Goal: Task Accomplishment & Management: Use online tool/utility

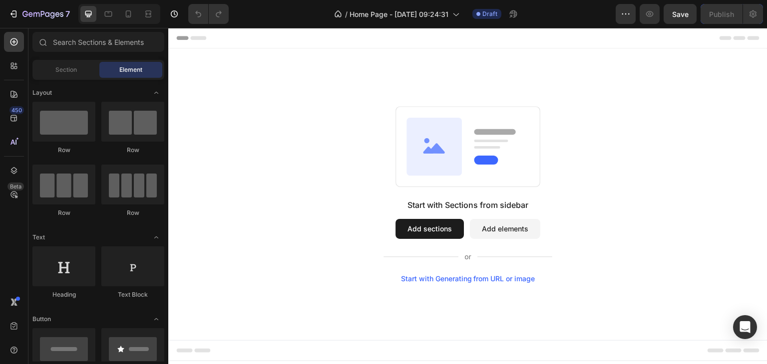
click at [368, 235] on div "Start with Sections from sidebar Add sections Add elements Start with Generatin…" at bounding box center [467, 194] width 527 height 177
click at [128, 19] on div at bounding box center [128, 14] width 16 height 16
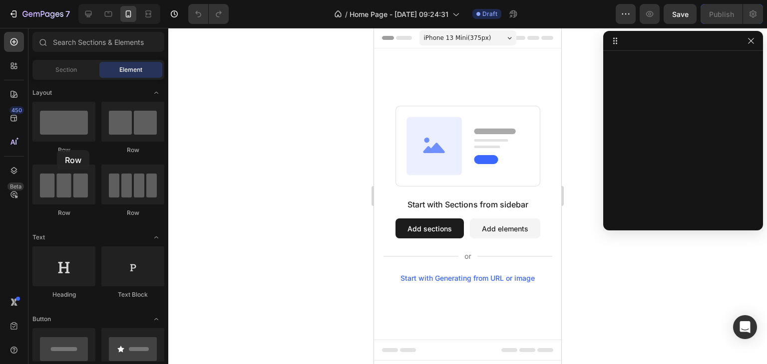
drag, startPoint x: 431, startPoint y: 178, endPoint x: 460, endPoint y: 124, distance: 61.4
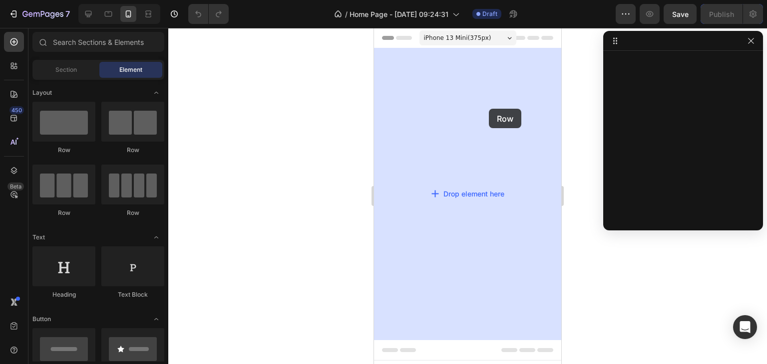
drag, startPoint x: 446, startPoint y: 162, endPoint x: 489, endPoint y: 109, distance: 68.2
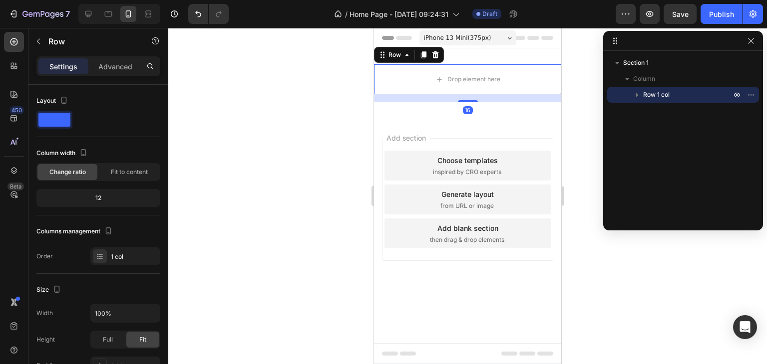
click at [433, 177] on span "inspired by CRO experts" at bounding box center [467, 172] width 68 height 9
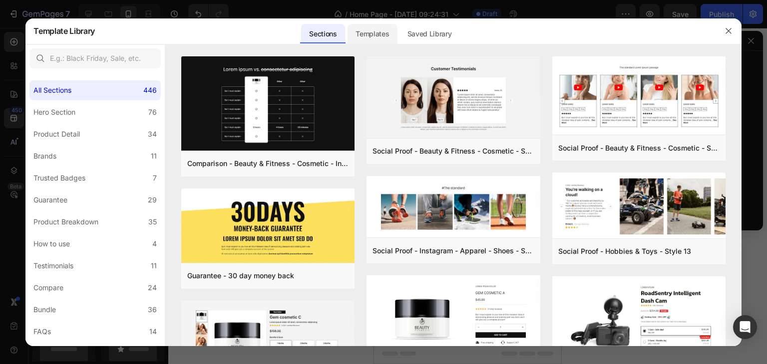
click at [364, 36] on div "Templates" at bounding box center [371, 34] width 49 height 20
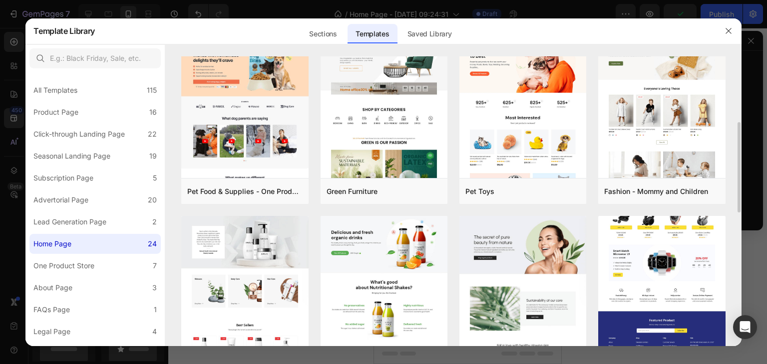
scroll to position [321, 0]
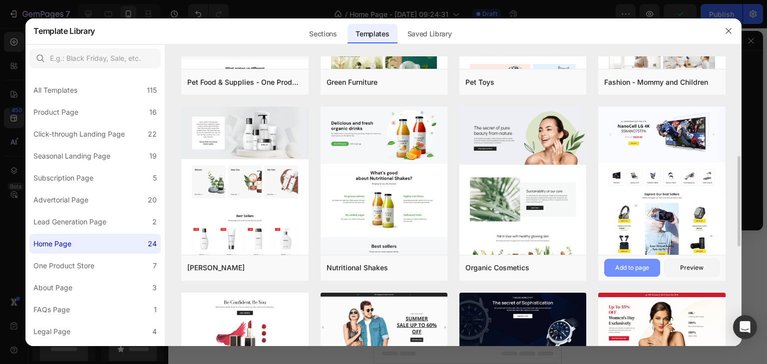
click at [639, 266] on div "Add to page" at bounding box center [632, 268] width 34 height 9
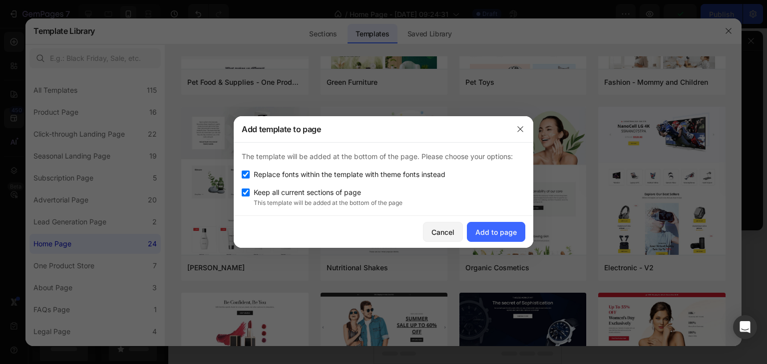
click at [535, 234] on div at bounding box center [383, 182] width 767 height 364
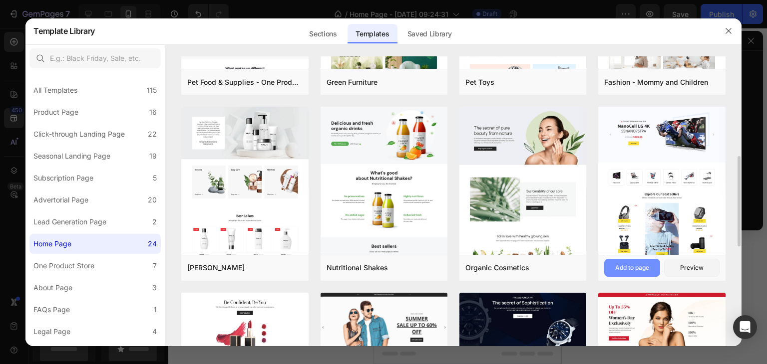
click at [649, 268] on button "Add to page" at bounding box center [631, 268] width 55 height 18
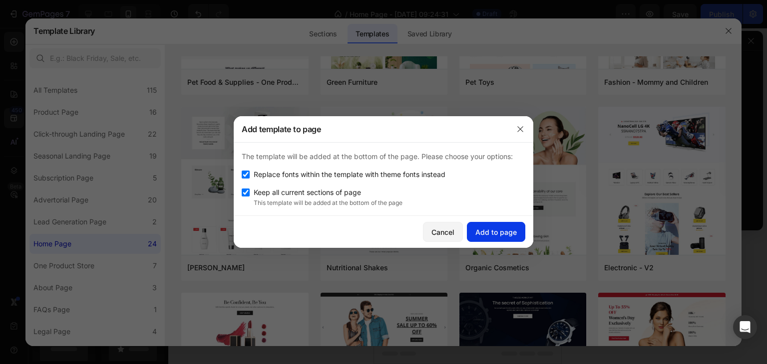
click at [505, 230] on div "Add to page" at bounding box center [495, 232] width 41 height 10
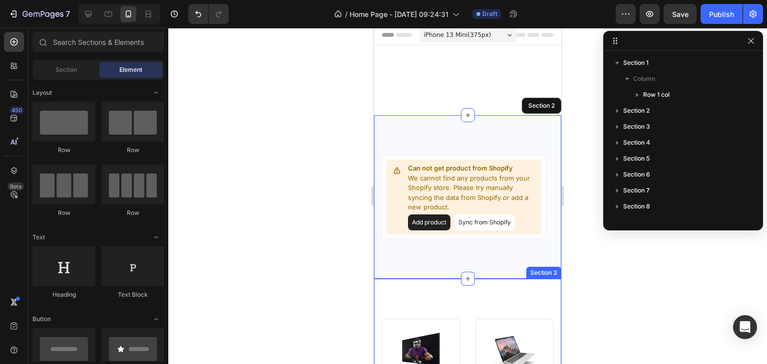
scroll to position [0, 0]
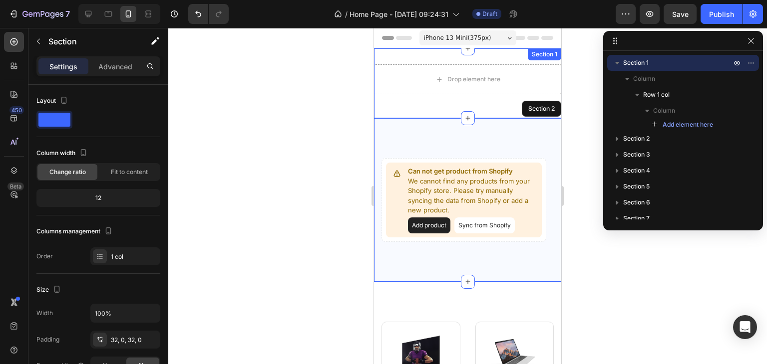
click at [455, 106] on div "Drop element here Row Section 1" at bounding box center [467, 83] width 187 height 70
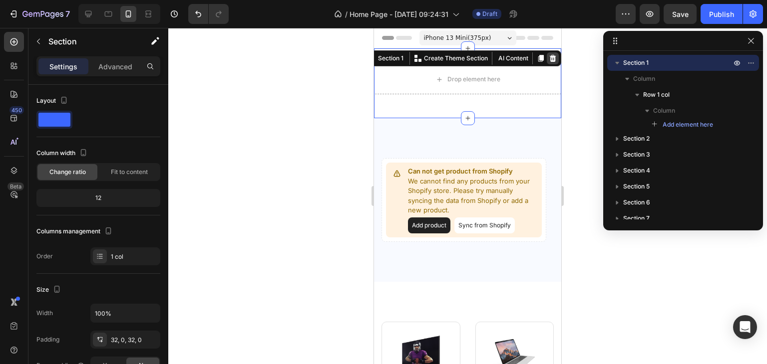
click at [549, 57] on icon at bounding box center [553, 58] width 8 height 8
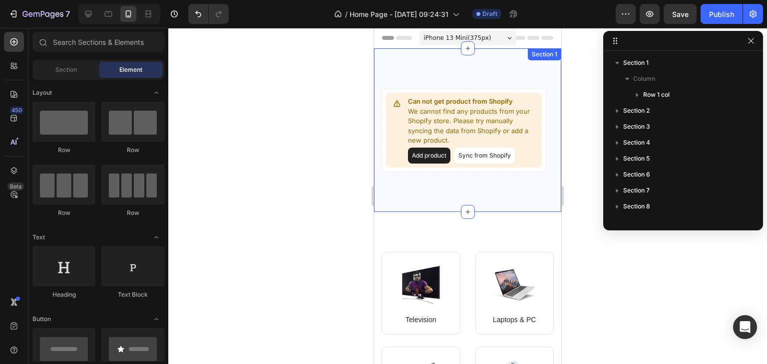
click at [505, 61] on div "Can not get product from Shopify We cannot find any products from your Shopify …" at bounding box center [467, 130] width 187 height 164
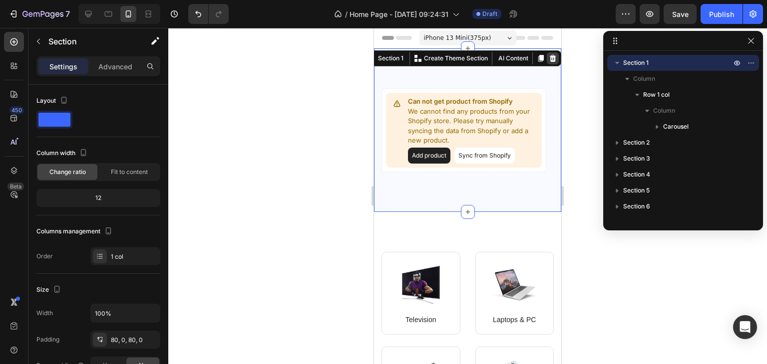
click at [549, 60] on icon at bounding box center [553, 58] width 8 height 8
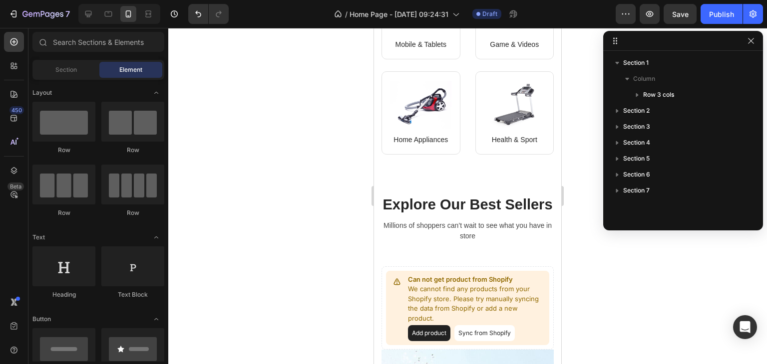
scroll to position [208, 0]
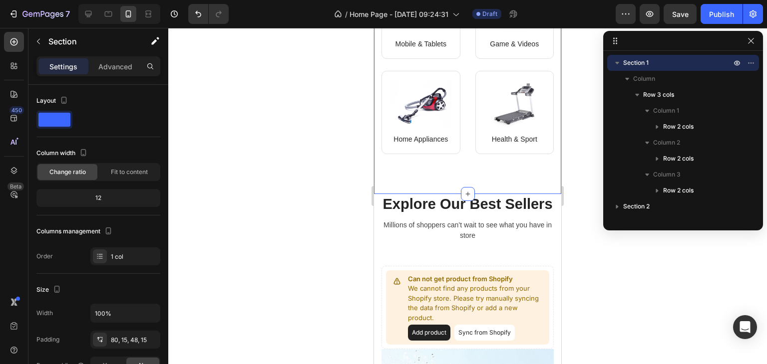
click at [487, 167] on div "Image Television Text block Row Image Laptops & PC Text block Row Row Image Mob…" at bounding box center [467, 17] width 187 height 353
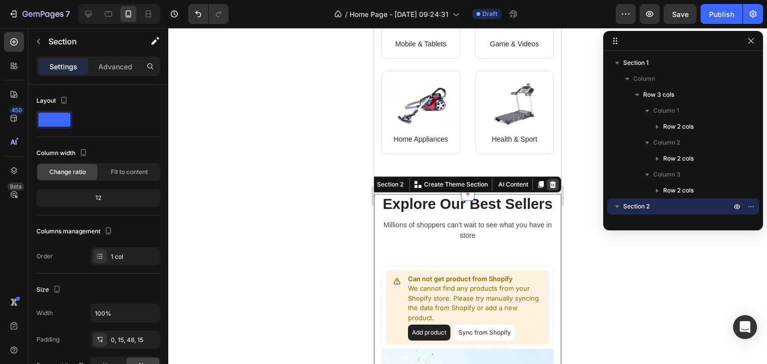
click at [550, 181] on icon at bounding box center [553, 184] width 6 height 7
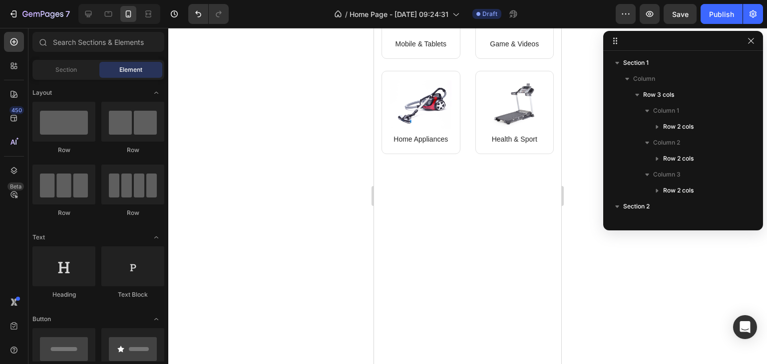
click at [473, 262] on div at bounding box center [467, 316] width 187 height 109
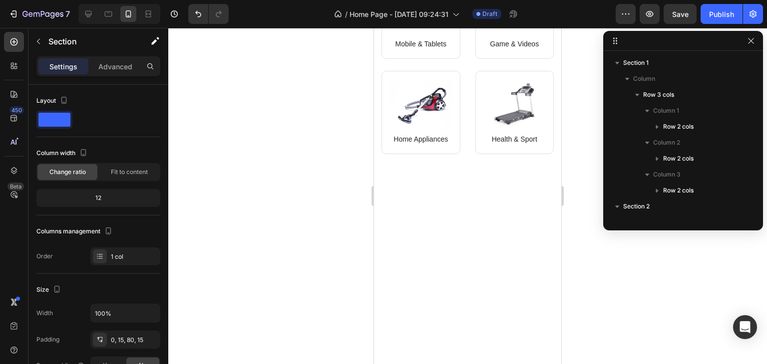
scroll to position [122, 0]
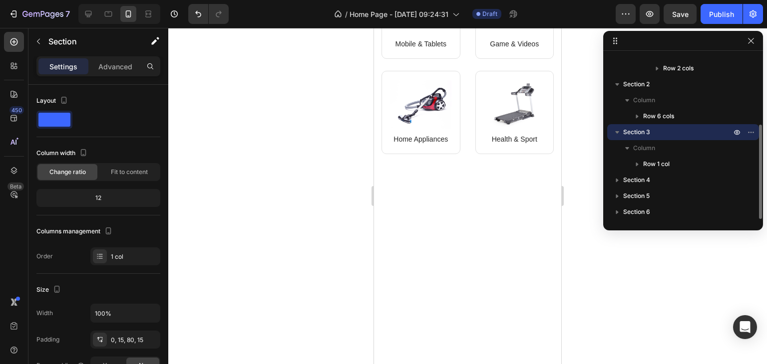
click at [498, 248] on div at bounding box center [467, 228] width 187 height 68
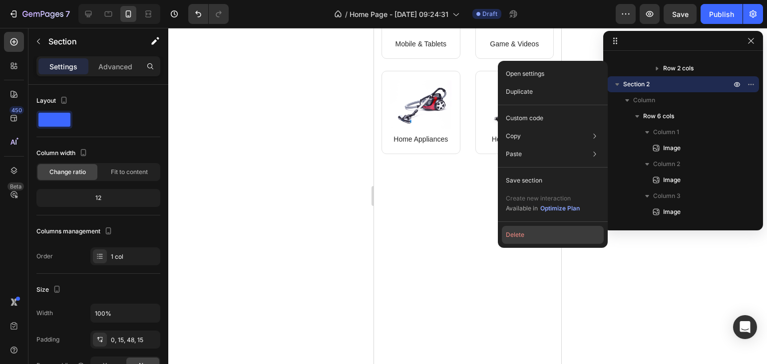
click at [515, 235] on button "Delete" at bounding box center [553, 235] width 102 height 18
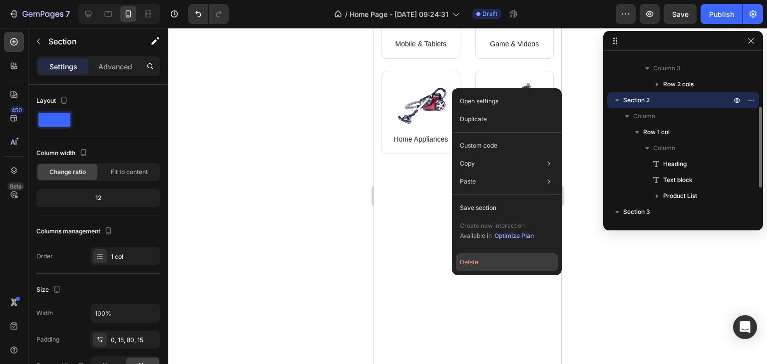
click at [468, 262] on button "Delete" at bounding box center [507, 263] width 102 height 18
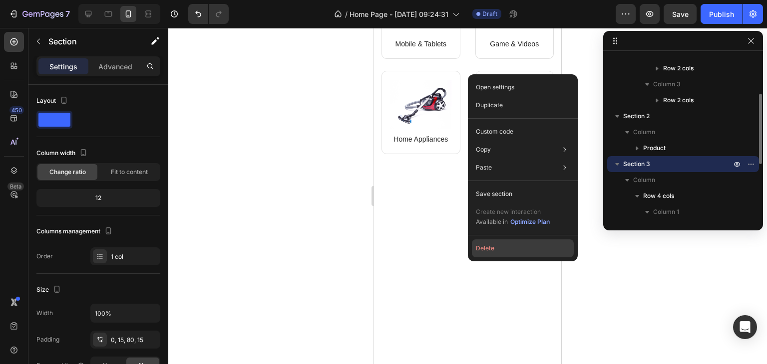
click at [491, 245] on button "Delete" at bounding box center [523, 249] width 102 height 18
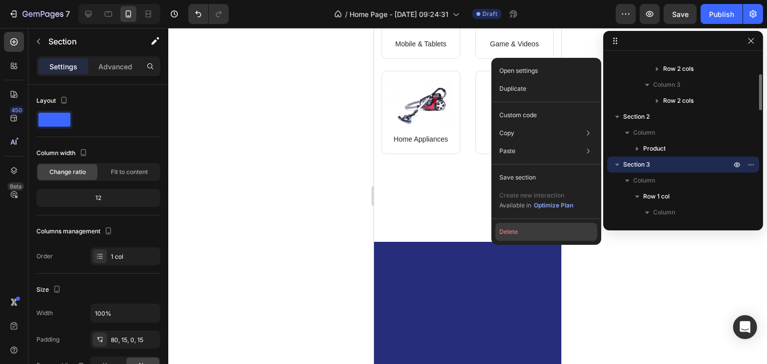
click at [507, 241] on button "Delete" at bounding box center [546, 232] width 102 height 18
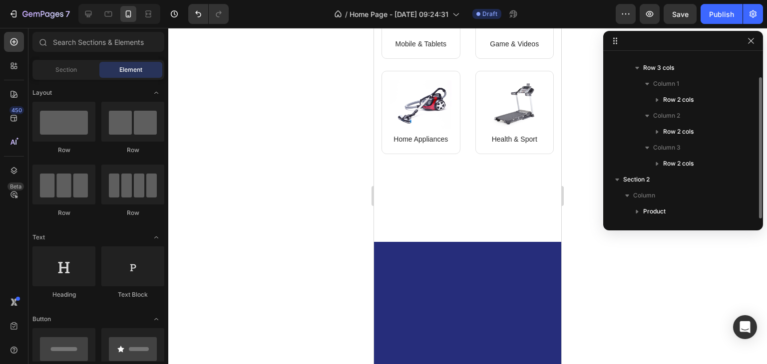
scroll to position [26, 0]
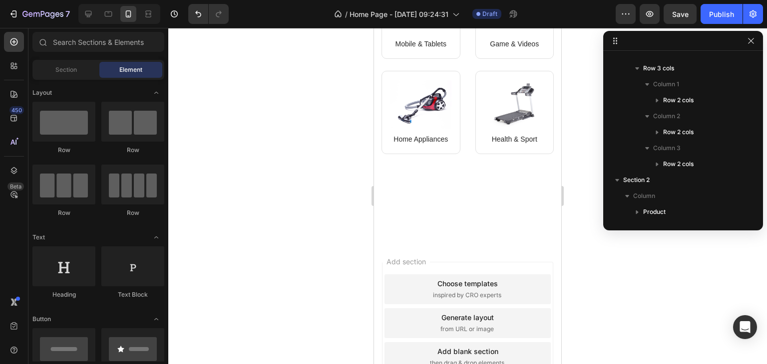
click at [408, 263] on div "Add section Choose templates inspired by CRO experts Generate layout from URL o…" at bounding box center [467, 323] width 171 height 123
click at [437, 279] on div "Choose templates" at bounding box center [467, 284] width 60 height 10
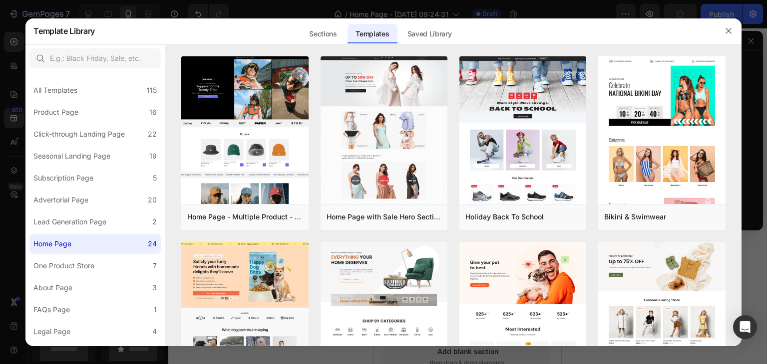
click at [309, 17] on div at bounding box center [383, 182] width 767 height 364
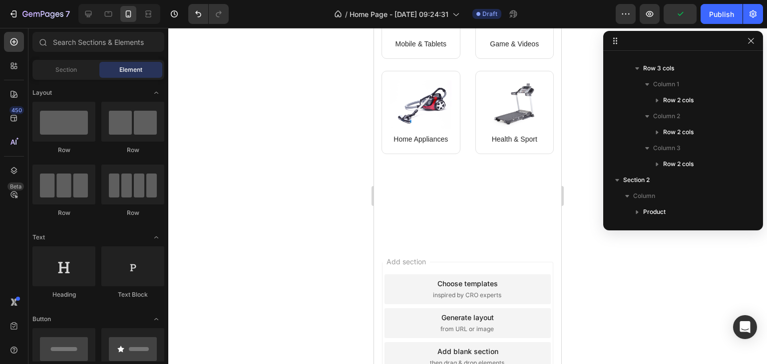
click at [407, 275] on div "Choose templates inspired by CRO experts" at bounding box center [467, 290] width 166 height 30
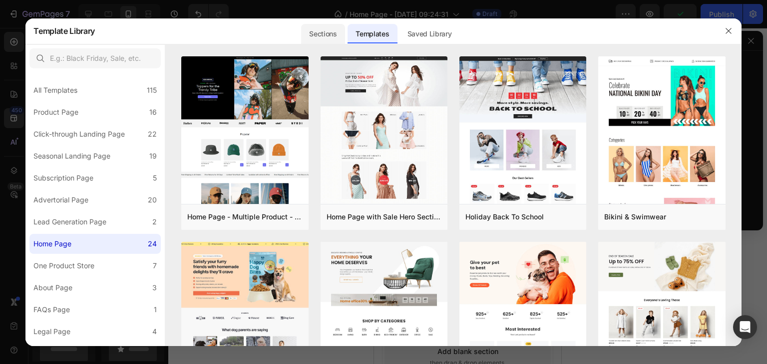
click at [308, 28] on div "Sections" at bounding box center [322, 34] width 43 height 20
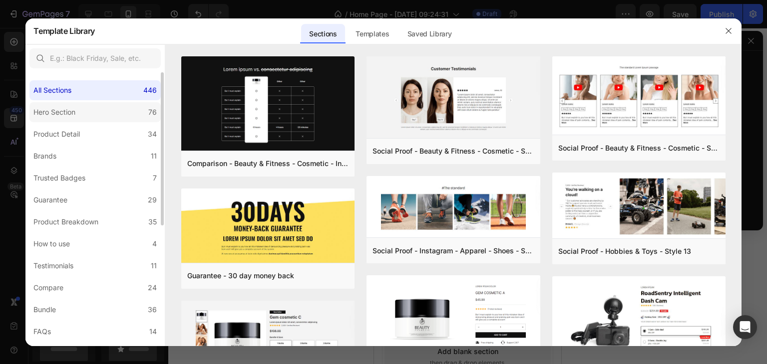
click at [91, 117] on label "Hero Section 76" at bounding box center [94, 112] width 131 height 20
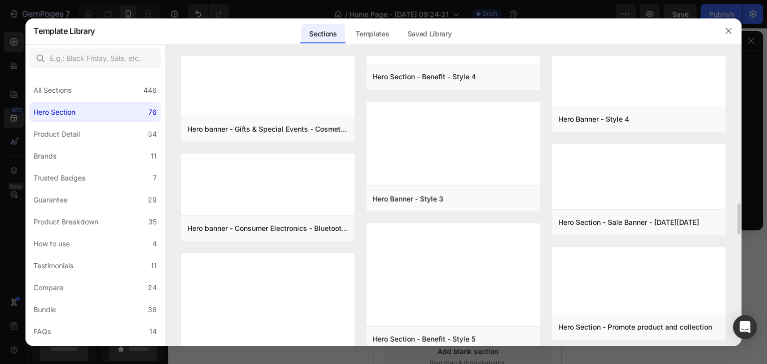
scroll to position [1340, 0]
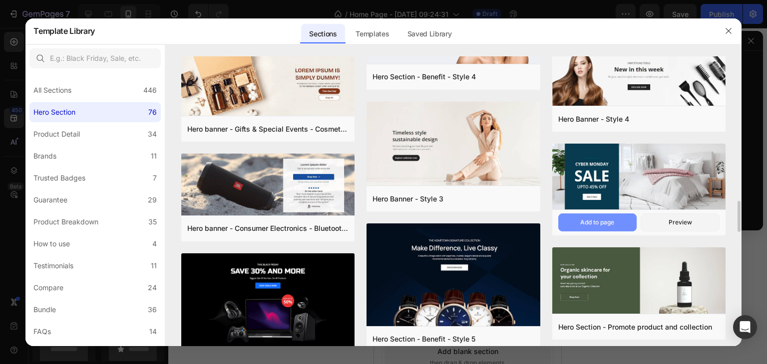
click at [601, 224] on div "Add to page" at bounding box center [597, 222] width 34 height 9
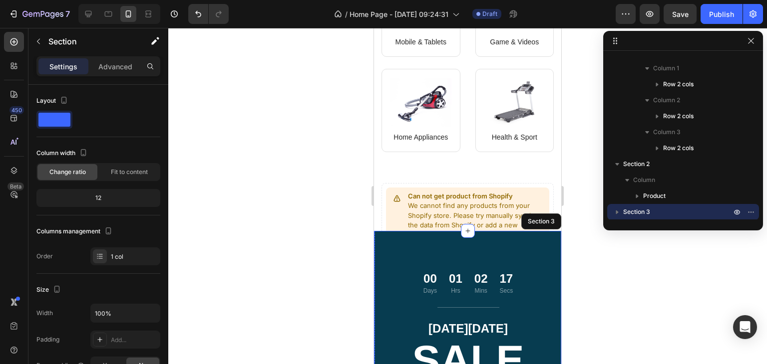
scroll to position [184, 0]
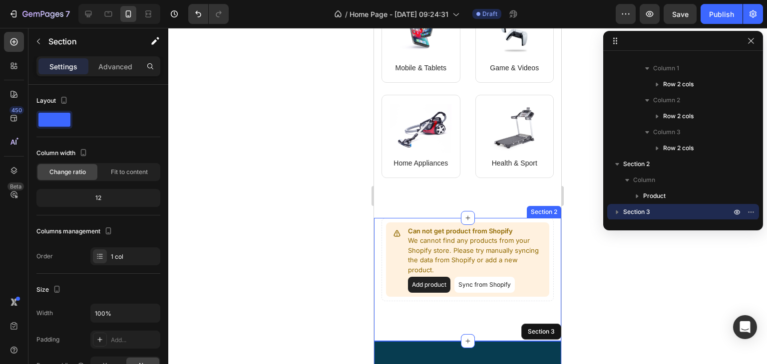
click at [551, 218] on div "Can not get product from Shopify We cannot find any products from your Shopify …" at bounding box center [467, 280] width 187 height 124
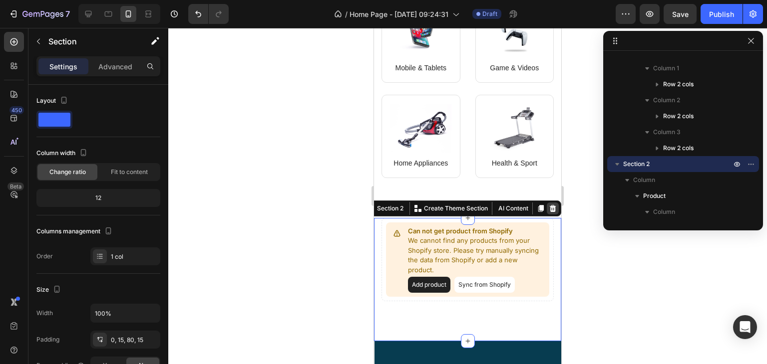
click at [549, 205] on icon at bounding box center [553, 209] width 8 height 8
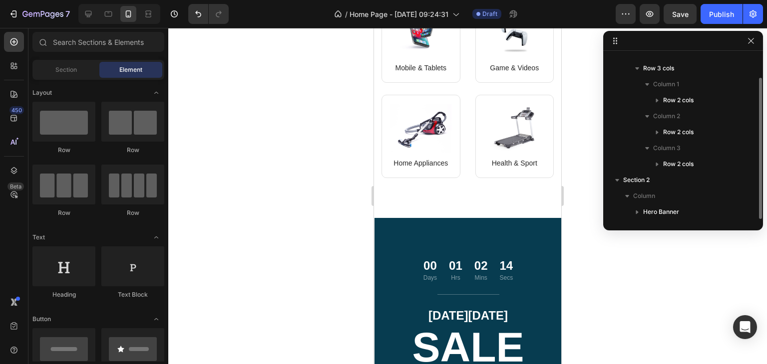
click at [593, 230] on div at bounding box center [467, 196] width 598 height 336
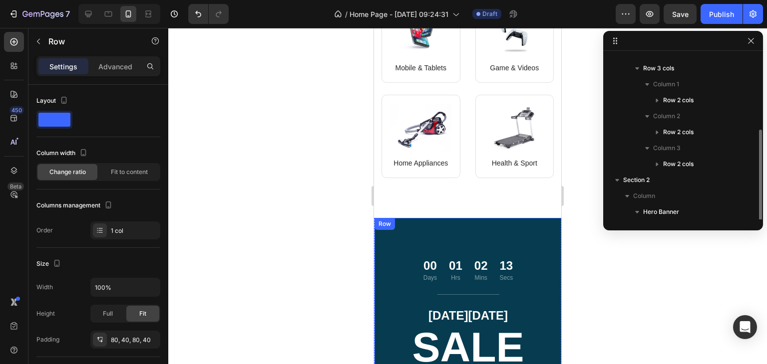
click at [509, 218] on div "00 Days 01 Hrs 02 Mins 13 Secs Countdown Timer Title Line [DATE][DATE] Text blo…" at bounding box center [467, 339] width 187 height 243
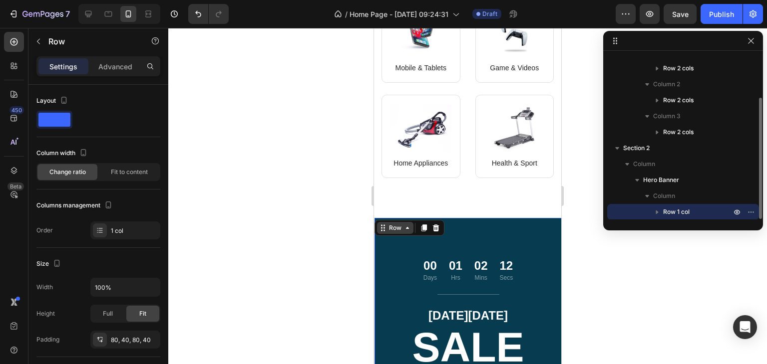
click at [401, 224] on div "Row" at bounding box center [395, 228] width 16 height 9
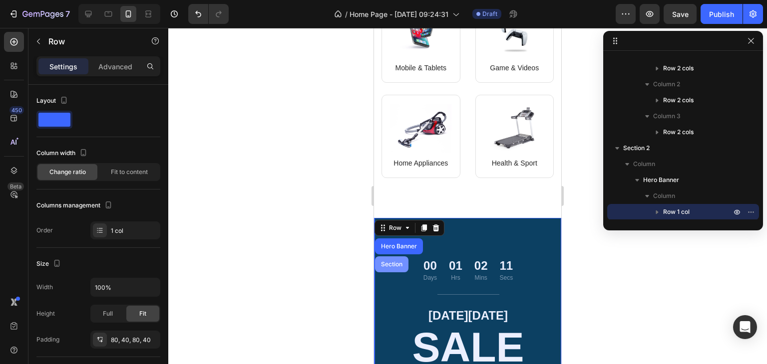
click at [392, 262] on div "Section" at bounding box center [391, 265] width 25 height 6
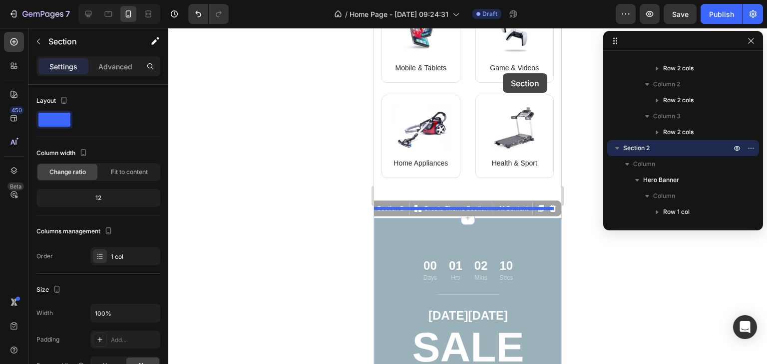
drag, startPoint x: 380, startPoint y: 199, endPoint x: 500, endPoint y: 68, distance: 177.3
click at [501, 69] on div "iPhone 13 Mini ( 375 px) iPhone 13 Mini iPhone 13 Pro iPhone 11 Pro Max iPhone …" at bounding box center [467, 328] width 187 height 968
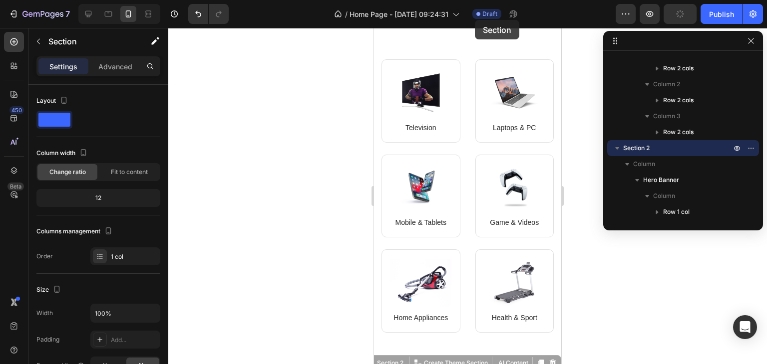
scroll to position [0, 0]
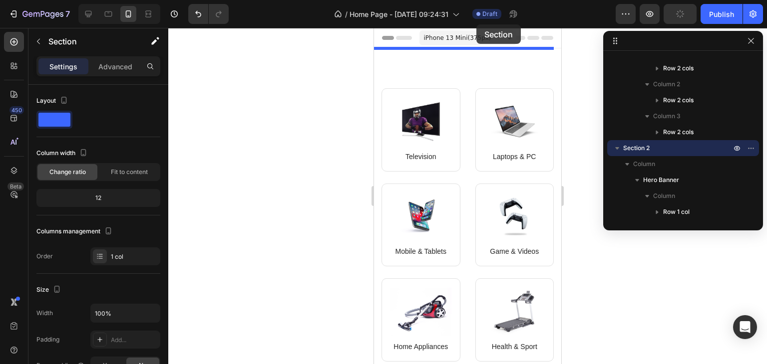
drag, startPoint x: 381, startPoint y: 199, endPoint x: 850, endPoint y: 52, distance: 491.0
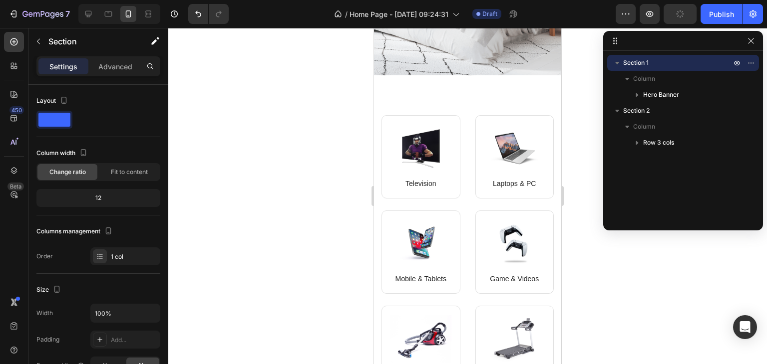
scroll to position [335, 0]
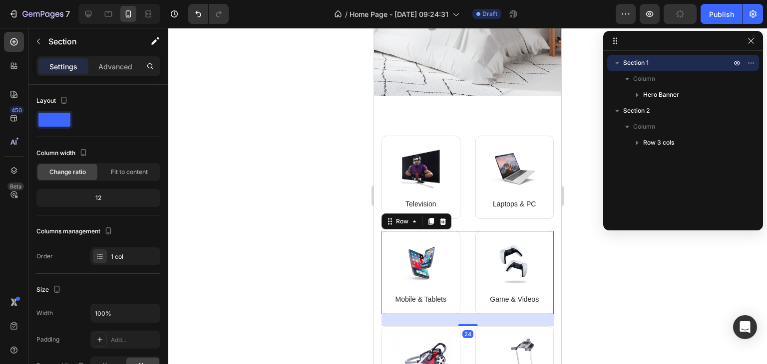
click at [465, 231] on div "Image Mobile & Tablets Text block Row Image Game & Videos Text block Row Row 24" at bounding box center [467, 272] width 172 height 83
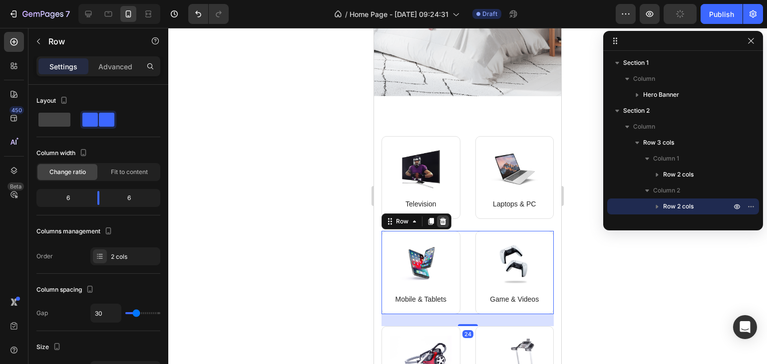
click at [442, 218] on icon at bounding box center [443, 221] width 6 height 7
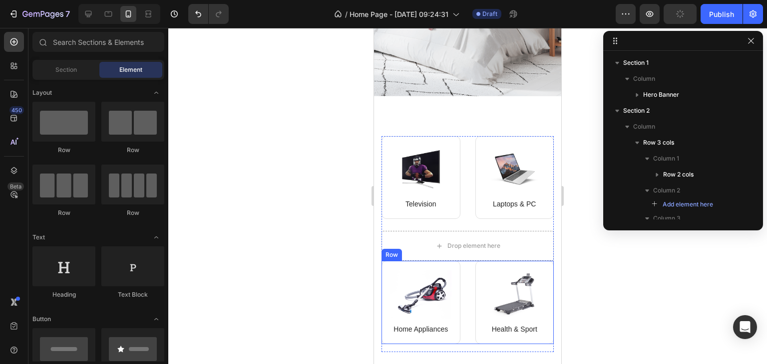
click at [460, 268] on div "Image Home Appliances Text block Row Image Health & Sport Text block Row Row" at bounding box center [467, 302] width 172 height 83
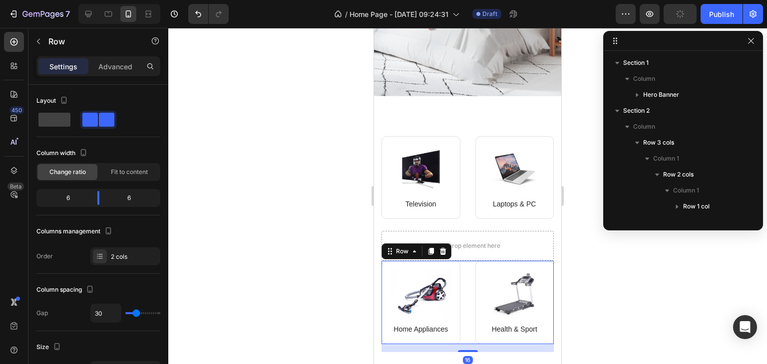
scroll to position [150, 0]
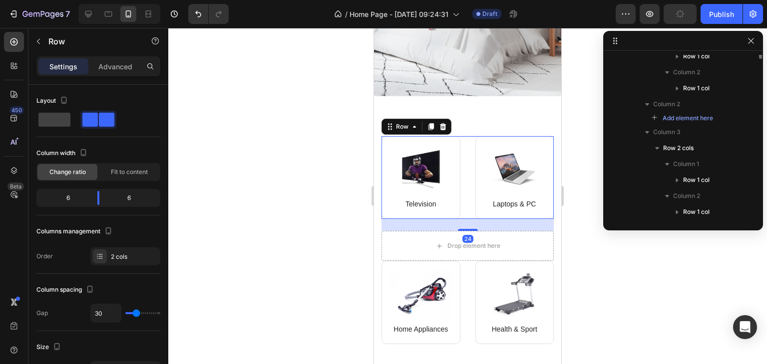
click at [462, 156] on div "Image Television Text block Row Image Laptops & PC Text block Row Row 24" at bounding box center [467, 177] width 172 height 83
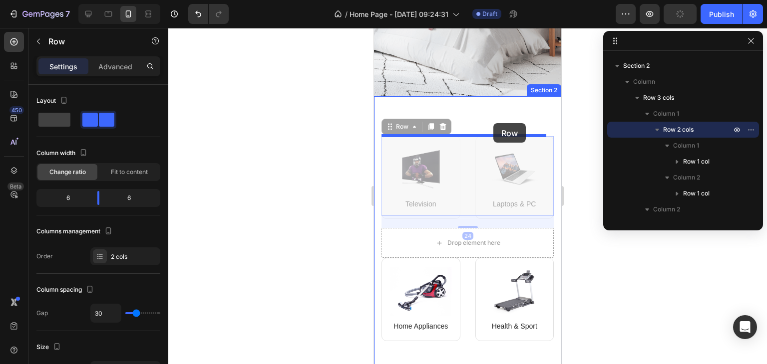
drag, startPoint x: 393, startPoint y: 127, endPoint x: 493, endPoint y: 123, distance: 99.9
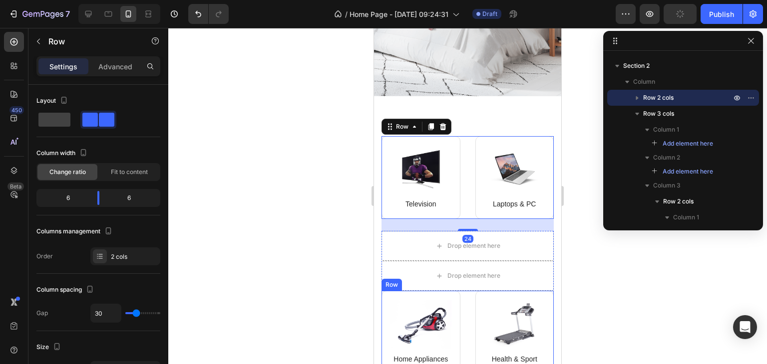
click at [464, 300] on div "Image Home Appliances Text block Row Image Health & Sport Text block Row Row" at bounding box center [467, 332] width 172 height 83
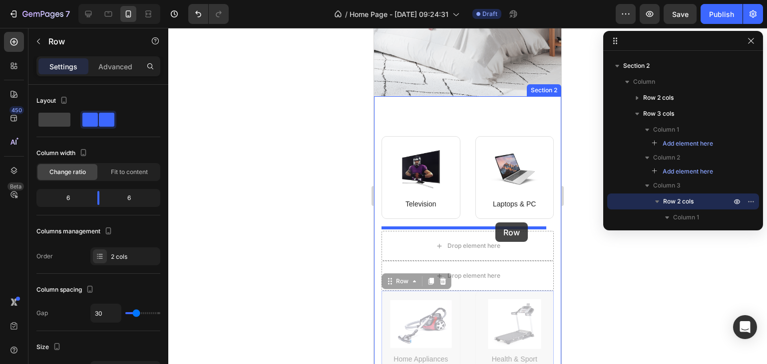
drag, startPoint x: 391, startPoint y: 279, endPoint x: 495, endPoint y: 223, distance: 118.1
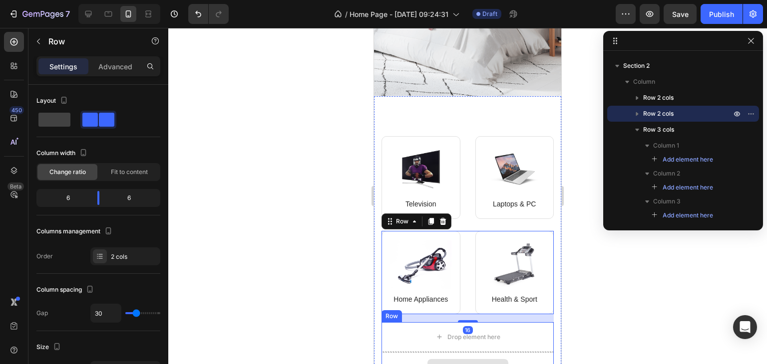
click at [474, 352] on div "Drop element here" at bounding box center [467, 367] width 172 height 30
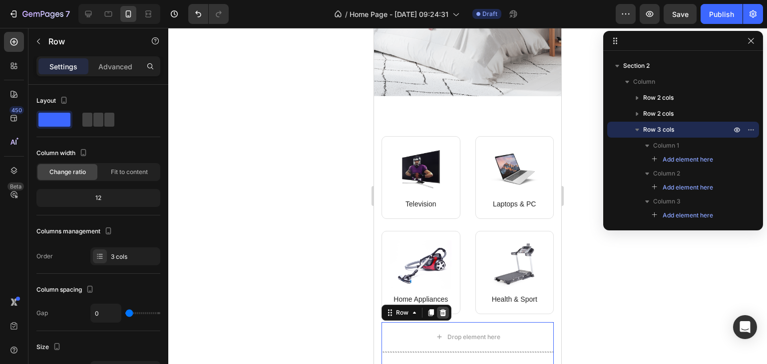
click at [443, 310] on icon at bounding box center [443, 313] width 8 height 8
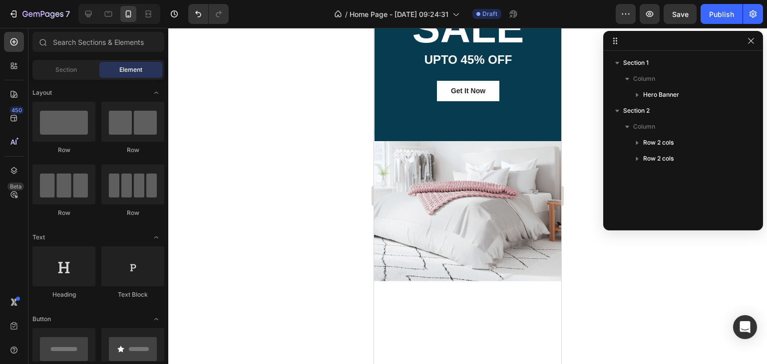
scroll to position [0, 0]
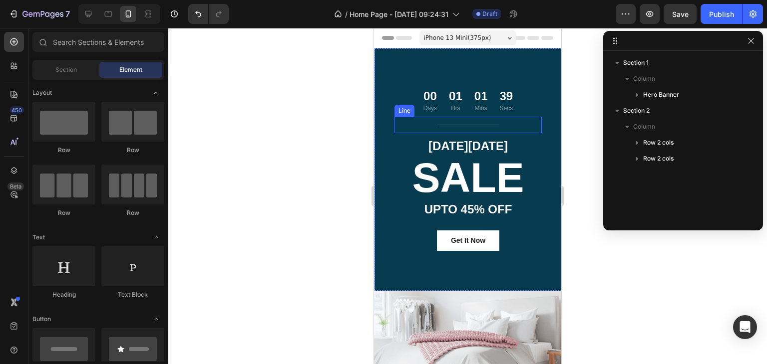
click at [452, 145] on p "[DATE][DATE]" at bounding box center [467, 145] width 145 height 15
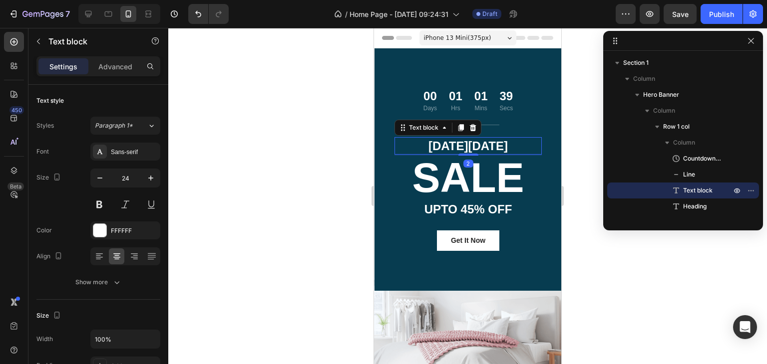
click at [452, 145] on p "[DATE][DATE]" at bounding box center [467, 145] width 145 height 15
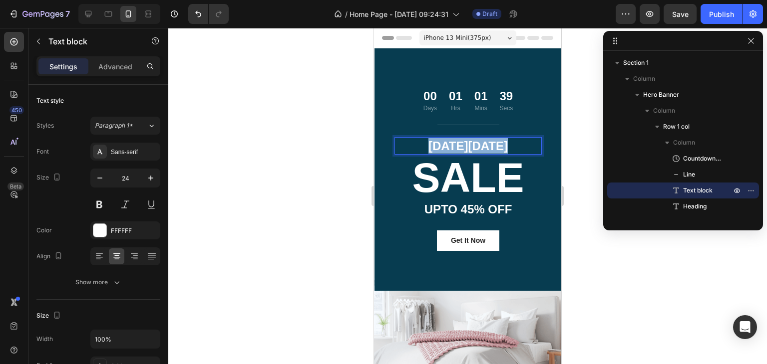
click at [452, 145] on p "[DATE][DATE]" at bounding box center [467, 145] width 145 height 15
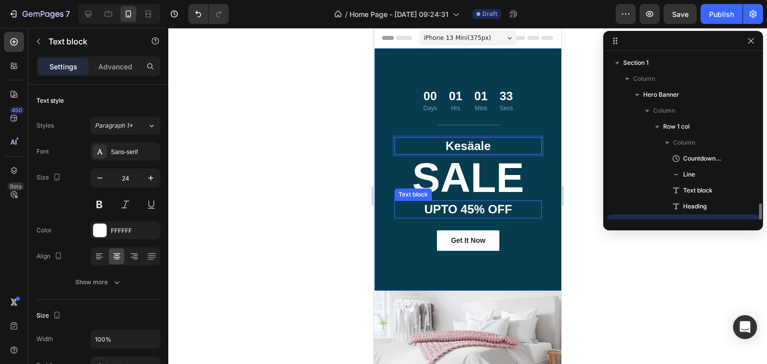
click at [477, 208] on p "UPTO 45% OFF" at bounding box center [467, 209] width 145 height 15
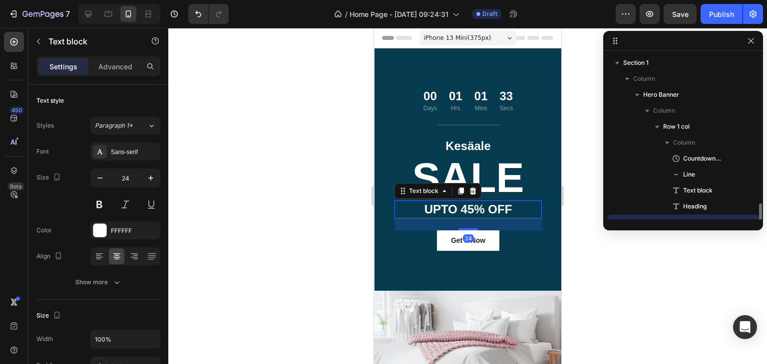
scroll to position [90, 0]
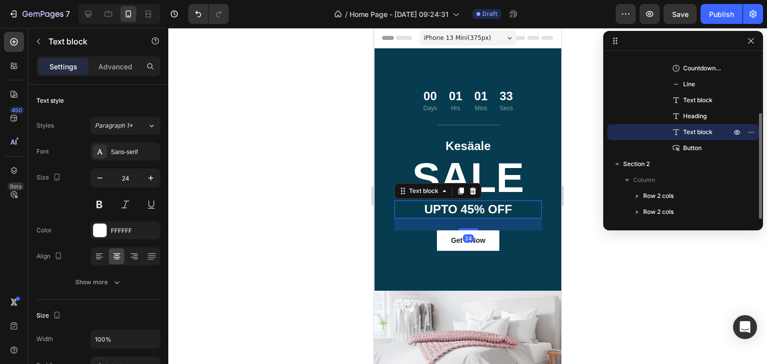
click at [477, 208] on p "UPTO 45% OFF" at bounding box center [467, 209] width 145 height 15
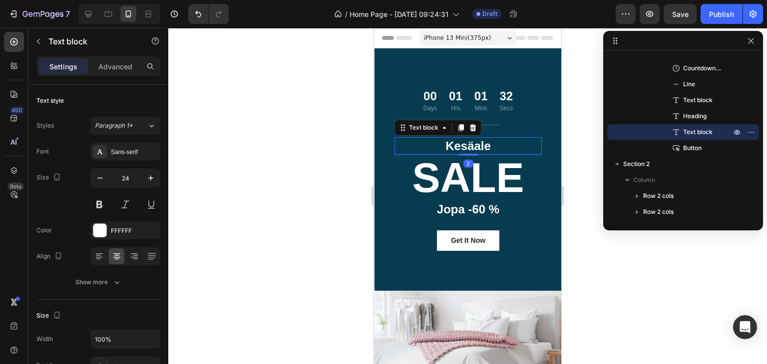
click at [479, 148] on p "Kesäale" at bounding box center [467, 145] width 145 height 15
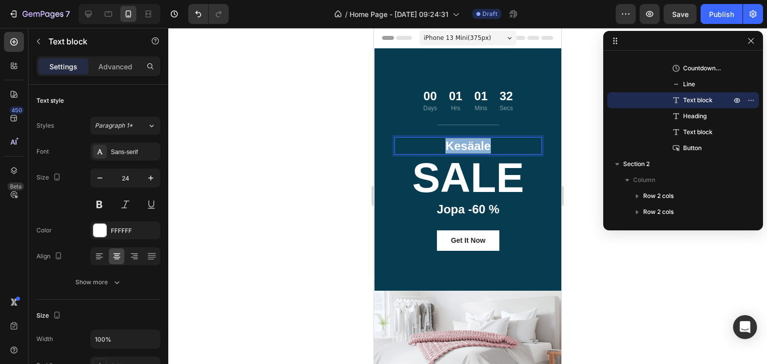
click at [479, 148] on p "Kesäale" at bounding box center [467, 145] width 145 height 15
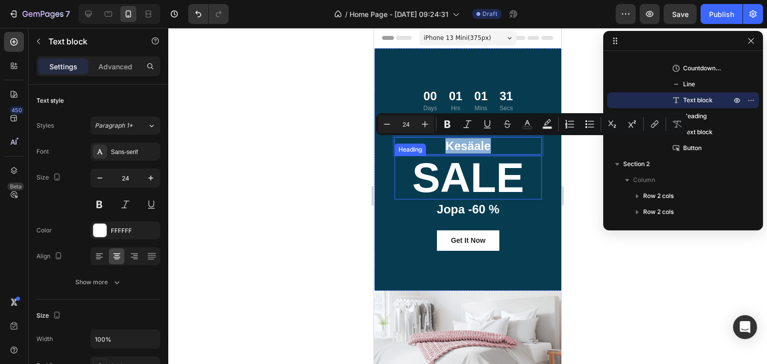
click at [480, 176] on p "SALE" at bounding box center [467, 178] width 145 height 42
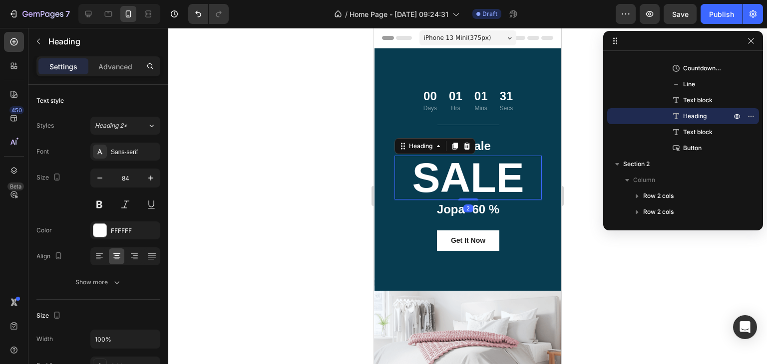
click at [480, 176] on p "SALE" at bounding box center [467, 178] width 145 height 42
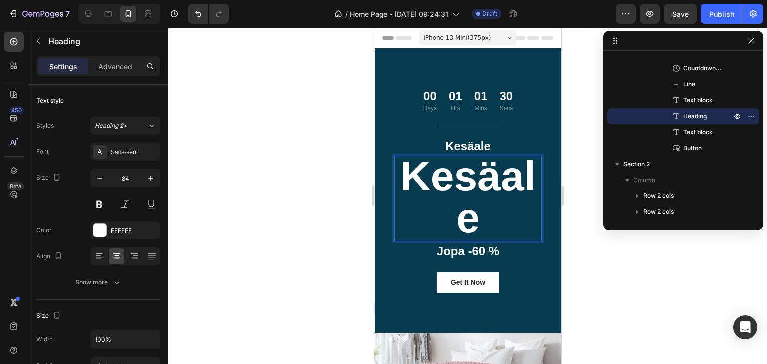
click at [351, 189] on div at bounding box center [467, 196] width 598 height 336
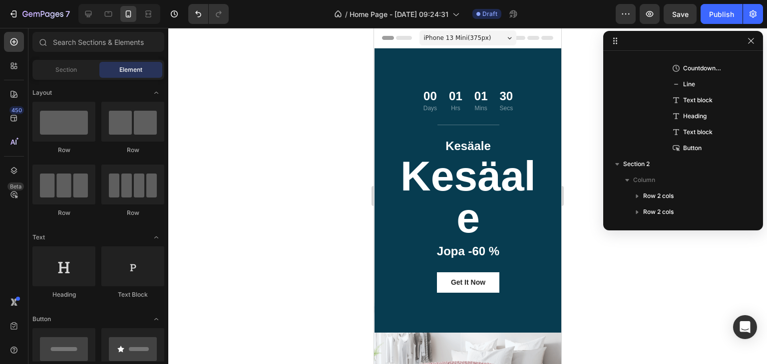
click at [482, 200] on p "Kesäale" at bounding box center [467, 197] width 145 height 84
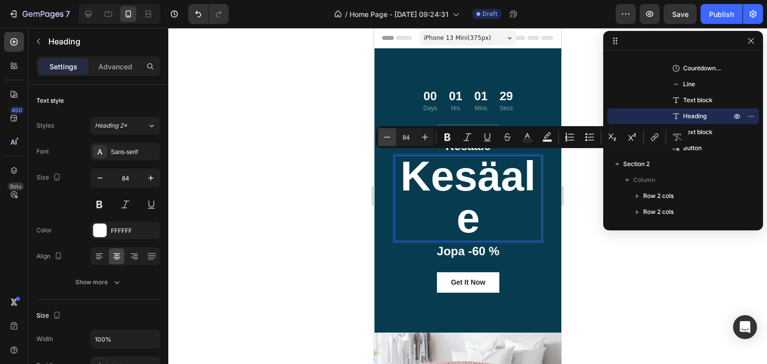
click at [392, 144] on button "Minus" at bounding box center [387, 137] width 18 height 18
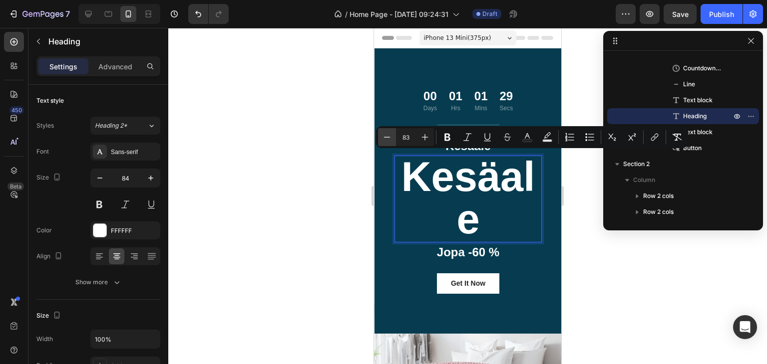
click at [392, 144] on button "Minus" at bounding box center [387, 137] width 18 height 18
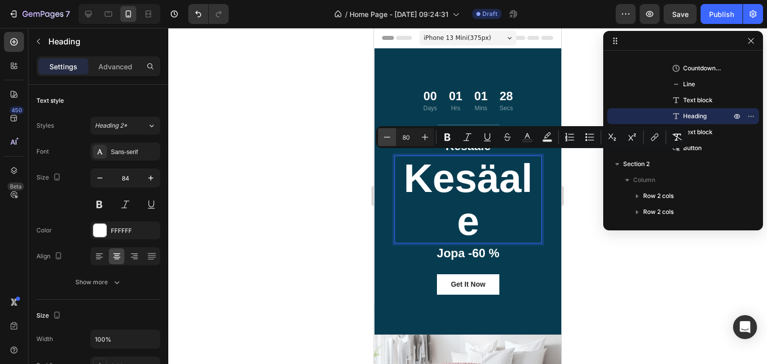
click at [392, 144] on button "Minus" at bounding box center [387, 137] width 18 height 18
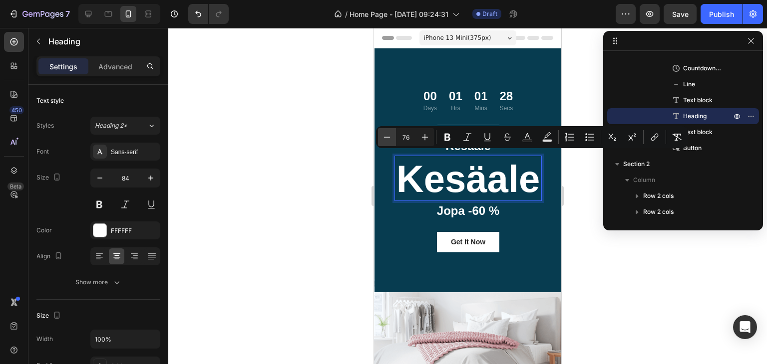
click at [392, 144] on button "Minus" at bounding box center [387, 137] width 18 height 18
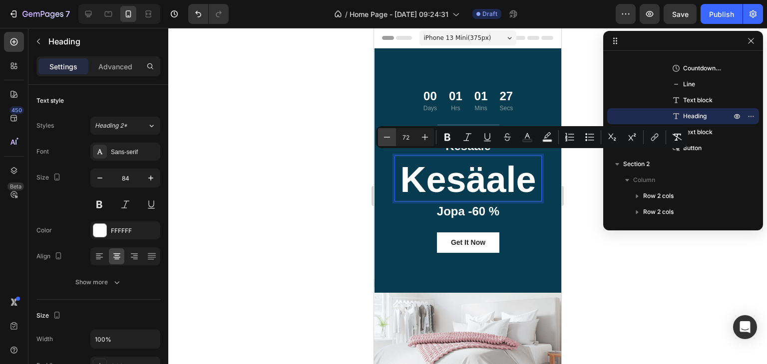
click at [392, 144] on button "Minus" at bounding box center [387, 137] width 18 height 18
type input "71"
click at [318, 174] on div at bounding box center [467, 196] width 598 height 336
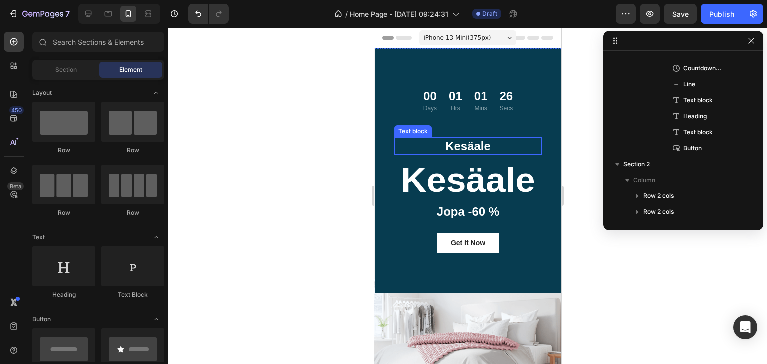
click at [478, 148] on p "Kesäale" at bounding box center [467, 145] width 145 height 15
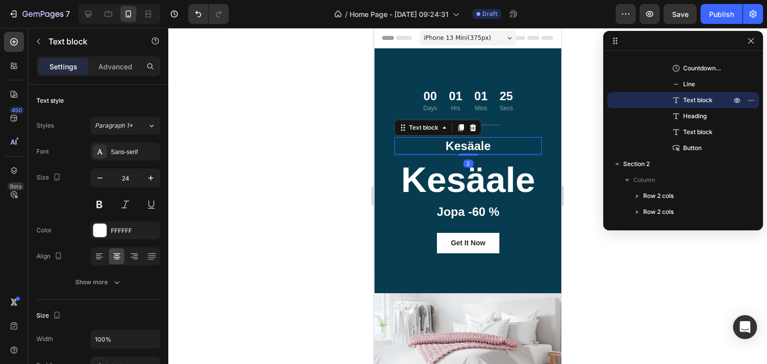
click at [475, 135] on div "Text block" at bounding box center [437, 128] width 87 height 16
click at [470, 131] on icon at bounding box center [473, 128] width 8 height 8
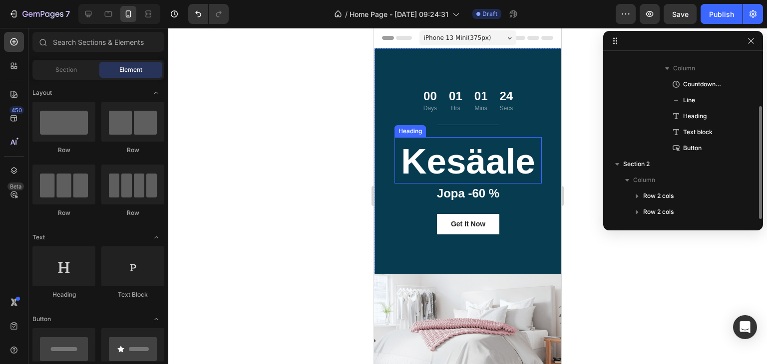
click at [470, 193] on p "Jopa -60 %" at bounding box center [467, 193] width 145 height 15
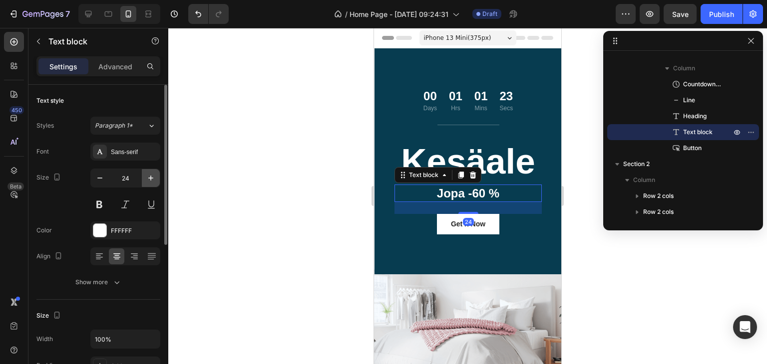
click at [142, 179] on button "button" at bounding box center [151, 178] width 18 height 18
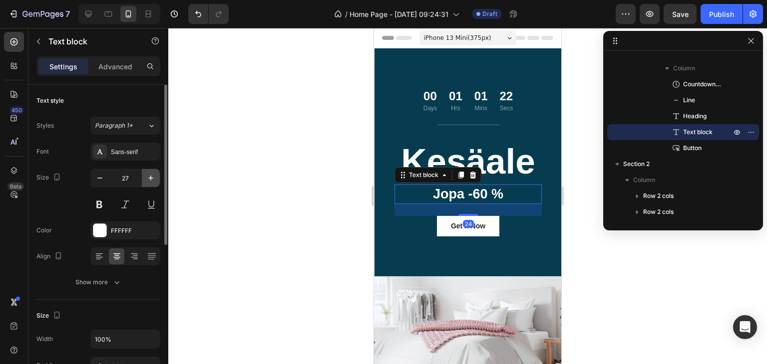
click at [142, 179] on button "button" at bounding box center [151, 178] width 18 height 18
type input "29"
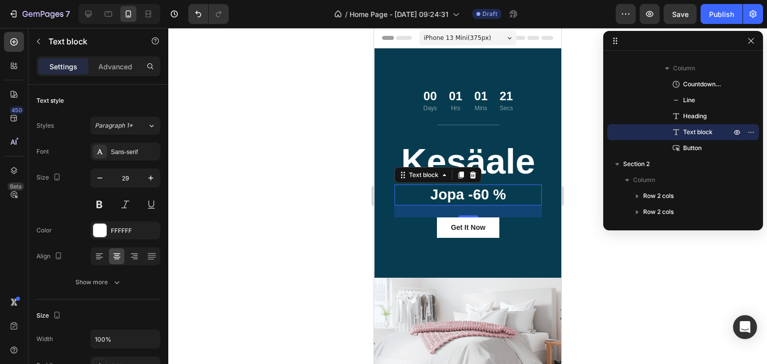
click at [339, 190] on div at bounding box center [467, 196] width 598 height 336
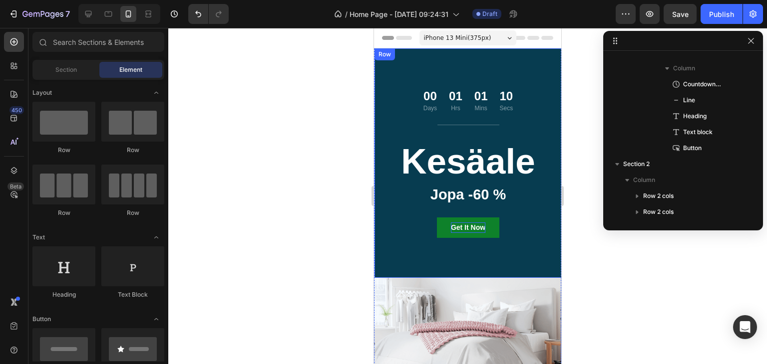
click at [463, 225] on div "Get It Now" at bounding box center [468, 228] width 34 height 10
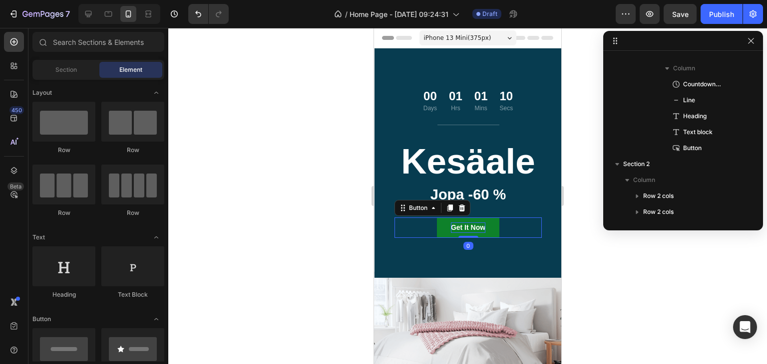
click at [463, 225] on div "Get It Now" at bounding box center [468, 228] width 34 height 10
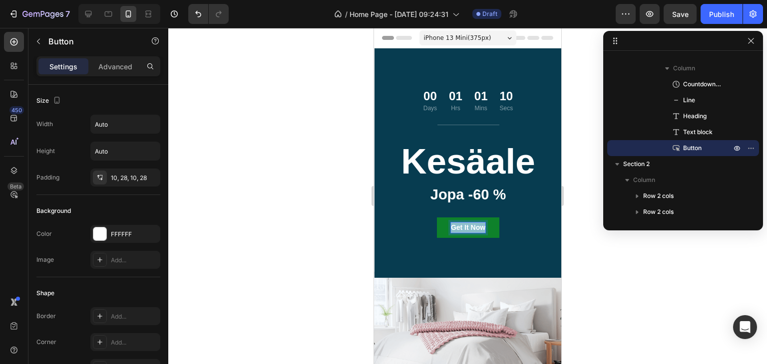
click at [463, 225] on p "Get It Now" at bounding box center [468, 228] width 34 height 10
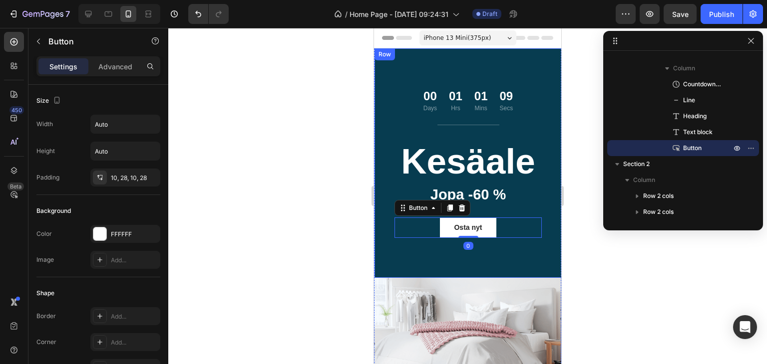
drag, startPoint x: 594, startPoint y: 249, endPoint x: 174, endPoint y: 208, distance: 422.3
click at [594, 249] on div at bounding box center [467, 196] width 598 height 336
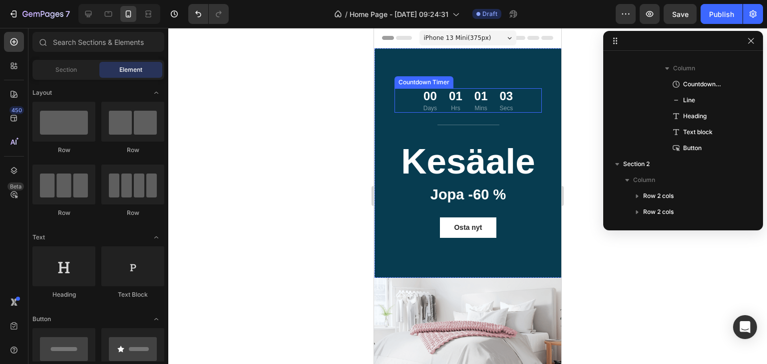
click at [449, 101] on div "01" at bounding box center [455, 95] width 13 height 15
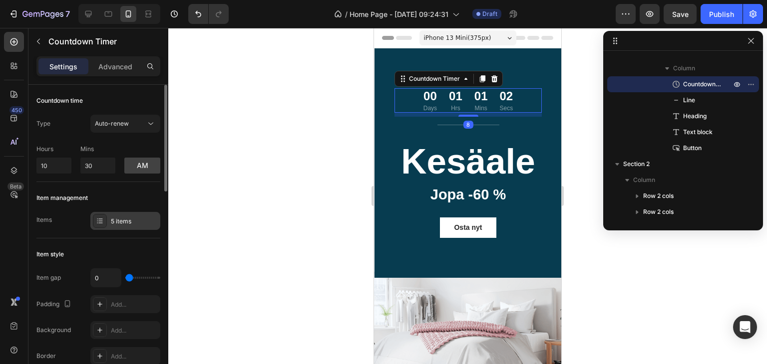
click at [121, 221] on div "5 items" at bounding box center [134, 221] width 47 height 9
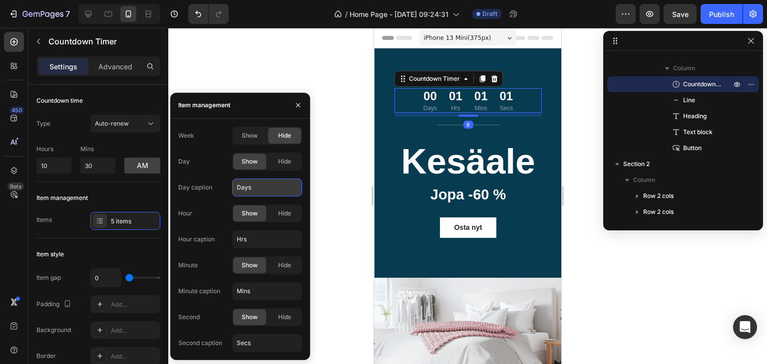
click at [235, 189] on input "Days" at bounding box center [267, 188] width 70 height 18
paste input "Päivät"
type input "Päivät"
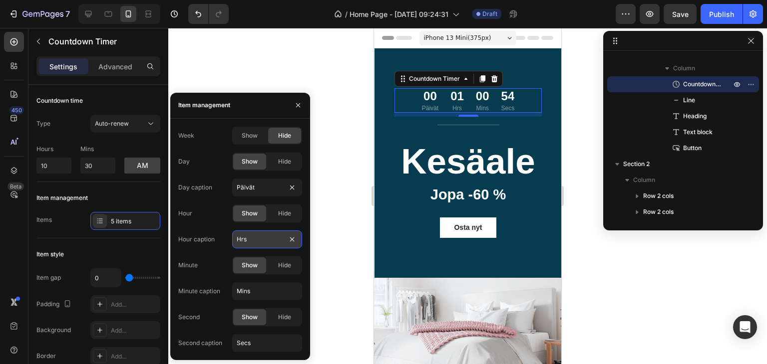
click at [251, 240] on input "Hrs" at bounding box center [267, 240] width 70 height 18
paste input "Tunnit"
type input "Tunnit"
click at [254, 288] on input "Mins" at bounding box center [267, 292] width 70 height 18
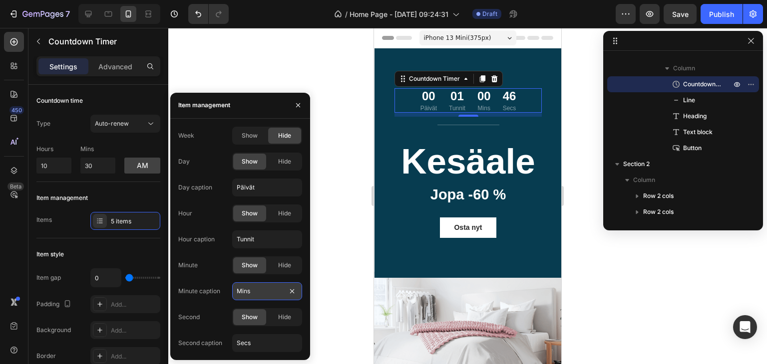
click at [254, 288] on input "Mins" at bounding box center [267, 292] width 70 height 18
paste input "uutit"
type input "Minuutit"
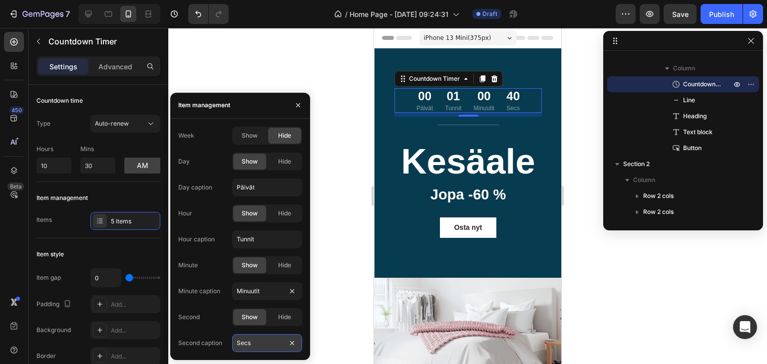
click at [236, 343] on input "Secs" at bounding box center [267, 343] width 70 height 18
paste input "kunnit"
type input "Sekunnit"
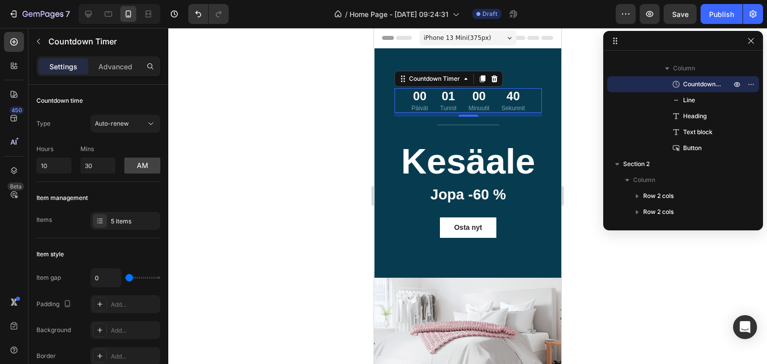
click at [360, 251] on div at bounding box center [467, 196] width 598 height 336
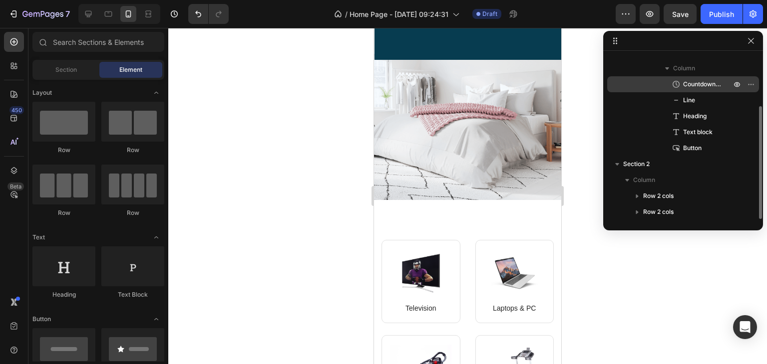
click at [743, 88] on div at bounding box center [744, 84] width 26 height 16
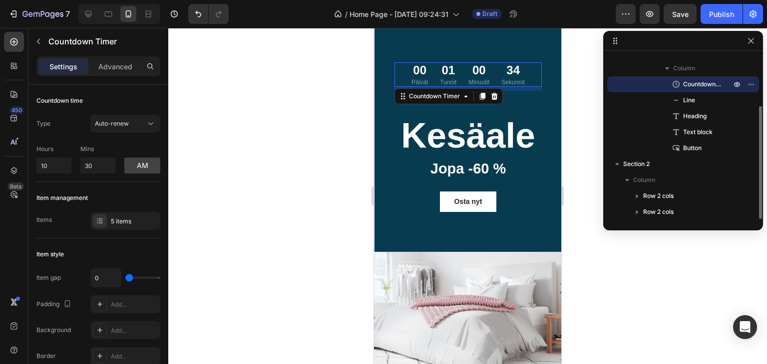
scroll to position [25, 0]
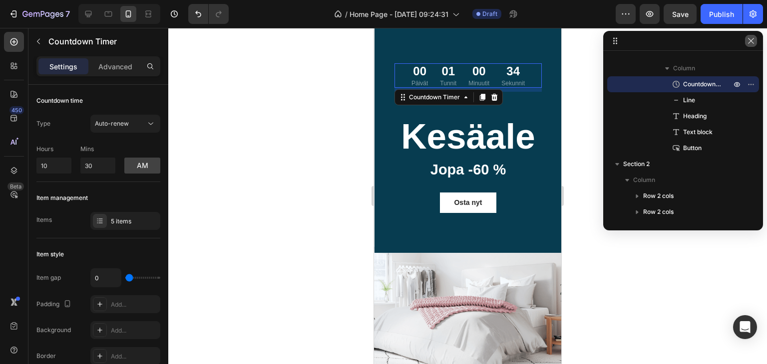
click at [753, 42] on icon "button" at bounding box center [751, 41] width 8 height 8
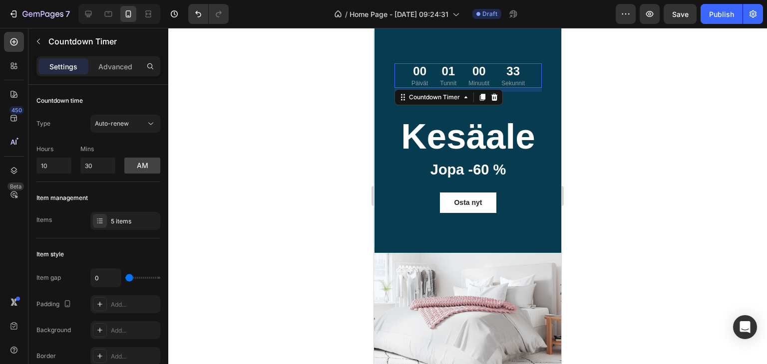
click at [685, 102] on div at bounding box center [467, 196] width 598 height 336
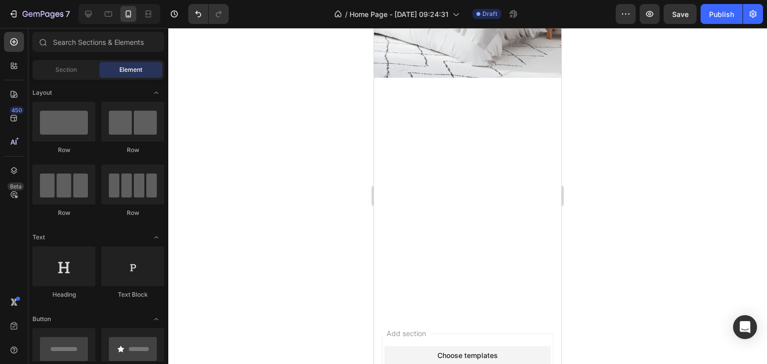
scroll to position [358, 0]
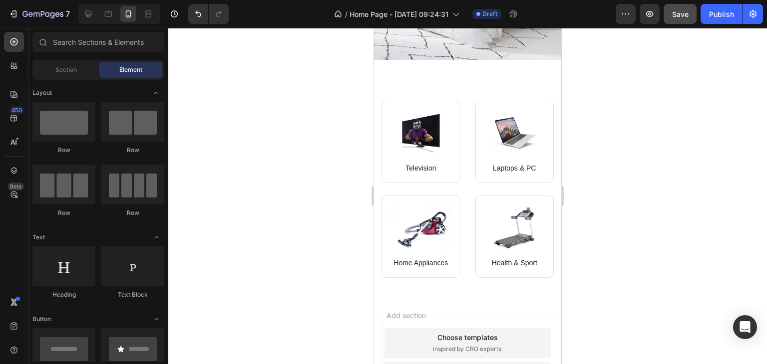
click at [678, 10] on span "Save" at bounding box center [680, 14] width 16 height 8
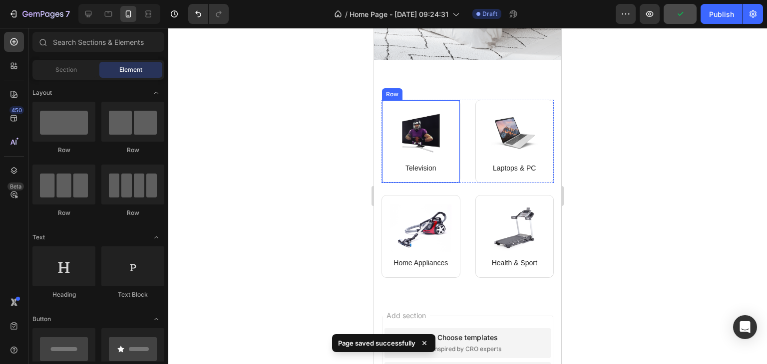
click at [428, 163] on p "Television" at bounding box center [421, 168] width 60 height 10
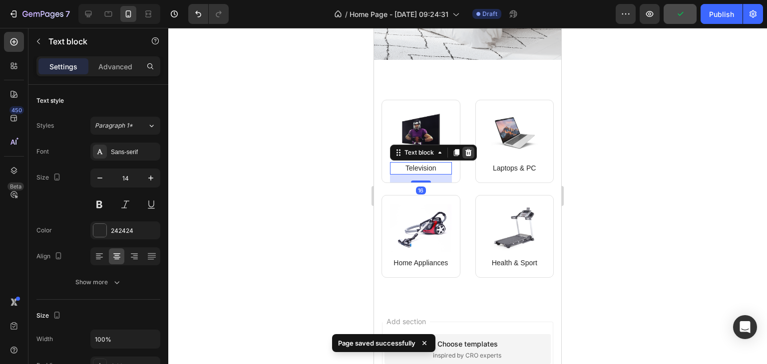
click at [468, 150] on icon at bounding box center [468, 152] width 6 height 7
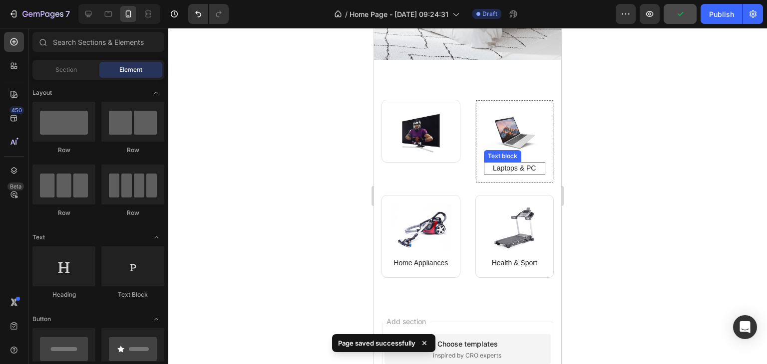
click at [490, 164] on p "Laptops & PC" at bounding box center [515, 168] width 60 height 10
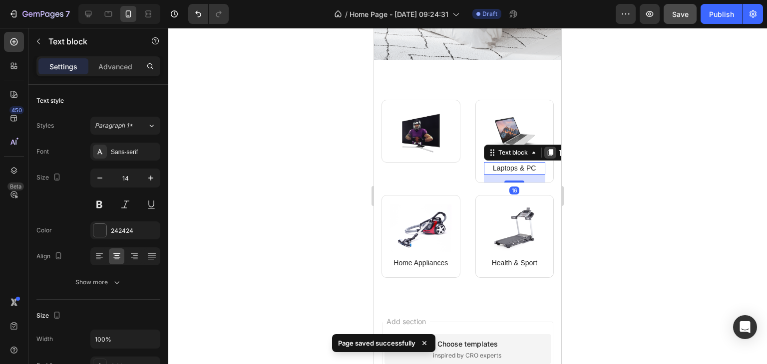
click at [549, 149] on icon at bounding box center [550, 153] width 8 height 8
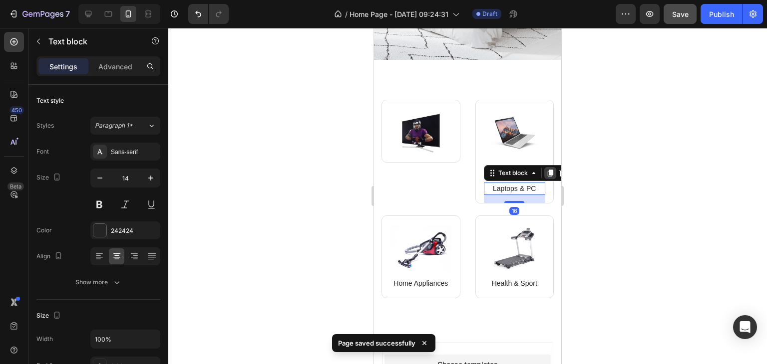
click at [547, 172] on icon at bounding box center [550, 173] width 8 height 8
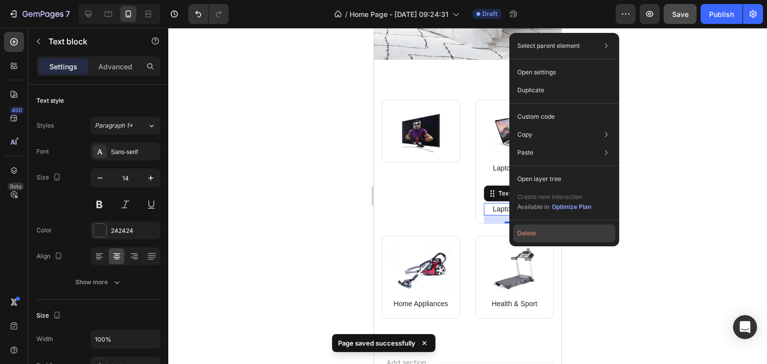
click at [525, 229] on button "Delete" at bounding box center [564, 234] width 102 height 18
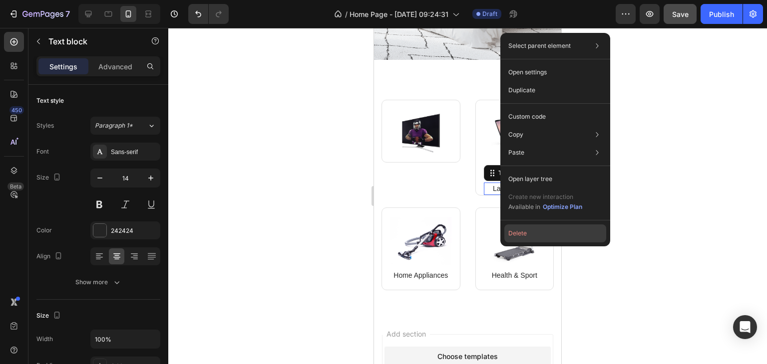
click at [517, 231] on button "Delete" at bounding box center [555, 234] width 102 height 18
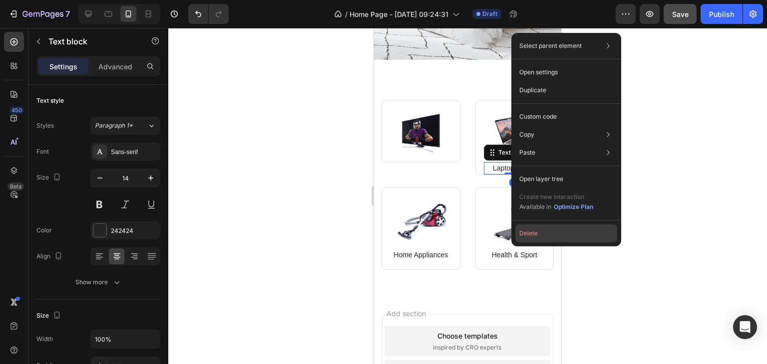
click at [538, 232] on button "Delete" at bounding box center [566, 234] width 102 height 18
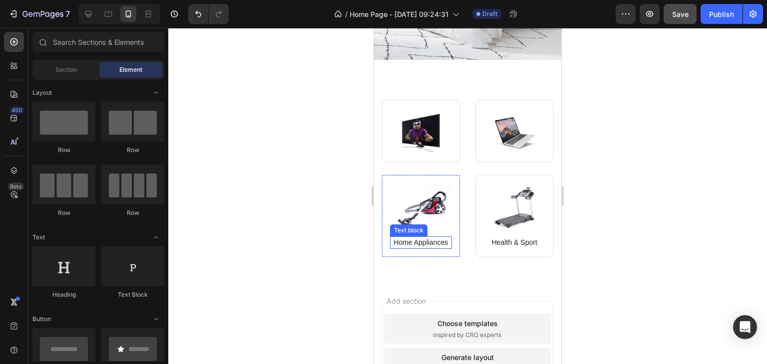
click at [443, 239] on p "Home Appliances" at bounding box center [421, 243] width 60 height 10
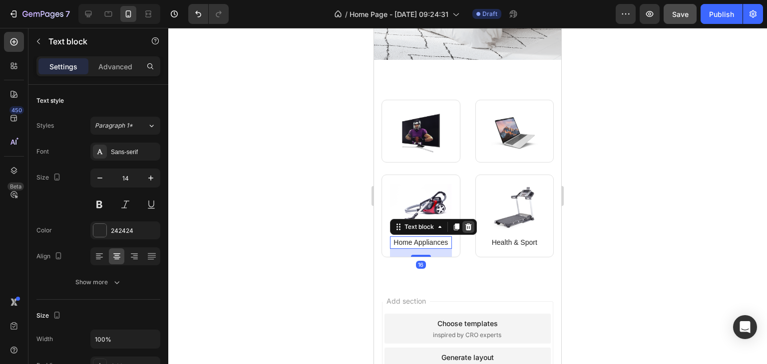
click at [465, 224] on icon at bounding box center [468, 227] width 8 height 8
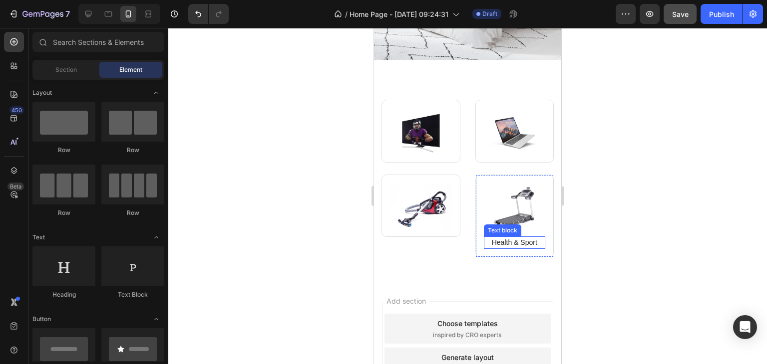
click at [505, 242] on div "Health & Sport" at bounding box center [515, 243] width 62 height 12
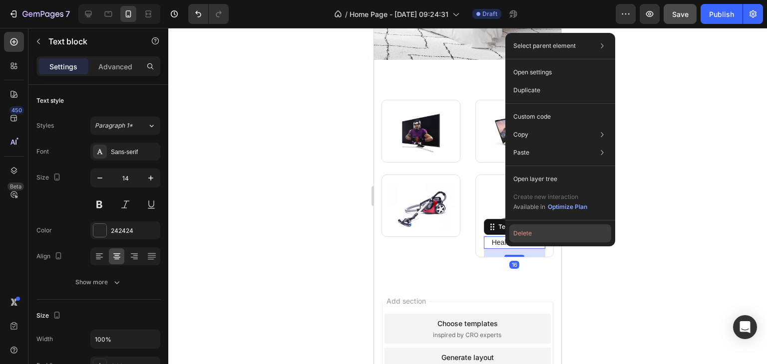
click at [519, 227] on button "Delete" at bounding box center [560, 234] width 102 height 18
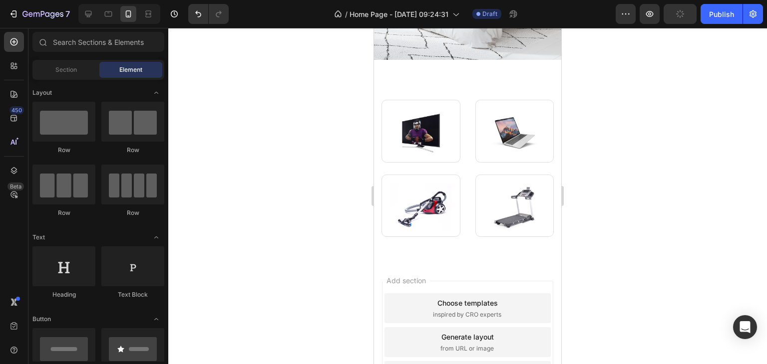
click at [437, 303] on div "Choose templates" at bounding box center [467, 303] width 60 height 10
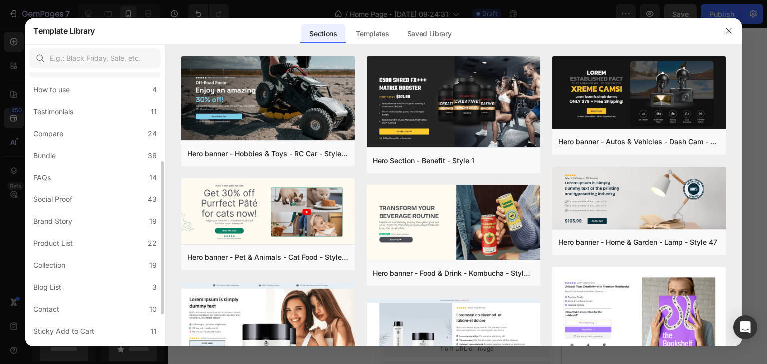
scroll to position [156, 0]
click at [108, 249] on label "Product List 22" at bounding box center [94, 242] width 131 height 20
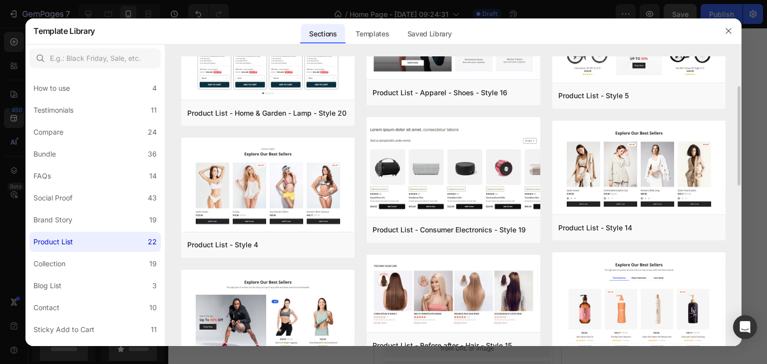
scroll to position [88, 0]
click at [615, 225] on button "Add to page" at bounding box center [597, 228] width 79 height 18
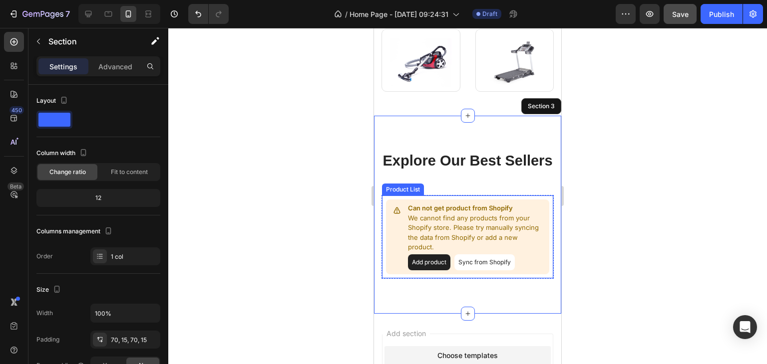
scroll to position [498, 0]
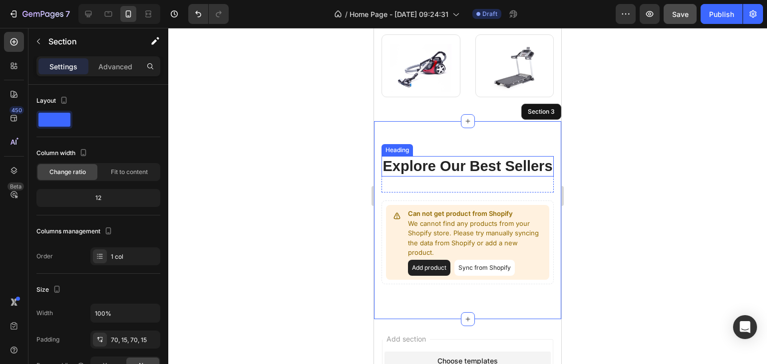
click at [480, 171] on p "Explore Our Best Sellers" at bounding box center [467, 166] width 170 height 19
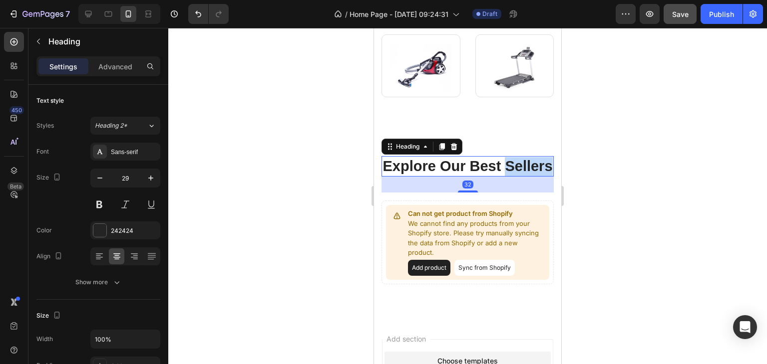
click at [480, 171] on p "Explore Our Best Sellers" at bounding box center [467, 166] width 170 height 19
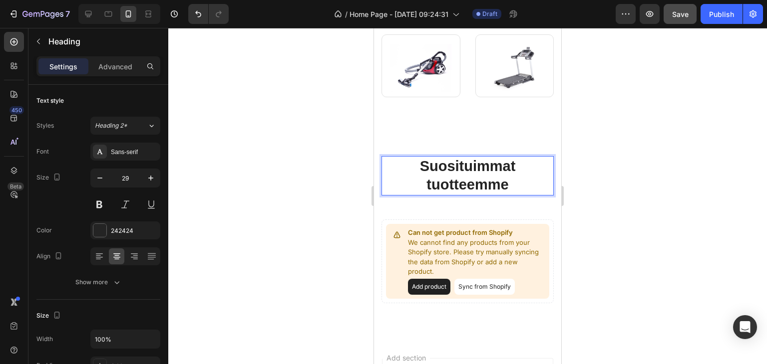
click at [282, 149] on div at bounding box center [467, 196] width 598 height 336
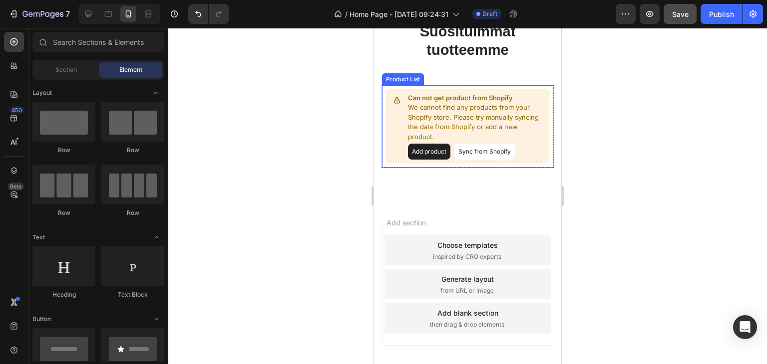
scroll to position [628, 0]
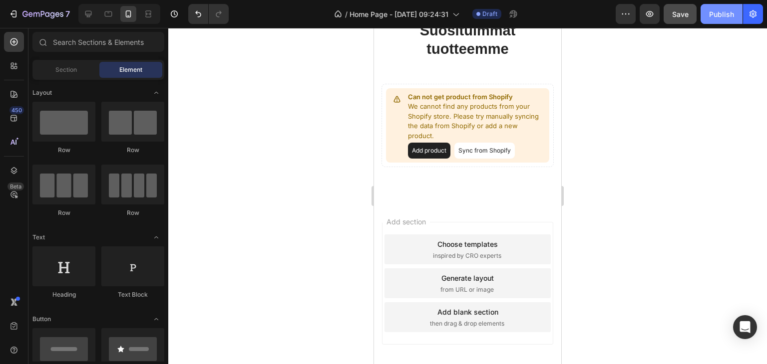
click at [717, 8] on button "Publish" at bounding box center [721, 14] width 42 height 20
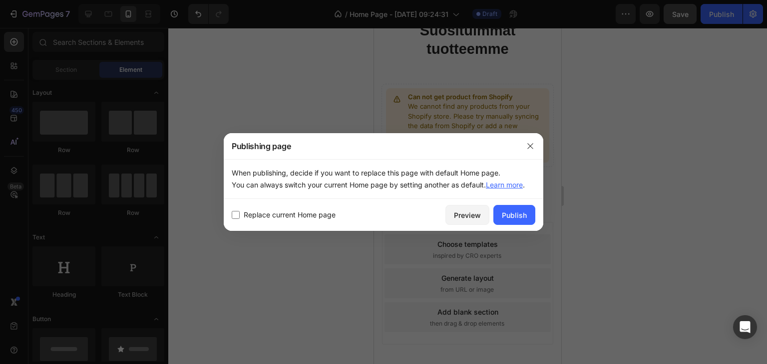
click at [324, 207] on div "Replace current Home page Preview Publish" at bounding box center [383, 215] width 319 height 32
click at [303, 216] on span "Replace current Home page" at bounding box center [290, 215] width 92 height 12
checkbox input "true"
click at [515, 216] on div "Publish" at bounding box center [514, 215] width 25 height 10
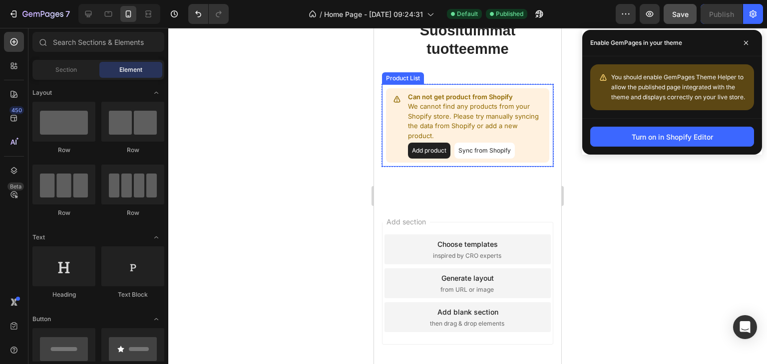
click at [433, 99] on p "Can not get product from Shopify" at bounding box center [476, 97] width 137 height 10
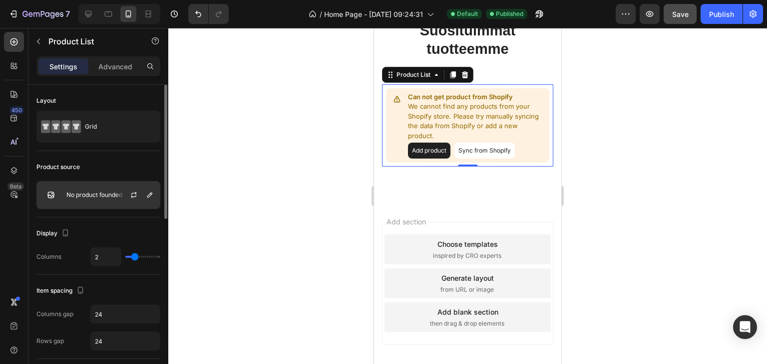
click at [110, 194] on p "No product founded" at bounding box center [94, 195] width 56 height 7
click at [135, 194] on icon "button" at bounding box center [134, 195] width 8 height 8
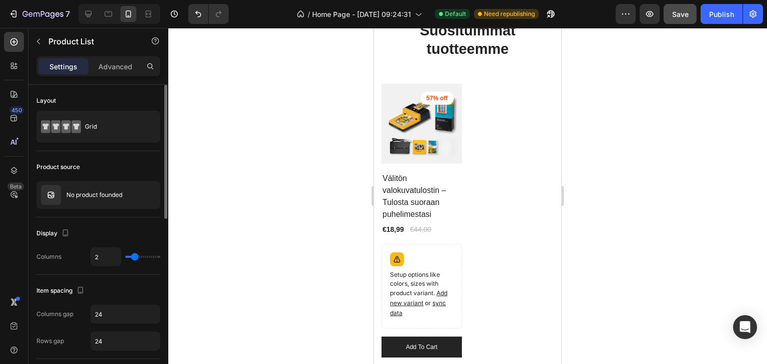
click at [447, 285] on p "Setup options like colors, sizes with product variant. Add new variant or sync …" at bounding box center [421, 295] width 63 height 48
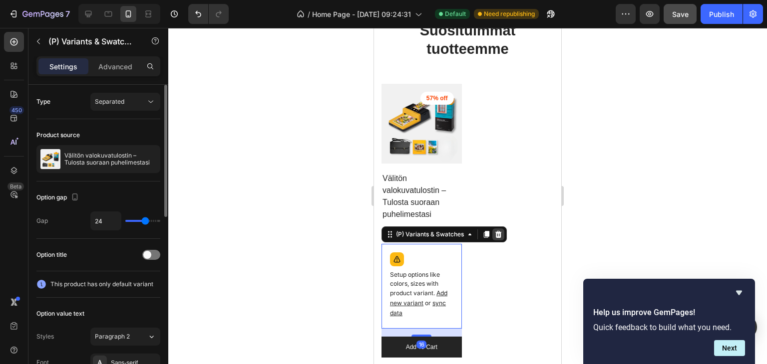
click at [497, 231] on icon at bounding box center [498, 234] width 6 height 7
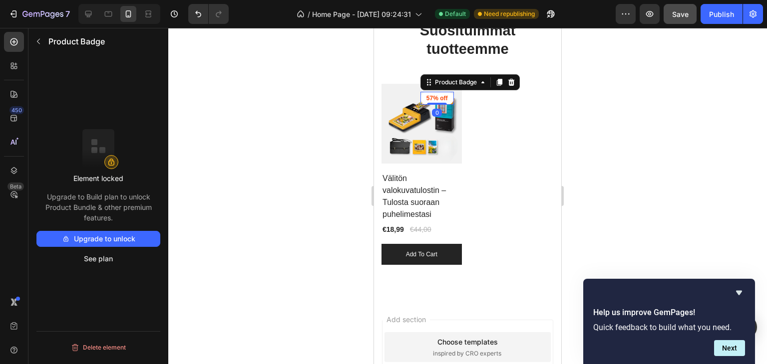
click at [437, 100] on pre "57% off" at bounding box center [436, 98] width 33 height 13
click at [508, 83] on icon at bounding box center [511, 82] width 6 height 7
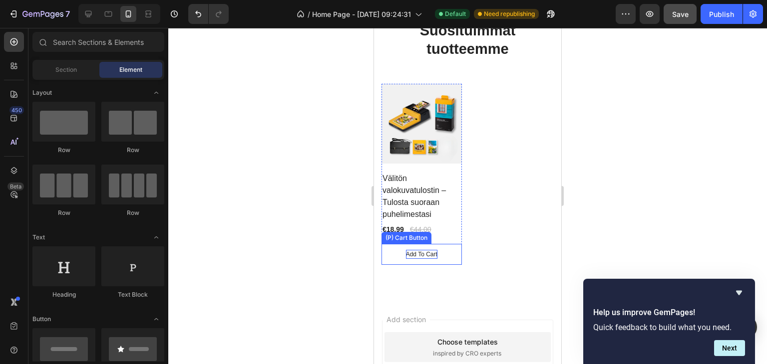
click at [417, 250] on div "Add to cart" at bounding box center [421, 254] width 31 height 9
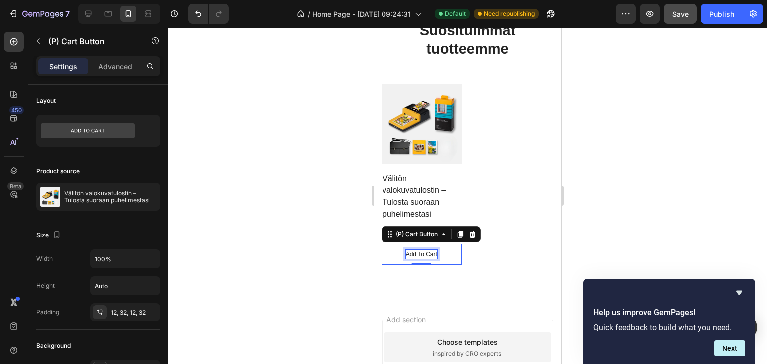
click at [417, 250] on p "Add to cart" at bounding box center [421, 254] width 31 height 9
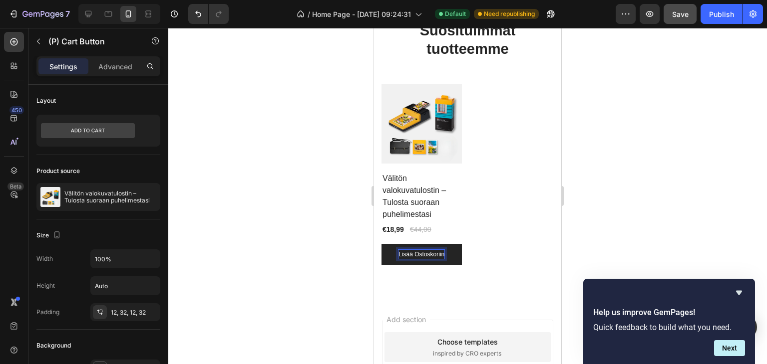
click at [615, 187] on div at bounding box center [467, 196] width 598 height 336
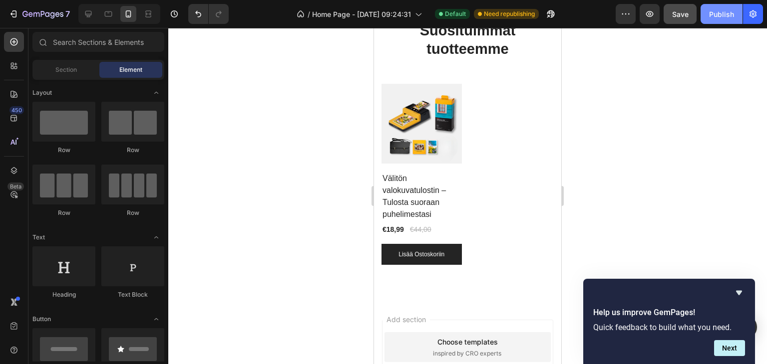
click at [732, 7] on button "Publish" at bounding box center [721, 14] width 42 height 20
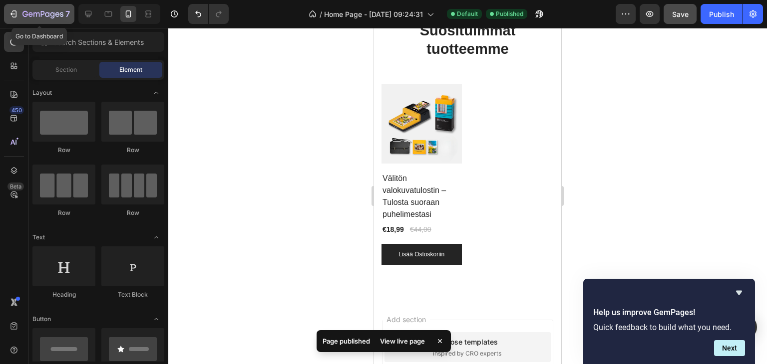
click at [30, 13] on icon "button" at bounding box center [42, 14] width 41 height 8
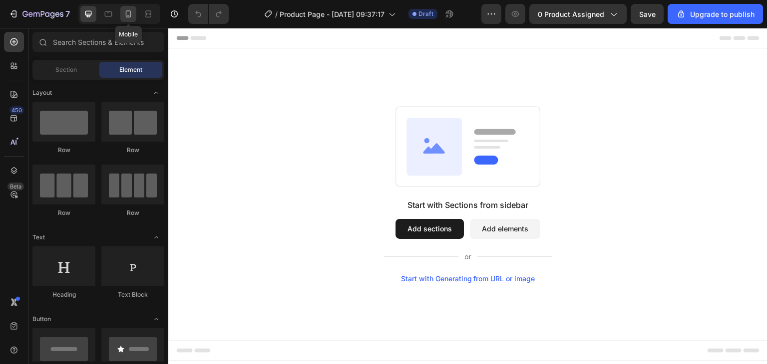
click at [131, 14] on icon at bounding box center [128, 14] width 10 height 10
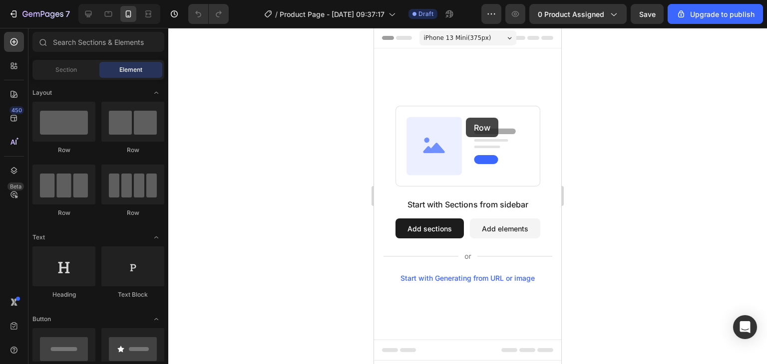
drag, startPoint x: 432, startPoint y: 160, endPoint x: 470, endPoint y: 118, distance: 55.8
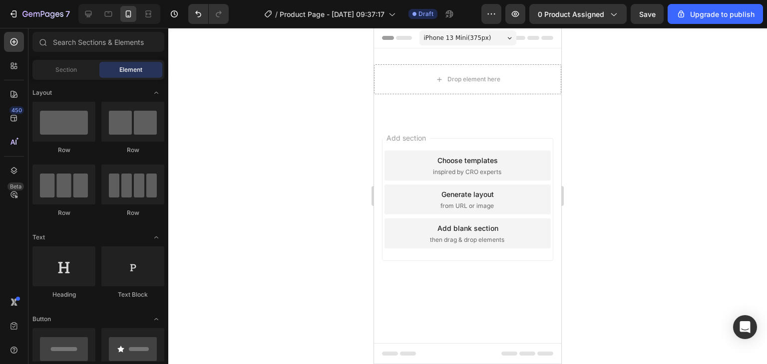
click at [433, 177] on span "inspired by CRO experts" at bounding box center [467, 172] width 68 height 9
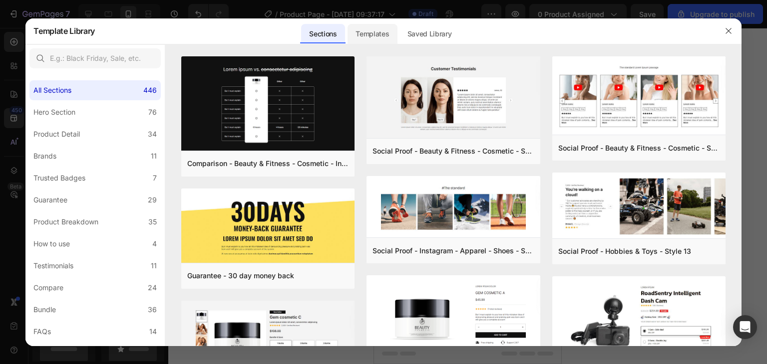
click at [373, 28] on div "Templates" at bounding box center [371, 34] width 49 height 20
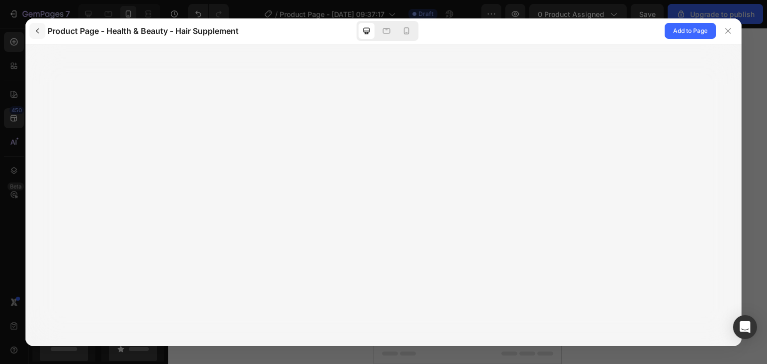
click at [38, 28] on icon "button" at bounding box center [37, 31] width 8 height 8
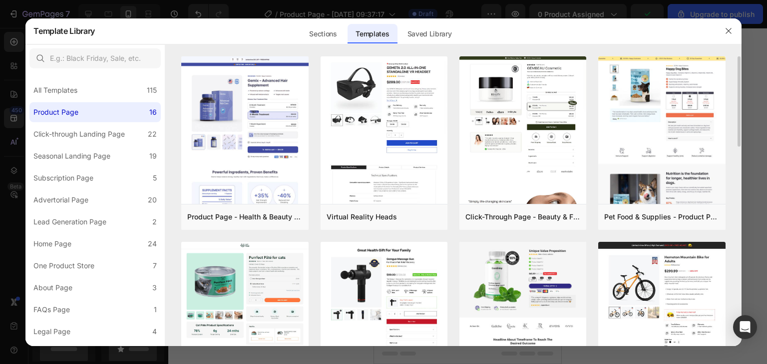
click at [619, 215] on div "Add to page" at bounding box center [632, 217] width 34 height 9
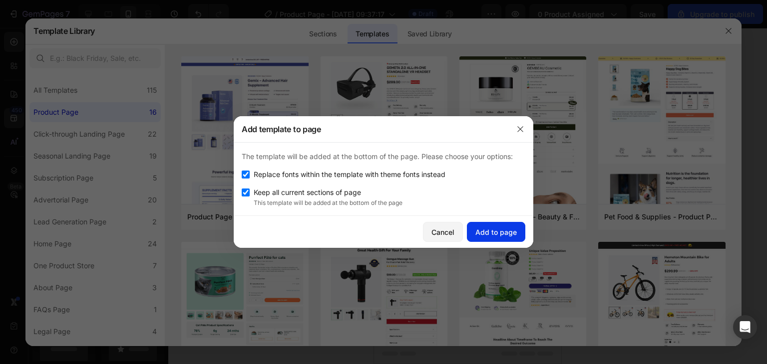
click at [514, 232] on div "Add to page" at bounding box center [495, 232] width 41 height 10
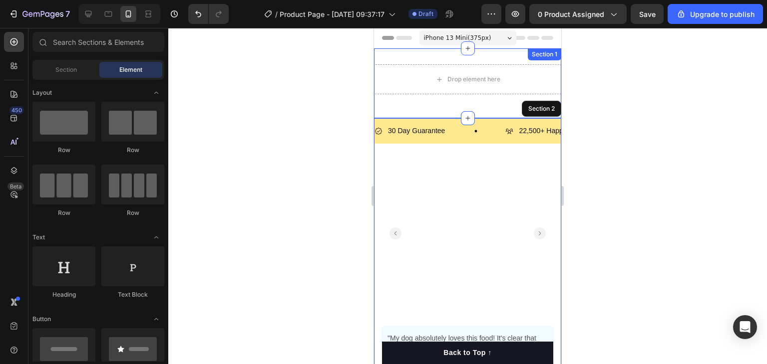
click at [452, 99] on div "Drop element here Row" at bounding box center [467, 83] width 187 height 38
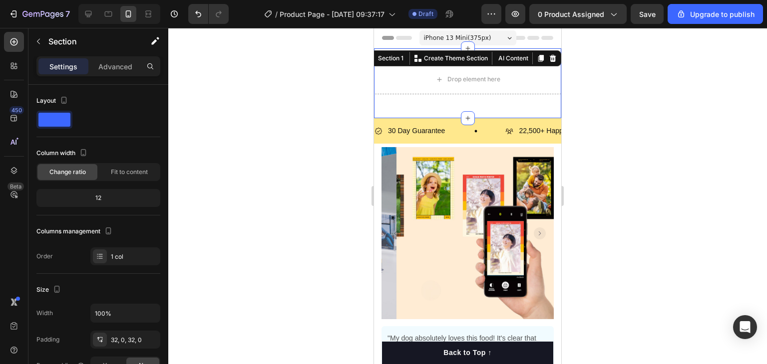
click at [551, 48] on div "Drop element here Row Section 1 You can create reusable sections Create Theme S…" at bounding box center [467, 83] width 187 height 70
click at [550, 55] on icon at bounding box center [553, 58] width 6 height 7
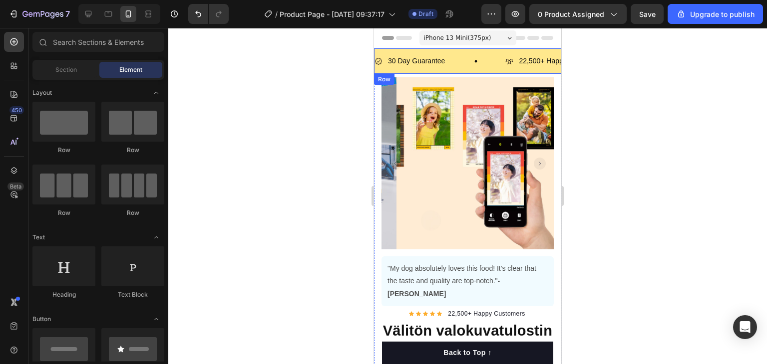
click at [495, 50] on div "30 Day Guarantee Item List 22,500+ Happy Customers Item List 700+ 5-Star Review…" at bounding box center [467, 60] width 187 height 25
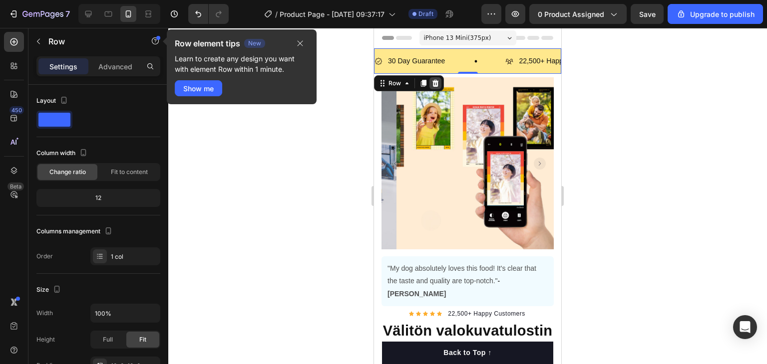
click at [431, 80] on icon at bounding box center [435, 83] width 8 height 8
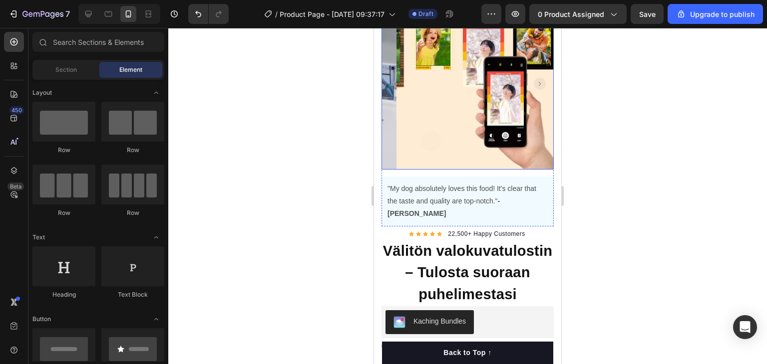
scroll to position [62, 0]
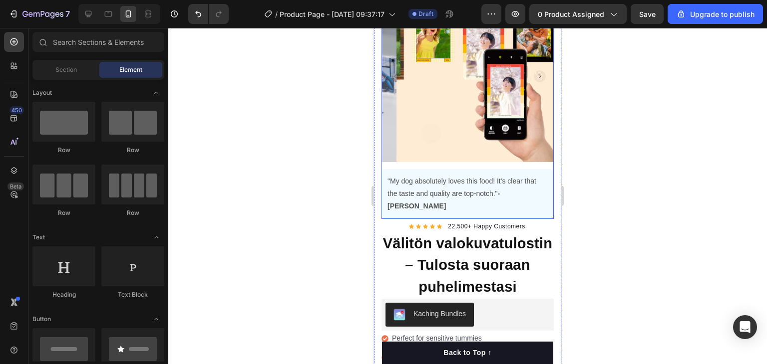
click at [448, 159] on div "Product Images "The transformation in my dog's overall health since switching t…" at bounding box center [467, 104] width 172 height 229
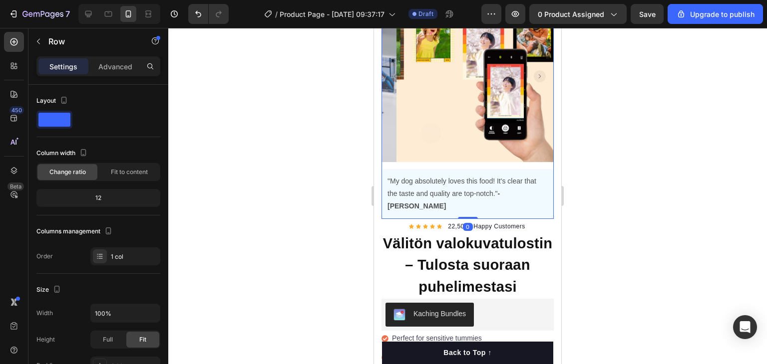
click at [446, 169] on div ""My dog absolutely loves this food! It's clear that the taste and quality are t…" at bounding box center [467, 194] width 172 height 50
click at [443, 156] on icon at bounding box center [443, 159] width 6 height 7
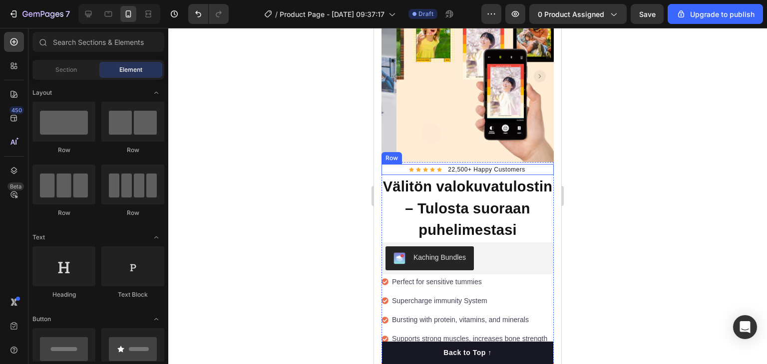
click at [530, 164] on div "Icon Icon Icon Icon Icon Icon List Hoz 22,500+ Happy Customers Text block Row" at bounding box center [467, 169] width 172 height 11
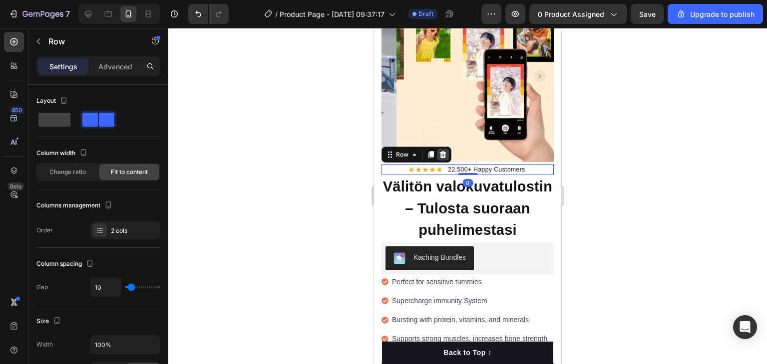
click at [441, 151] on icon at bounding box center [443, 154] width 6 height 7
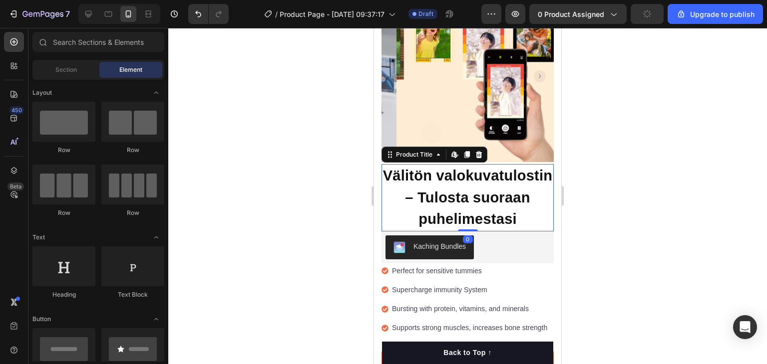
click at [443, 184] on h1 "Välitön valokuvatulostin – Tulosta suoraan puhelimestasi" at bounding box center [467, 197] width 172 height 67
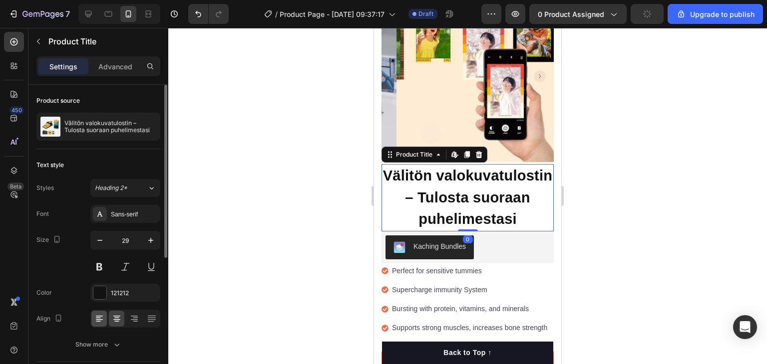
click at [91, 316] on div at bounding box center [98, 319] width 15 height 16
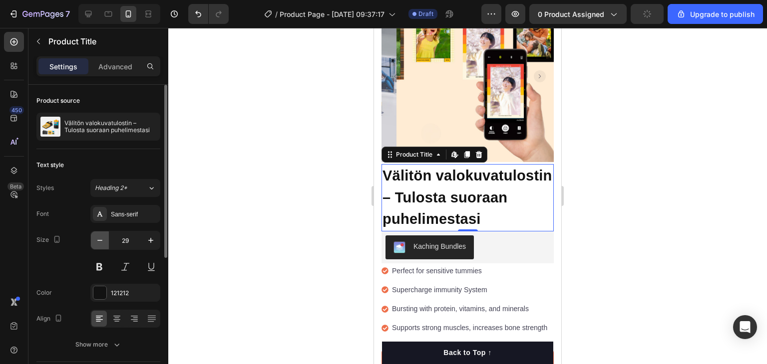
click at [103, 247] on button "button" at bounding box center [100, 241] width 18 height 18
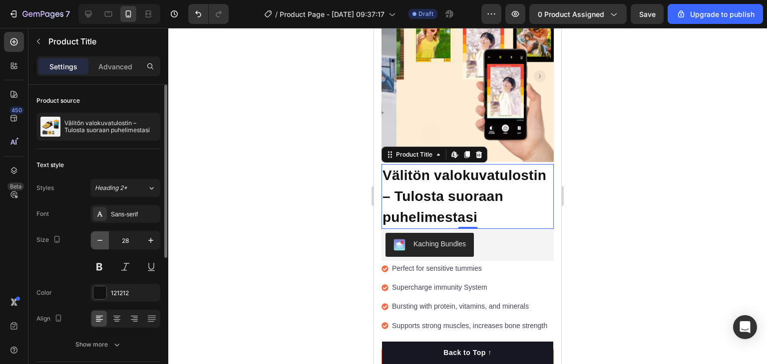
click at [103, 247] on button "button" at bounding box center [100, 241] width 18 height 18
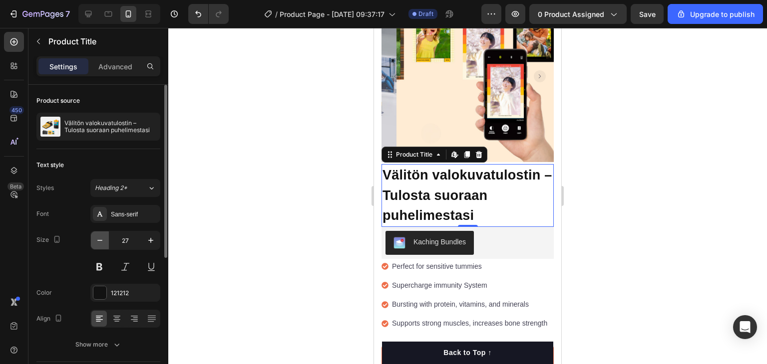
click at [103, 247] on button "button" at bounding box center [100, 241] width 18 height 18
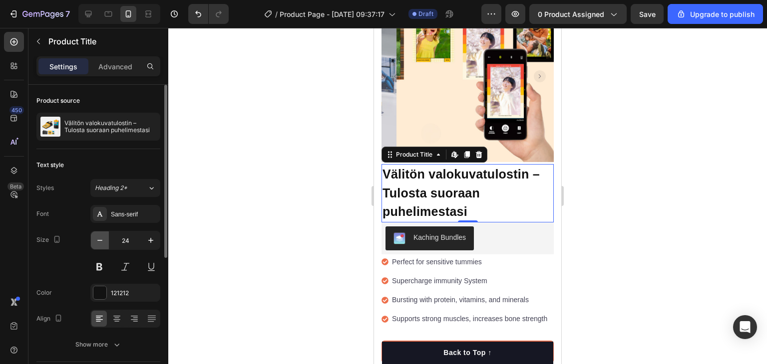
click at [103, 247] on button "button" at bounding box center [100, 241] width 18 height 18
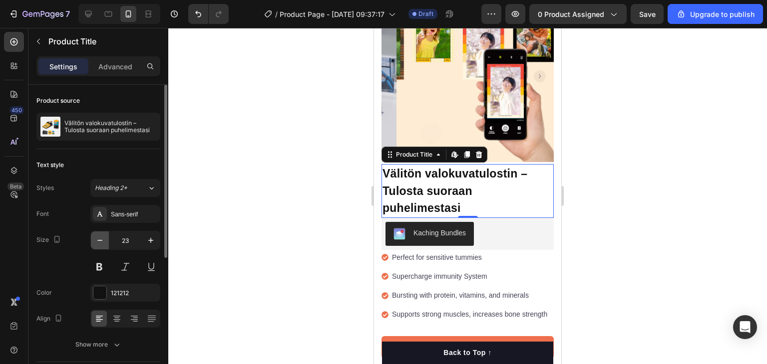
click at [103, 247] on button "button" at bounding box center [100, 241] width 18 height 18
type input "22"
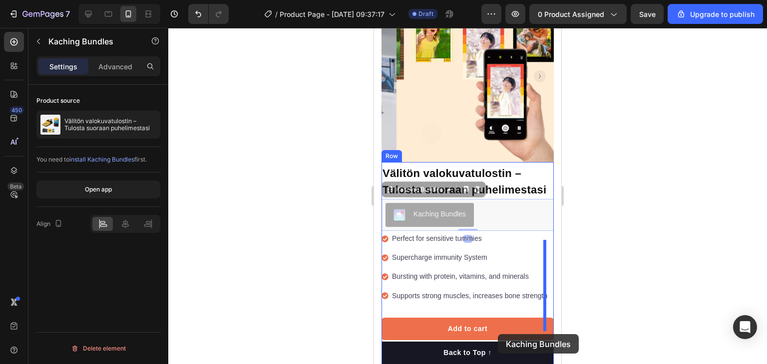
drag, startPoint x: 499, startPoint y: 221, endPoint x: 496, endPoint y: 332, distance: 111.3
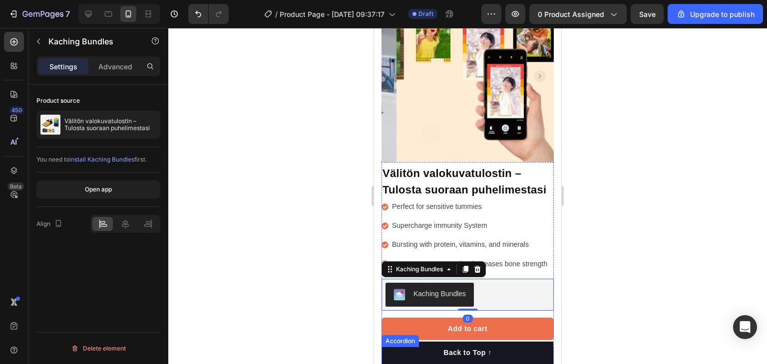
scroll to position [113, 0]
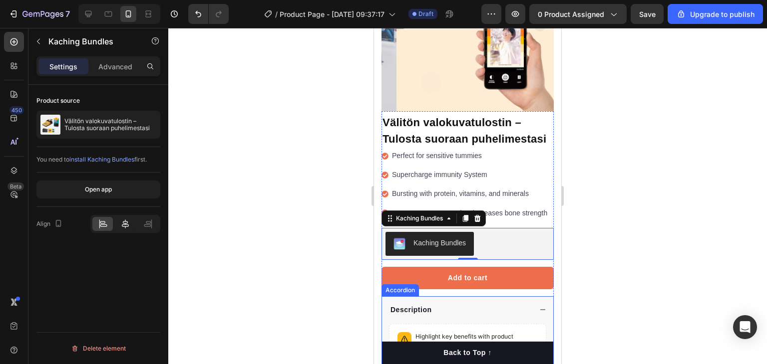
click at [123, 217] on div at bounding box center [125, 224] width 20 height 14
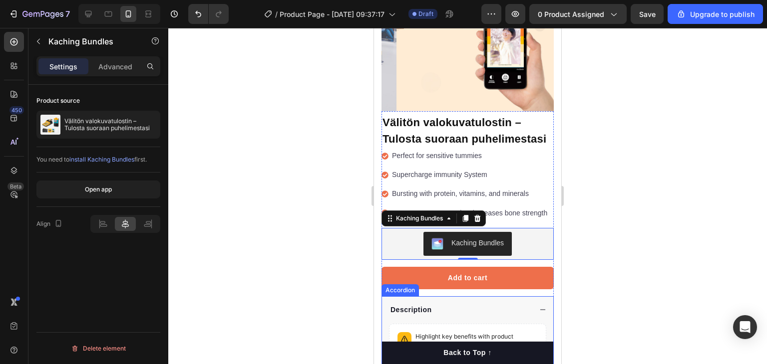
click at [283, 246] on div at bounding box center [467, 196] width 598 height 336
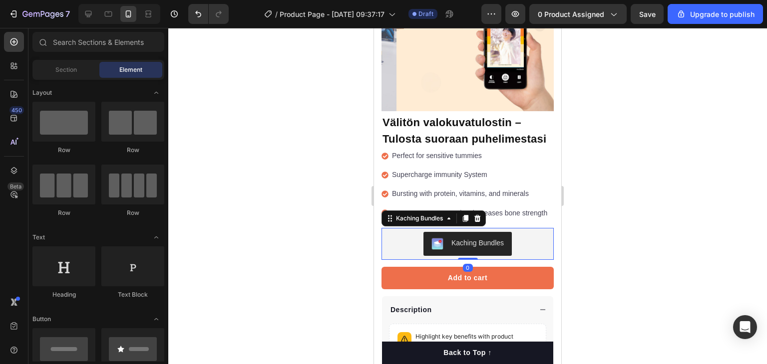
click at [518, 256] on div "Kaching Bundles" at bounding box center [467, 244] width 164 height 24
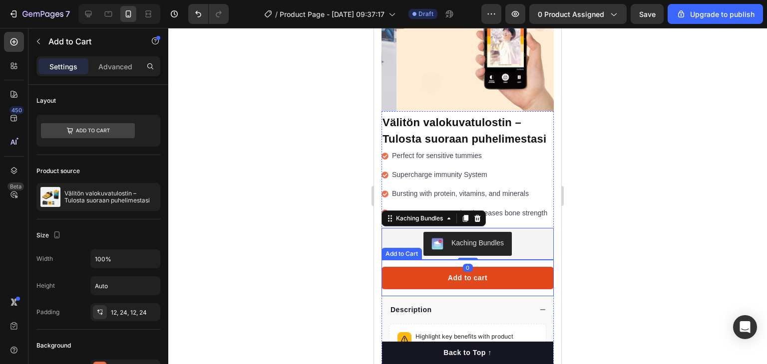
click at [502, 289] on button "Add to cart" at bounding box center [467, 278] width 172 height 22
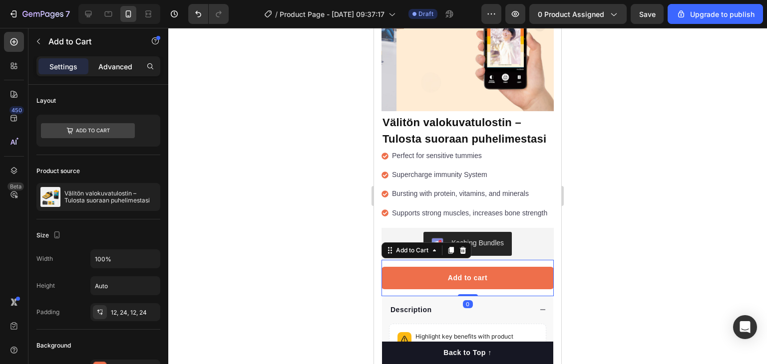
click at [109, 70] on p "Advanced" at bounding box center [115, 66] width 34 height 10
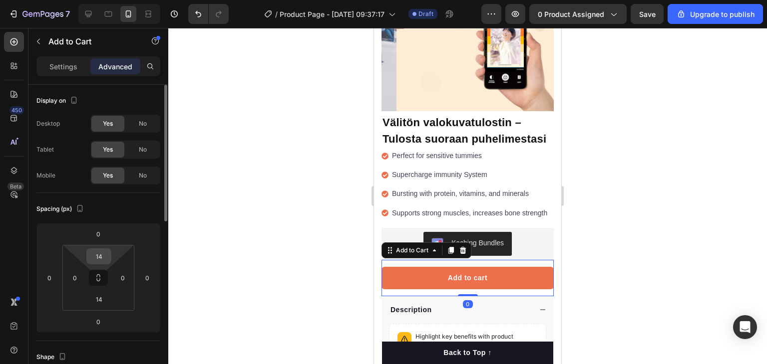
click at [98, 262] on input "14" at bounding box center [99, 256] width 20 height 15
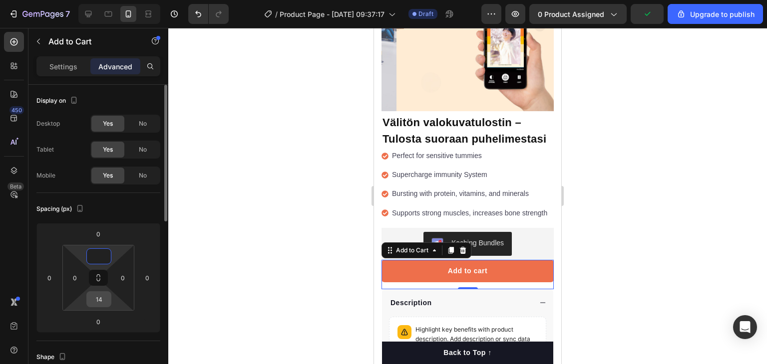
type input "0"
click at [105, 292] on input "14" at bounding box center [99, 299] width 20 height 15
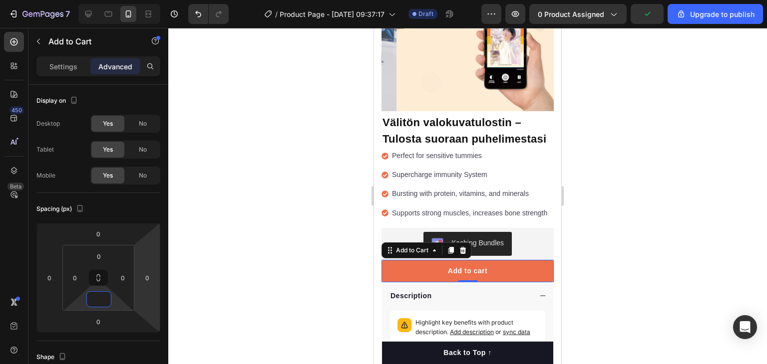
type input "0"
click at [250, 250] on div at bounding box center [467, 196] width 598 height 336
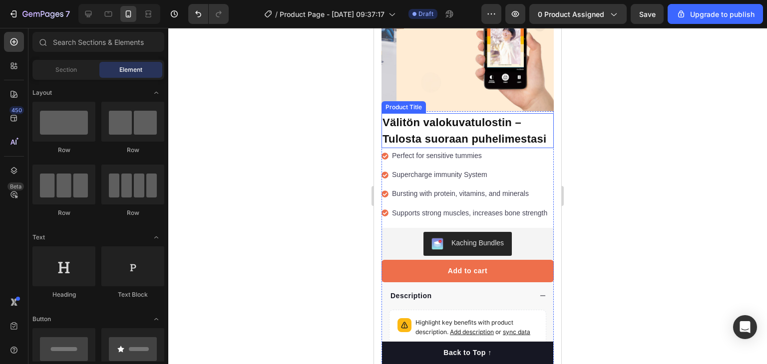
click at [423, 139] on h1 "Välitön valokuvatulostin – Tulosta suoraan puhelimestasi" at bounding box center [467, 130] width 172 height 35
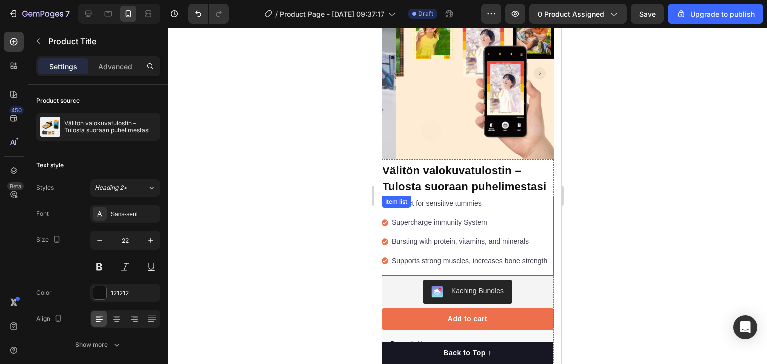
scroll to position [34, 0]
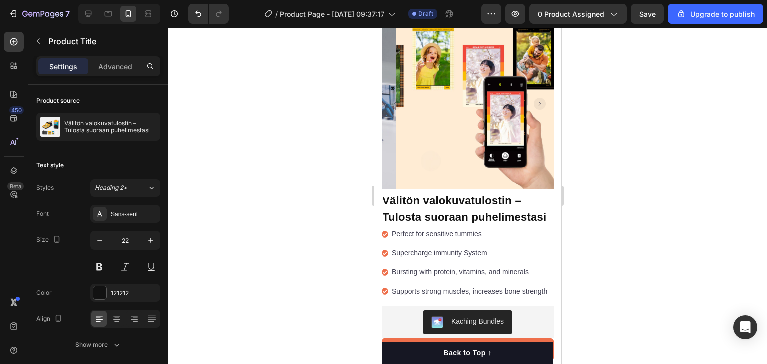
click at [467, 213] on h1 "Välitön valokuvatulostin – Tulosta suoraan puhelimestasi" at bounding box center [467, 209] width 172 height 35
click at [451, 217] on h1 "Välitön valokuvatulostin – Tulosta suoraan puhelimestasi" at bounding box center [467, 209] width 172 height 35
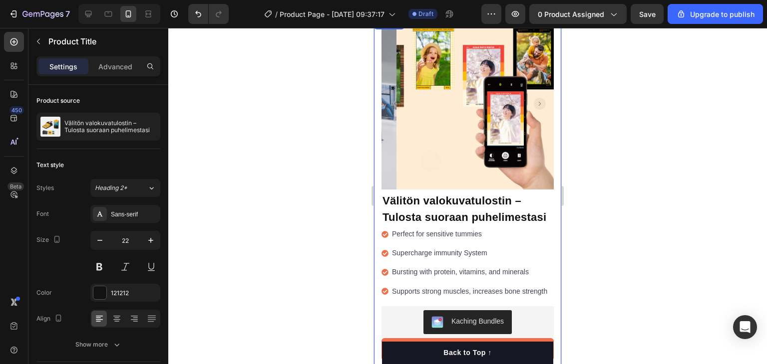
click at [607, 190] on div at bounding box center [467, 196] width 598 height 336
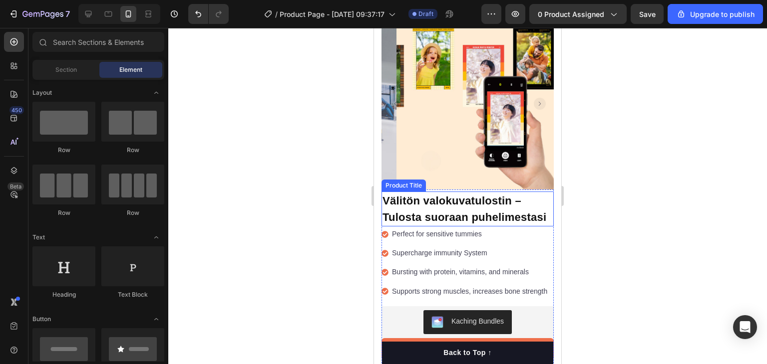
click at [416, 214] on h1 "Välitön valokuvatulostin – Tulosta suoraan puhelimestasi" at bounding box center [467, 209] width 172 height 35
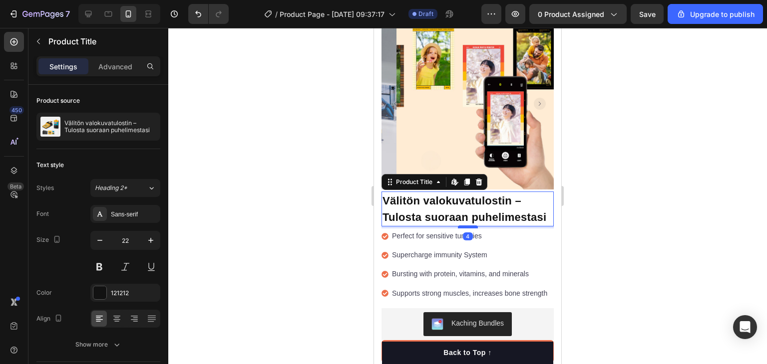
click at [461, 229] on div at bounding box center [468, 227] width 20 height 3
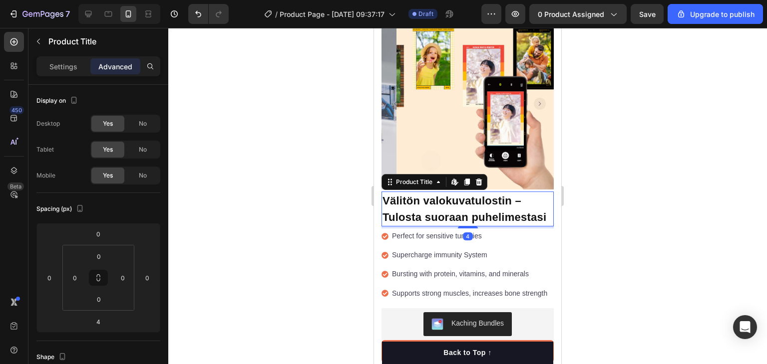
click at [301, 256] on div at bounding box center [467, 196] width 598 height 336
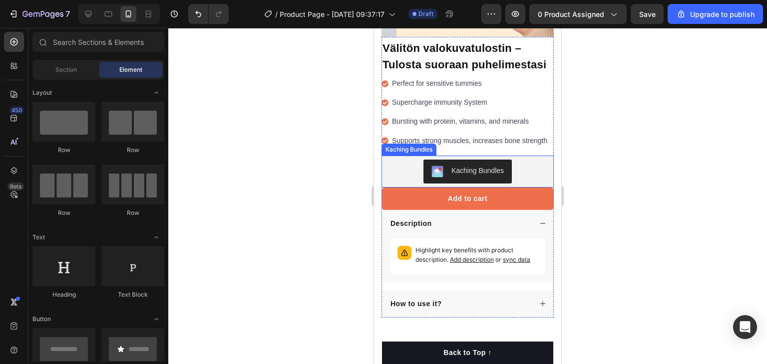
scroll to position [195, 0]
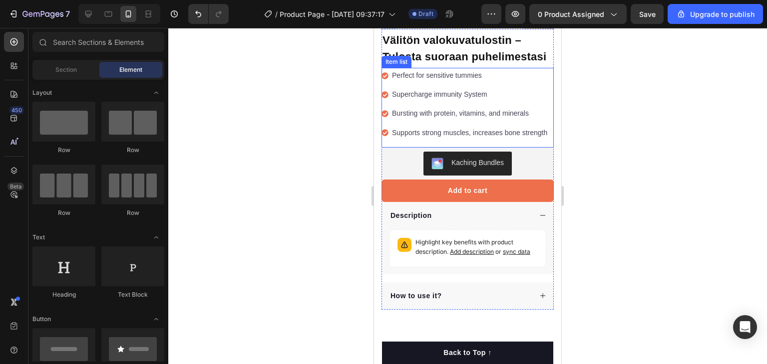
click at [465, 130] on div "Perfect for sensitive tummies Supercharge immunity System Bursting with protein…" at bounding box center [464, 104] width 167 height 73
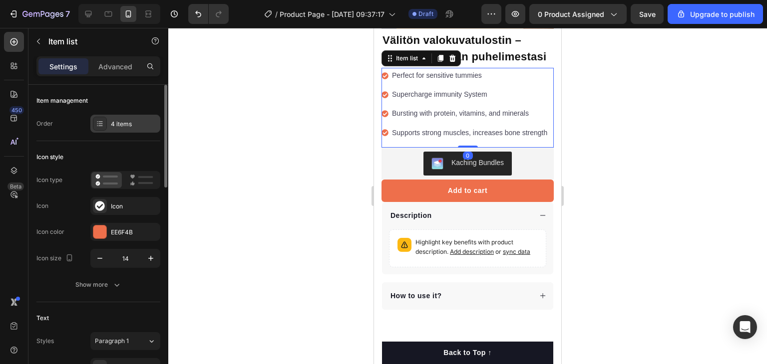
click at [124, 130] on div "4 items" at bounding box center [125, 124] width 70 height 18
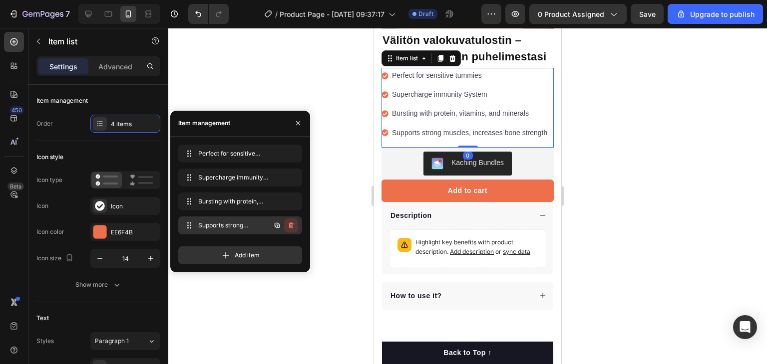
click at [291, 223] on icon "button" at bounding box center [290, 226] width 5 height 6
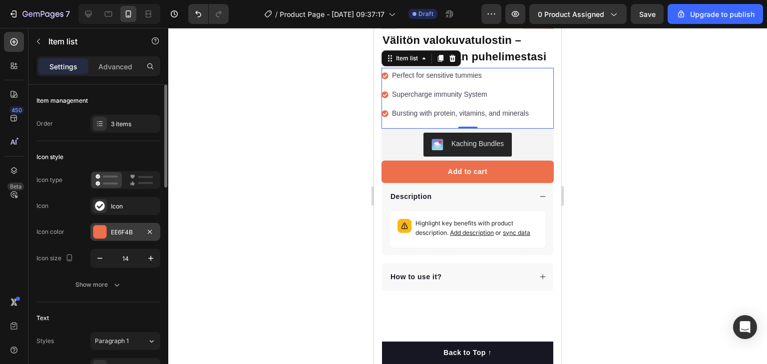
click at [115, 226] on div "EE6F4B" at bounding box center [125, 232] width 70 height 18
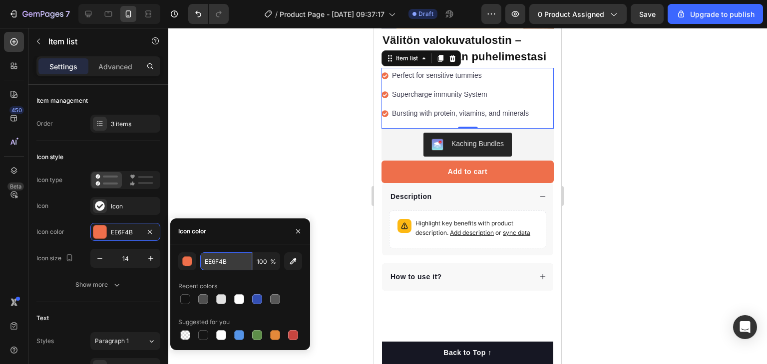
click at [213, 264] on input "EE6F4B" at bounding box center [226, 262] width 52 height 18
paste input "073C50"
type input "073C50"
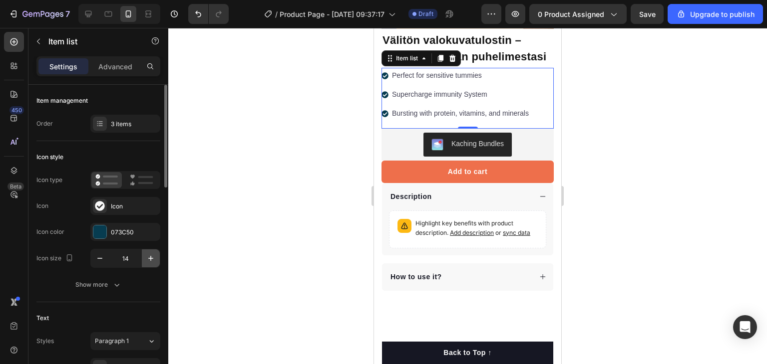
click at [149, 262] on icon "button" at bounding box center [151, 259] width 10 height 10
click at [93, 258] on button "button" at bounding box center [100, 259] width 18 height 18
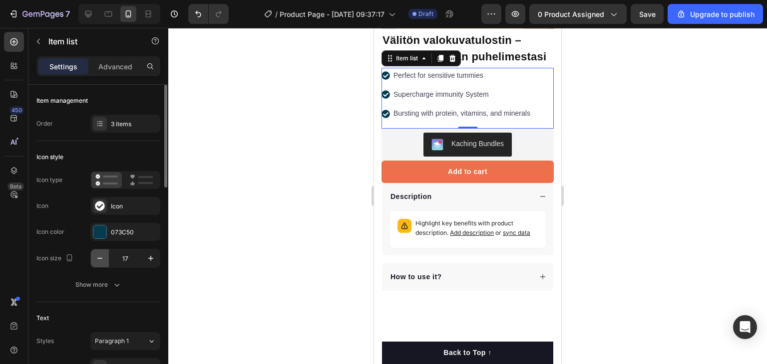
click at [97, 256] on icon "button" at bounding box center [100, 259] width 10 height 10
type input "16"
click at [122, 228] on div "073C50" at bounding box center [125, 232] width 29 height 9
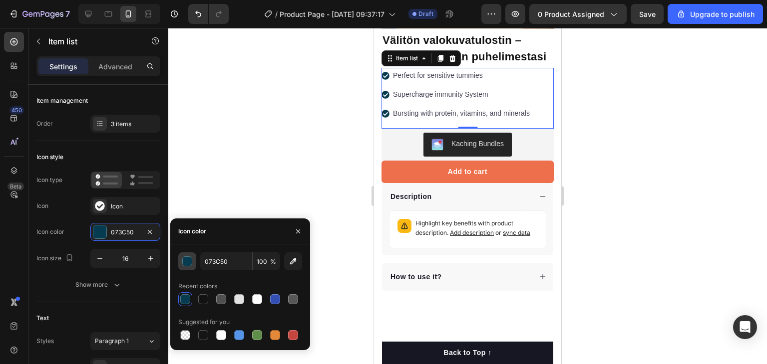
click at [182, 263] on button "button" at bounding box center [187, 262] width 18 height 18
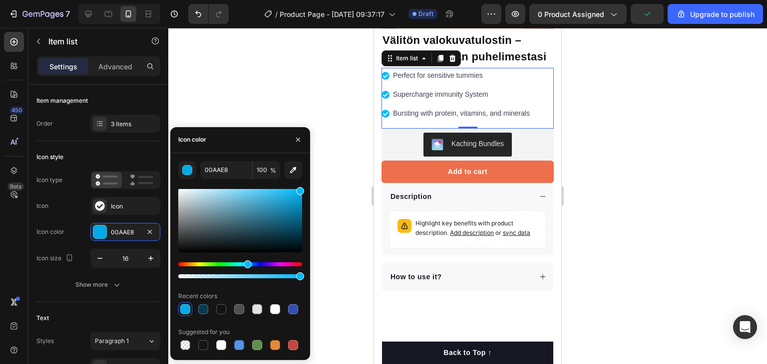
drag, startPoint x: 298, startPoint y: 211, endPoint x: 315, endPoint y: 177, distance: 38.4
click at [315, 0] on div "7 / Product Page - Sep 26, 09:37:17 Draft Preview 0 product assigned Upgrade to…" at bounding box center [383, 0] width 767 height 0
type input "00BBFF"
click at [228, 168] on input "00BBFF" at bounding box center [226, 170] width 52 height 18
click at [310, 84] on div at bounding box center [467, 196] width 598 height 336
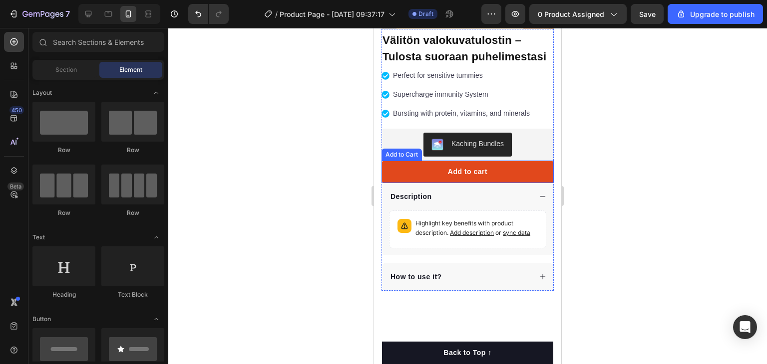
click at [421, 183] on button "Add to cart" at bounding box center [467, 172] width 172 height 22
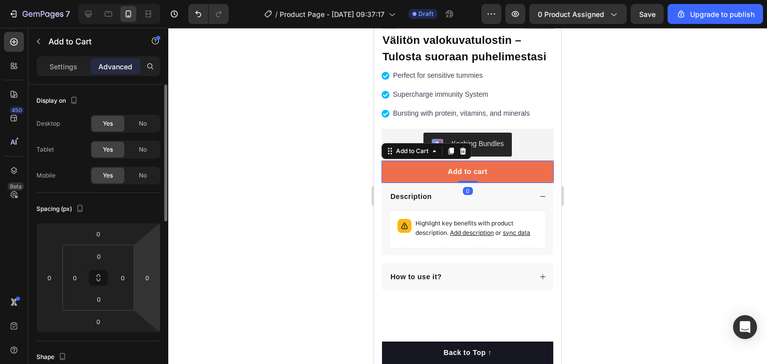
scroll to position [105, 0]
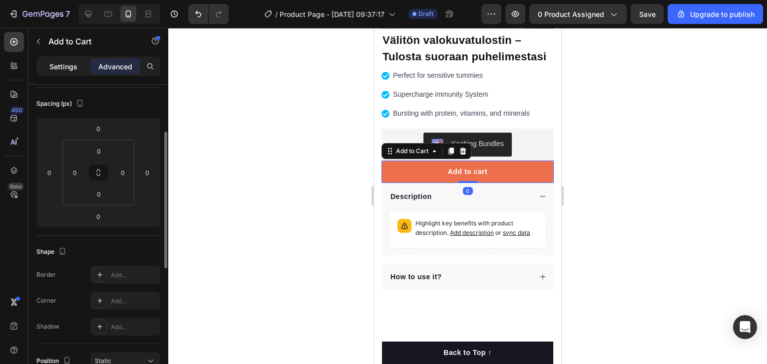
click at [55, 72] on div "Settings" at bounding box center [63, 66] width 50 height 16
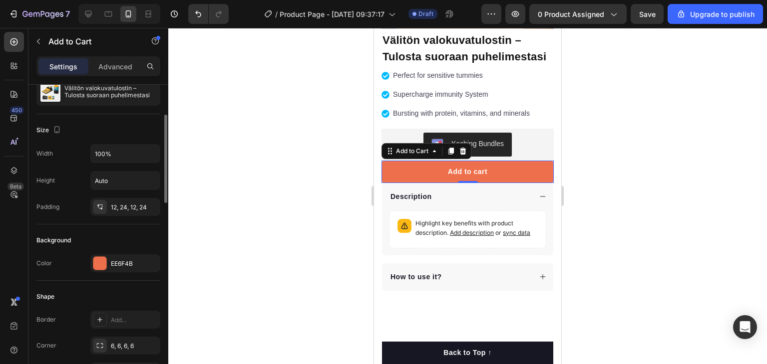
click at [113, 246] on div "Background" at bounding box center [98, 241] width 124 height 16
click at [113, 255] on div "EE6F4B" at bounding box center [125, 264] width 70 height 18
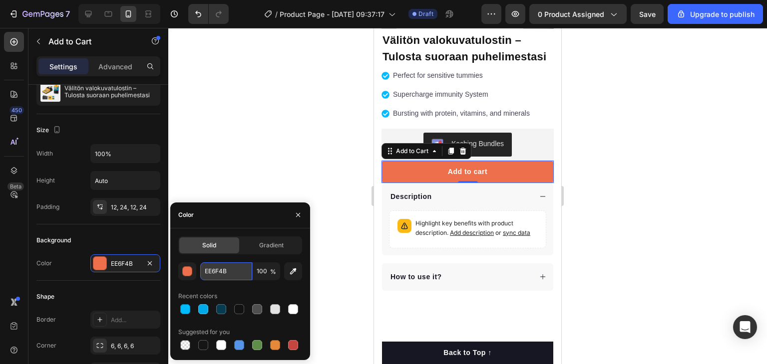
click at [211, 276] on input "EE6F4B" at bounding box center [226, 272] width 52 height 18
paste input "00BBFF"
type input "00BBFF"
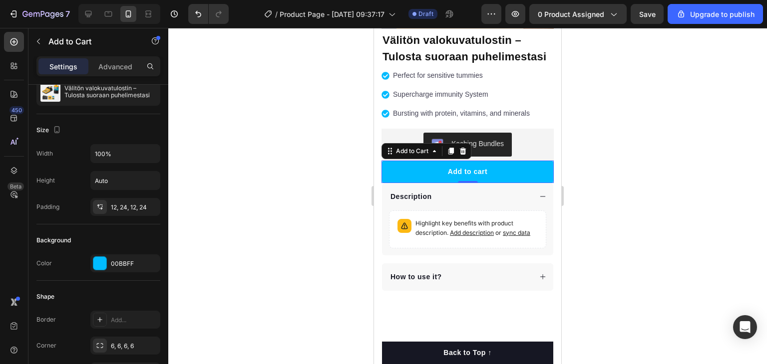
click at [297, 143] on div at bounding box center [467, 196] width 598 height 336
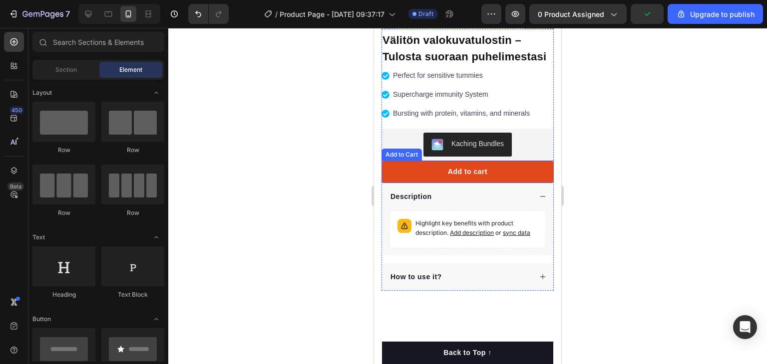
click at [426, 183] on button "Add to cart" at bounding box center [467, 172] width 172 height 22
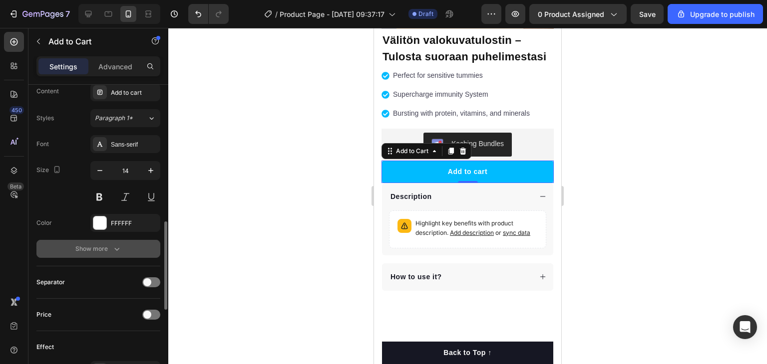
click at [83, 249] on div "Show more" at bounding box center [98, 249] width 46 height 10
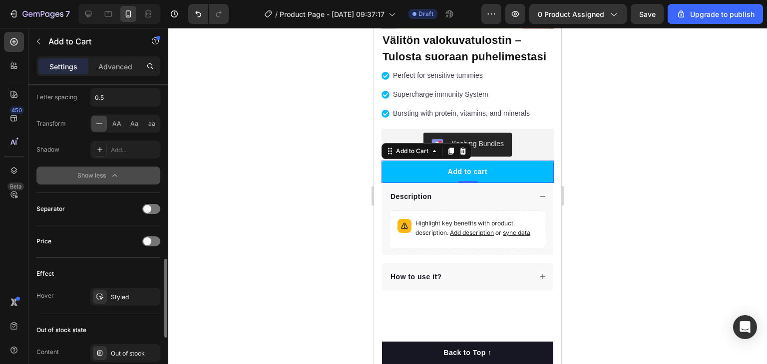
scroll to position [891, 0]
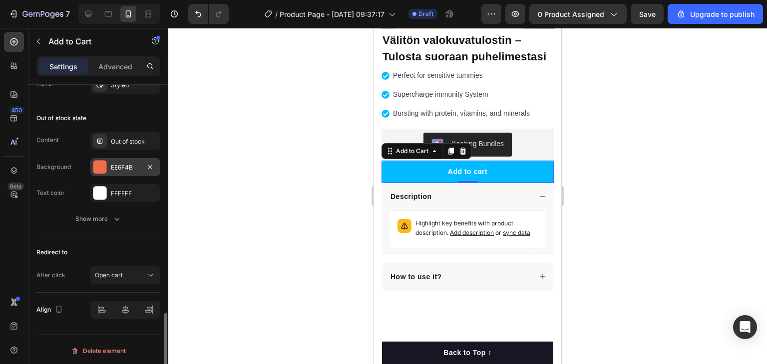
click at [93, 160] on div at bounding box center [100, 167] width 14 height 14
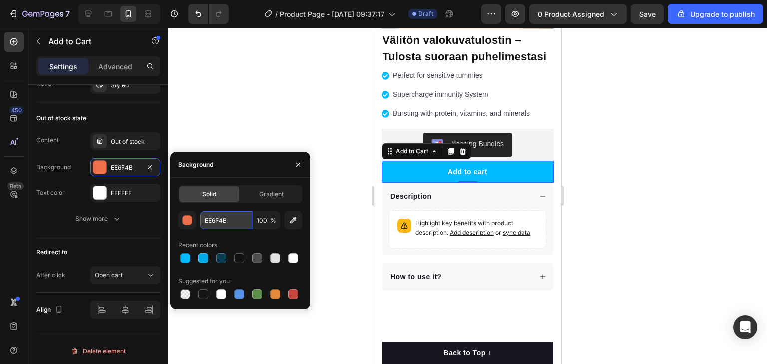
click at [210, 218] on input "EE6F4B" at bounding box center [226, 221] width 52 height 18
paste input "00BBFF"
type input "00BBFF"
click at [92, 267] on button "Open cart" at bounding box center [125, 276] width 70 height 18
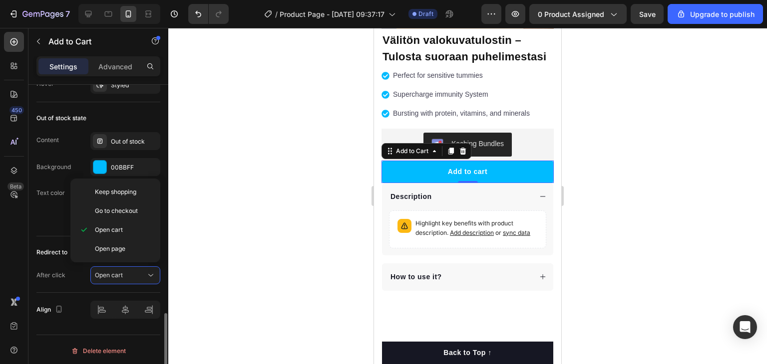
click at [62, 237] on div "Redirect to After click Open cart" at bounding box center [98, 265] width 124 height 56
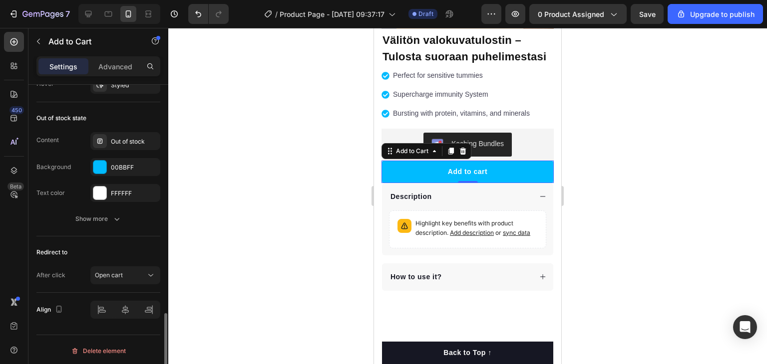
scroll to position [728, 0]
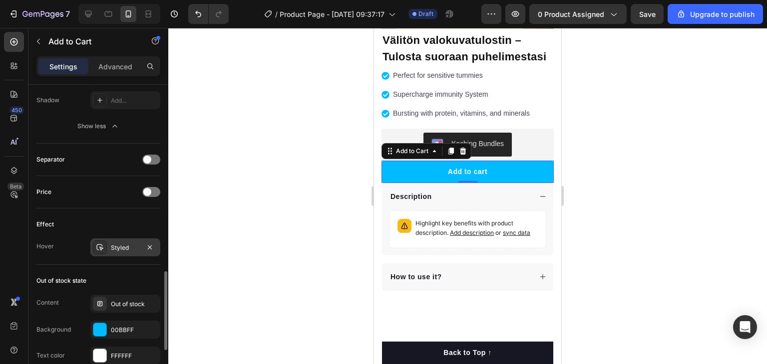
click at [109, 240] on div "Styled" at bounding box center [125, 248] width 70 height 18
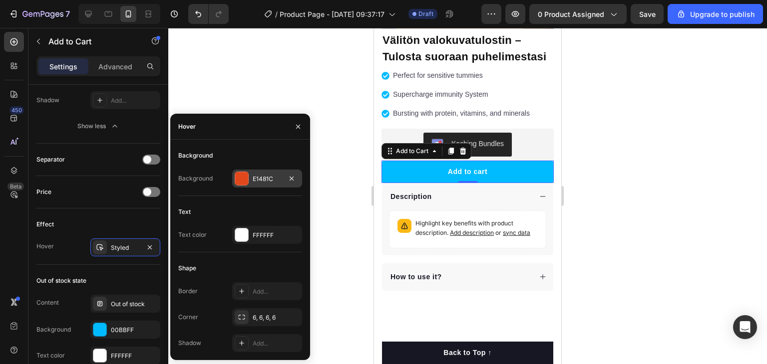
click at [243, 176] on div at bounding box center [241, 178] width 13 height 13
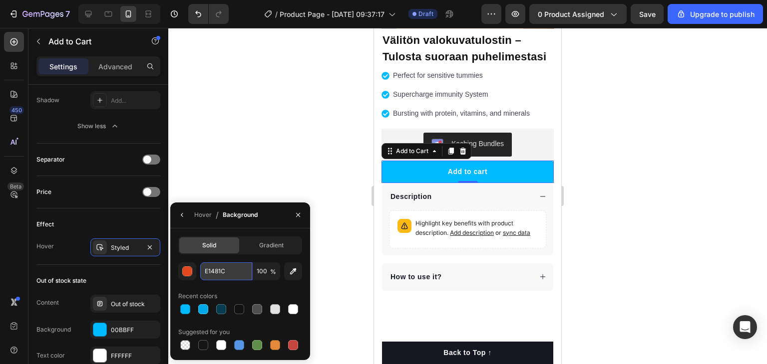
click at [240, 274] on input "E1481C" at bounding box center [226, 272] width 52 height 18
paste input "00BBFF"
type input "00BBFF"
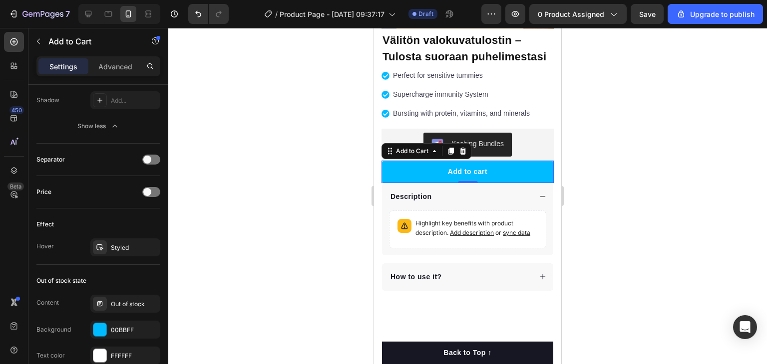
click at [291, 153] on div at bounding box center [467, 196] width 598 height 336
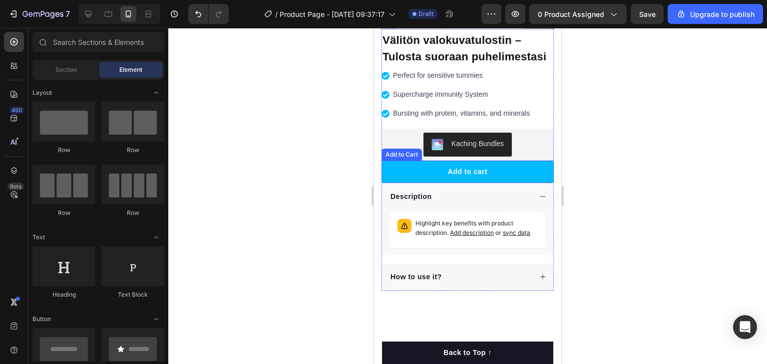
click at [415, 178] on button "Add to cart" at bounding box center [467, 172] width 172 height 22
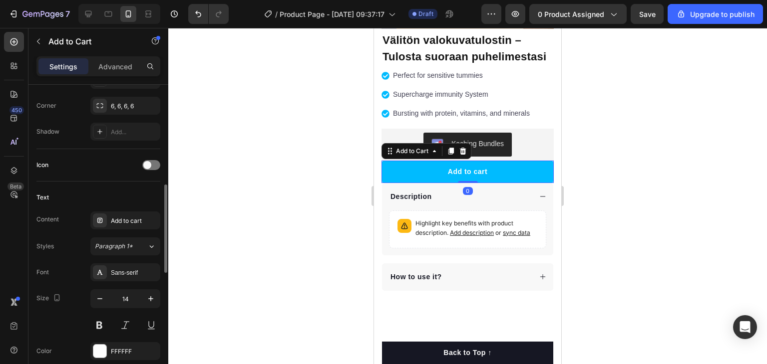
scroll to position [592, 0]
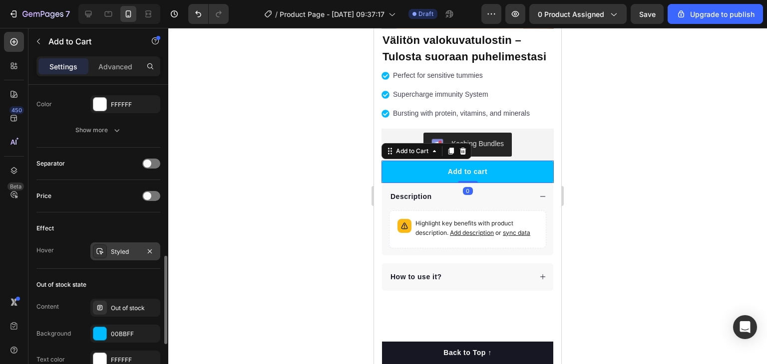
click at [115, 252] on div "Styled" at bounding box center [125, 252] width 29 height 9
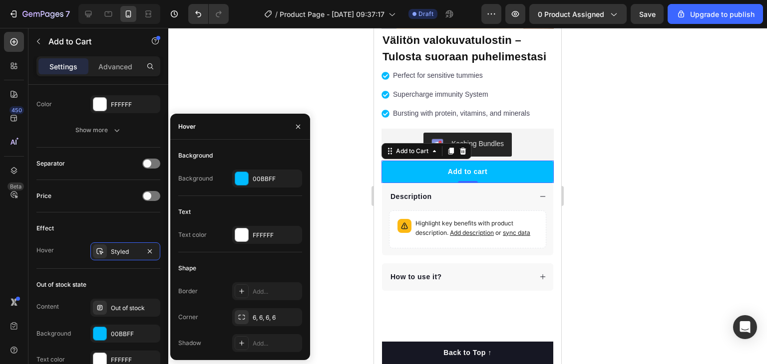
click at [252, 192] on div "Background Background 00BBFF" at bounding box center [240, 172] width 124 height 48
click at [253, 190] on div "Background Background 00BBFF" at bounding box center [240, 172] width 124 height 48
click at [268, 168] on div "Background Background 00BBFF" at bounding box center [240, 172] width 124 height 48
click at [260, 174] on div "00BBFF" at bounding box center [267, 179] width 70 height 18
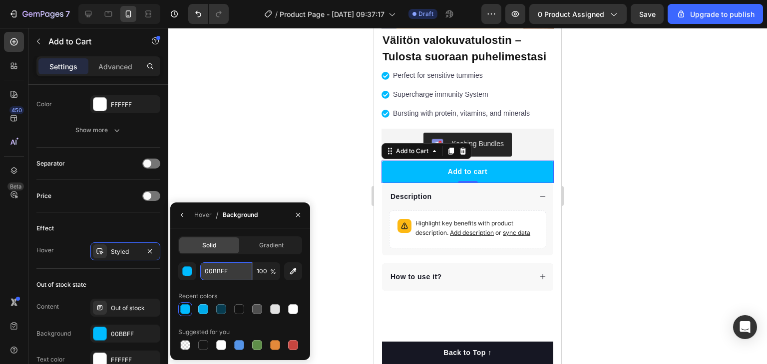
click at [232, 269] on input "00BBFF" at bounding box center [226, 272] width 52 height 18
click at [189, 275] on div "button" at bounding box center [188, 272] width 10 height 10
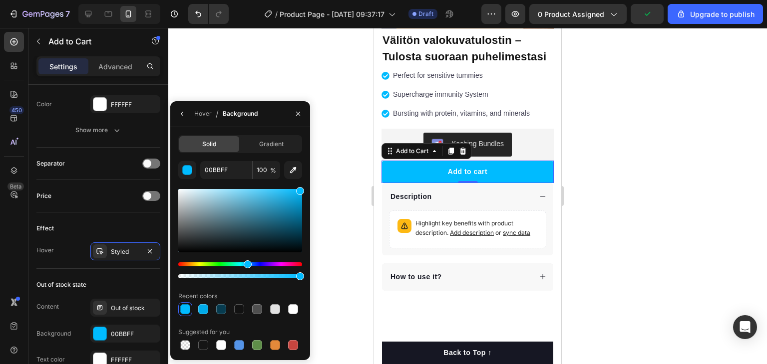
click at [300, 199] on div at bounding box center [240, 220] width 124 height 63
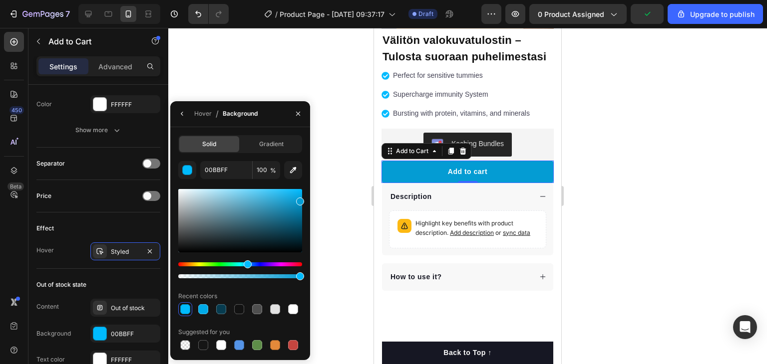
type input "049CD3"
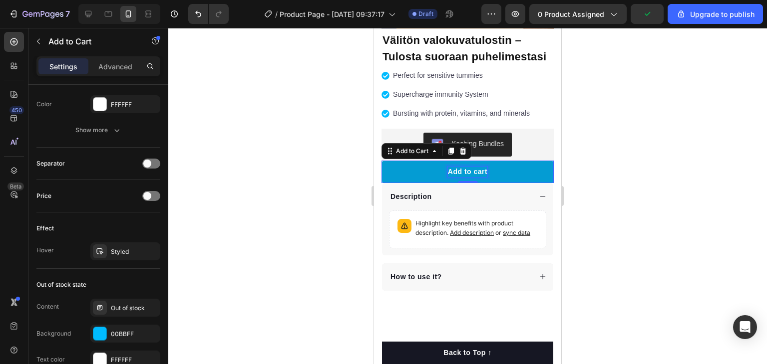
click at [468, 175] on div "Add to cart" at bounding box center [467, 172] width 39 height 10
click at [468, 175] on p "Add to cart" at bounding box center [467, 172] width 39 height 10
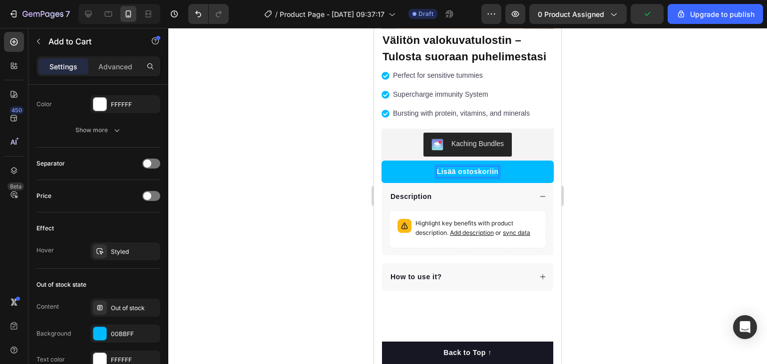
click at [308, 190] on div at bounding box center [467, 196] width 598 height 336
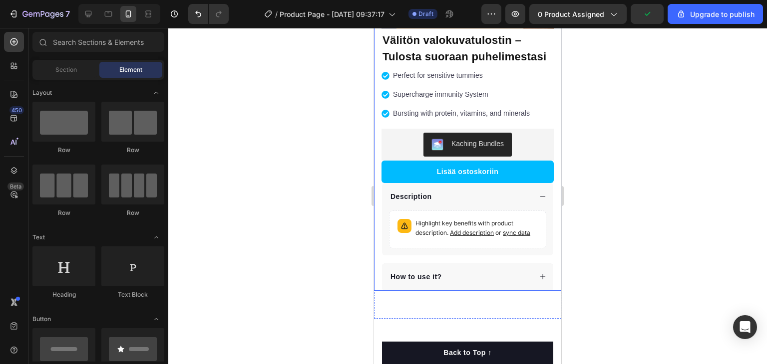
click at [378, 179] on div "Product Images "The transformation in my dog's overall health since switching t…" at bounding box center [467, 74] width 187 height 434
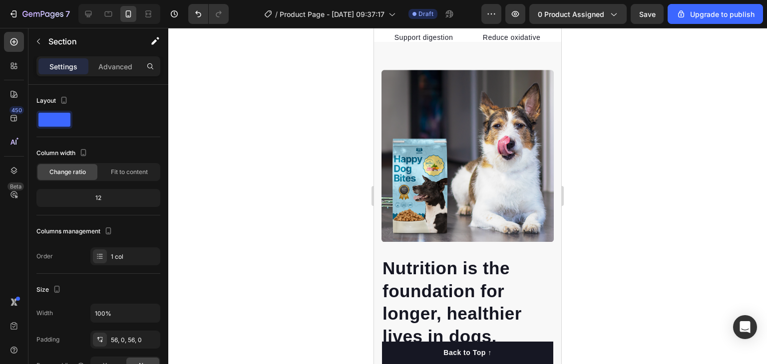
scroll to position [85, 0]
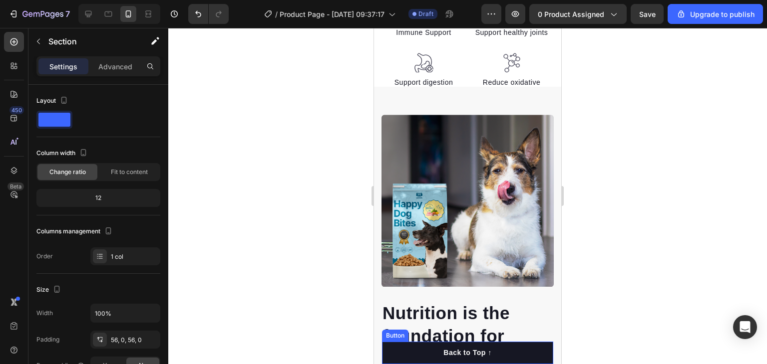
click at [536, 350] on button "Back to Top ↑" at bounding box center [467, 353] width 171 height 22
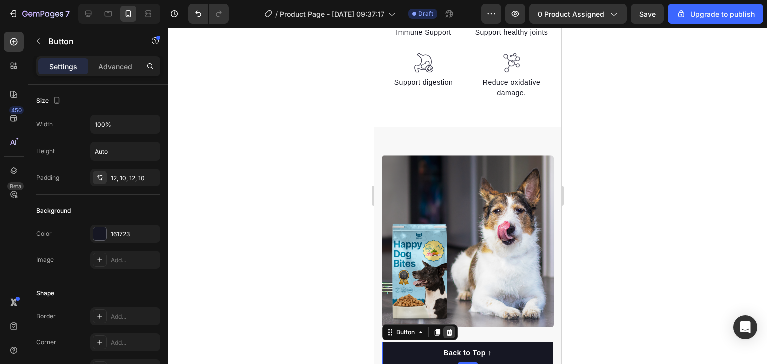
click at [449, 329] on icon at bounding box center [449, 332] width 8 height 8
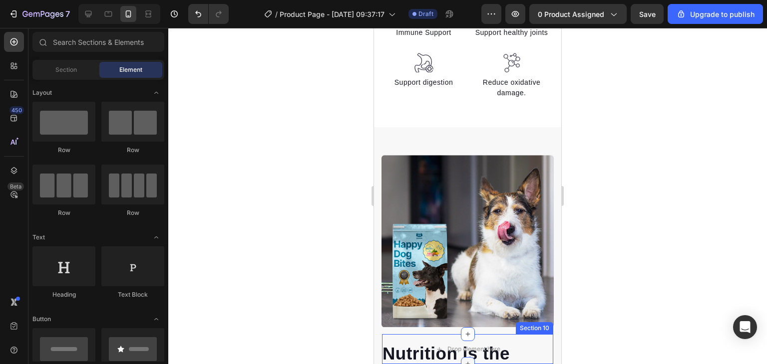
click at [467, 358] on div at bounding box center [468, 364] width 14 height 14
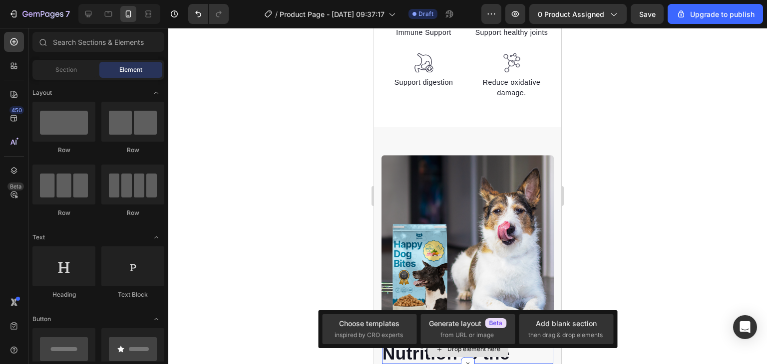
click at [530, 354] on div "Drop element here" at bounding box center [467, 349] width 171 height 30
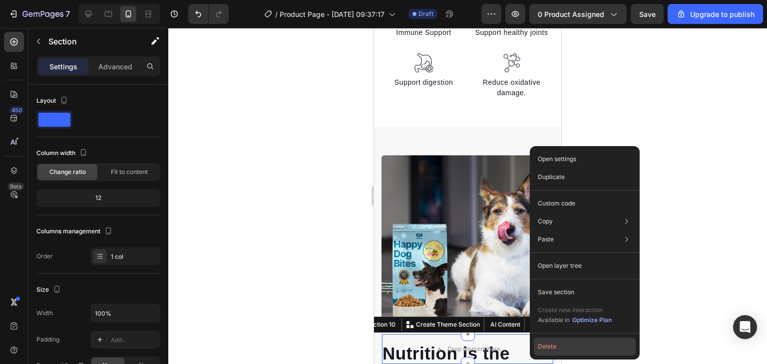
click at [541, 349] on button "Delete" at bounding box center [585, 347] width 102 height 18
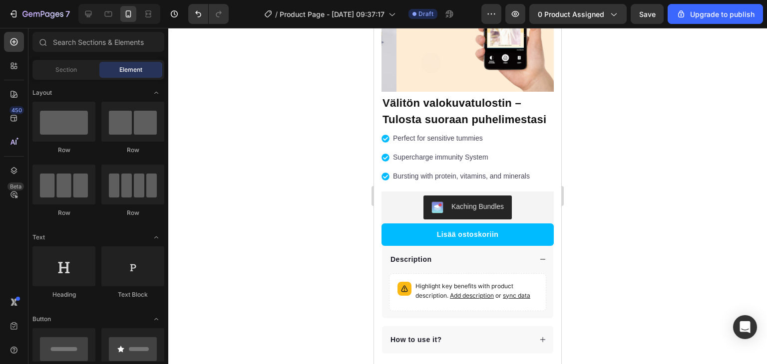
scroll to position [133, 0]
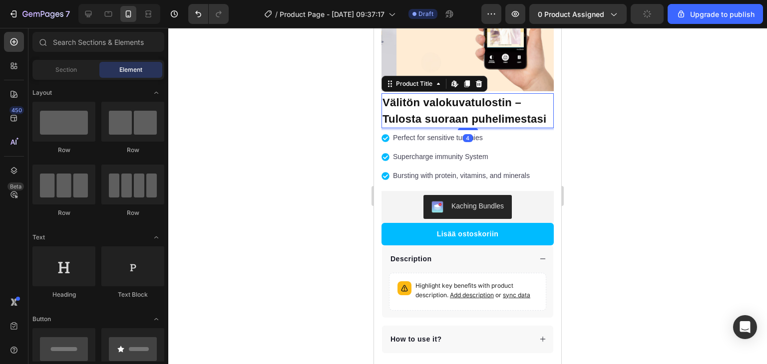
click at [507, 128] on h1 "Välitön valokuvatulostin – Tulosta suoraan puhelimestasi" at bounding box center [467, 110] width 172 height 35
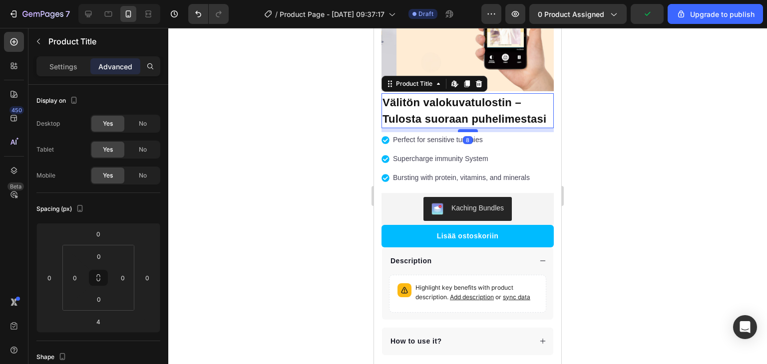
click at [470, 132] on div at bounding box center [468, 130] width 20 height 3
type input "8"
click at [317, 175] on div at bounding box center [467, 196] width 598 height 336
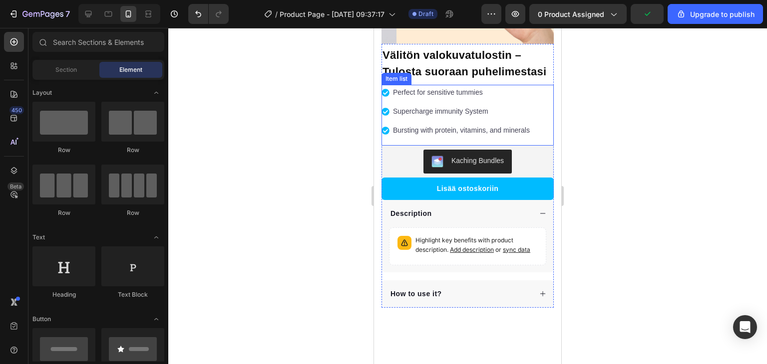
scroll to position [192, 0]
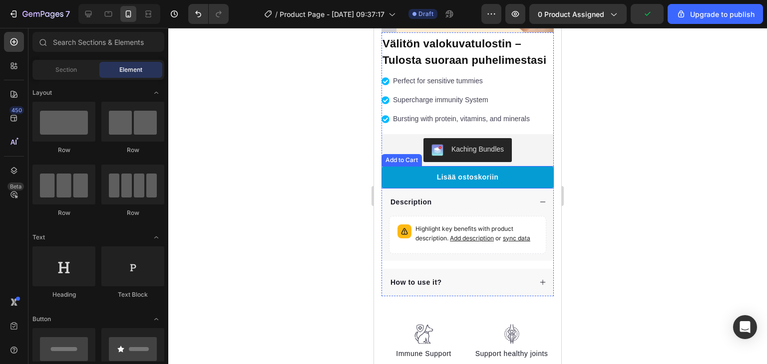
click at [511, 179] on button "Lisää ostoskoriin" at bounding box center [467, 177] width 172 height 22
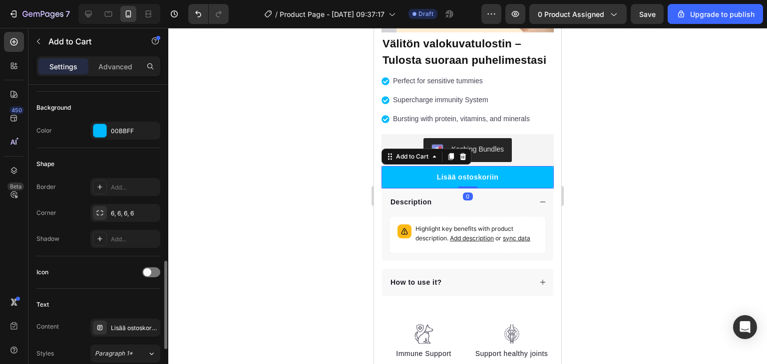
scroll to position [433, 0]
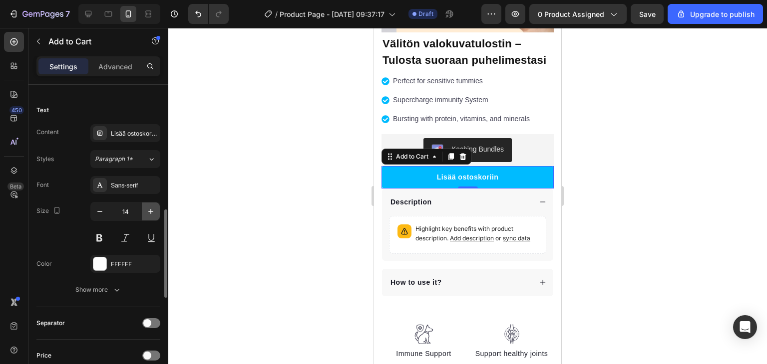
click at [147, 215] on button "button" at bounding box center [151, 212] width 18 height 18
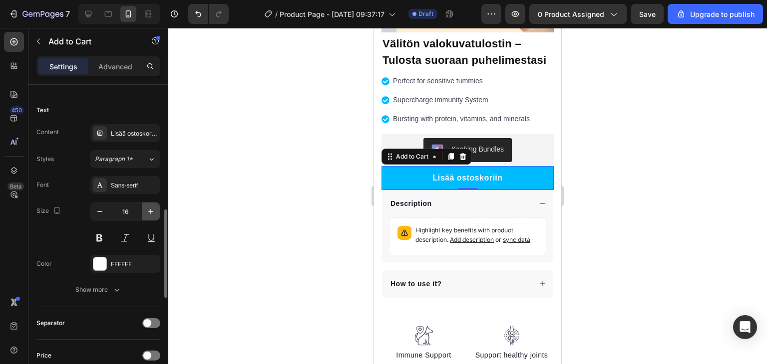
click at [147, 215] on button "button" at bounding box center [151, 212] width 18 height 18
type input "17"
click at [216, 198] on div at bounding box center [467, 196] width 598 height 336
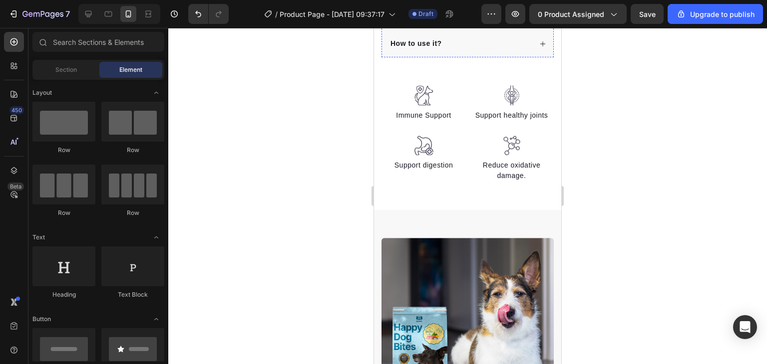
scroll to position [450, 0]
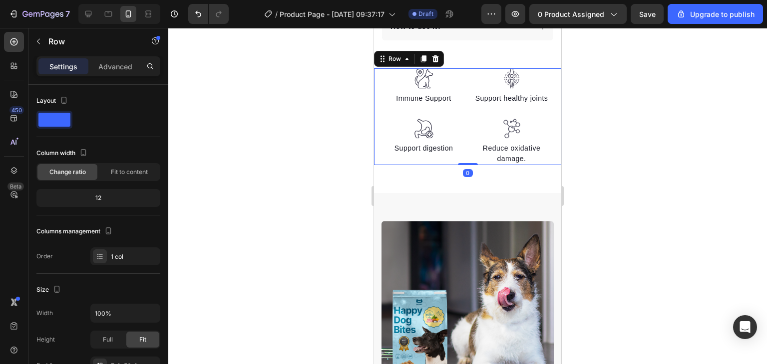
click at [377, 91] on div "Image Immune Support Text block Image Support digestion Text block Image Suppor…" at bounding box center [467, 116] width 187 height 97
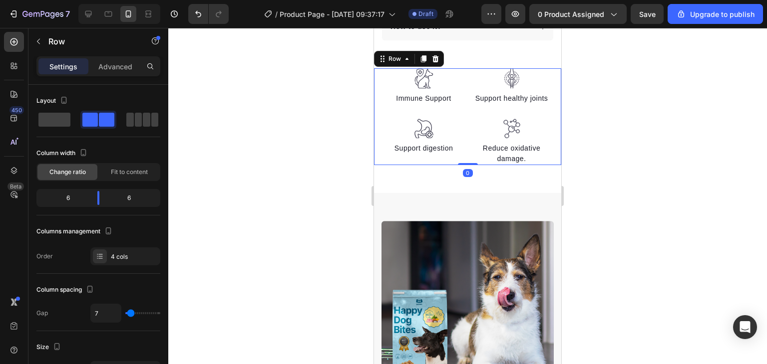
scroll to position [274, 0]
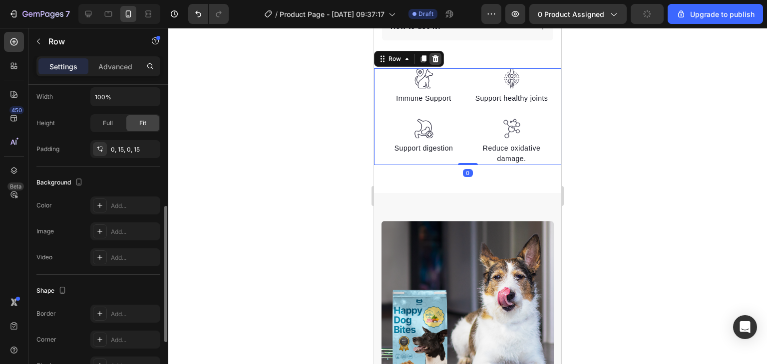
click at [429, 65] on div at bounding box center [435, 59] width 12 height 12
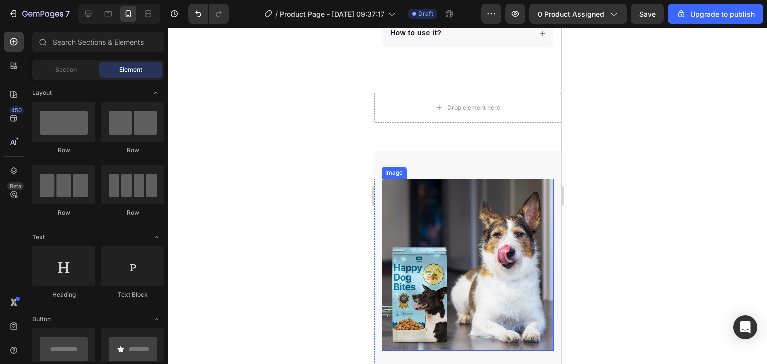
scroll to position [422, 0]
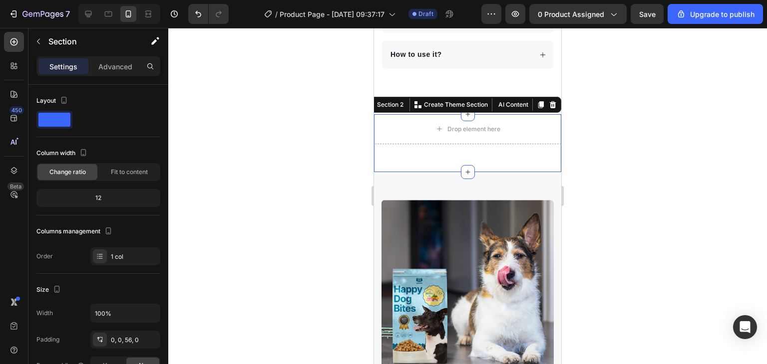
click at [510, 150] on div "Drop element here Section 2 You can create reusable sections Create Theme Secti…" at bounding box center [467, 143] width 187 height 58
click at [550, 107] on icon at bounding box center [553, 104] width 6 height 7
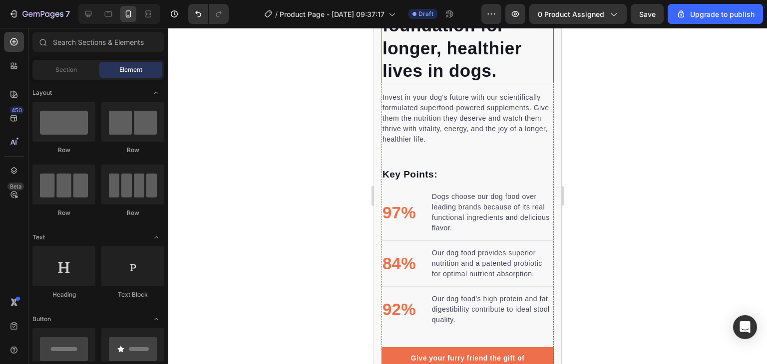
scroll to position [774, 0]
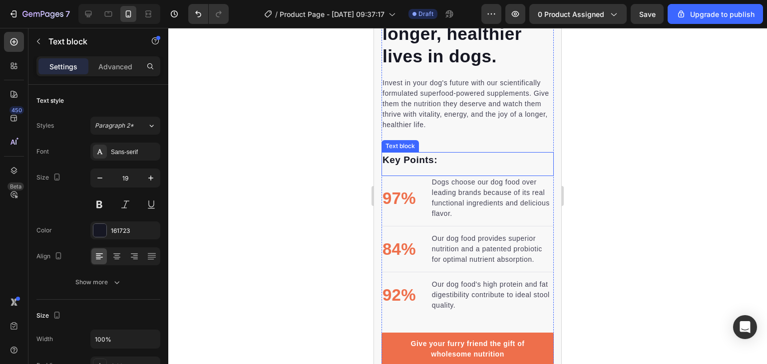
click at [490, 152] on div "Key Points:" at bounding box center [467, 160] width 172 height 16
click at [461, 139] on icon at bounding box center [460, 142] width 6 height 7
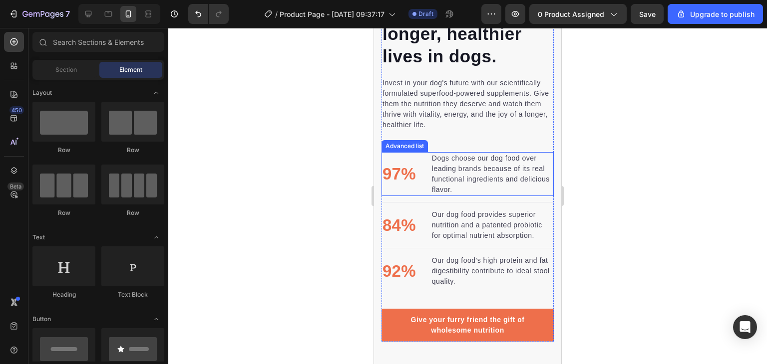
click at [415, 152] on li "97% Text block Dogs choose our dog food over leading brands because of its real…" at bounding box center [467, 174] width 172 height 44
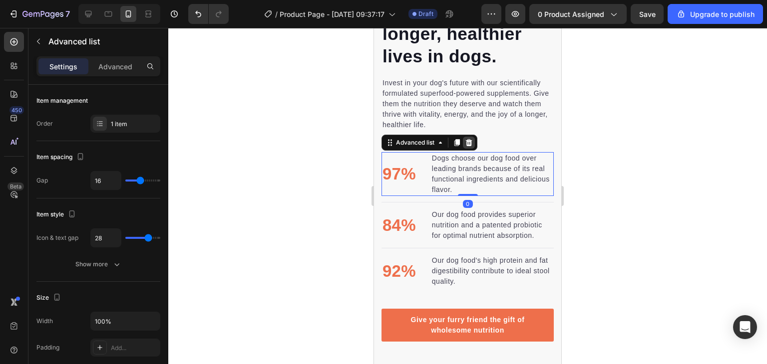
click at [463, 137] on div at bounding box center [469, 143] width 12 height 12
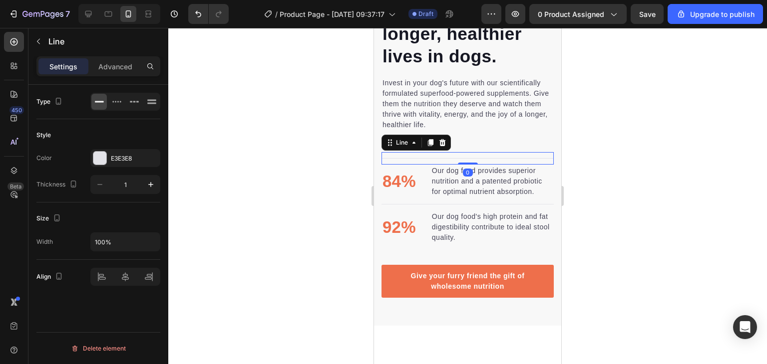
click at [423, 152] on div "Title Line 0" at bounding box center [467, 158] width 172 height 12
click at [446, 139] on icon at bounding box center [442, 143] width 8 height 8
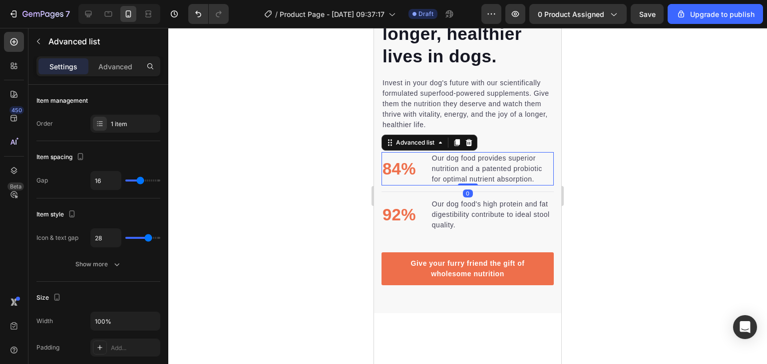
click at [425, 152] on li "84% Text block Our dog food provides superior nutrition and a patented probioti…" at bounding box center [467, 168] width 172 height 33
click at [472, 139] on icon at bounding box center [469, 142] width 6 height 7
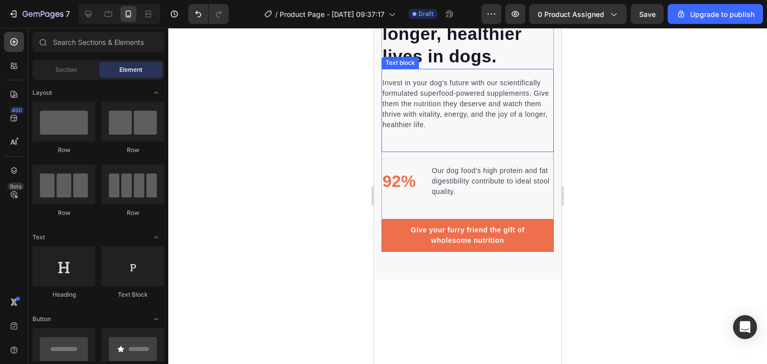
click at [413, 152] on div "Title Line" at bounding box center [467, 158] width 172 height 12
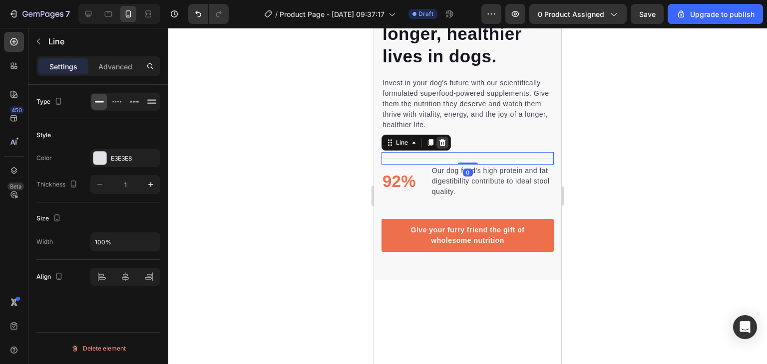
click at [446, 137] on div at bounding box center [442, 143] width 12 height 12
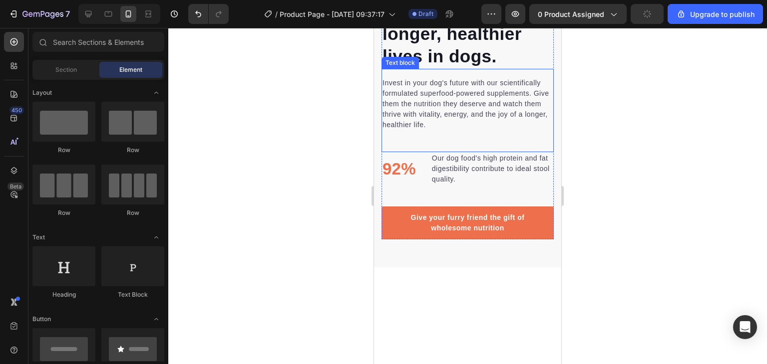
click at [426, 142] on div "Invest in your dog's future with our scientifically formulated superfood-powere…" at bounding box center [467, 110] width 172 height 83
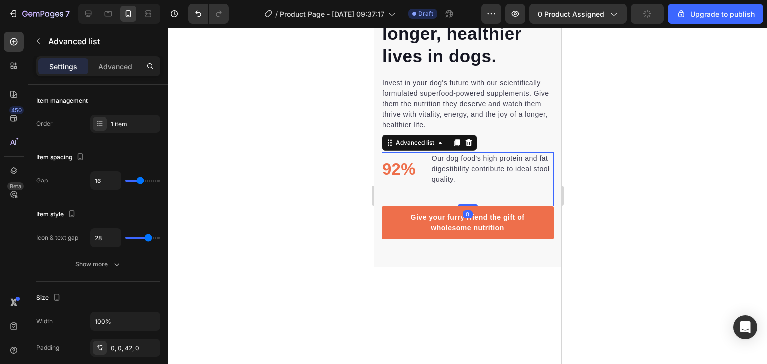
click at [420, 152] on li "92% Text block Our dog food's high protein and fat digestibility contribute to …" at bounding box center [467, 168] width 172 height 33
click at [471, 139] on icon at bounding box center [469, 142] width 6 height 7
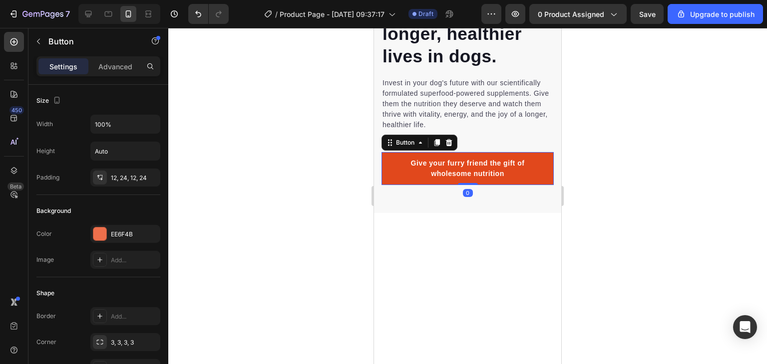
click at [384, 152] on link "Give your furry friend the gift of wholesome nutrition" at bounding box center [467, 168] width 172 height 33
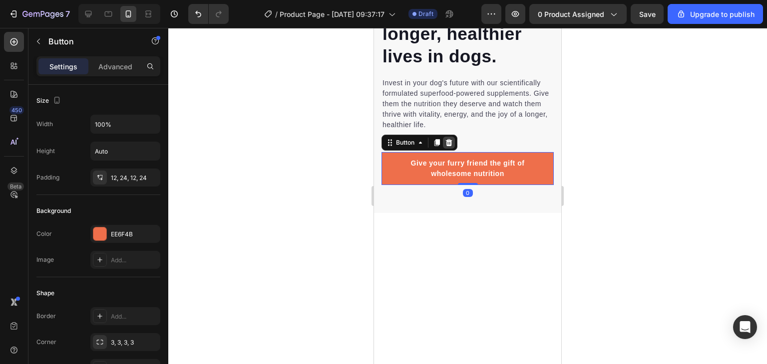
click at [447, 139] on icon at bounding box center [449, 142] width 6 height 7
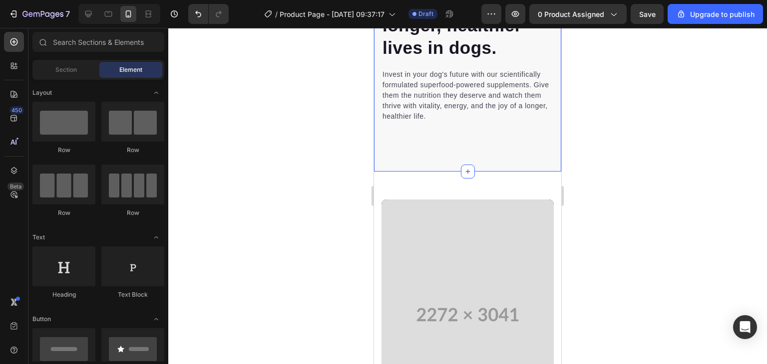
scroll to position [785, 0]
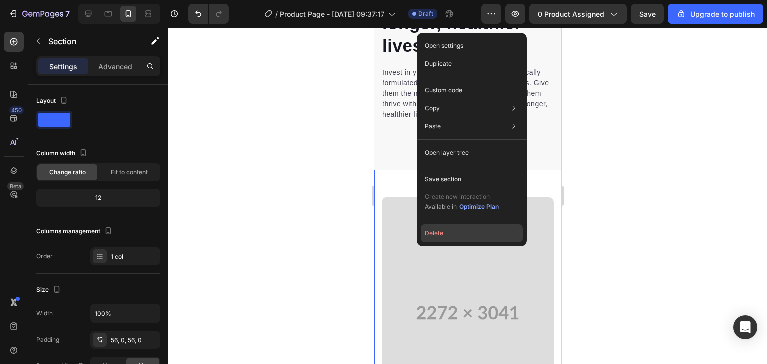
click at [447, 239] on button "Delete" at bounding box center [472, 234] width 102 height 18
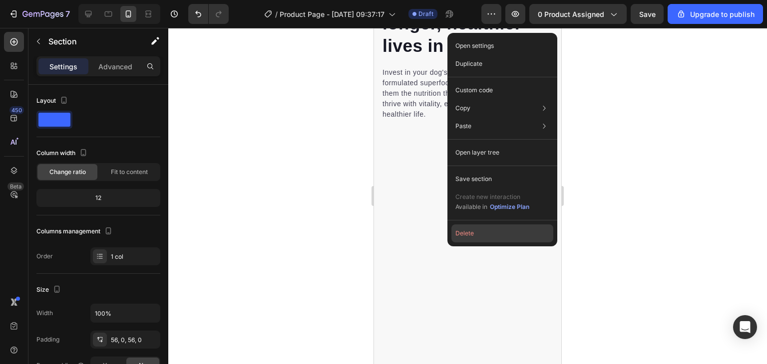
click at [461, 232] on button "Delete" at bounding box center [502, 234] width 102 height 18
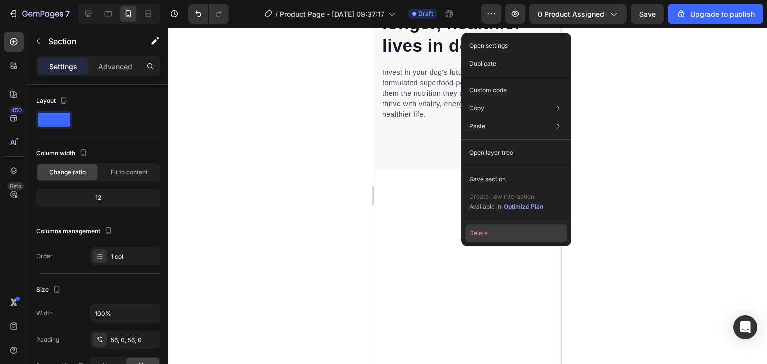
click at [472, 229] on button "Delete" at bounding box center [516, 234] width 102 height 18
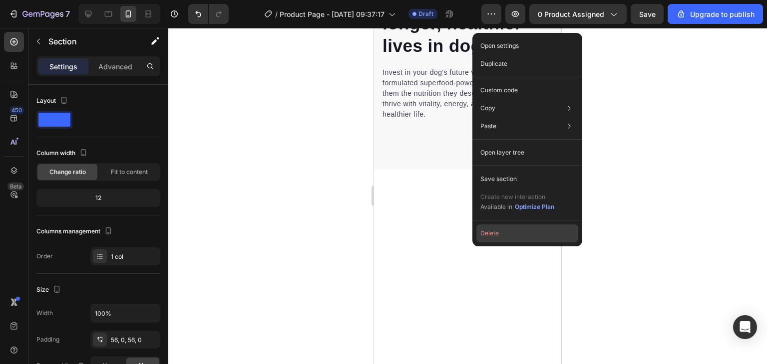
click at [485, 226] on button "Delete" at bounding box center [527, 234] width 102 height 18
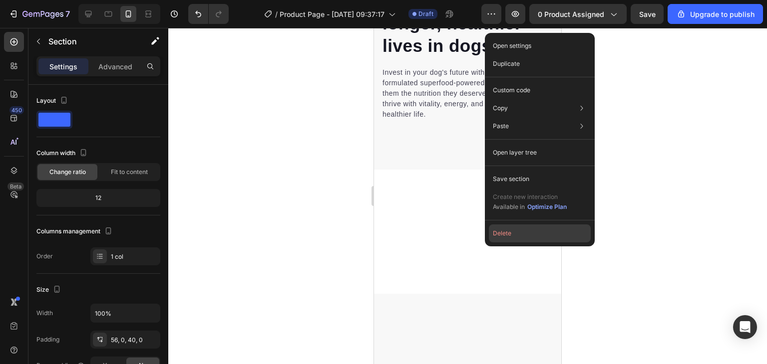
click at [498, 225] on button "Delete" at bounding box center [540, 234] width 102 height 18
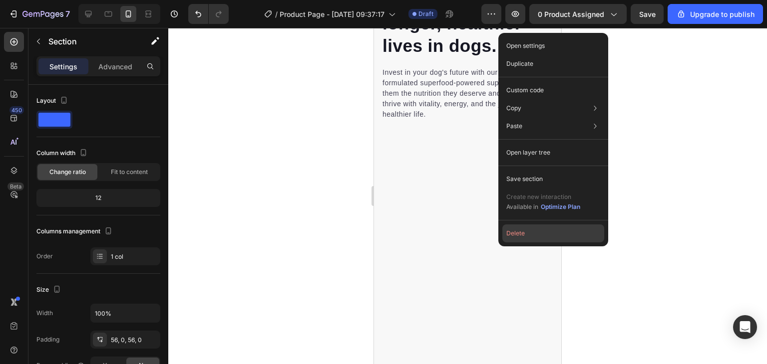
click at [506, 225] on button "Delete" at bounding box center [553, 234] width 102 height 18
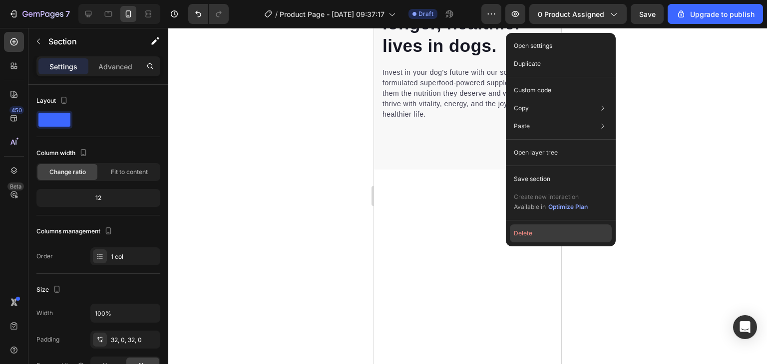
click at [522, 227] on button "Delete" at bounding box center [561, 234] width 102 height 18
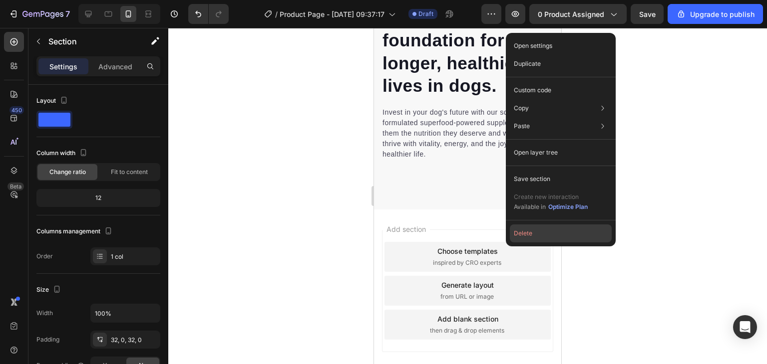
click at [522, 230] on div "Add section Choose templates inspired by CRO experts Generate layout from URL o…" at bounding box center [467, 291] width 171 height 123
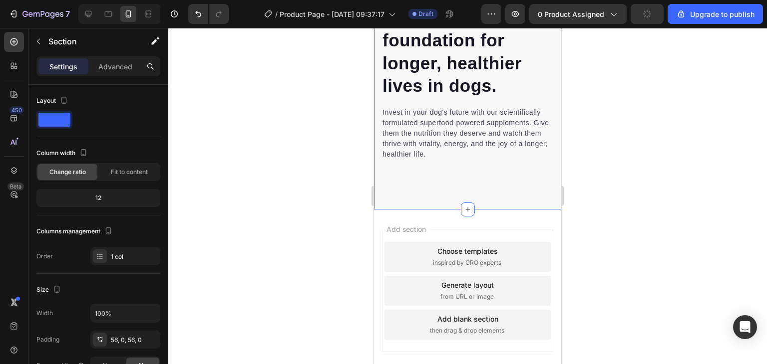
click at [481, 197] on div "Nutrition is the foundation for longer, healthier lives in dogs. Heading Invest…" at bounding box center [467, 0] width 187 height 418
click at [139, 66] on div "Advanced" at bounding box center [115, 66] width 50 height 16
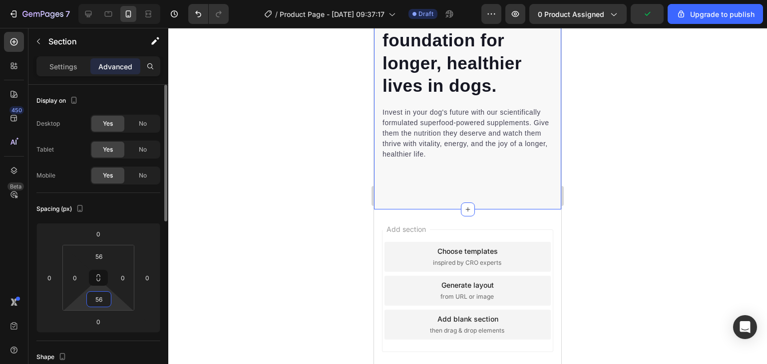
click at [106, 293] on input "56" at bounding box center [99, 299] width 20 height 15
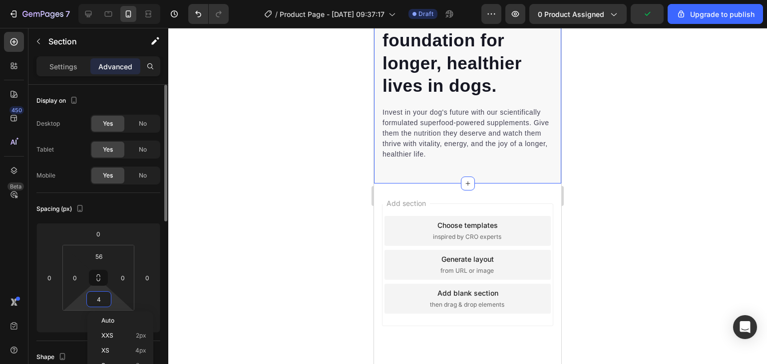
scroll to position [719, 0]
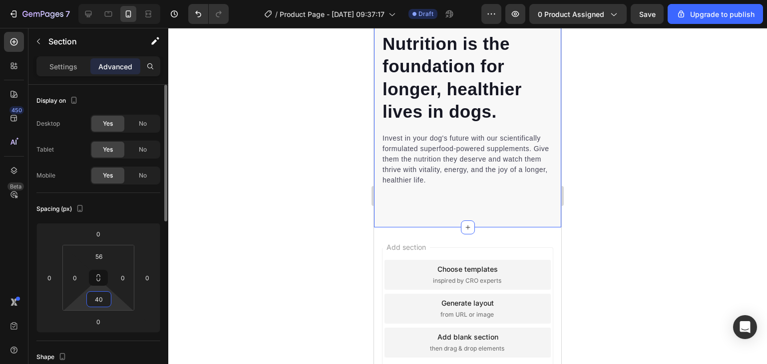
type input "4"
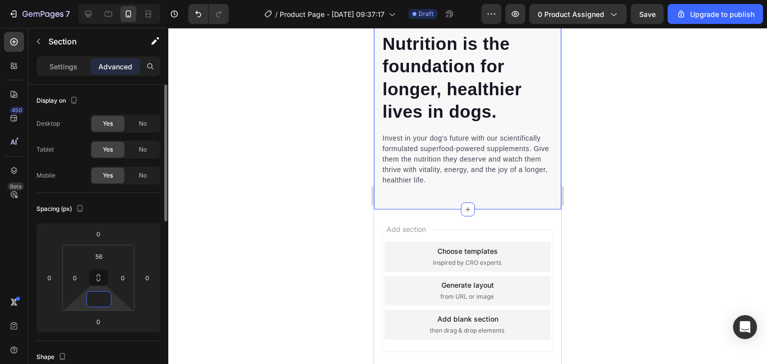
scroll to position [717, 0]
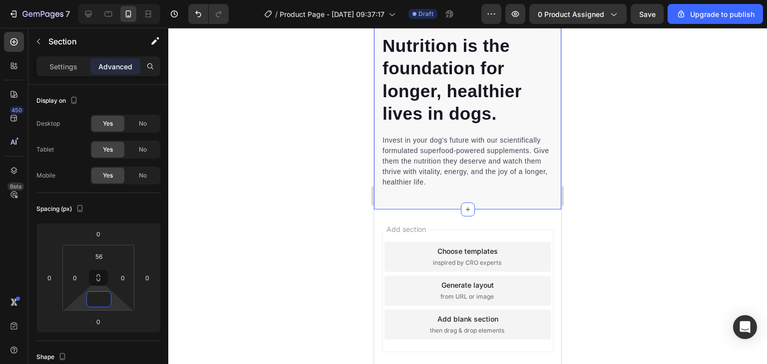
type input "0"
click at [237, 267] on div at bounding box center [467, 196] width 598 height 336
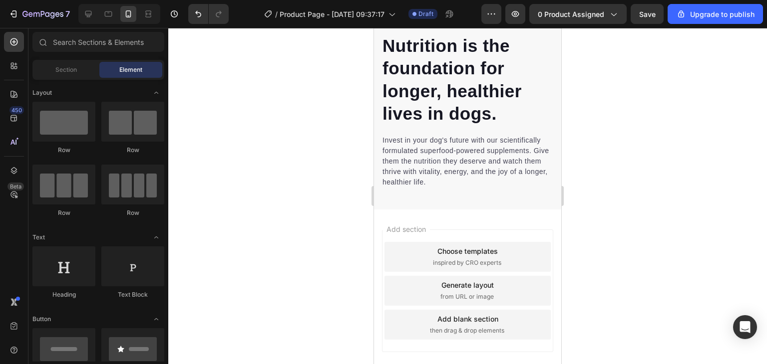
click at [433, 265] on span "inspired by CRO experts" at bounding box center [467, 263] width 68 height 9
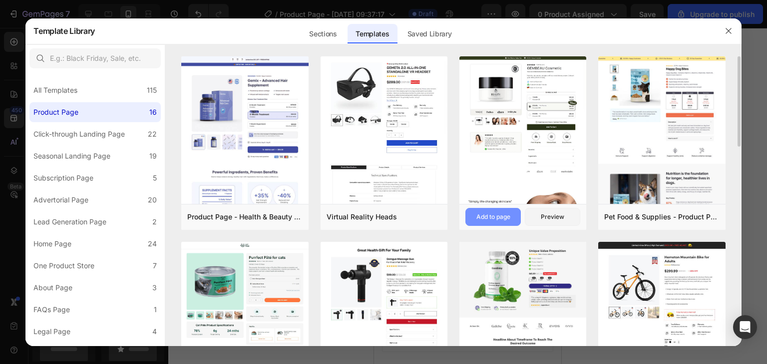
click at [487, 209] on button "Add to page" at bounding box center [492, 217] width 55 height 18
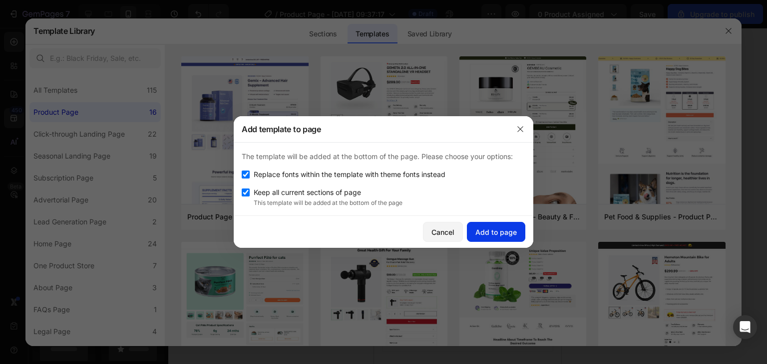
click at [486, 233] on div "Add to page" at bounding box center [495, 232] width 41 height 10
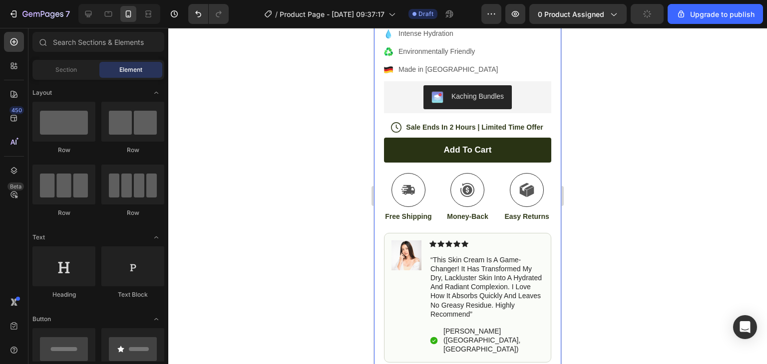
scroll to position [1256, 0]
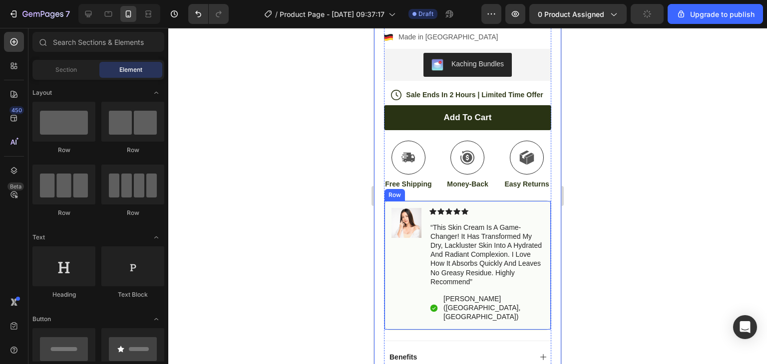
click at [488, 202] on div "Image Icon Icon Icon Icon Icon Icon List “this skin cream is a game-changer! it…" at bounding box center [467, 266] width 167 height 130
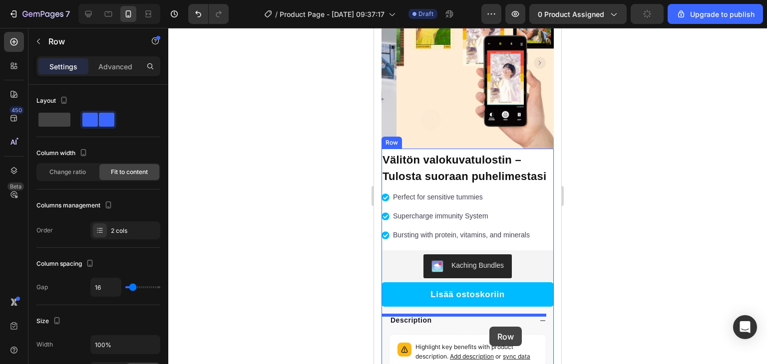
scroll to position [115, 0]
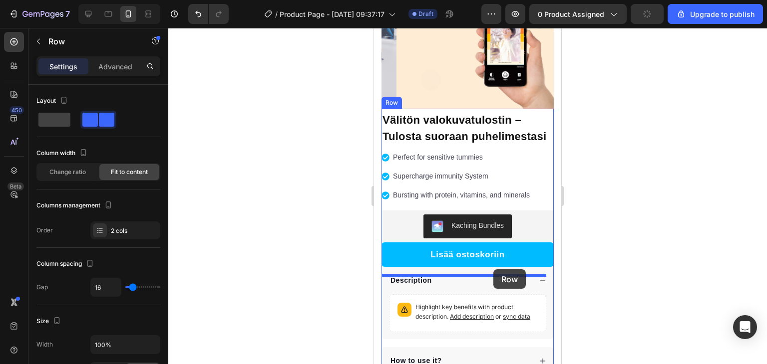
drag, startPoint x: 397, startPoint y: 195, endPoint x: 492, endPoint y: 272, distance: 121.4
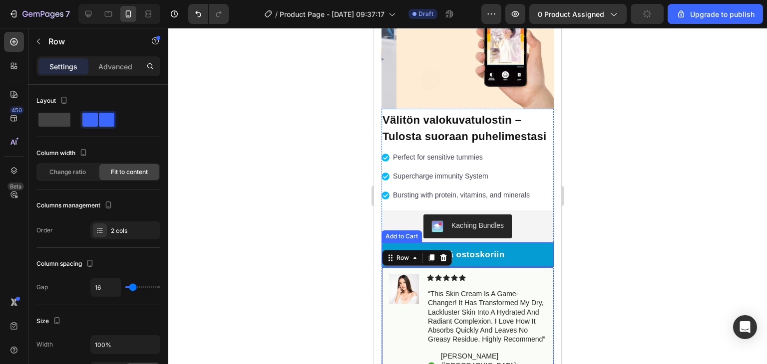
click at [517, 256] on button "Lisää ostoskoriin" at bounding box center [467, 255] width 172 height 25
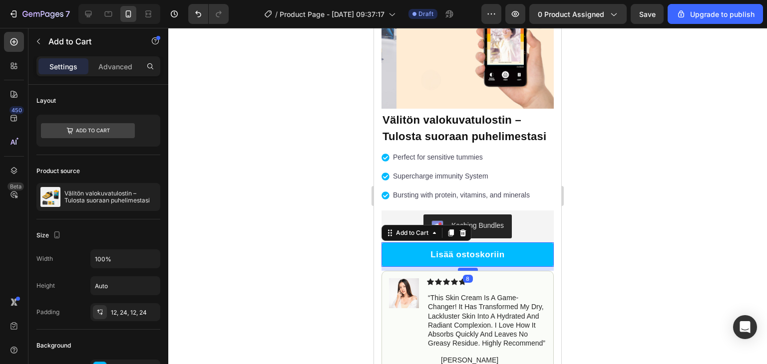
click at [470, 271] on div at bounding box center [468, 269] width 20 height 3
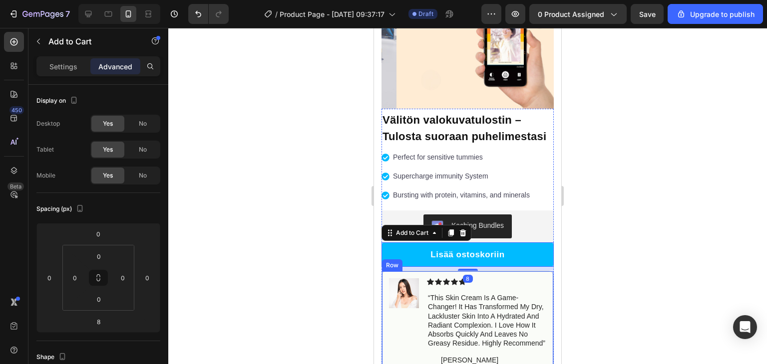
click at [308, 278] on div at bounding box center [467, 196] width 598 height 336
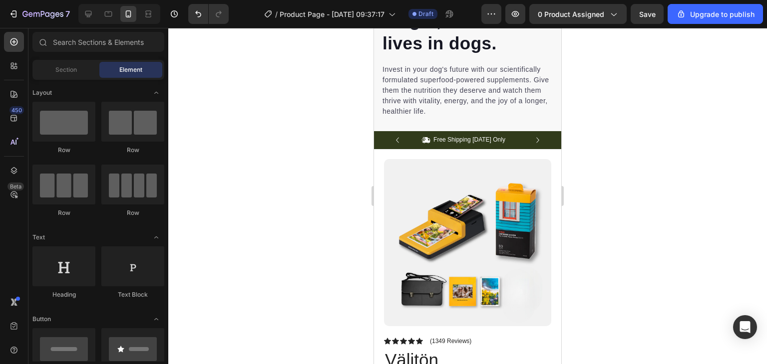
scroll to position [919, 0]
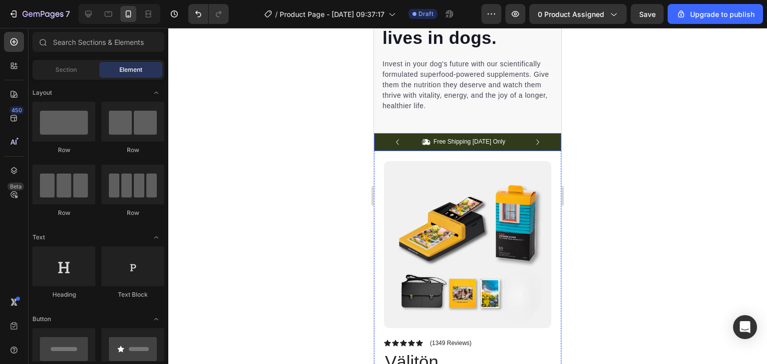
click at [541, 133] on div "Icon Free Shipping Today Only Text Block Row Icon 84,000+ Happy Customer Text B…" at bounding box center [467, 142] width 187 height 18
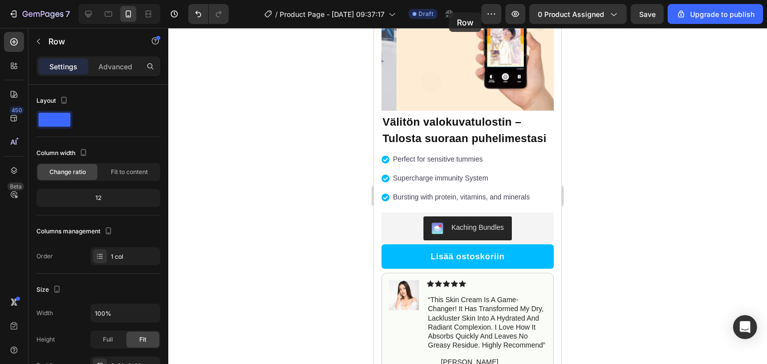
scroll to position [0, 0]
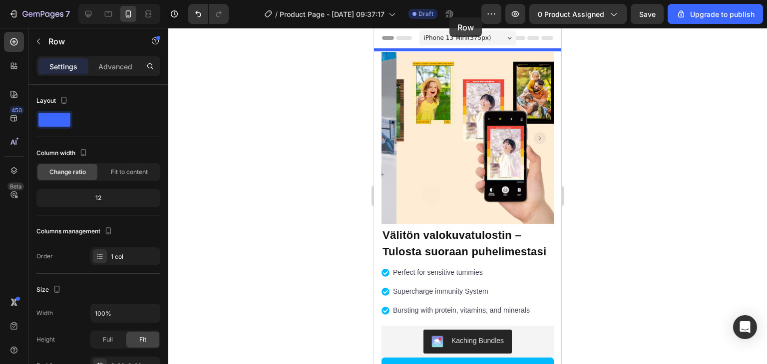
drag, startPoint x: 383, startPoint y: 116, endPoint x: 449, endPoint y: 20, distance: 116.2
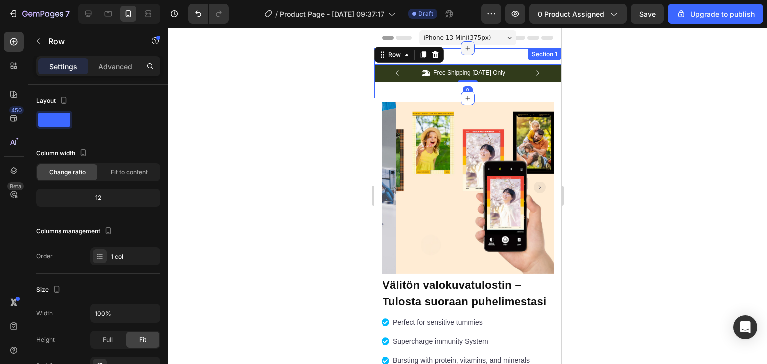
click at [461, 51] on div at bounding box center [468, 48] width 14 height 14
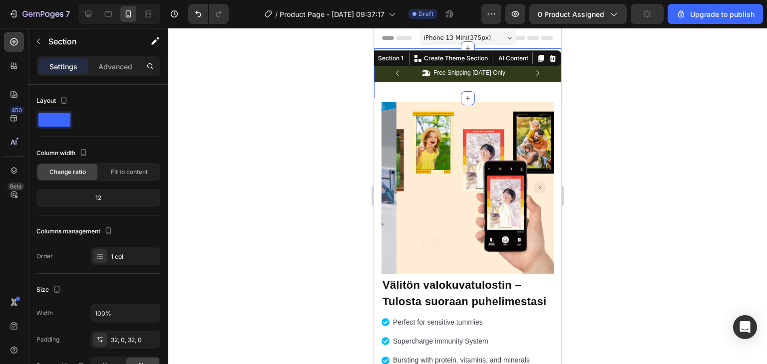
click at [459, 58] on div "Icon Free Shipping Today Only Text Block Row Icon 84,000+ Happy Customer Text B…" at bounding box center [467, 73] width 187 height 50
click at [130, 72] on div "Advanced" at bounding box center [115, 66] width 50 height 16
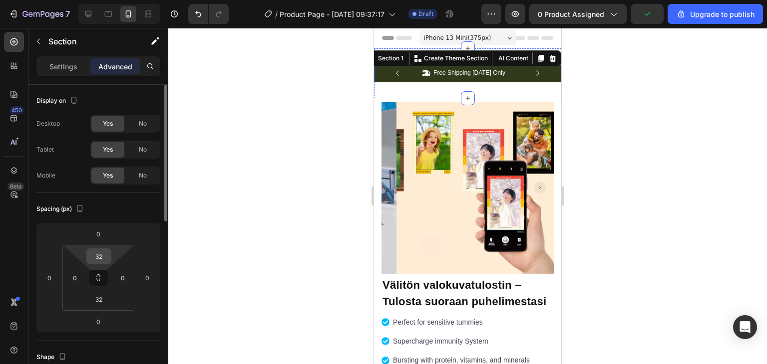
click at [96, 255] on input "32" at bounding box center [99, 256] width 20 height 15
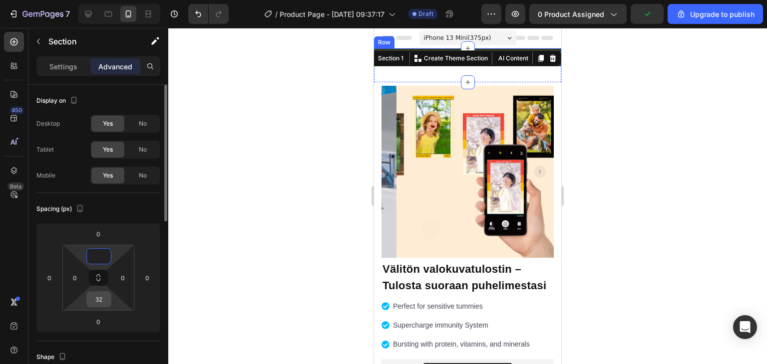
type input "0"
click at [99, 304] on input "32" at bounding box center [99, 299] width 20 height 15
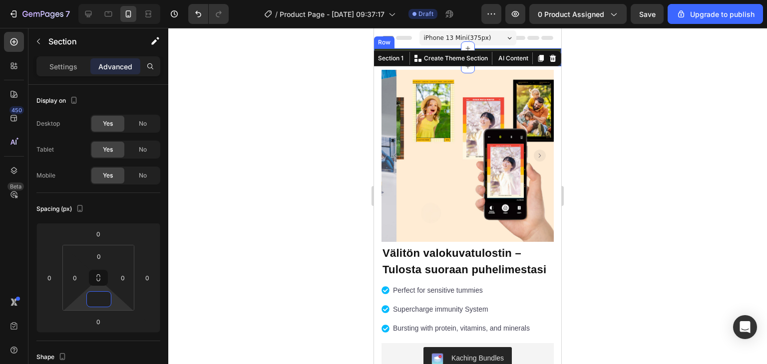
type input "0"
click at [254, 277] on div at bounding box center [467, 196] width 598 height 336
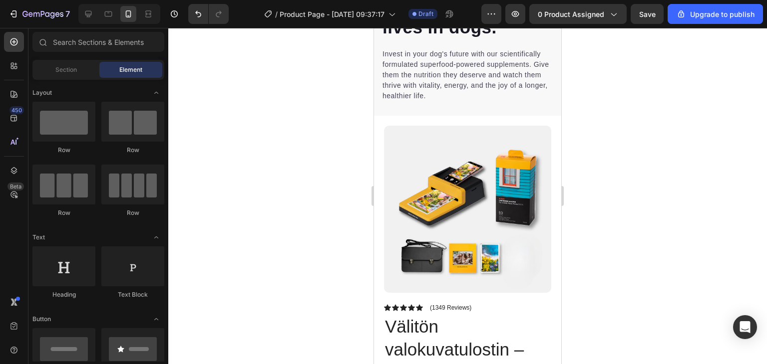
scroll to position [947, 0]
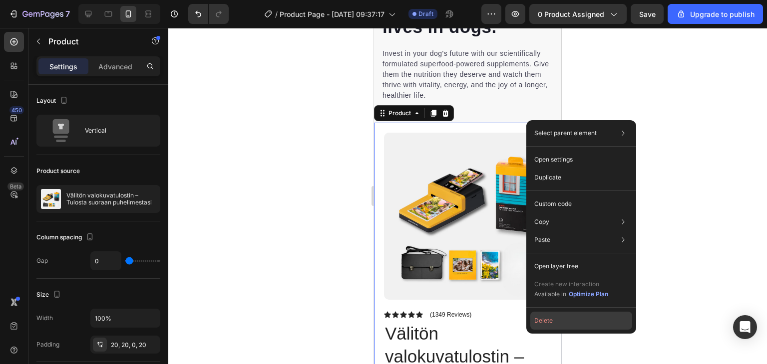
click at [540, 318] on button "Delete" at bounding box center [581, 321] width 102 height 18
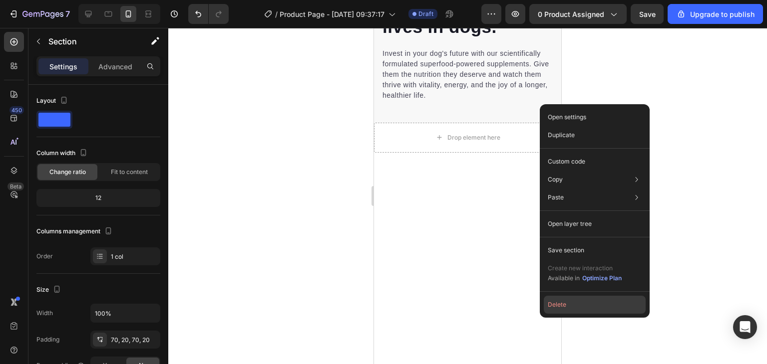
click at [551, 313] on button "Delete" at bounding box center [595, 305] width 102 height 18
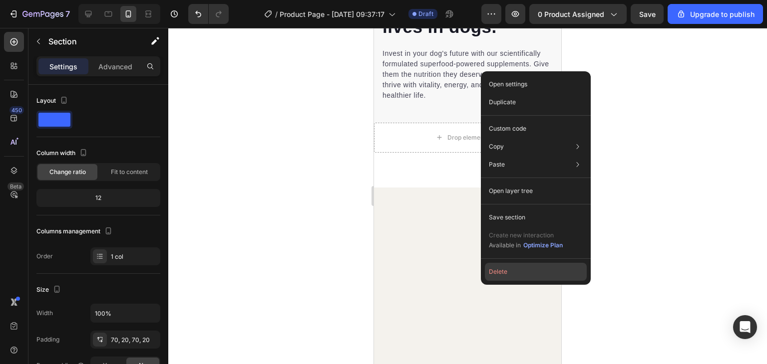
click at [495, 277] on button "Delete" at bounding box center [536, 272] width 102 height 18
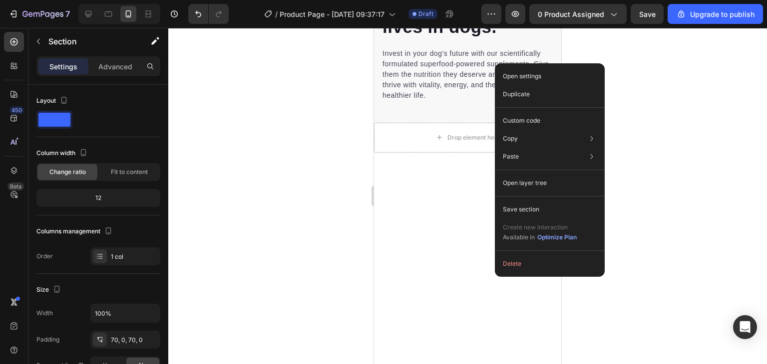
click at [504, 274] on div "Open settings Duplicate Custom code Copy Copy section Ctrl + C Copy style Copy …" at bounding box center [550, 170] width 110 height 214
click at [504, 270] on button "Delete" at bounding box center [550, 264] width 102 height 18
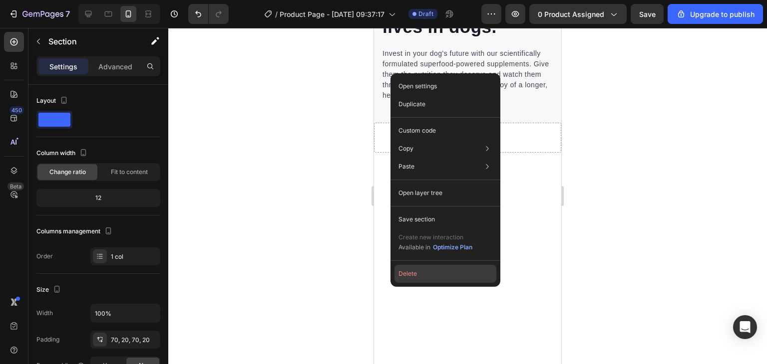
click at [399, 277] on button "Delete" at bounding box center [445, 274] width 102 height 18
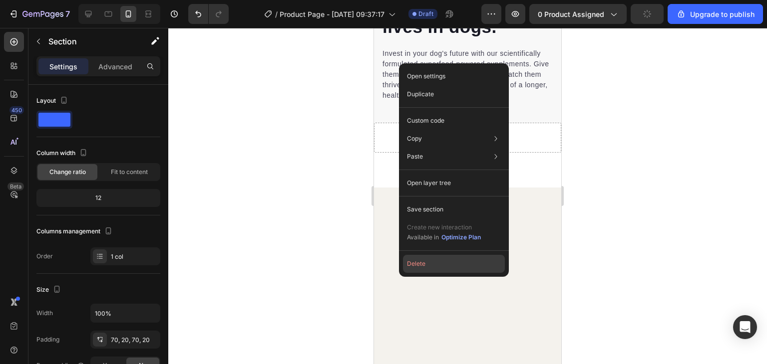
click at [417, 265] on button "Delete" at bounding box center [454, 264] width 102 height 18
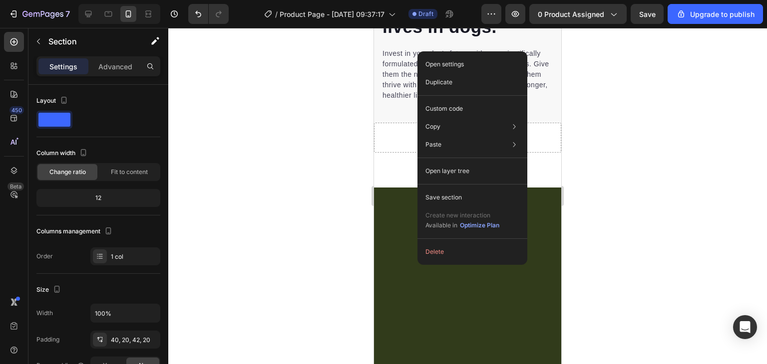
click at [420, 260] on div "Delete" at bounding box center [472, 252] width 110 height 18
click at [431, 254] on button "Delete" at bounding box center [472, 252] width 102 height 18
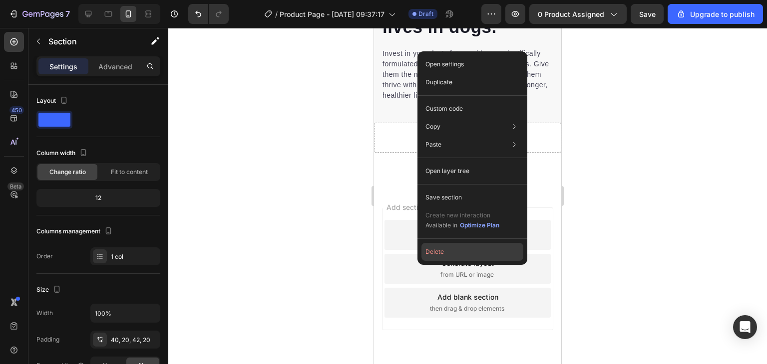
scroll to position [925, 0]
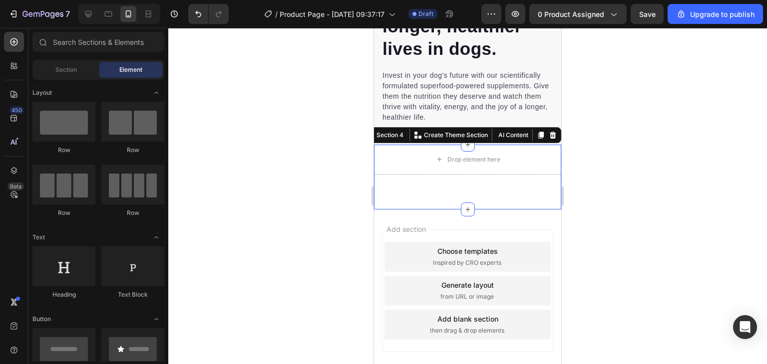
drag, startPoint x: 805, startPoint y: 282, endPoint x: 396, endPoint y: 191, distance: 419.2
click at [396, 191] on div "Drop element here Section 4 You can create reusable sections Create Theme Secti…" at bounding box center [467, 177] width 187 height 65
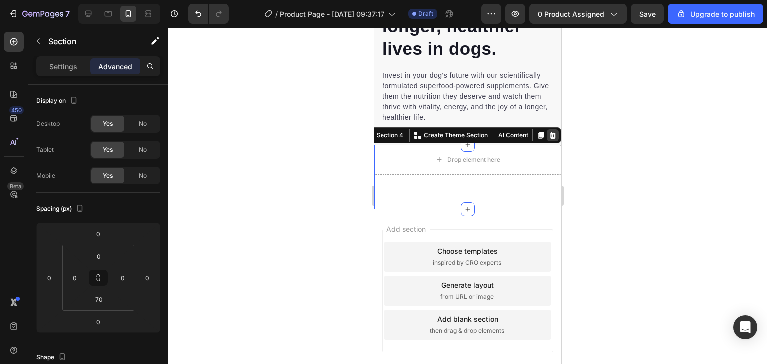
click at [550, 132] on icon at bounding box center [553, 135] width 6 height 7
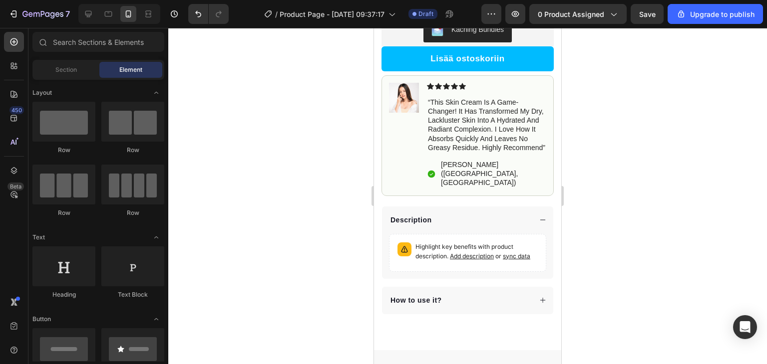
scroll to position [344, 0]
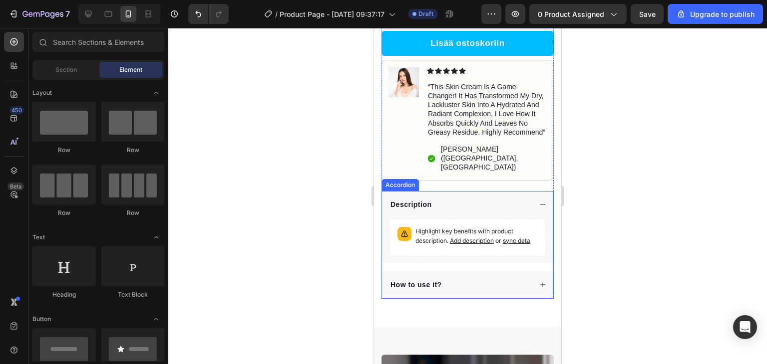
click at [467, 204] on div "Description" at bounding box center [460, 204] width 142 height 13
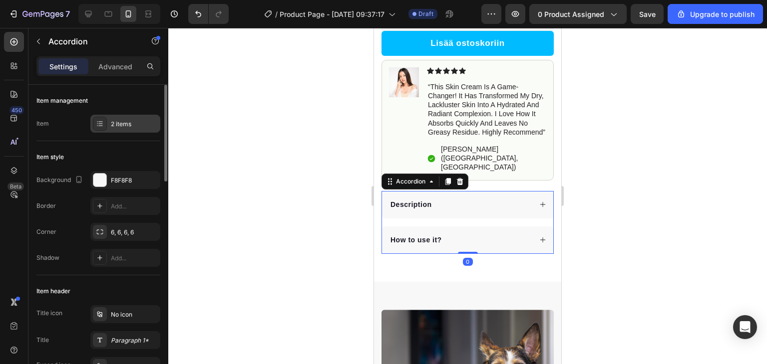
click at [134, 128] on div "2 items" at bounding box center [134, 124] width 47 height 9
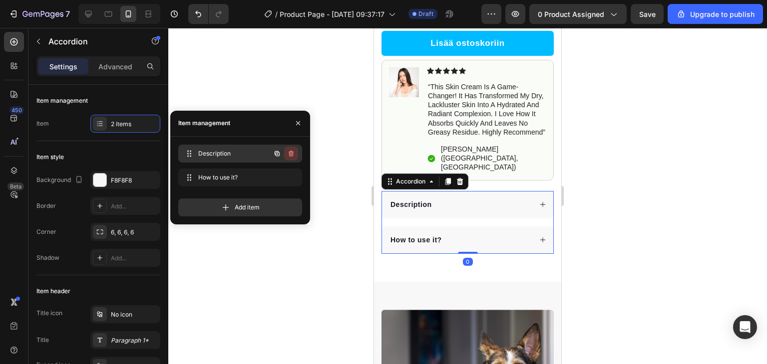
click at [291, 154] on icon "button" at bounding box center [291, 154] width 0 height 2
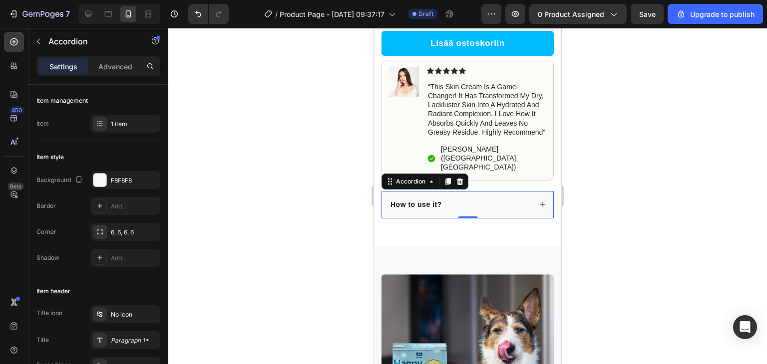
click at [339, 286] on div at bounding box center [467, 196] width 598 height 336
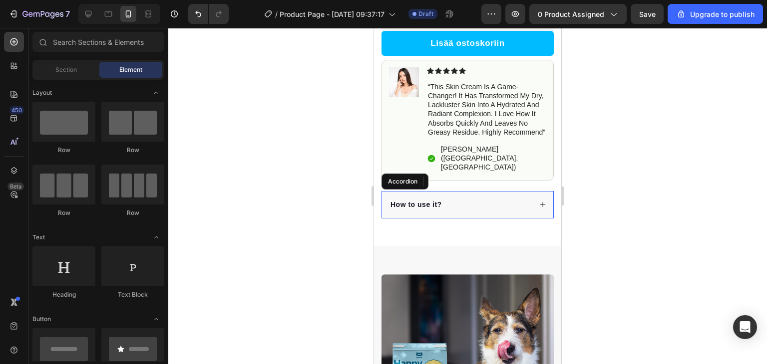
click at [434, 204] on p "How to use it?" at bounding box center [415, 205] width 51 height 10
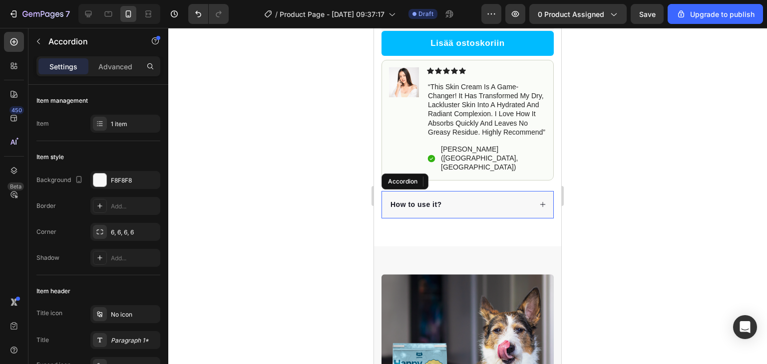
click at [434, 204] on p "How to use it?" at bounding box center [415, 205] width 51 height 10
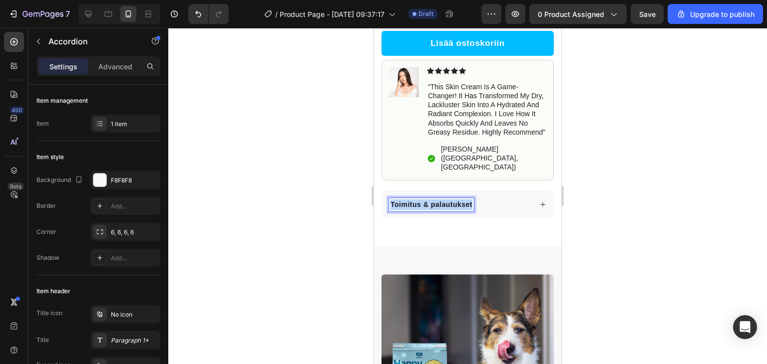
click at [434, 204] on p "Toimitus & palautukset" at bounding box center [431, 205] width 82 height 10
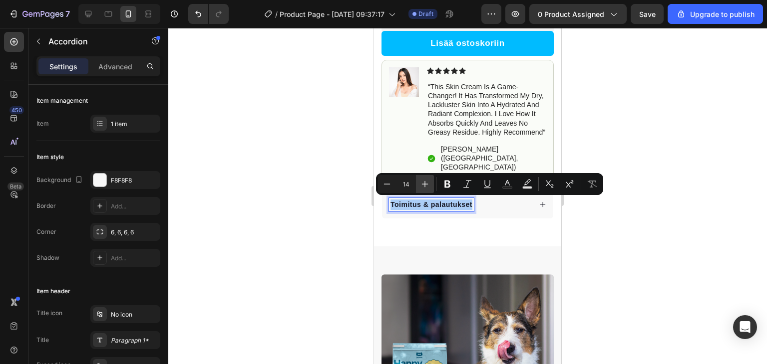
click at [428, 190] on button "Plus" at bounding box center [425, 184] width 18 height 18
type input "17"
click at [288, 217] on div at bounding box center [467, 196] width 598 height 336
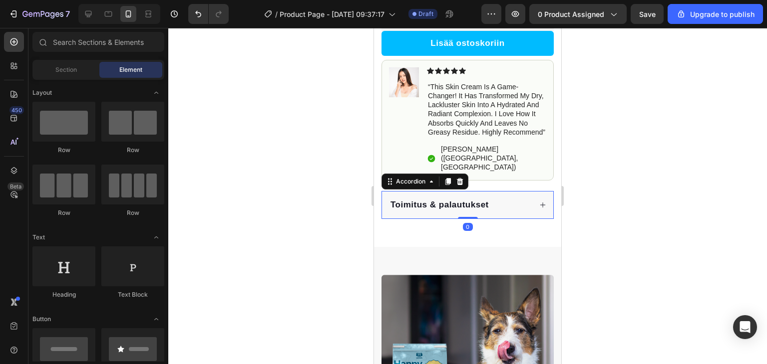
click at [499, 207] on div "Toimitus & palautukset" at bounding box center [460, 205] width 142 height 14
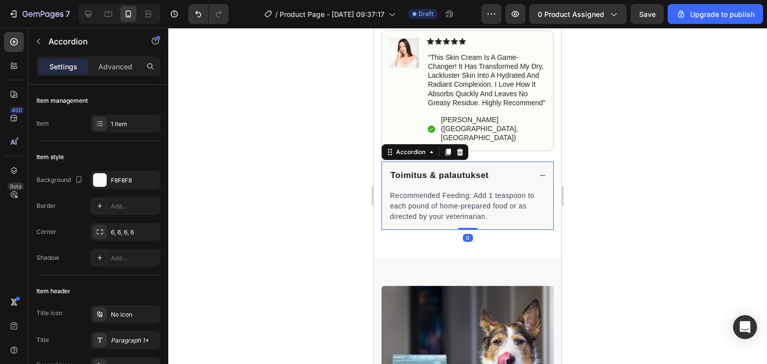
scroll to position [382, 0]
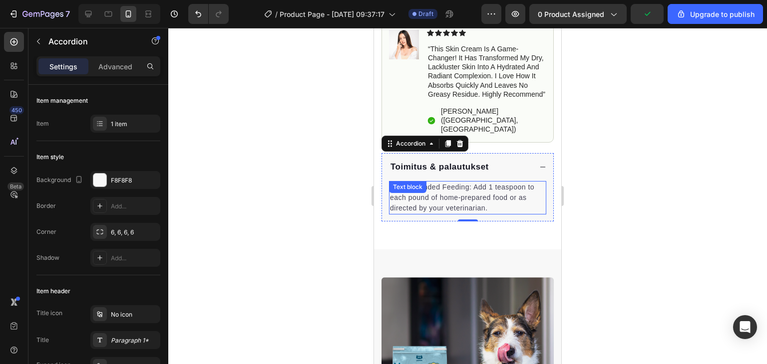
click at [478, 192] on p "Recommended Feeding: Add 1 teaspoon to each pound of home-prepared food or as d…" at bounding box center [467, 197] width 155 height 31
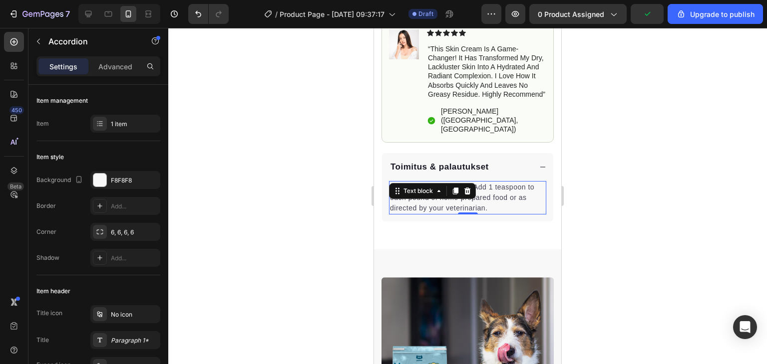
click at [478, 192] on p "Recommended Feeding: Add 1 teaspoon to each pound of home-prepared food or as d…" at bounding box center [467, 197] width 155 height 31
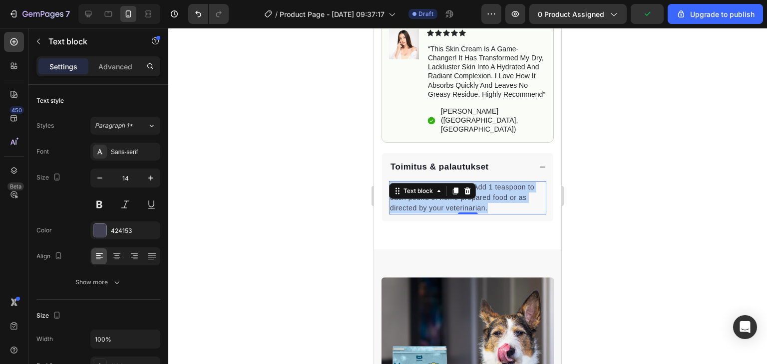
click at [478, 192] on p "Recommended Feeding: Add 1 teaspoon to each pound of home-prepared food or as d…" at bounding box center [467, 197] width 155 height 31
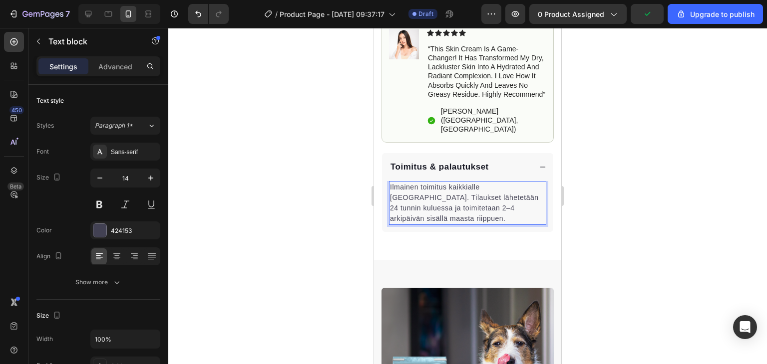
click at [530, 185] on p "Ilmainen toimitus kaikkialle Eurooppaan. Tilaukset lähetetään 24 tunnin kuluess…" at bounding box center [467, 203] width 155 height 42
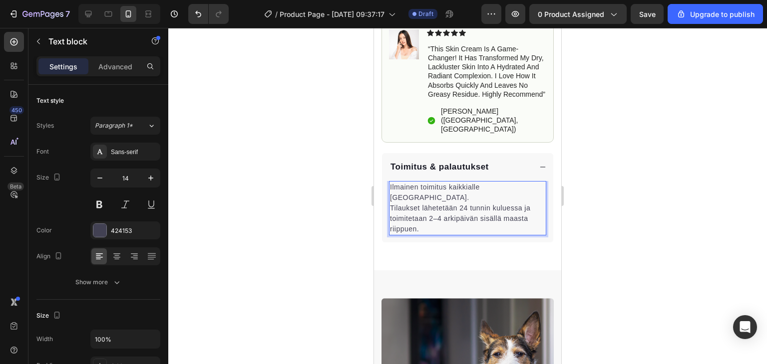
click at [391, 203] on p "Tilaukset lähetetään 24 tunnin kuluessa ja toimitetaan 2–4 arkipäivän sisällä m…" at bounding box center [467, 218] width 155 height 31
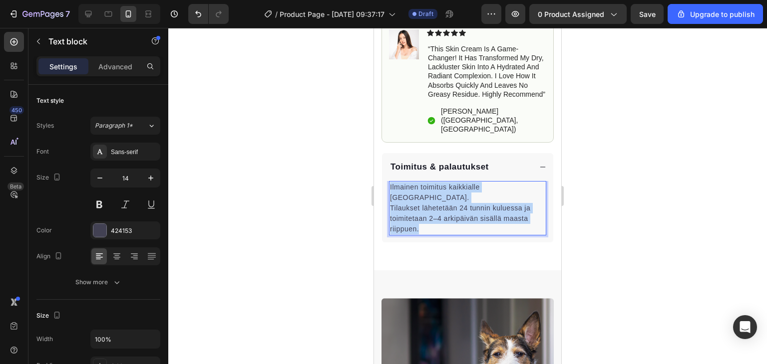
drag, startPoint x: 430, startPoint y: 218, endPoint x: 388, endPoint y: 185, distance: 54.0
click at [388, 185] on div "Ilmainen toimitus kaikkialle Eurooppaan. Tilaukset lähetetään 24 tunnin kuluess…" at bounding box center [467, 211] width 171 height 61
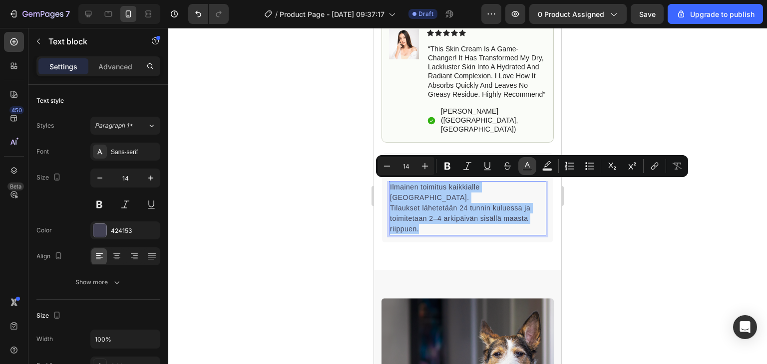
click at [530, 169] on rect "Editor contextual toolbar" at bounding box center [527, 170] width 9 height 2
type input "424153"
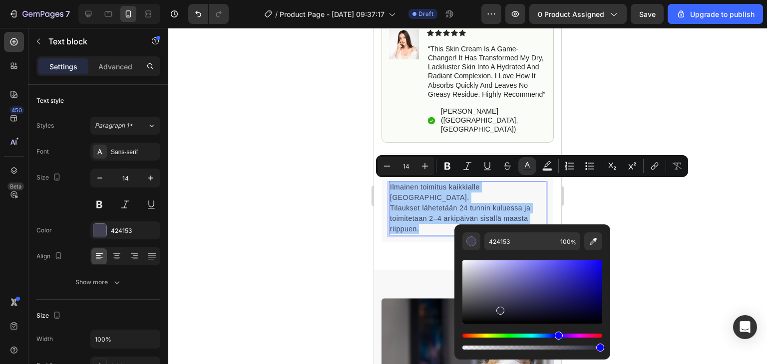
drag, startPoint x: 499, startPoint y: 309, endPoint x: 432, endPoint y: 373, distance: 92.1
click at [432, 0] on html "7 / Product Page - Sep 26, 09:37:17 Draft Preview 0 product assigned Save Upgra…" at bounding box center [383, 0] width 767 height 0
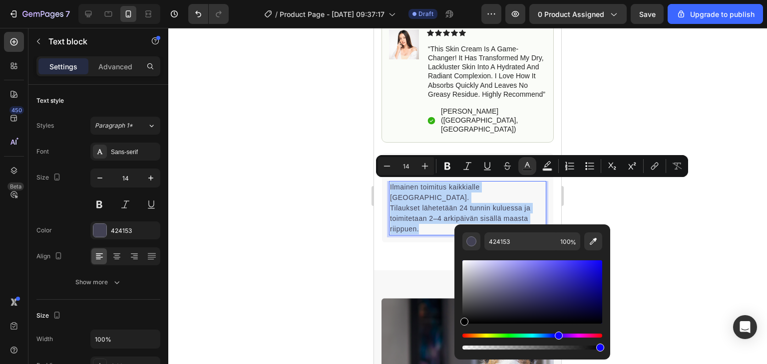
type input "000000"
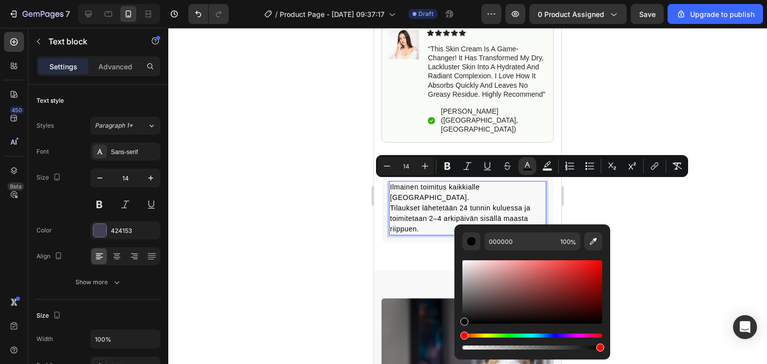
click at [480, 185] on span "Ilmainen toimitus kaikkialle Eurooppaan." at bounding box center [435, 192] width 90 height 18
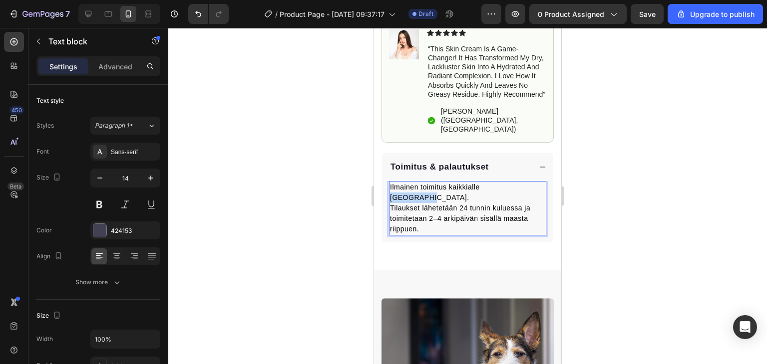
click at [480, 185] on span "Ilmainen toimitus kaikkialle Eurooppaan." at bounding box center [435, 192] width 90 height 18
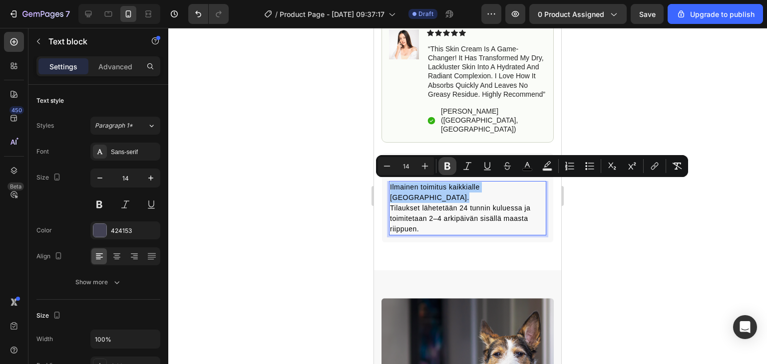
click at [445, 164] on icon "Editor contextual toolbar" at bounding box center [447, 166] width 6 height 7
click at [318, 155] on div at bounding box center [467, 196] width 598 height 336
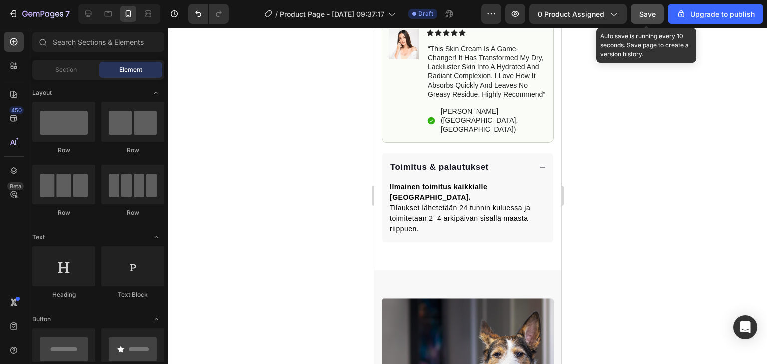
click at [652, 16] on span "Save" at bounding box center [647, 14] width 16 height 8
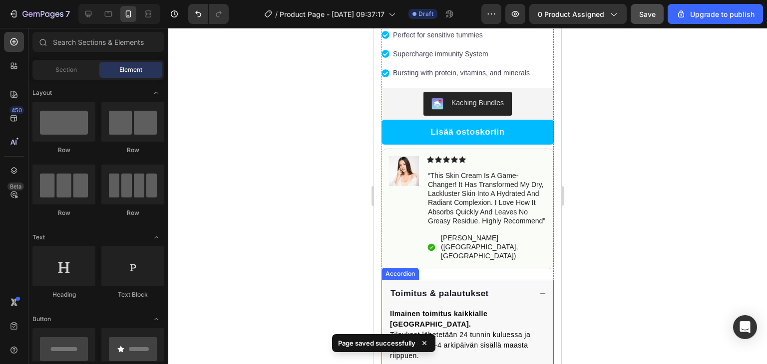
scroll to position [256, 0]
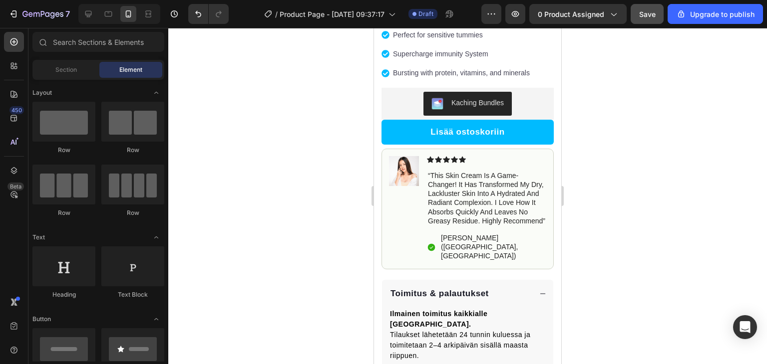
click at [745, 178] on div at bounding box center [467, 196] width 598 height 336
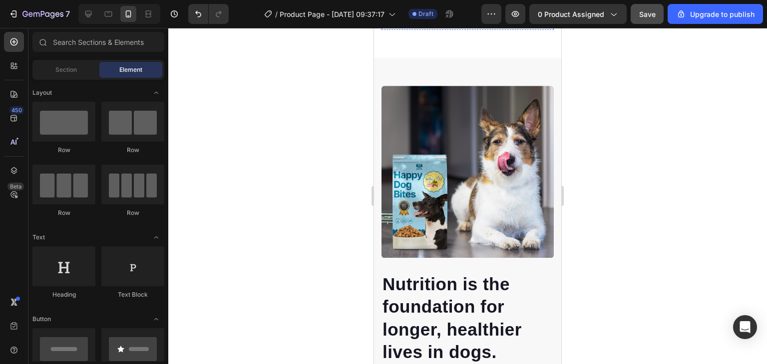
scroll to position [745, 0]
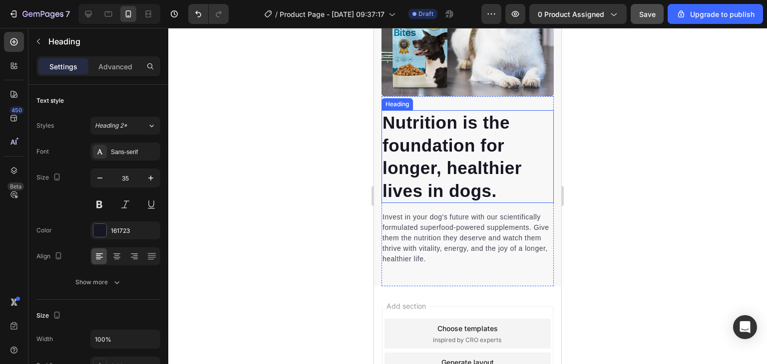
click at [431, 166] on p "Nutrition is the foundation for longer, healthier lives in dogs." at bounding box center [467, 156] width 170 height 91
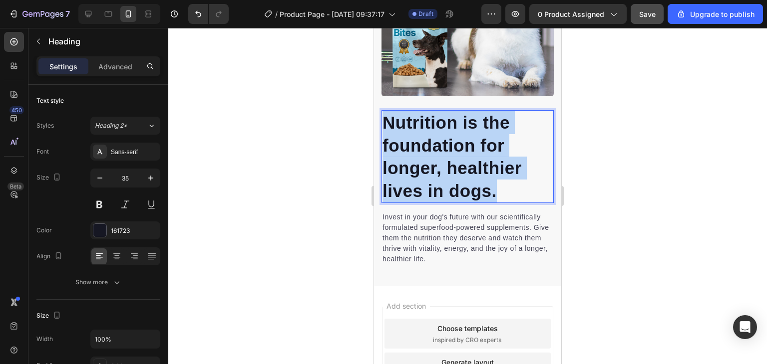
click at [431, 166] on p "Nutrition is the foundation for longer, healthier lives in dogs." at bounding box center [467, 156] width 170 height 91
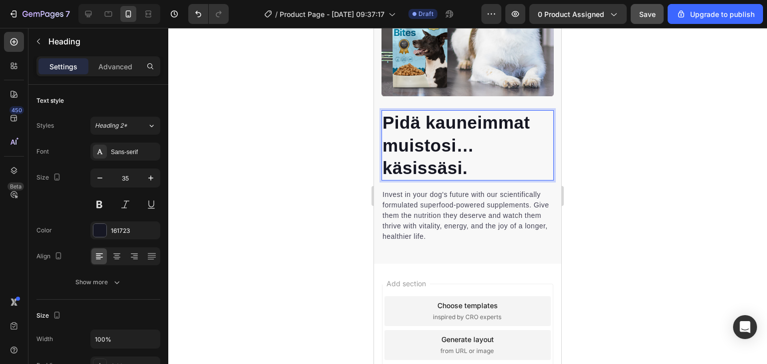
click at [501, 138] on p "Pidä kauneimmat muistosi… käsissäsi." at bounding box center [467, 145] width 170 height 68
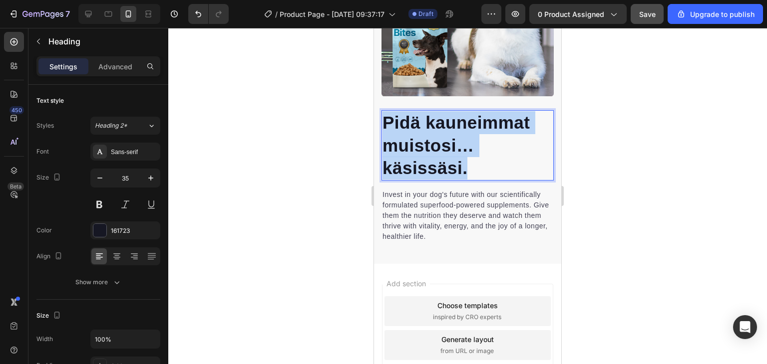
click at [501, 138] on p "Pidä kauneimmat muistosi… käsissäsi." at bounding box center [467, 145] width 170 height 68
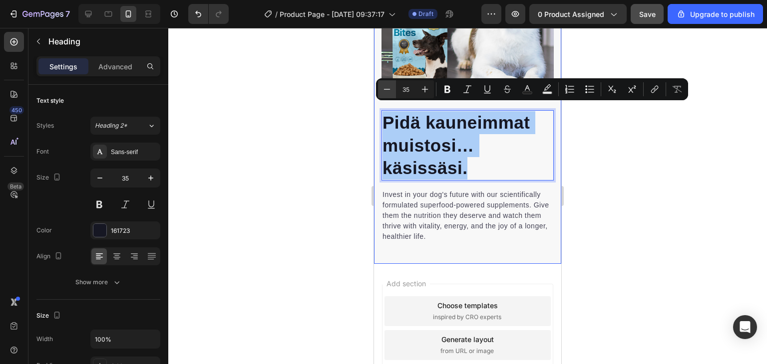
click at [378, 87] on button "Minus" at bounding box center [387, 89] width 18 height 18
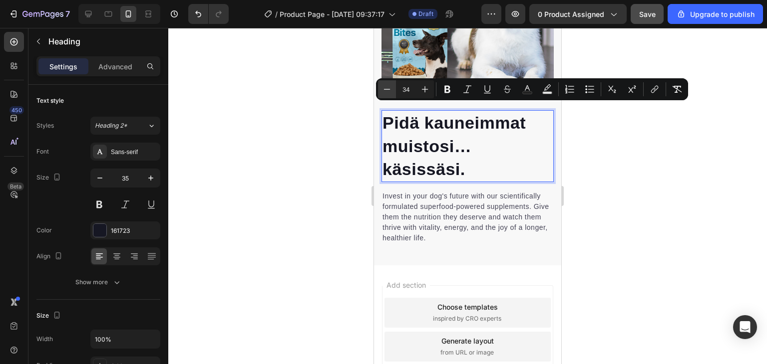
click at [378, 87] on button "Minus" at bounding box center [387, 89] width 18 height 18
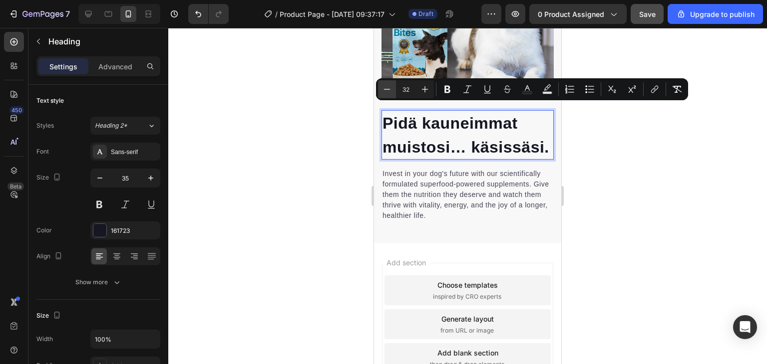
click at [378, 87] on button "Minus" at bounding box center [387, 89] width 18 height 18
type input "30"
click at [102, 174] on icon "button" at bounding box center [100, 178] width 10 height 10
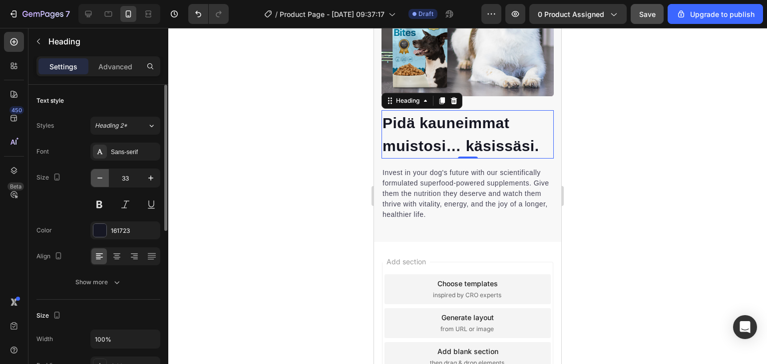
click at [102, 174] on icon "button" at bounding box center [100, 178] width 10 height 10
type input "32"
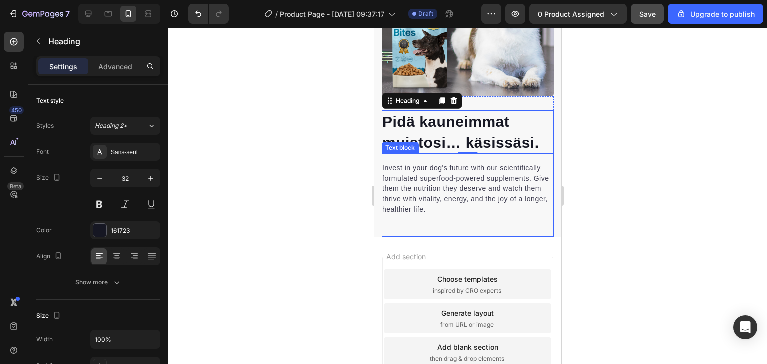
click at [470, 172] on p "Invest in your dog's future with our scientifically formulated superfood-powere…" at bounding box center [467, 189] width 170 height 52
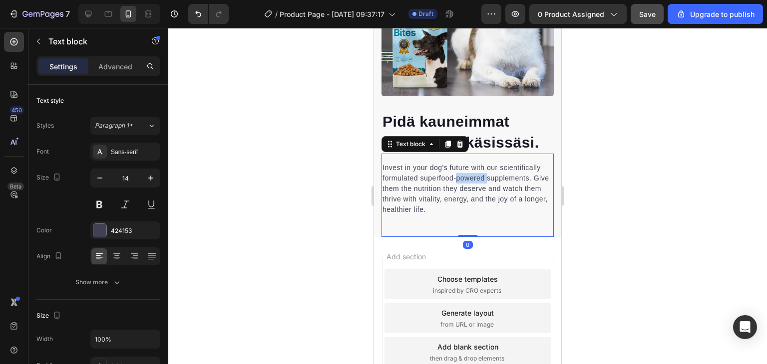
click at [470, 172] on p "Invest in your dog's future with our scientifically formulated superfood-powere…" at bounding box center [467, 189] width 170 height 52
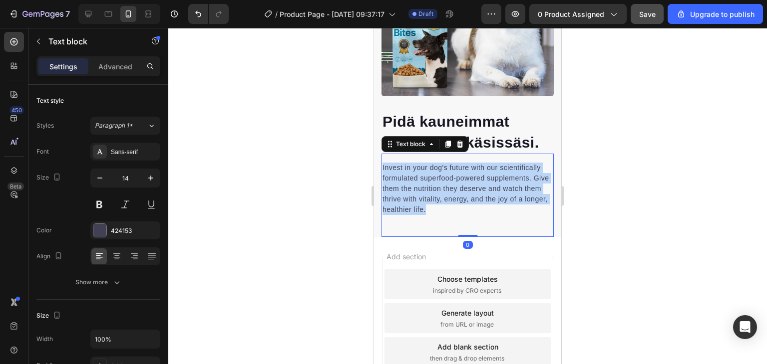
click at [470, 172] on p "Invest in your dog's future with our scientifically formulated superfood-powere…" at bounding box center [467, 189] width 170 height 52
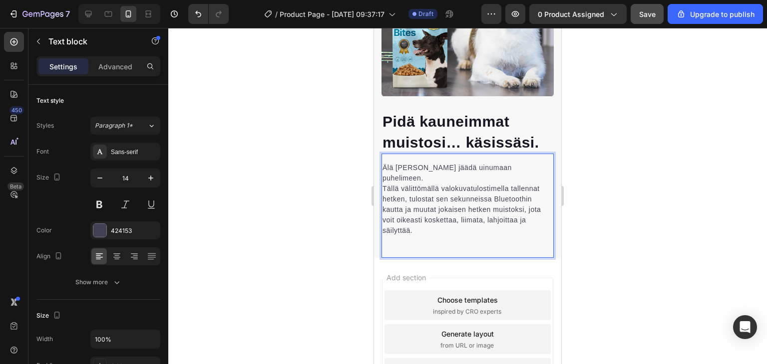
click at [462, 175] on p "Älä anna kuviesi jäädä uinumaan puhelimeen. Tällä välittömällä valokuvatulostim…" at bounding box center [467, 199] width 170 height 73
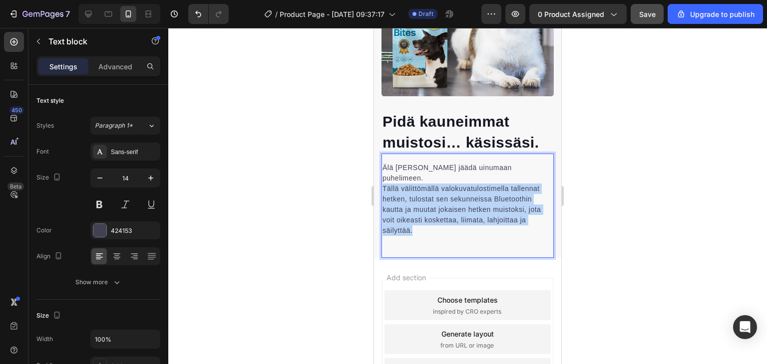
click at [462, 175] on p "Älä anna kuviesi jäädä uinumaan puhelimeen. Tällä välittömällä valokuvatulostim…" at bounding box center [467, 199] width 170 height 73
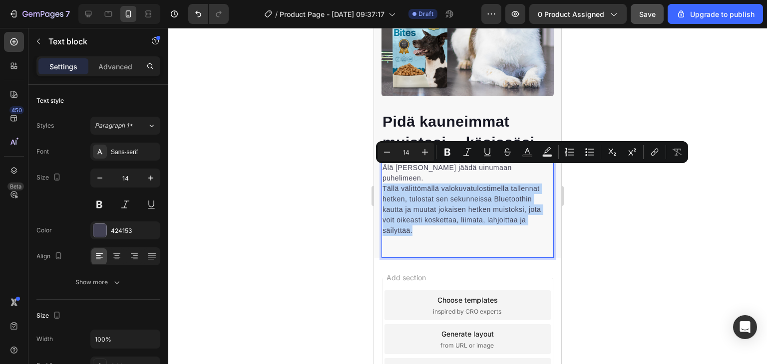
click at [443, 188] on p "Älä anna kuviesi jäädä uinumaan puhelimeen. Tällä välittömällä valokuvatulostim…" at bounding box center [467, 199] width 170 height 73
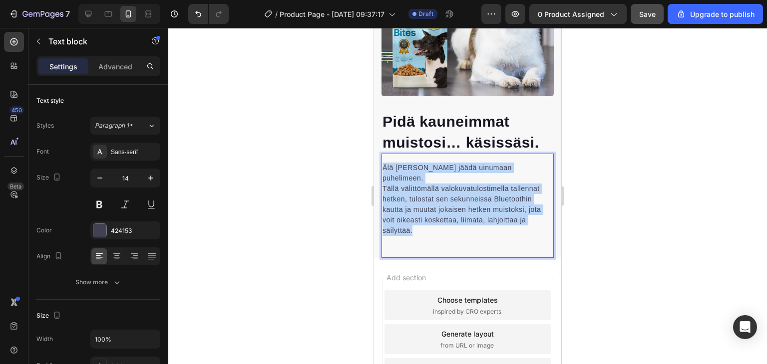
drag, startPoint x: 419, startPoint y: 215, endPoint x: 381, endPoint y: 160, distance: 67.0
click at [381, 160] on div "⁠⁠⁠⁠⁠⁠⁠ Pidä kauneimmat muistosi… käsissäsi. Heading Älä anna kuviesi jäädä uin…" at bounding box center [467, 91] width 187 height 334
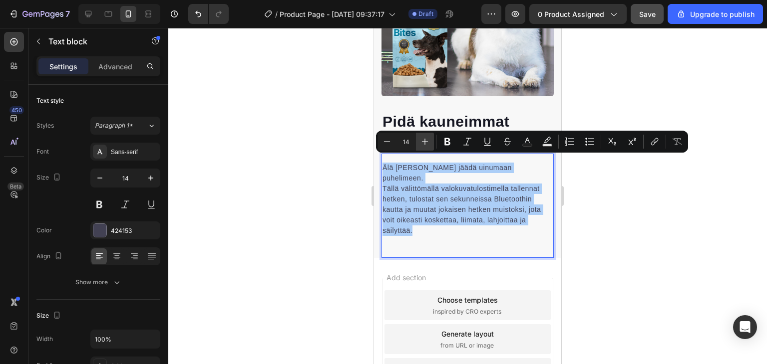
click at [425, 137] on icon "Editor contextual toolbar" at bounding box center [425, 142] width 10 height 10
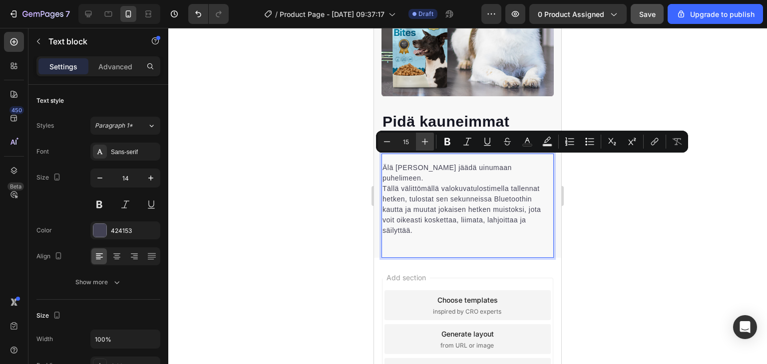
click at [425, 137] on icon "Editor contextual toolbar" at bounding box center [425, 142] width 10 height 10
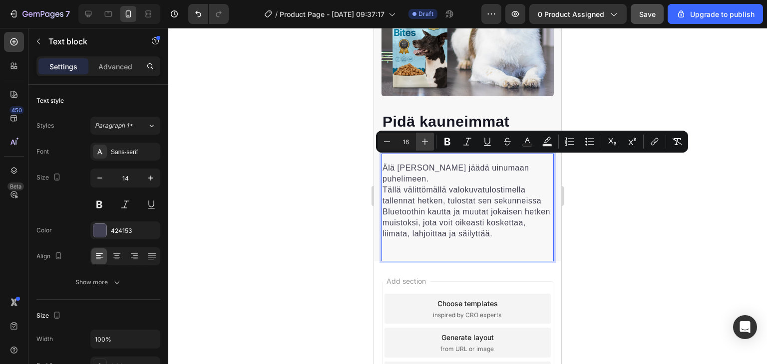
click at [425, 137] on icon "Editor contextual toolbar" at bounding box center [425, 142] width 10 height 10
type input "17"
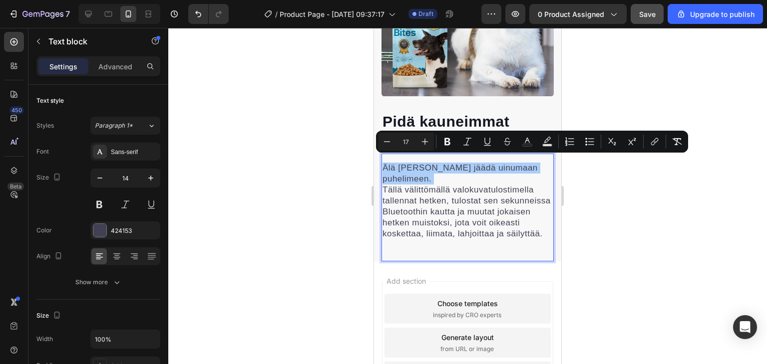
click at [315, 152] on div at bounding box center [467, 196] width 598 height 336
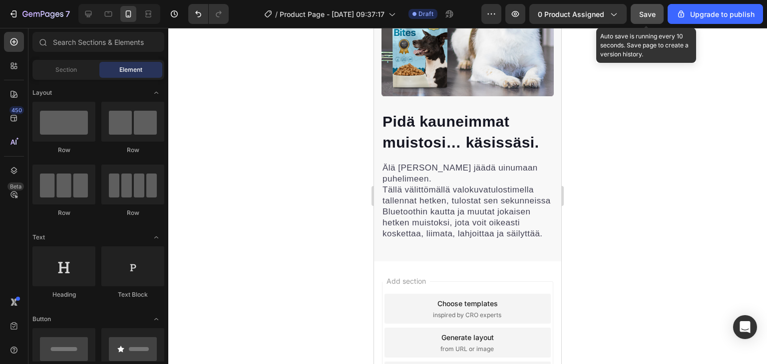
click at [647, 16] on span "Save" at bounding box center [647, 14] width 16 height 8
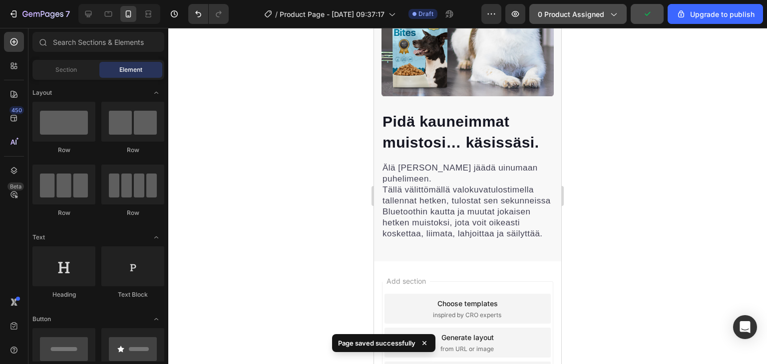
click at [587, 19] on button "0 product assigned" at bounding box center [577, 14] width 97 height 20
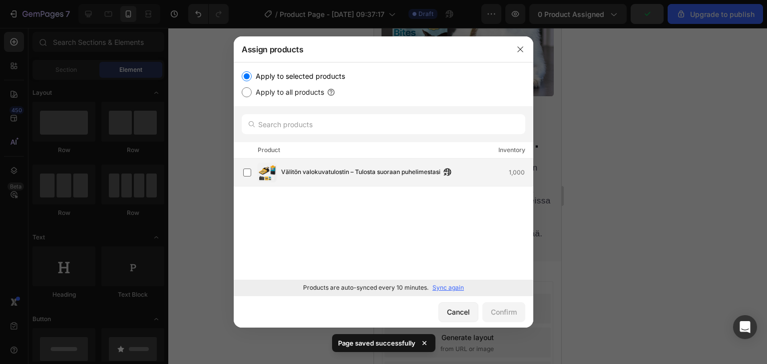
click at [351, 174] on span "Välitön valokuvatulostin – Tulosta suoraan puhelimestasi" at bounding box center [360, 172] width 159 height 11
click at [497, 311] on div "Confirm" at bounding box center [504, 312] width 26 height 10
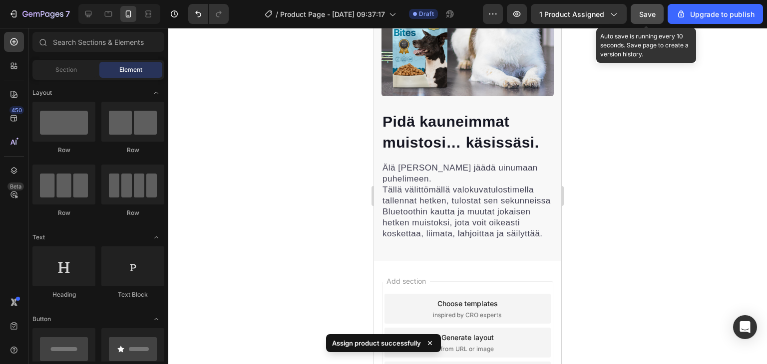
click at [647, 17] on span "Save" at bounding box center [647, 14] width 16 height 8
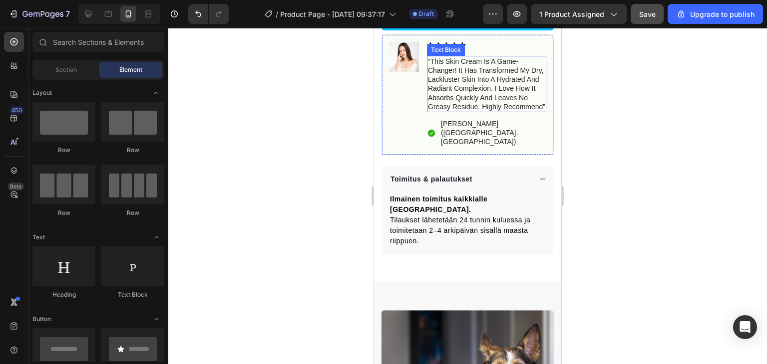
scroll to position [389, 0]
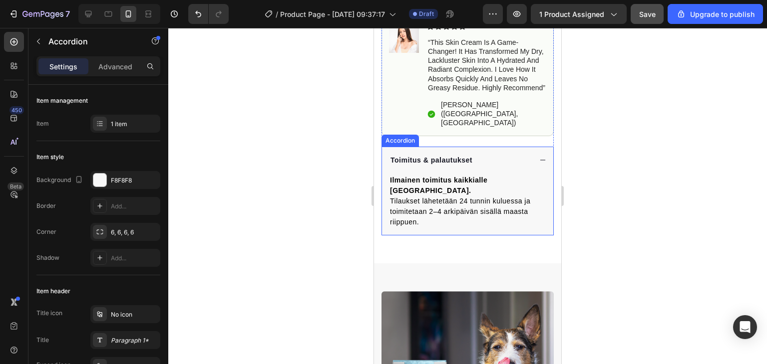
click at [496, 159] on div "Toimitus & palautukset" at bounding box center [460, 160] width 142 height 13
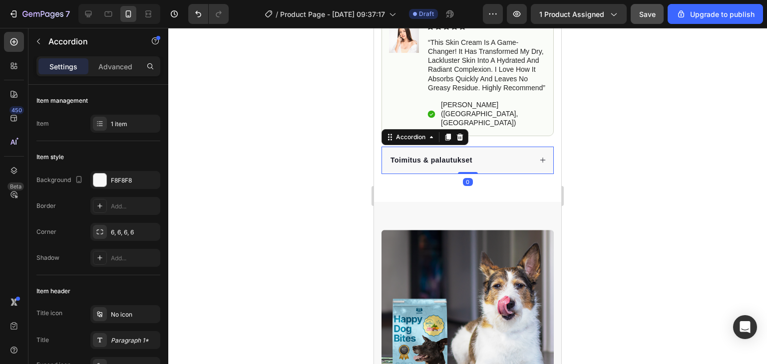
click at [456, 160] on p "Toimitus & palautukset" at bounding box center [431, 160] width 82 height 10
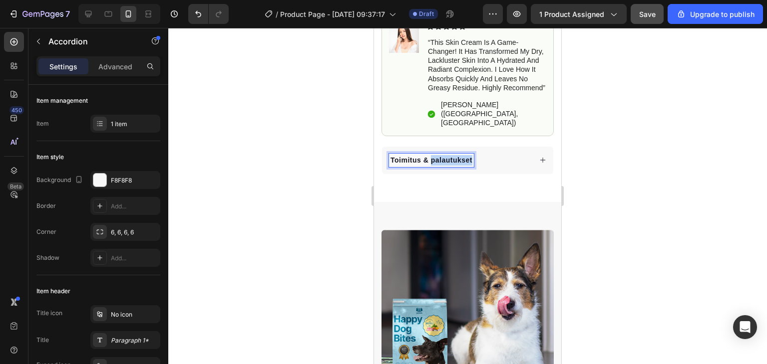
click at [456, 160] on p "Toimitus & palautukset" at bounding box center [431, 160] width 82 height 10
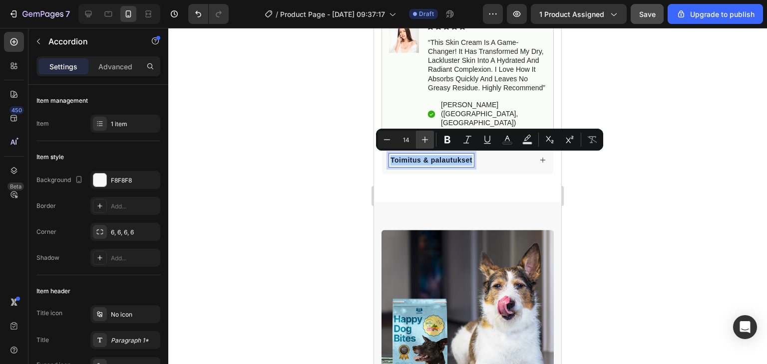
click at [428, 145] on button "Plus" at bounding box center [425, 140] width 18 height 18
type input "16"
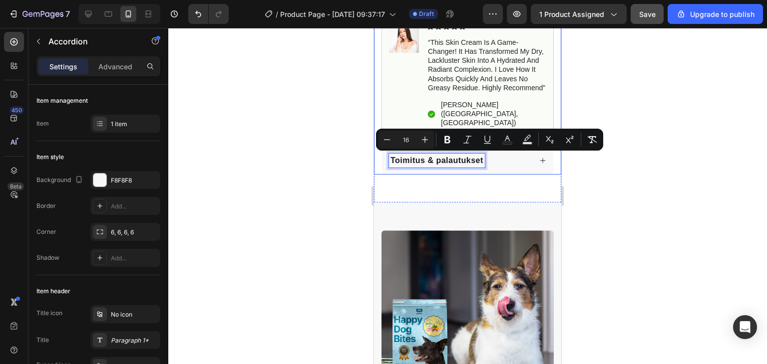
click at [329, 161] on div at bounding box center [467, 196] width 598 height 336
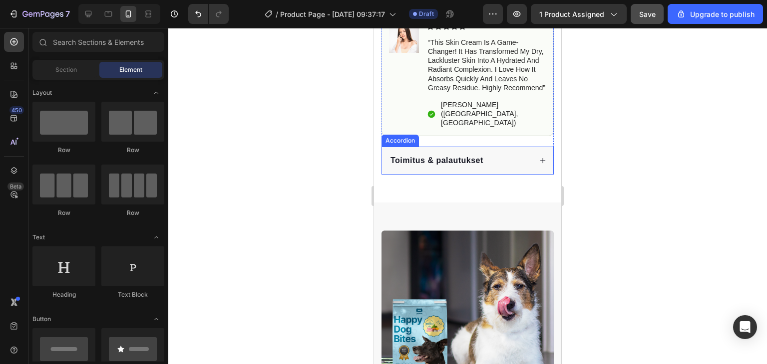
click at [511, 150] on div "Toimitus & palautukset" at bounding box center [467, 161] width 171 height 28
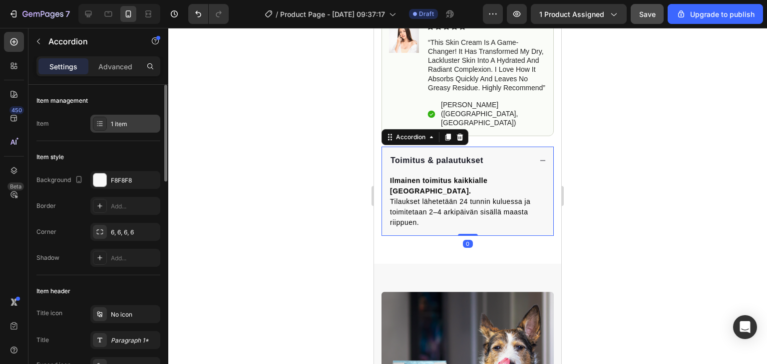
click at [127, 130] on div "1 item" at bounding box center [125, 124] width 70 height 18
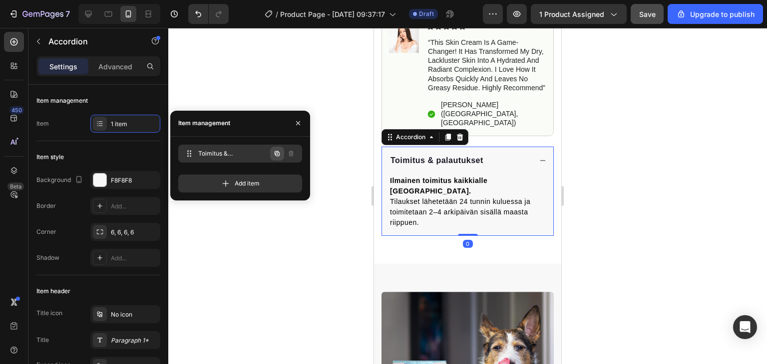
click at [272, 155] on button "button" at bounding box center [277, 154] width 14 height 14
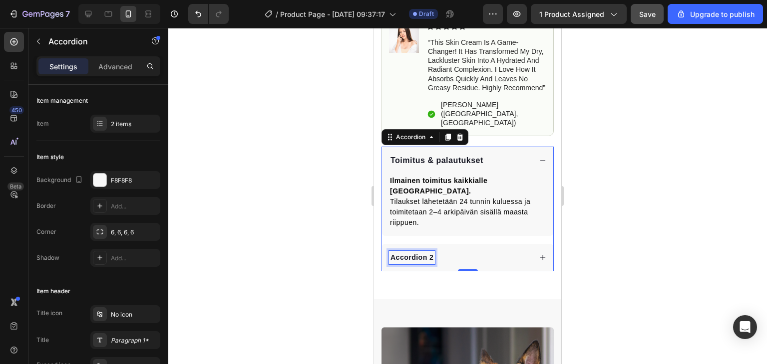
click at [415, 251] on div "Accordion 2" at bounding box center [412, 257] width 46 height 13
click at [415, 253] on p "Accordion 2" at bounding box center [411, 258] width 43 height 10
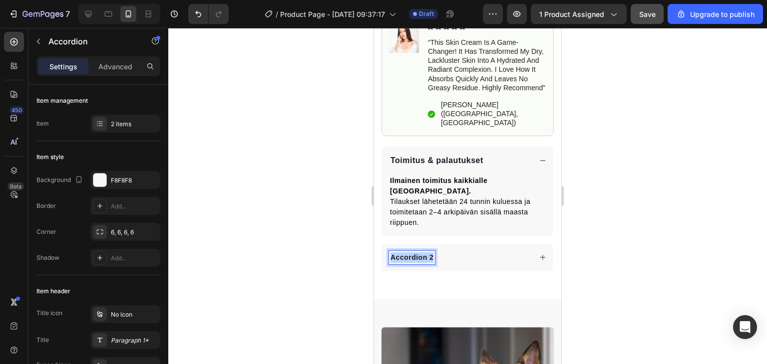
click at [415, 253] on p "Accordion 2" at bounding box center [411, 258] width 43 height 10
click at [415, 253] on p "Pakkauksen sisältö" at bounding box center [424, 258] width 69 height 10
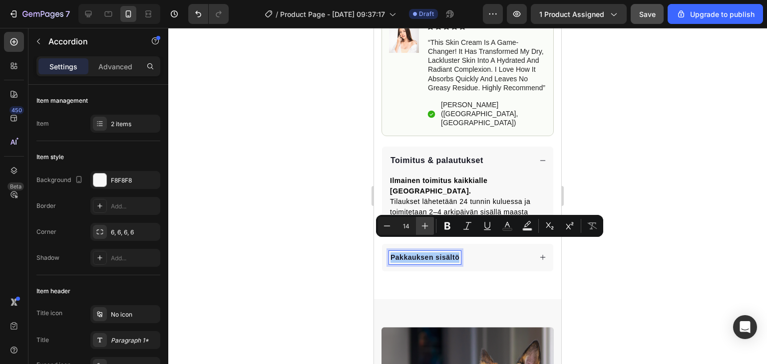
click at [421, 225] on icon "Editor contextual toolbar" at bounding box center [425, 226] width 10 height 10
type input "16"
click at [299, 223] on div at bounding box center [467, 196] width 598 height 336
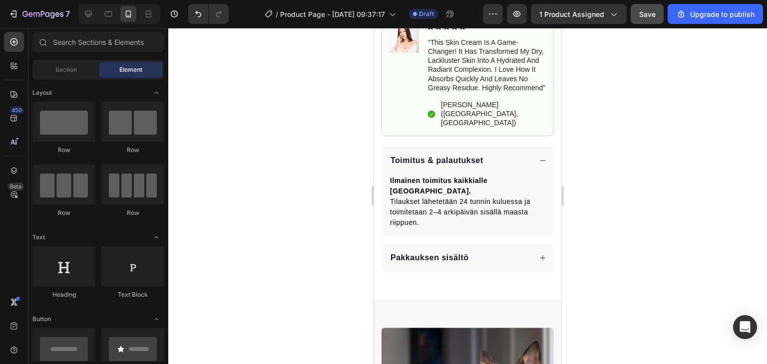
click at [539, 244] on div "Pakkauksen sisältö" at bounding box center [467, 258] width 171 height 28
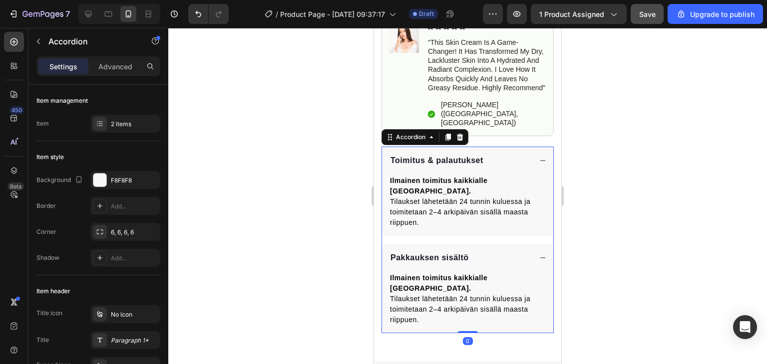
click at [499, 295] on span "Tilaukset lähetetään 24 tunnin kuluessa ja toimitetaan 2–4 arkipäivän sisällä m…" at bounding box center [460, 309] width 140 height 29
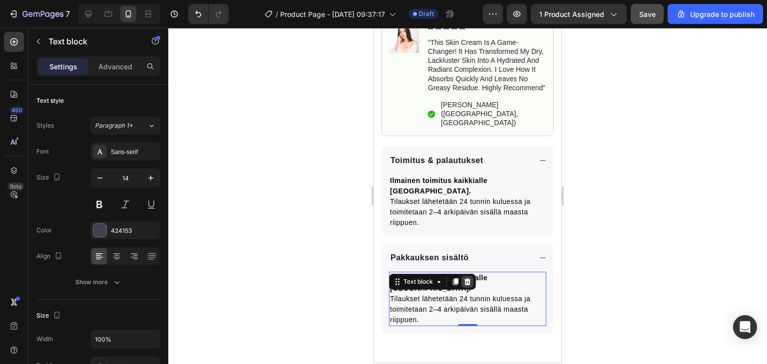
click at [470, 278] on icon at bounding box center [467, 282] width 8 height 8
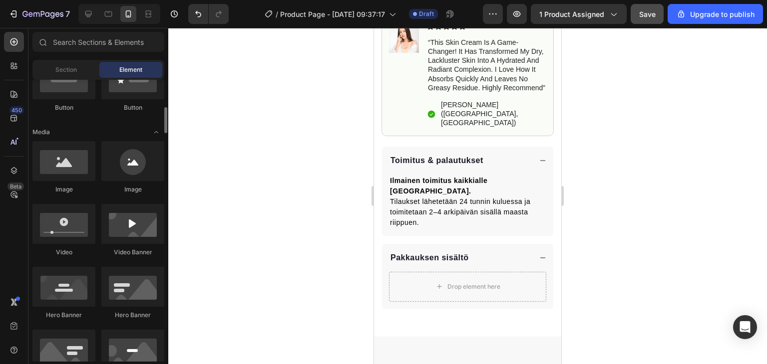
scroll to position [272, 0]
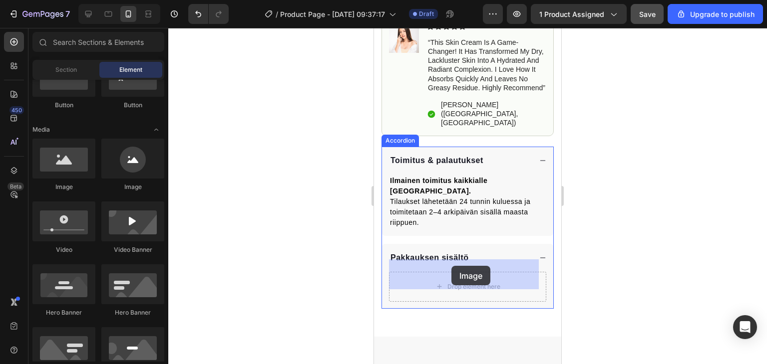
drag, startPoint x: 434, startPoint y: 200, endPoint x: 451, endPoint y: 266, distance: 68.6
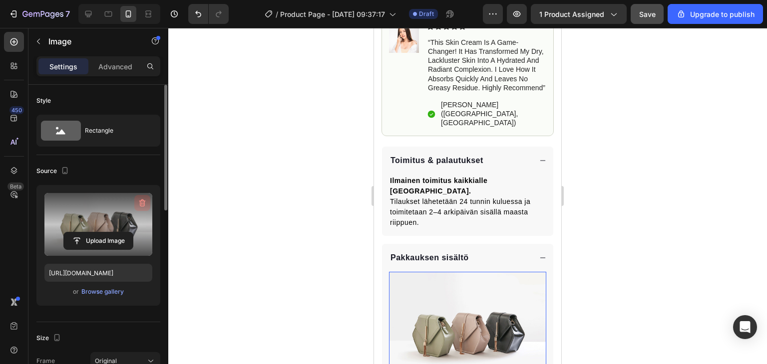
click at [143, 200] on icon "button" at bounding box center [142, 203] width 6 height 7
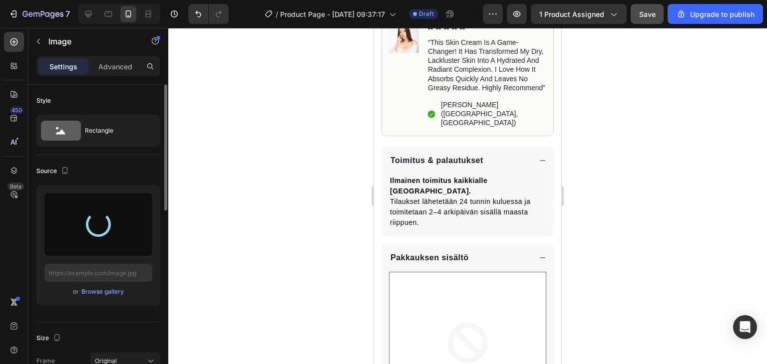
type input "https://cdn.shopify.com/s/files/1/0945/1598/6816/files/gempages_586098383484093…"
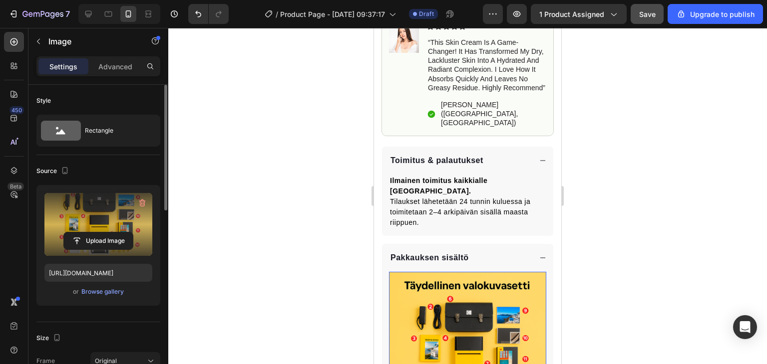
click at [663, 286] on div at bounding box center [467, 196] width 598 height 336
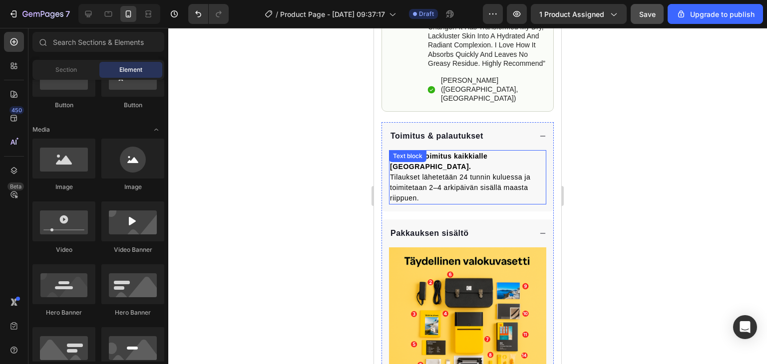
scroll to position [441, 0]
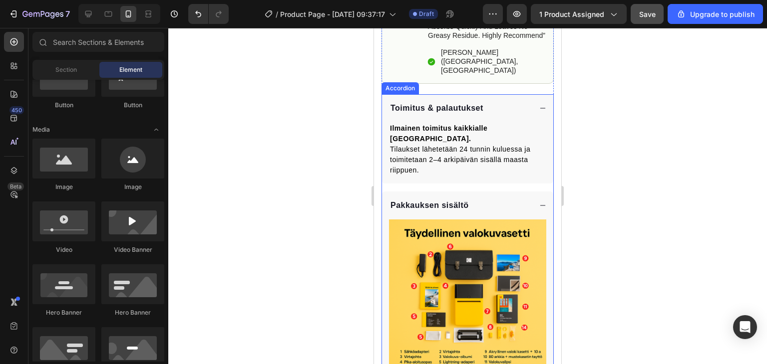
click at [516, 199] on div "Pakkauksen sisältö" at bounding box center [460, 206] width 142 height 14
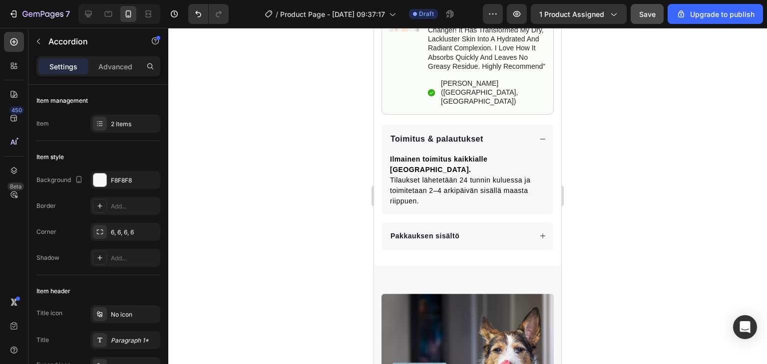
scroll to position [410, 0]
click at [441, 232] on p "Pakkauksen sisältö" at bounding box center [424, 237] width 69 height 10
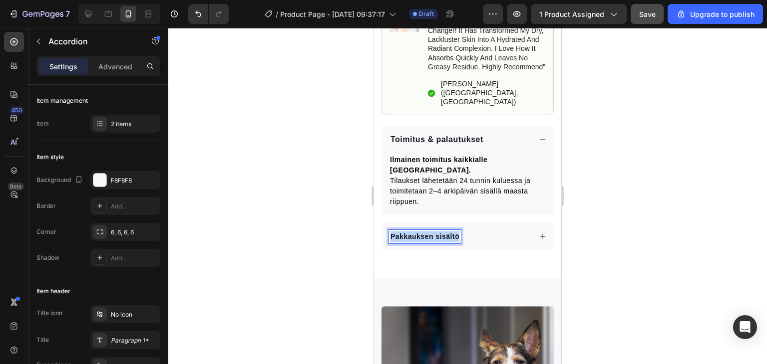
click at [441, 232] on p "Pakkauksen sisältö" at bounding box center [424, 237] width 69 height 10
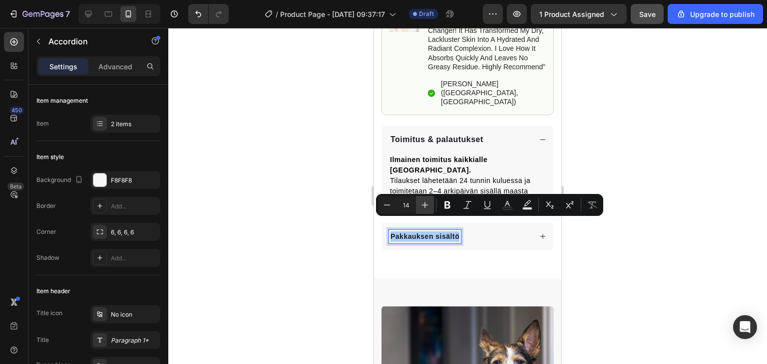
click at [429, 208] on icon "Editor contextual toolbar" at bounding box center [425, 205] width 10 height 10
type input "16"
drag, startPoint x: 353, startPoint y: 182, endPoint x: 7, endPoint y: 165, distance: 345.8
click at [353, 182] on div at bounding box center [467, 196] width 598 height 336
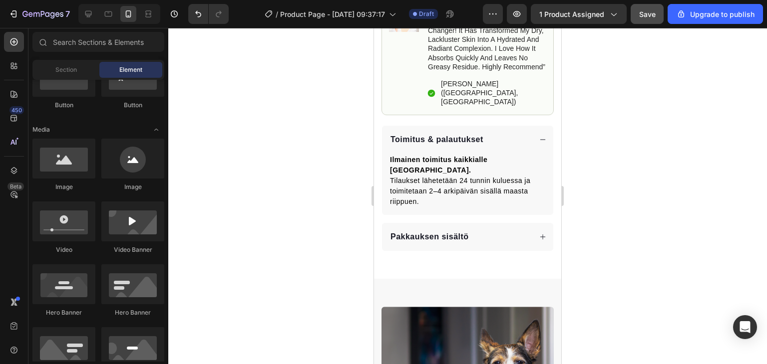
click at [644, 10] on span "Save" at bounding box center [647, 14] width 16 height 8
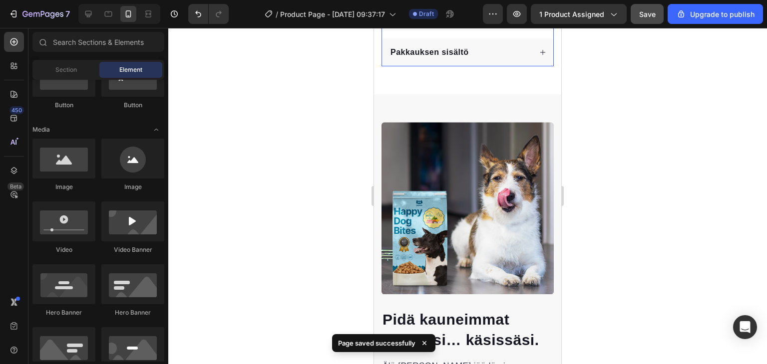
scroll to position [600, 0]
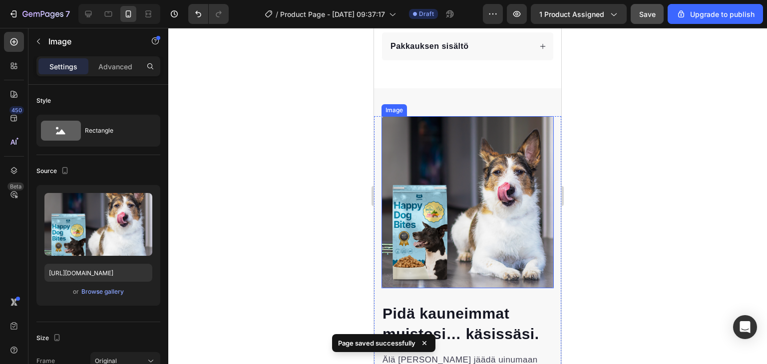
click at [465, 196] on img at bounding box center [467, 202] width 172 height 172
click at [449, 103] on icon at bounding box center [448, 106] width 6 height 7
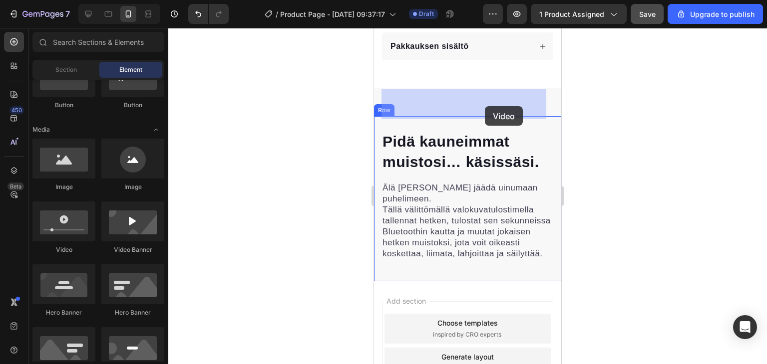
drag, startPoint x: 384, startPoint y: 140, endPoint x: 484, endPoint y: 106, distance: 106.1
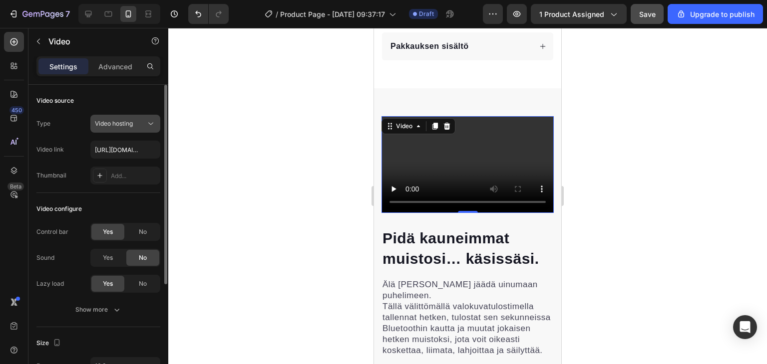
click at [138, 124] on div "Video hosting" at bounding box center [120, 123] width 51 height 9
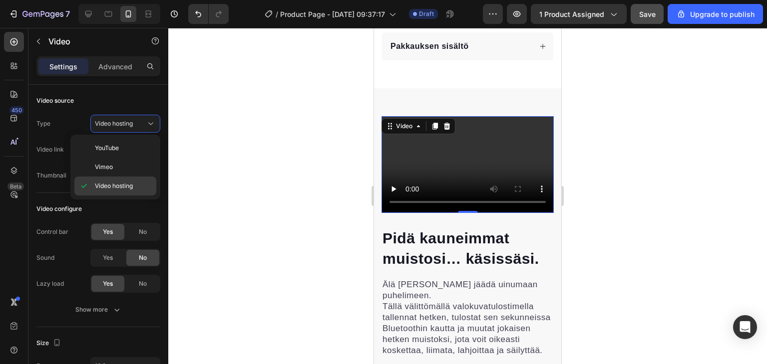
click at [126, 184] on span "Video hosting" at bounding box center [114, 186] width 38 height 9
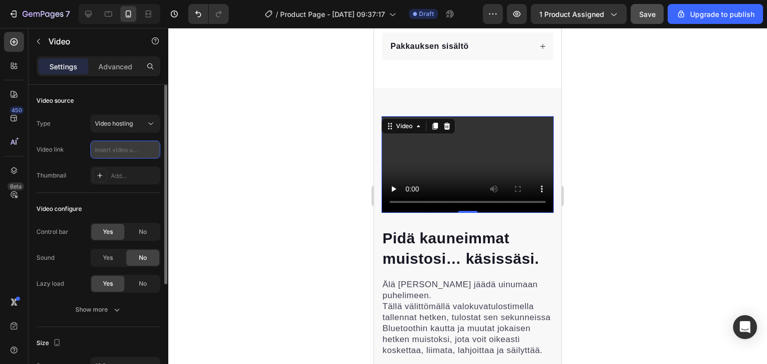
scroll to position [0, 0]
paste input "https://cdn.shopify.com/s/files/1/0945/1598/6816/files/video.webp?v=1758872588"
type input "https://cdn.shopify.com/s/files/1/0945/1598/6816/files/video.webp?v=1758872588"
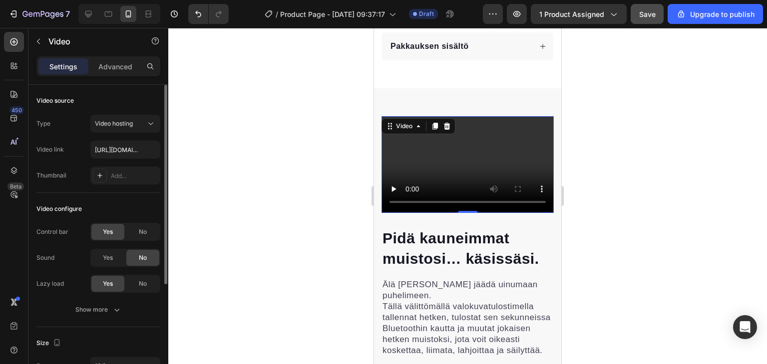
click at [129, 196] on div "Video configure Control bar Yes No Sound Yes No Lazy load Yes No Show more" at bounding box center [98, 260] width 124 height 134
paste input "https://cdn.shopify.com/s/files/1/0945/1598/6816/files/video.webp?v=1758872588"
type input "https://cdn.shopify.com/s/files/1/0945/1598/6816/files/video.webp?v=1758872588"
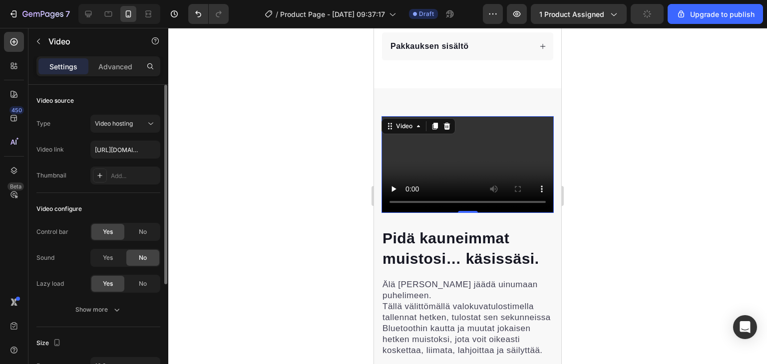
click at [141, 188] on div "Video source Type Video hosting Video link https://cdn.shopify.com/s/files/1/09…" at bounding box center [98, 139] width 124 height 108
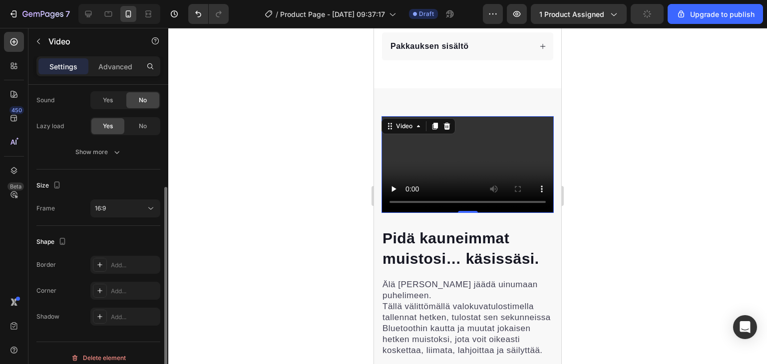
scroll to position [167, 0]
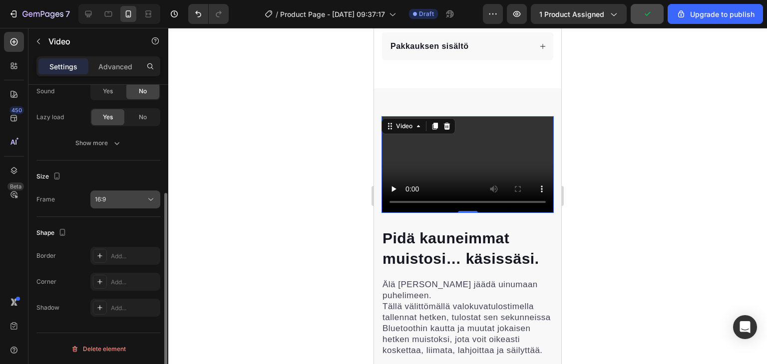
click at [121, 200] on div "16:9" at bounding box center [120, 199] width 51 height 9
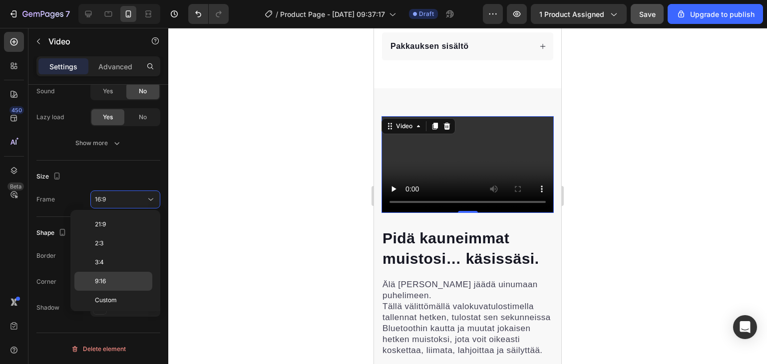
scroll to position [0, 0]
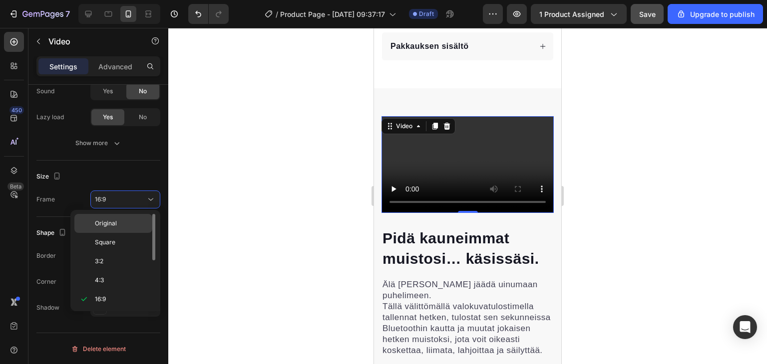
click at [109, 223] on span "Original" at bounding box center [106, 223] width 22 height 9
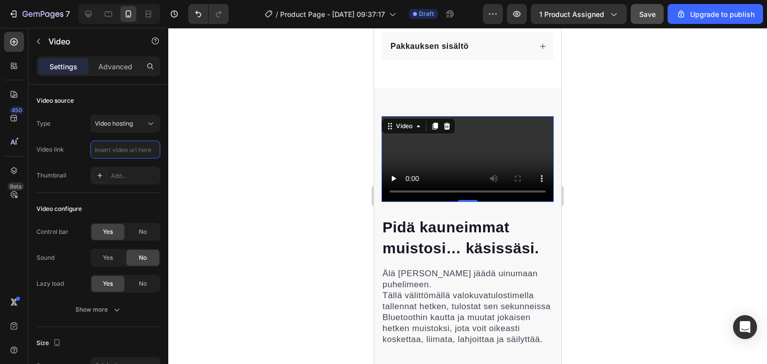
paste input "https://cdn.shopify.com/s/files/1/0945/1598/6816/files/video.webp?v=1758872588"
click at [79, 139] on div "Type Video hosting Video link https://cdn.shopify.com/s/files/1/0945/1598/6816/…" at bounding box center [98, 150] width 124 height 70
click at [108, 128] on span "Video hosting" at bounding box center [114, 123] width 38 height 9
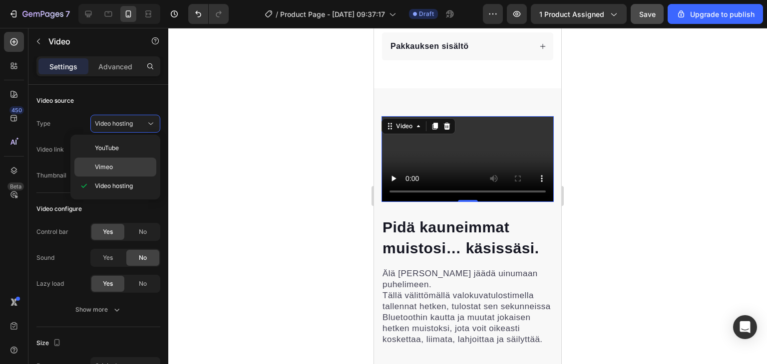
click at [113, 160] on div "Vimeo" at bounding box center [115, 167] width 82 height 19
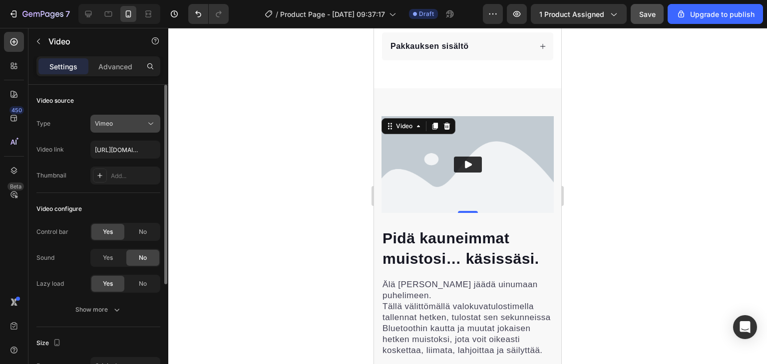
click at [139, 129] on button "Vimeo" at bounding box center [125, 124] width 70 height 18
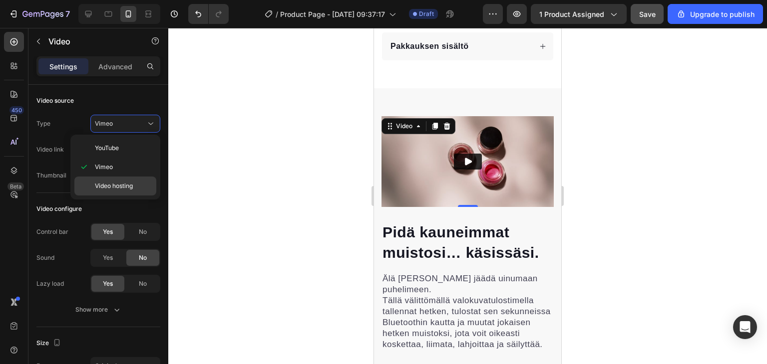
click at [123, 193] on div "Video hosting" at bounding box center [115, 186] width 82 height 19
type input "https://cdn.shopify.com/s/files/1/0945/1598/6816/files/video.webp?v=1758872588"
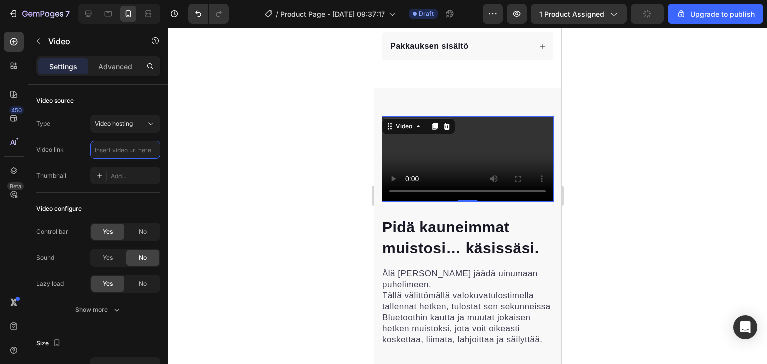
paste input "https://cdn.shopify.com/s/files/1/0945/1598/6816/files/video.webp?v=1758872588"
type input "https://cdn.shopify.com/s/files/1/0945/1598/6816/files/video.webp?v=1758872588"
click at [138, 198] on div "Video configure Control bar Yes No Sound Yes No Lazy load Yes No Show more" at bounding box center [98, 260] width 124 height 134
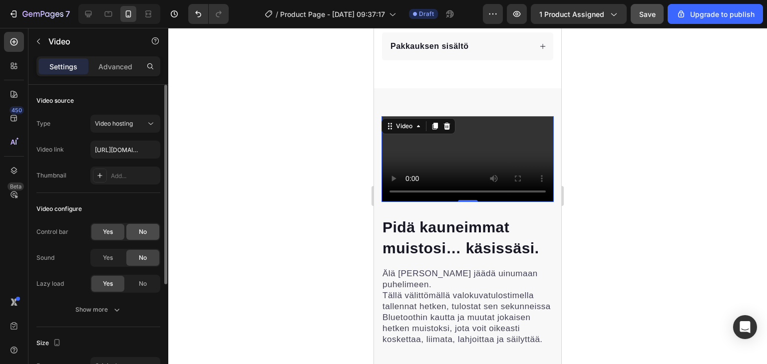
click at [143, 234] on span "No" at bounding box center [143, 232] width 8 height 9
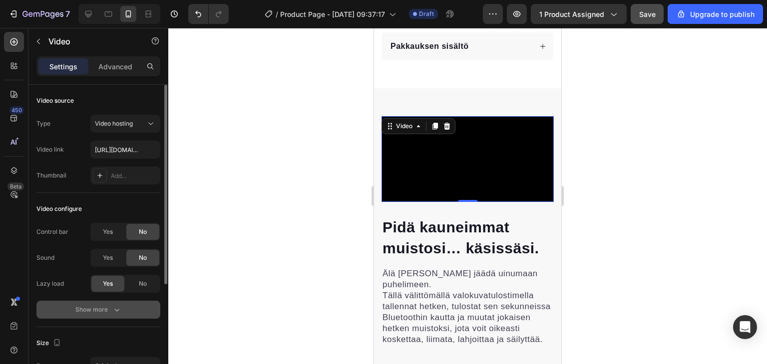
click at [108, 313] on div "Show more" at bounding box center [98, 310] width 46 height 10
click at [108, 315] on div "Yes" at bounding box center [107, 310] width 33 height 16
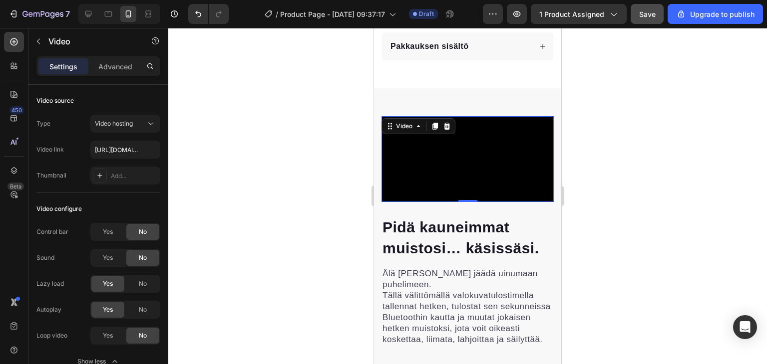
click at [244, 196] on div at bounding box center [467, 196] width 598 height 336
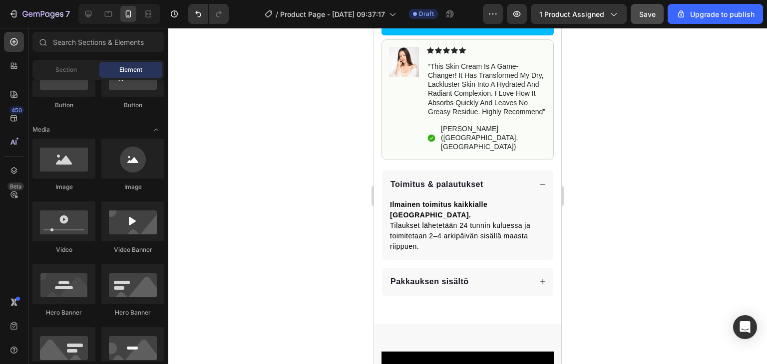
scroll to position [384, 0]
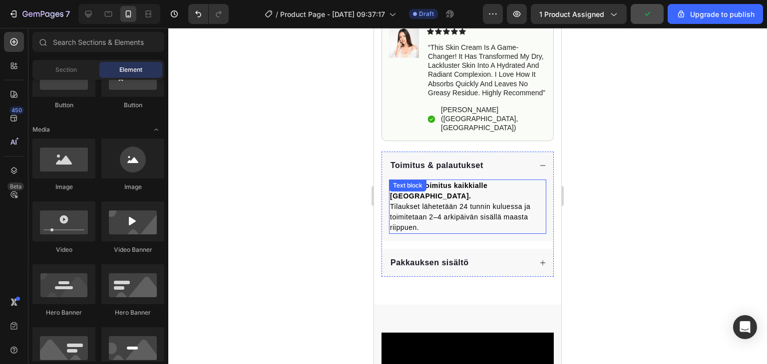
click at [474, 226] on div "Ilmainen toimitus kaikkialle Eurooppaan. Tilaukset lähetetään 24 tunnin kuluess…" at bounding box center [467, 210] width 171 height 61
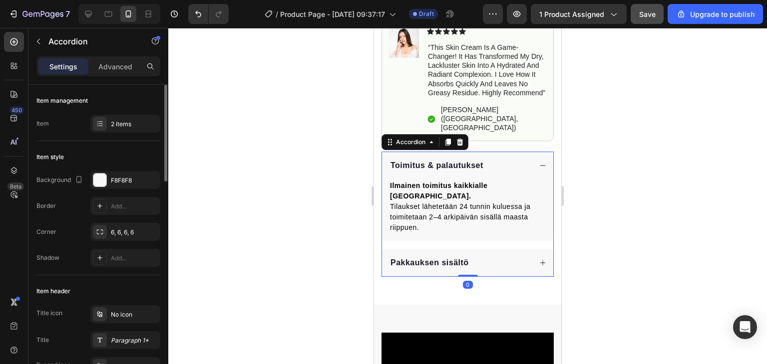
click at [118, 143] on div "Item style Background F8F8F8 Border Add... Corner 6, 6, 6, 6 Shadow Add..." at bounding box center [98, 208] width 124 height 134
click at [104, 123] on div at bounding box center [100, 124] width 14 height 14
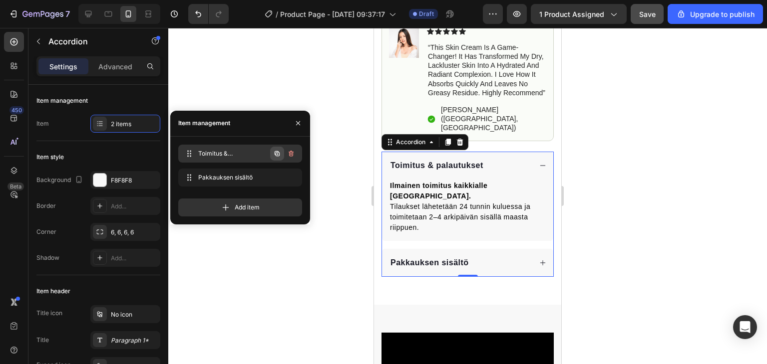
click at [276, 156] on icon "button" at bounding box center [277, 154] width 8 height 8
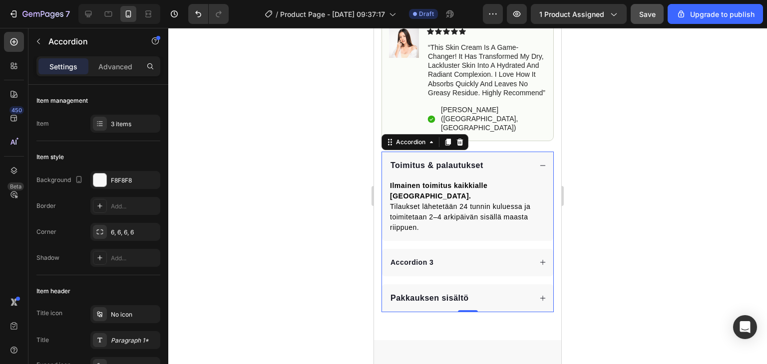
click at [418, 256] on div "Accordion 3" at bounding box center [412, 262] width 46 height 13
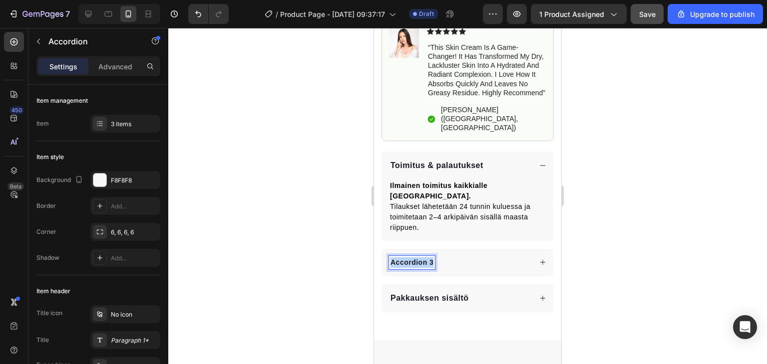
click at [418, 256] on div "Accordion 3" at bounding box center [412, 262] width 46 height 13
click at [418, 256] on div "Ominaisuudet" at bounding box center [415, 262] width 52 height 13
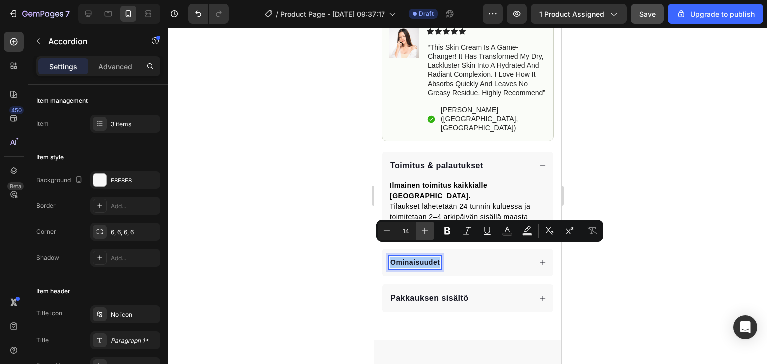
click at [420, 237] on button "Plus" at bounding box center [425, 231] width 18 height 18
type input "16"
drag, startPoint x: 336, startPoint y: 248, endPoint x: 2, endPoint y: 216, distance: 335.4
click at [336, 248] on div at bounding box center [467, 196] width 598 height 336
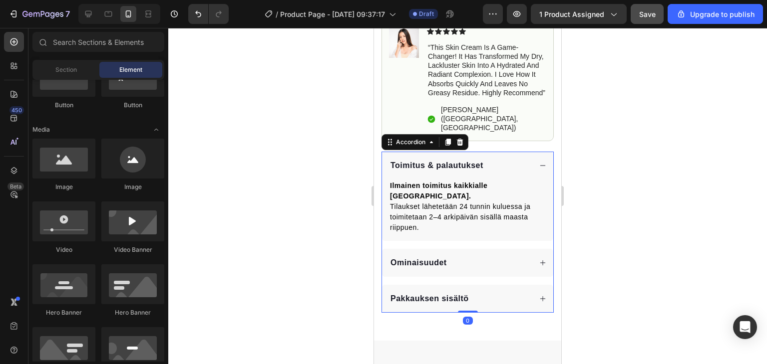
click at [521, 225] on div "Ilmainen toimitus kaikkialle Eurooppaan. Tilaukset lähetetään 24 tunnin kuluess…" at bounding box center [467, 210] width 171 height 61
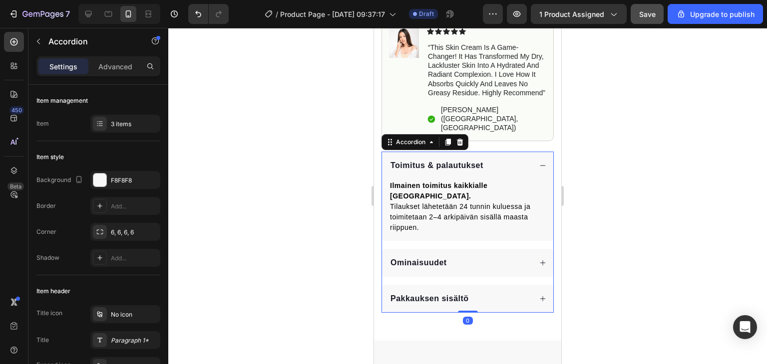
click at [519, 230] on div "Toimitus & palautukset Ilmainen toimitus kaikkialle Eurooppaan. Tilaukset lähet…" at bounding box center [467, 232] width 172 height 161
click at [515, 249] on div "Ominaisuudet" at bounding box center [467, 263] width 171 height 28
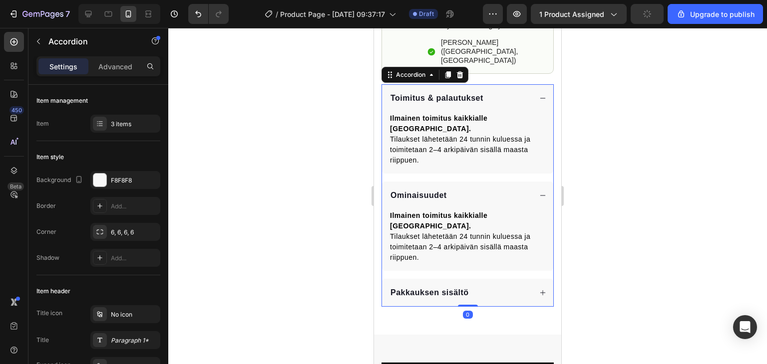
scroll to position [463, 0]
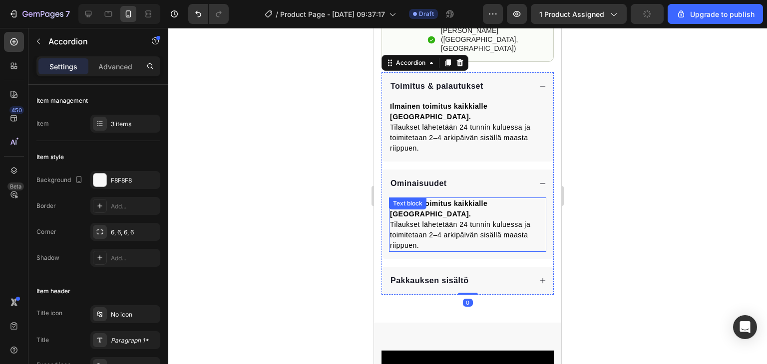
click at [478, 220] on p "Tilaukset lähetetään 24 tunnin kuluessa ja toimitetaan 2–4 arkipäivän sisällä m…" at bounding box center [467, 235] width 155 height 31
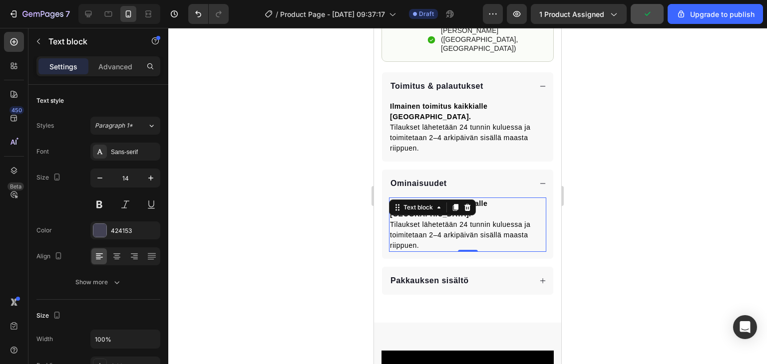
click at [478, 220] on p "Tilaukset lähetetään 24 tunnin kuluessa ja toimitetaan 2–4 arkipäivän sisällä m…" at bounding box center [467, 235] width 155 height 31
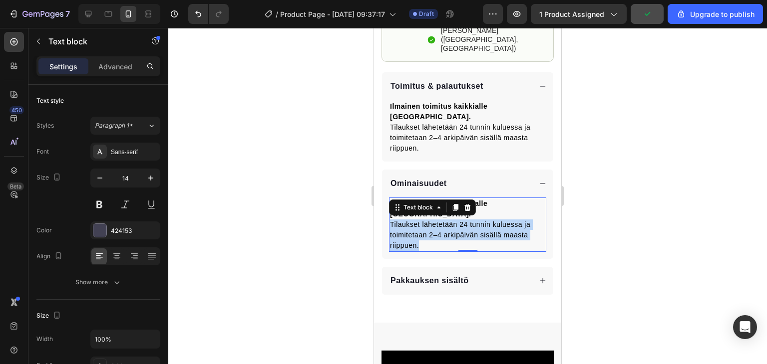
click at [478, 220] on p "Tilaukset lähetetään 24 tunnin kuluessa ja toimitetaan 2–4 arkipäivän sisällä m…" at bounding box center [467, 235] width 155 height 31
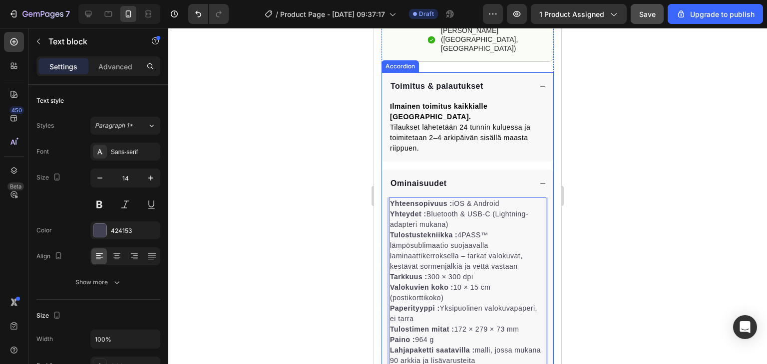
scroll to position [466, 0]
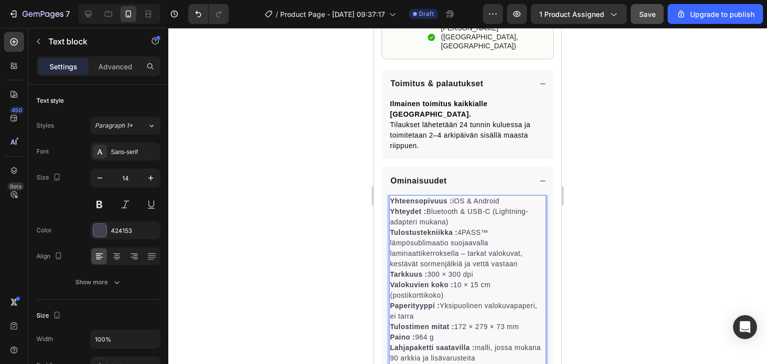
drag, startPoint x: 509, startPoint y: 343, endPoint x: 391, endPoint y: 186, distance: 196.5
click at [391, 195] on div "Yhteensopivuus : iOS & Android Yhteydet : Bluetooth & USB-C (Lightning-adapteri…" at bounding box center [467, 280] width 157 height 170
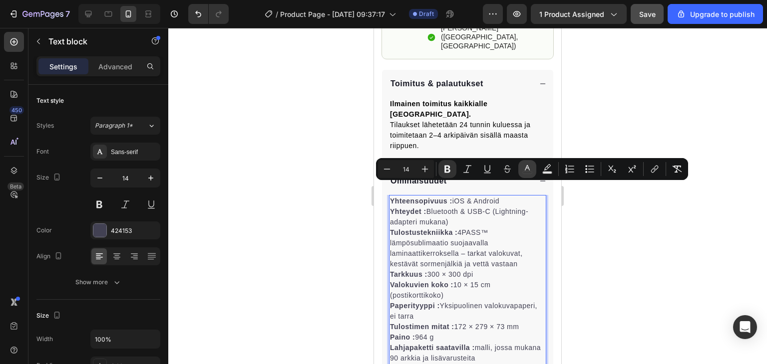
click at [520, 175] on button "color" at bounding box center [527, 169] width 18 height 18
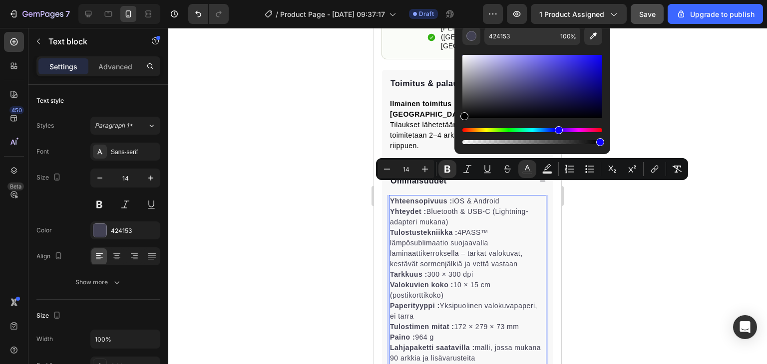
drag, startPoint x: 429, startPoint y: 156, endPoint x: 406, endPoint y: 181, distance: 33.9
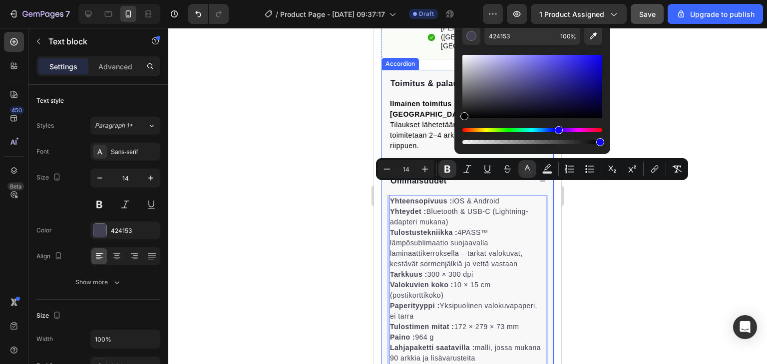
type input "000000"
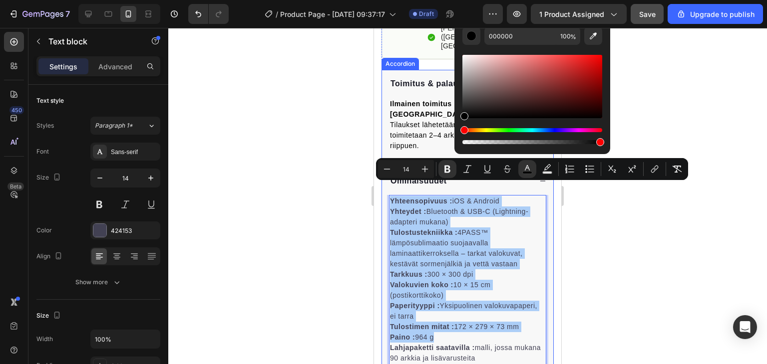
click at [271, 186] on div at bounding box center [467, 196] width 598 height 336
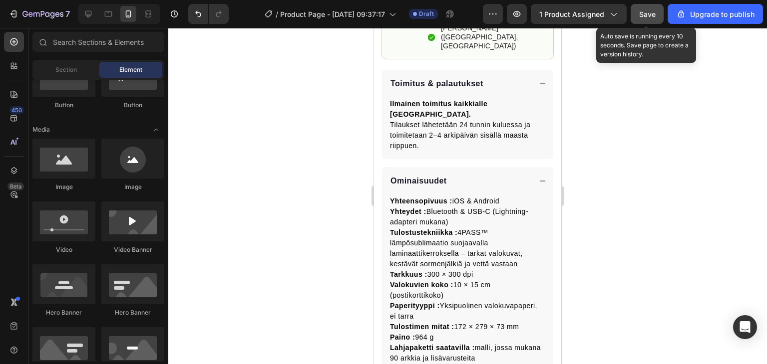
click at [641, 10] on span "Save" at bounding box center [647, 14] width 16 height 8
click at [590, 16] on span "1 product assigned" at bounding box center [571, 14] width 65 height 10
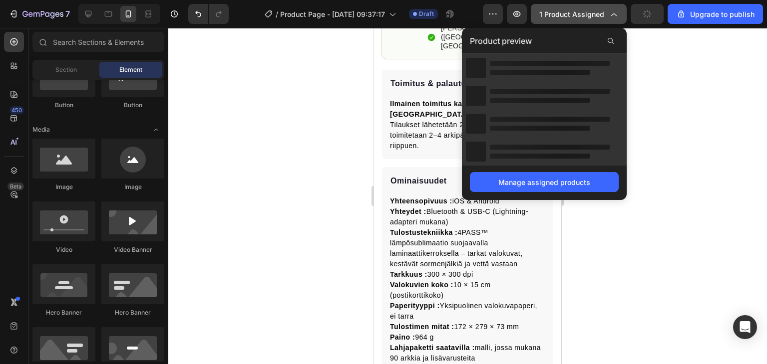
click at [590, 16] on span "1 product assigned" at bounding box center [571, 14] width 65 height 10
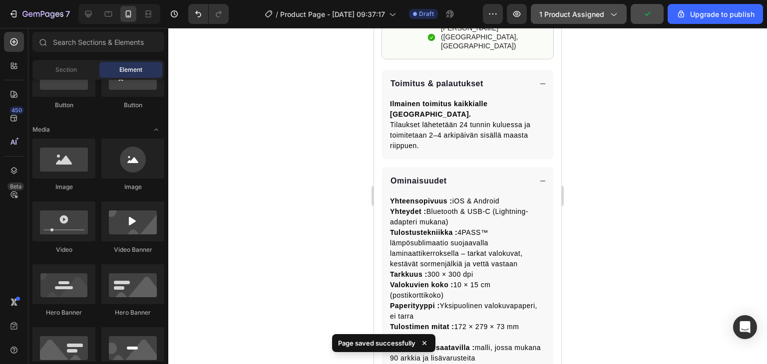
click at [590, 16] on span "1 product assigned" at bounding box center [571, 14] width 65 height 10
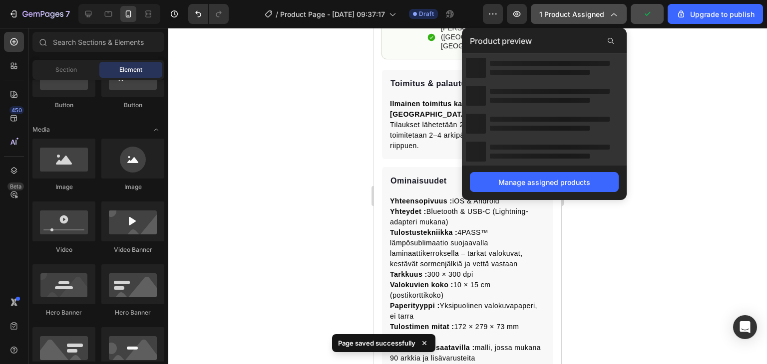
click at [590, 16] on span "1 product assigned" at bounding box center [571, 14] width 65 height 10
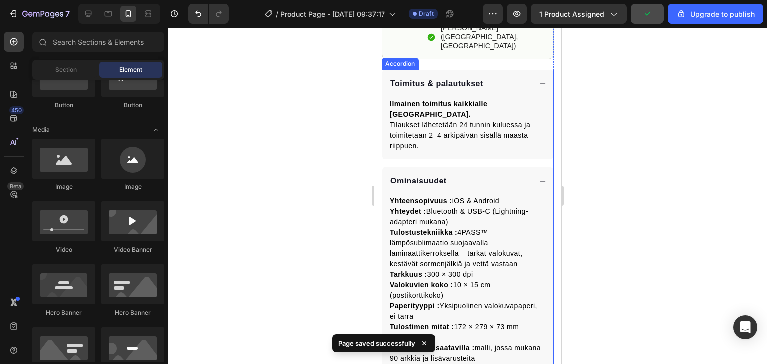
click at [510, 174] on div "Ominaisuudet" at bounding box center [460, 181] width 142 height 14
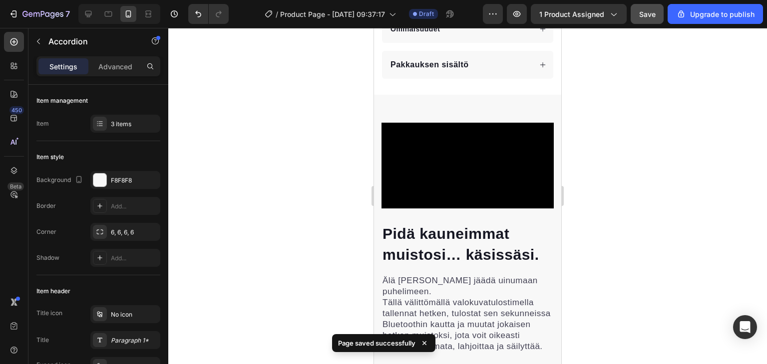
scroll to position [645, 0]
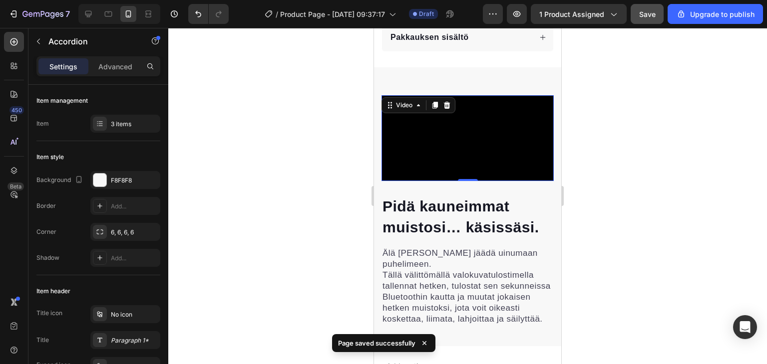
click at [449, 108] on div "Video 0" at bounding box center [467, 138] width 172 height 86
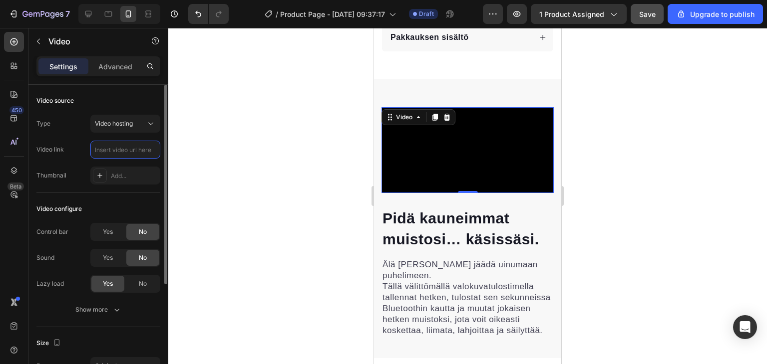
paste input "https://cdn.shopify.com/s/files/1/0945/1598/6816/files/video.webp?v=1758872588"
type input "https://cdn.shopify.com/s/files/1/0945/1598/6816/files/video.webp?v=1758872588"
click at [155, 146] on div "https://cdn.shopify.com/s/files/1/0945/1598/6816/files/video.webp?v=1758872588" at bounding box center [125, 150] width 70 height 18
drag, startPoint x: 155, startPoint y: 146, endPoint x: 103, endPoint y: 145, distance: 51.9
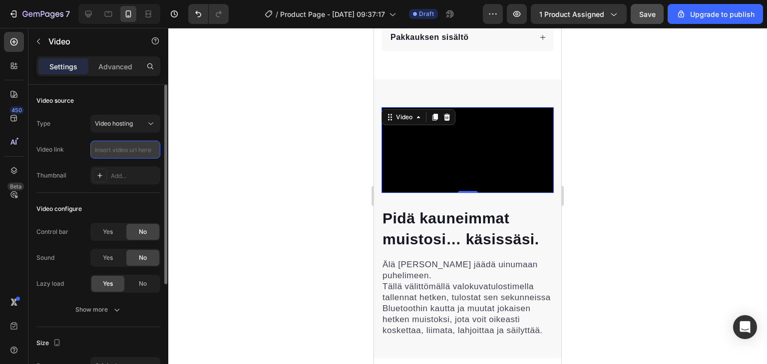
paste input "https://cdn.shopify.com/s/files/1/0945/1598/6816/files/video.webp?v=1758872588"
type input "https://cdn.shopify.com/s/files/1/0945/1598/6816/files/video.webp?v=1758872588"
click at [82, 133] on div "Type Video hosting Video link https://cdn.shopify.com/s/files/1/0945/1598/6816/…" at bounding box center [98, 150] width 124 height 70
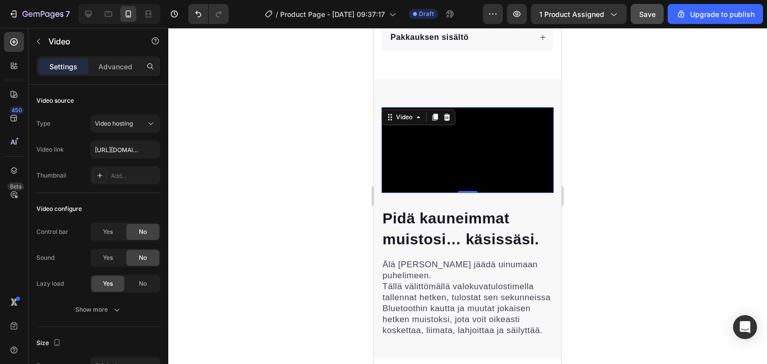
click at [233, 126] on div at bounding box center [467, 196] width 598 height 336
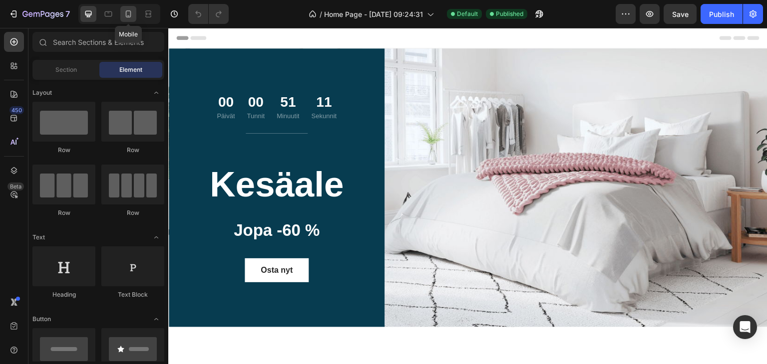
click at [132, 17] on icon at bounding box center [128, 14] width 10 height 10
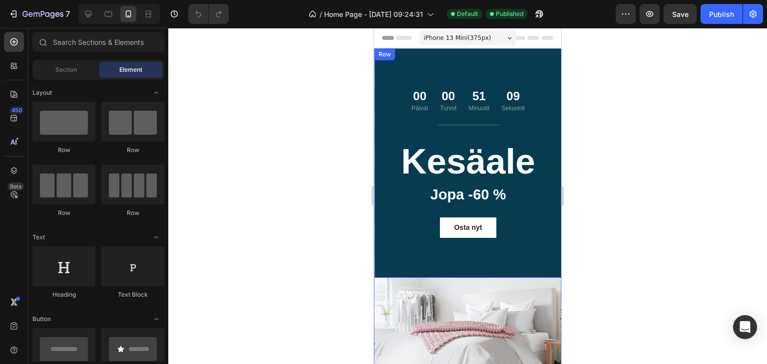
click at [385, 178] on div "00 Päivät 00 Tunnit 51 Minuutit 09 Sekunnit Countdown Timer Title Line Kesäale …" at bounding box center [467, 163] width 187 height 230
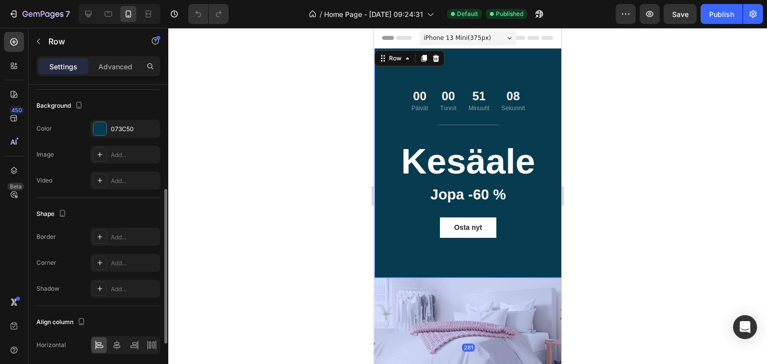
scroll to position [269, 0]
click at [101, 121] on div at bounding box center [99, 127] width 13 height 13
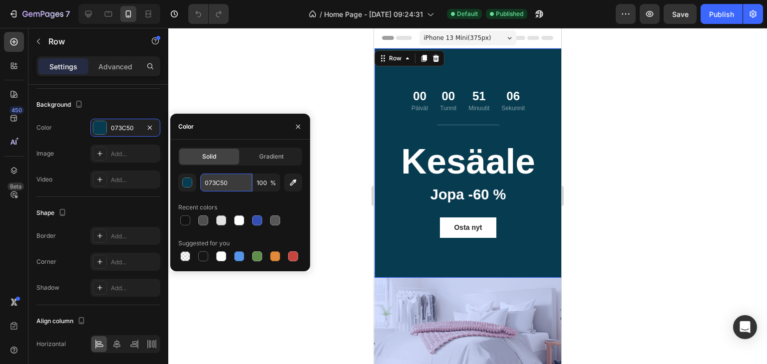
click at [218, 176] on input "073C50" at bounding box center [226, 183] width 52 height 18
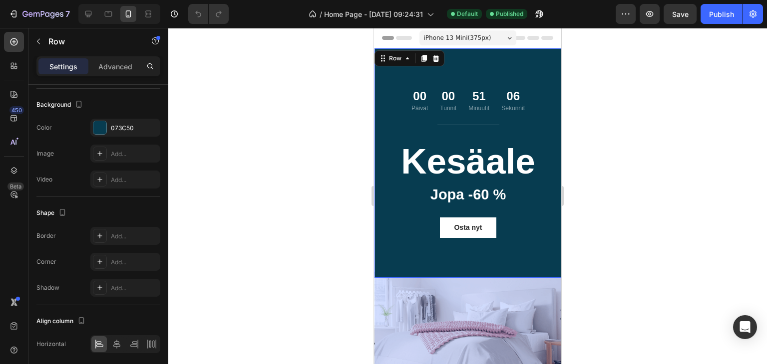
click at [281, 84] on div at bounding box center [467, 196] width 598 height 336
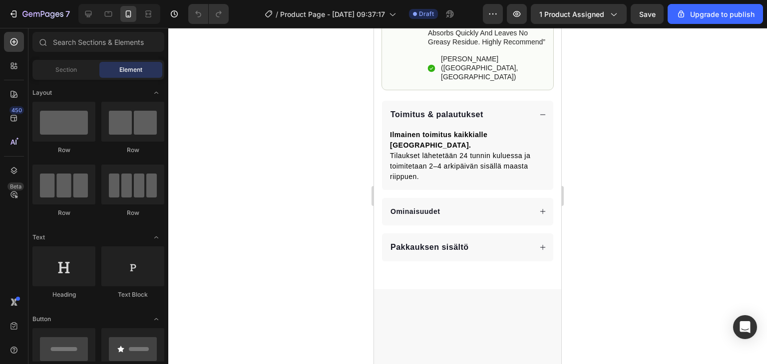
scroll to position [439, 0]
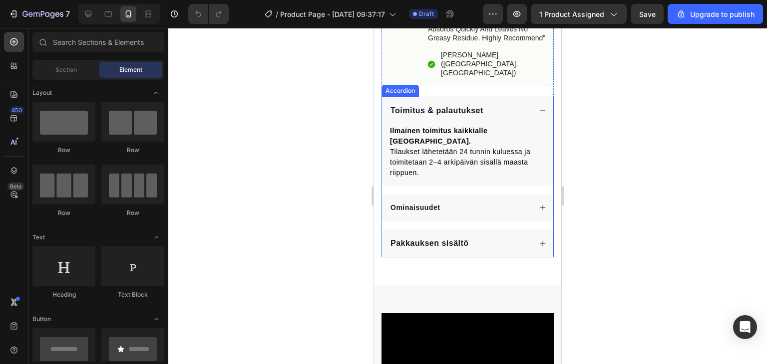
click at [433, 203] on p "Ominaisuudet" at bounding box center [414, 208] width 49 height 10
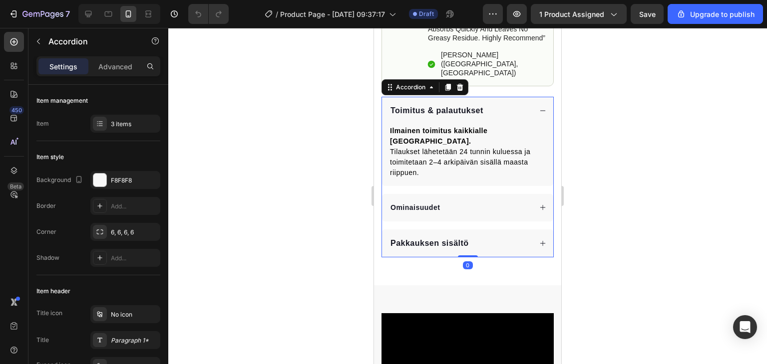
click at [433, 203] on p "Ominaisuudet" at bounding box center [414, 208] width 49 height 10
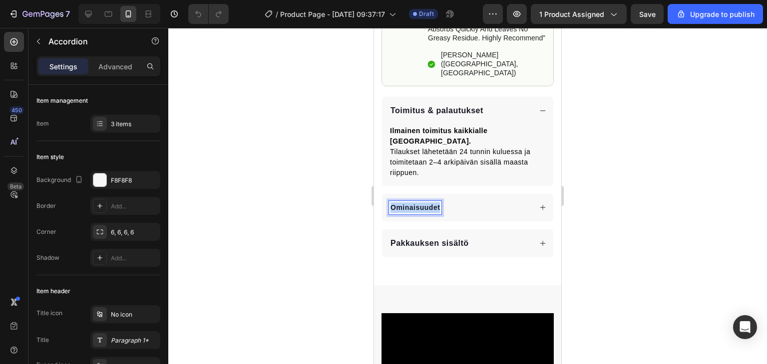
click at [433, 203] on p "Ominaisuudet" at bounding box center [414, 208] width 49 height 10
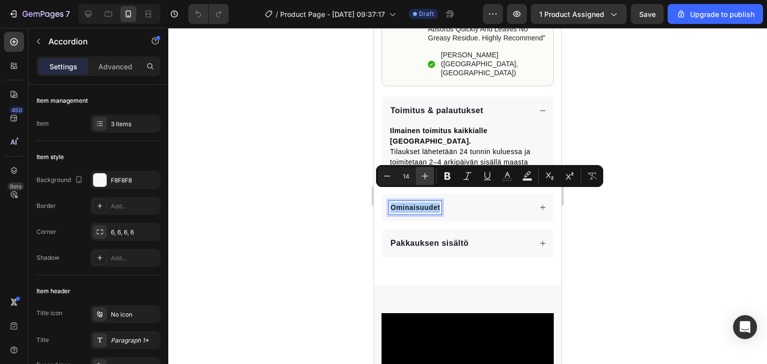
click at [429, 168] on button "Plus" at bounding box center [425, 176] width 18 height 18
type input "16"
click at [365, 166] on div at bounding box center [467, 196] width 598 height 336
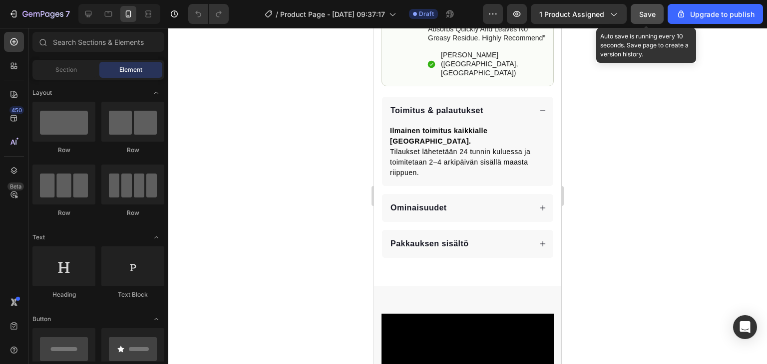
click at [659, 8] on button "Save" at bounding box center [646, 14] width 33 height 20
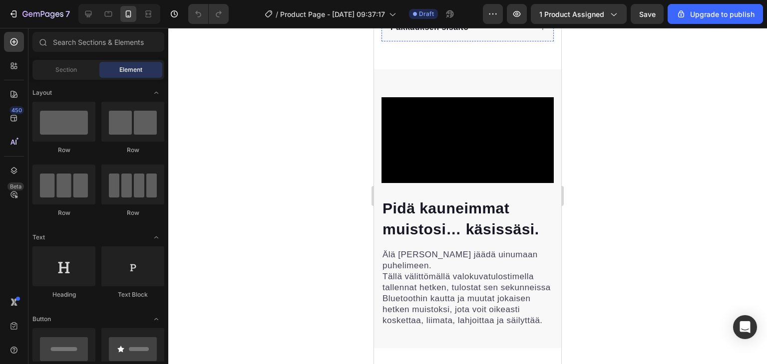
scroll to position [673, 0]
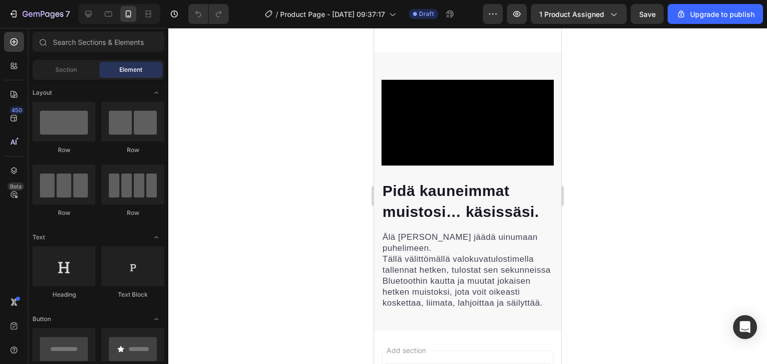
click at [425, 117] on video at bounding box center [467, 123] width 172 height 86
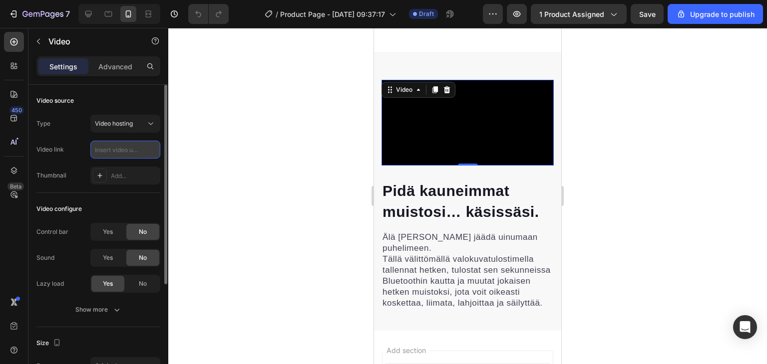
scroll to position [0, 0]
paste input "https://cdn.shopify.com/s/files/1/0945/1598/6816/files/video.webp?v=1758872588"
type input "https://cdn.shopify.com/s/files/1/0945/1598/6816/files/video.webp?v=1758872588"
click at [107, 206] on div "Video configure" at bounding box center [98, 209] width 124 height 16
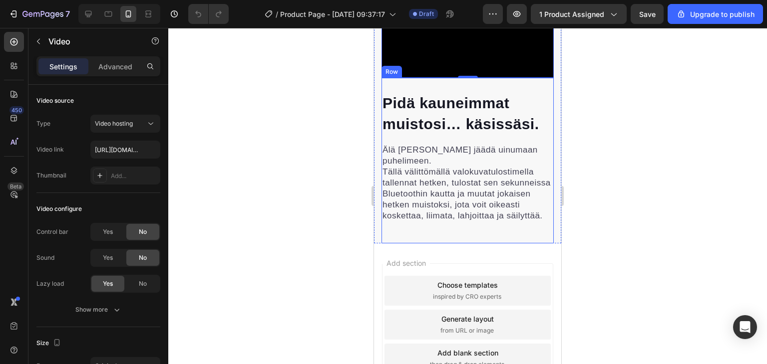
scroll to position [772, 0]
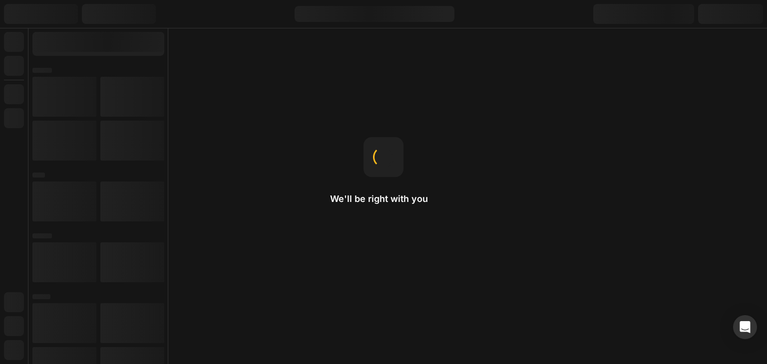
click at [275, 146] on div "We'll be right with you Product template You can use a template for a single pr…" at bounding box center [383, 182] width 767 height 364
click at [275, 146] on div "We'll be right with you Copy & Paste Right-click to open a menu where you can f…" at bounding box center [383, 182] width 767 height 364
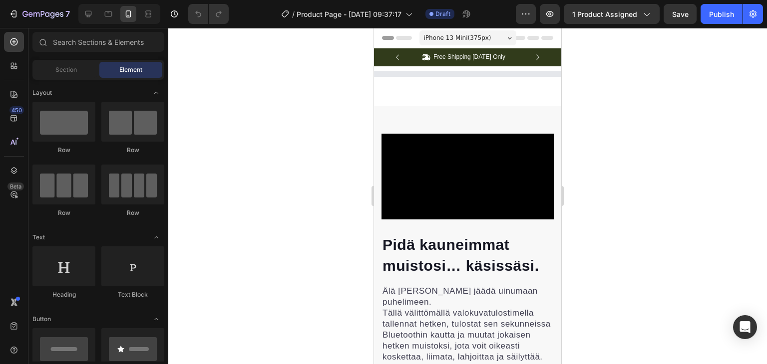
click at [275, 146] on div at bounding box center [467, 196] width 598 height 336
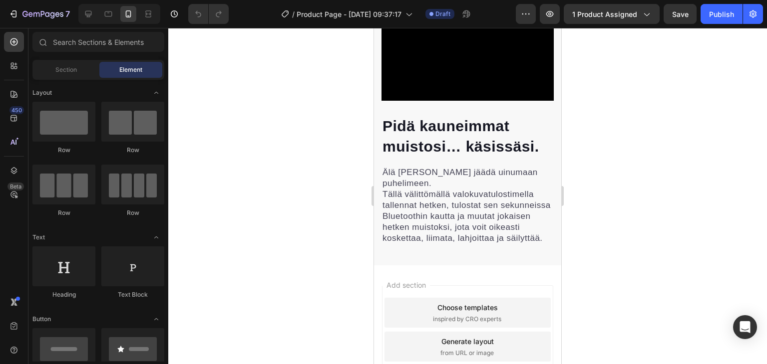
scroll to position [644, 0]
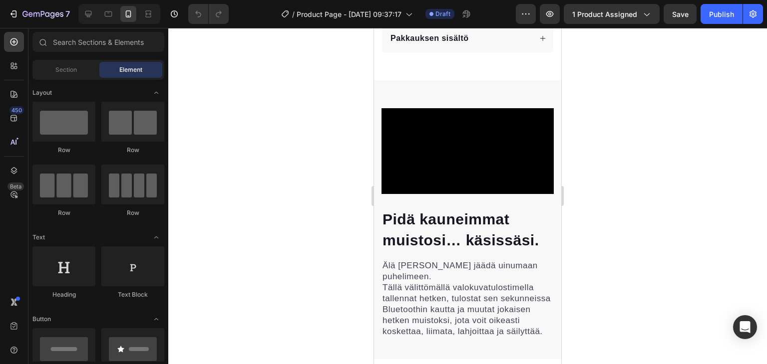
click at [699, 8] on div "Preview 1 product assigned Save Publish" at bounding box center [639, 14] width 247 height 20
click at [720, 9] on div "Publish" at bounding box center [721, 14] width 25 height 10
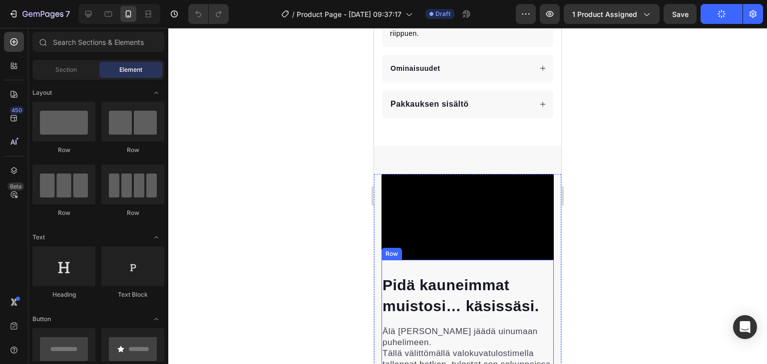
scroll to position [553, 0]
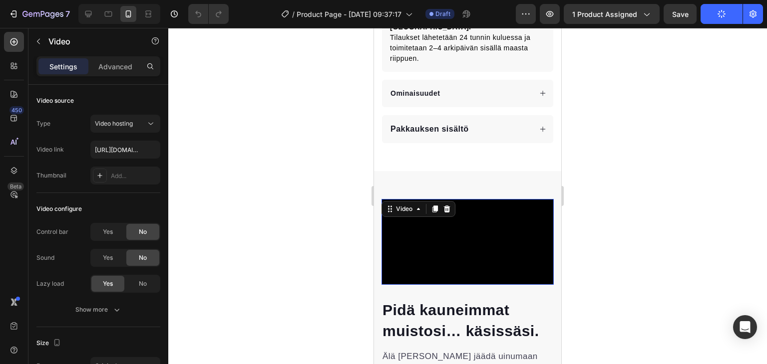
click at [471, 202] on video at bounding box center [467, 242] width 172 height 86
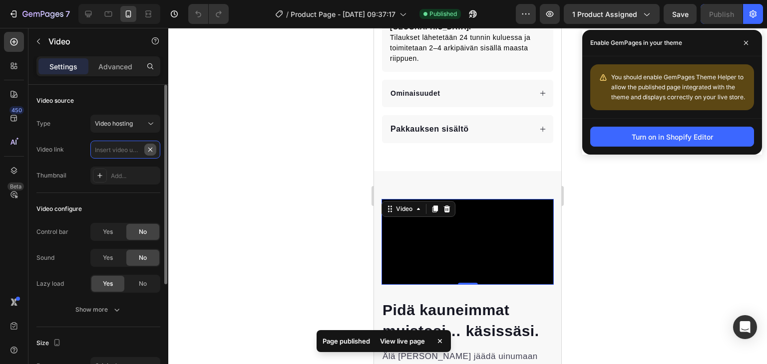
scroll to position [0, 0]
paste input "https://cdn.shopify.com/s/files/1/0945/1598/6816/files/video.webp?v=1758872588"
type input "https://cdn.shopify.com/s/files/1/0945/1598/6816/files/video.webp?v=1758872588"
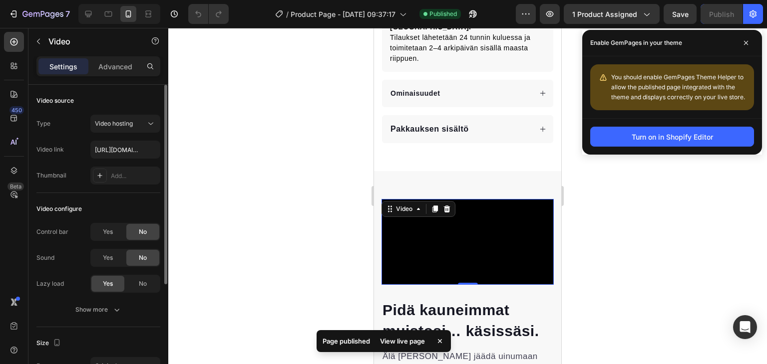
click at [77, 157] on div "Video link https://cdn.shopify.com/s/files/1/0945/1598/6816/files/video.webp?v=…" at bounding box center [98, 150] width 124 height 18
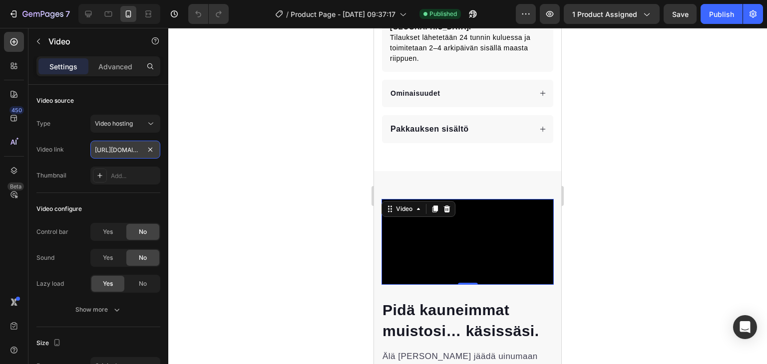
click at [108, 148] on input "https://cdn.shopify.com/s/files/1/0945/1598/6816/files/video.webp?v=1758872588" at bounding box center [125, 150] width 70 height 18
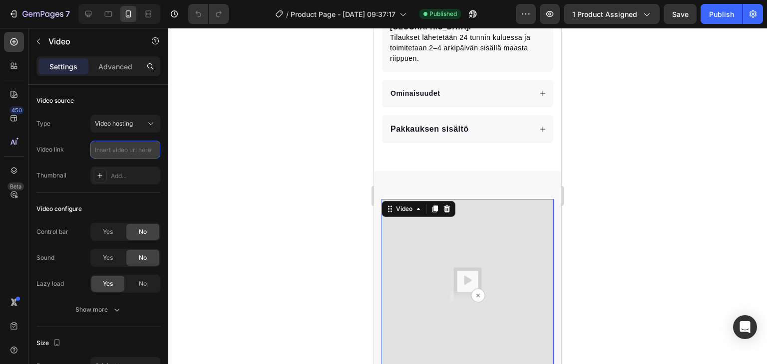
paste input "https://cdn.shopify.com/s/files/1/0945/1598/6816/files/video.webp?v=1758872588"
type input "https://cdn.shopify.com/s/files/1/0945/1598/6816/files/video.webp?v=1758872588"
click at [87, 151] on div "Video link https://cdn.shopify.com/s/files/1/0945/1598/6816/files/video.webp?v=…" at bounding box center [98, 150] width 124 height 18
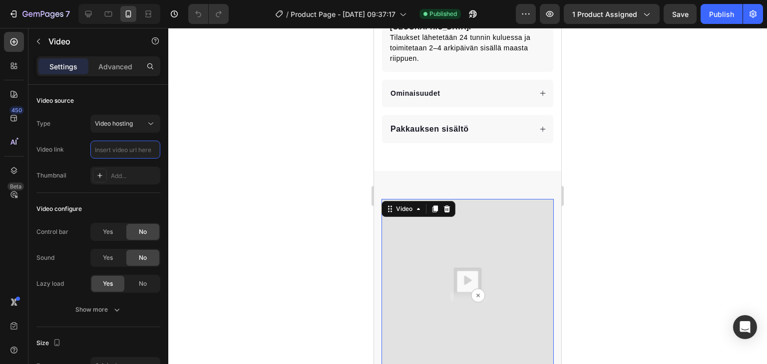
paste input "https://cdn.shopify.com/videos/c/o/v/35daae050c3548949b0d619e580a77bf.mp4"
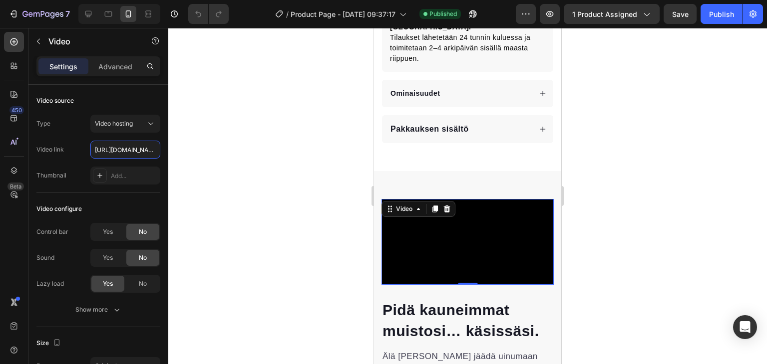
scroll to position [0, 189]
type input "https://cdn.shopify.com/videos/c/o/v/35daae050c3548949b0d619e580a77bf.mp4"
click at [76, 155] on div "Video link https://cdn.shopify.com/videos/c/o/v/35daae050c3548949b0d619e580a77b…" at bounding box center [98, 150] width 124 height 18
click at [343, 174] on div at bounding box center [467, 196] width 598 height 336
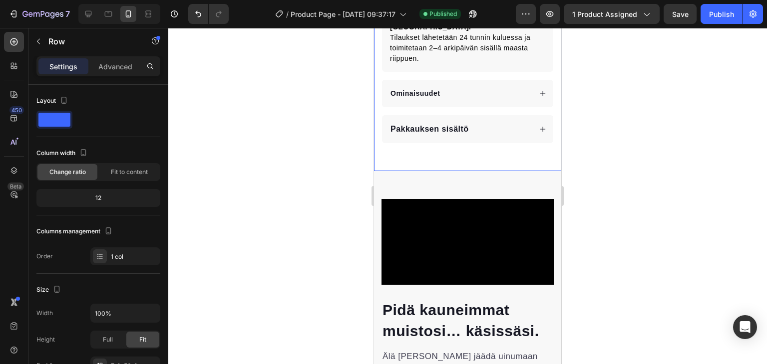
click at [103, 68] on p "Advanced" at bounding box center [115, 66] width 34 height 10
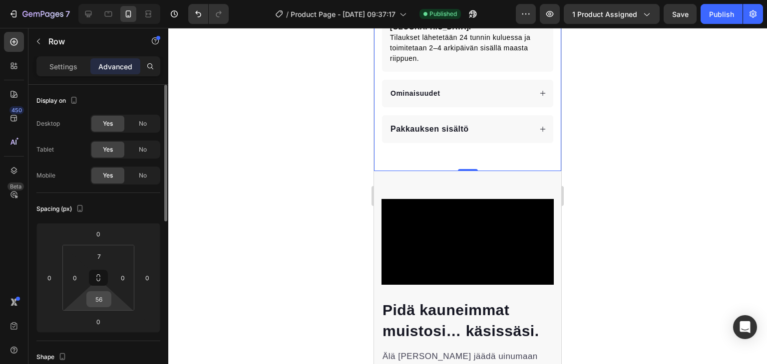
click at [104, 296] on input "56" at bounding box center [99, 299] width 20 height 15
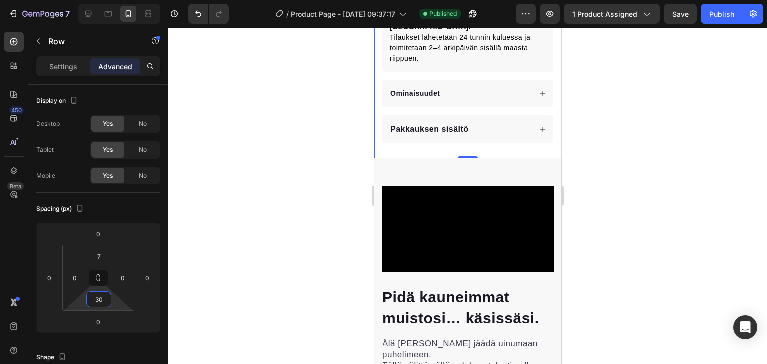
type input "30"
click at [305, 349] on div at bounding box center [467, 196] width 598 height 336
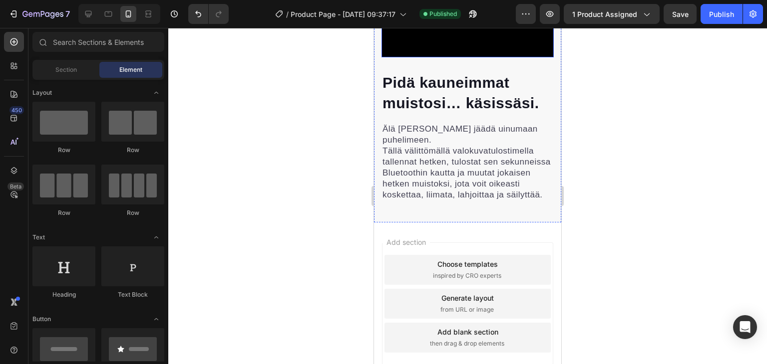
scroll to position [796, 0]
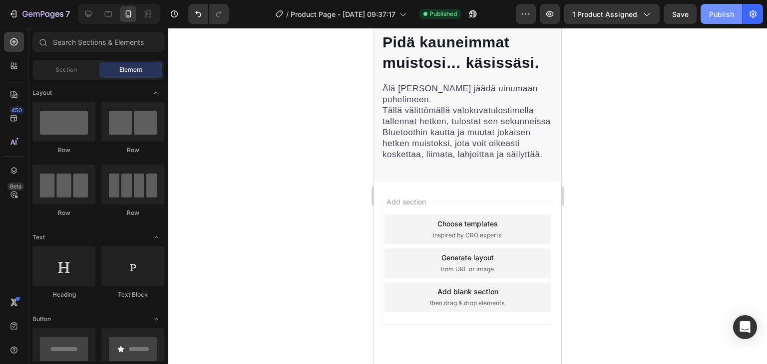
click at [711, 15] on div "Publish" at bounding box center [721, 14] width 25 height 10
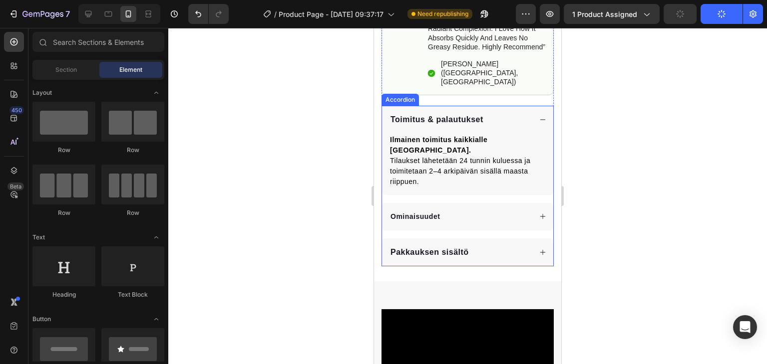
scroll to position [434, 0]
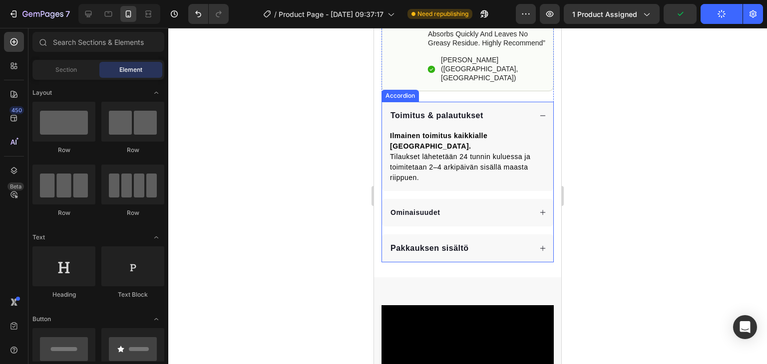
click at [426, 208] on div "Ominaisuudet" at bounding box center [467, 212] width 171 height 27
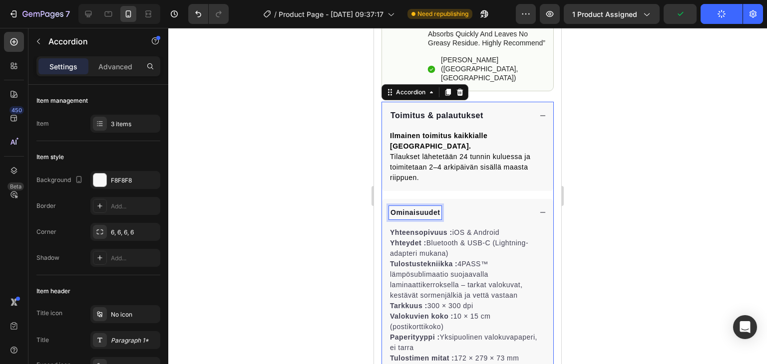
click at [417, 208] on p "Ominaisuudet" at bounding box center [414, 213] width 49 height 10
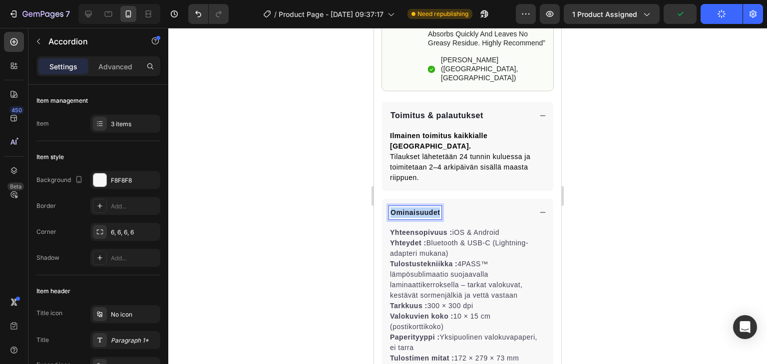
click at [417, 208] on p "Ominaisuudet" at bounding box center [414, 213] width 49 height 10
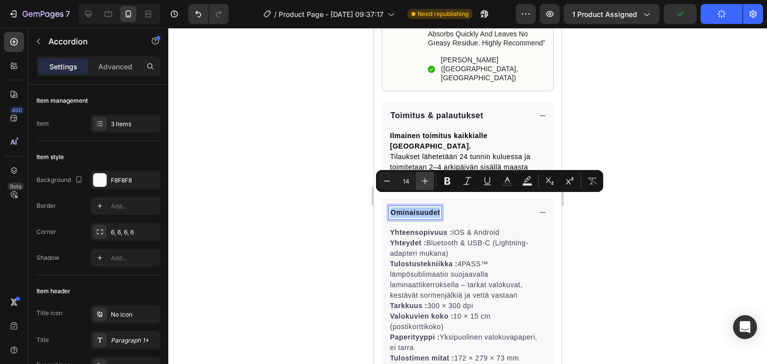
click at [418, 189] on button "Plus" at bounding box center [425, 181] width 18 height 18
type input "16"
click at [291, 176] on div at bounding box center [467, 196] width 598 height 336
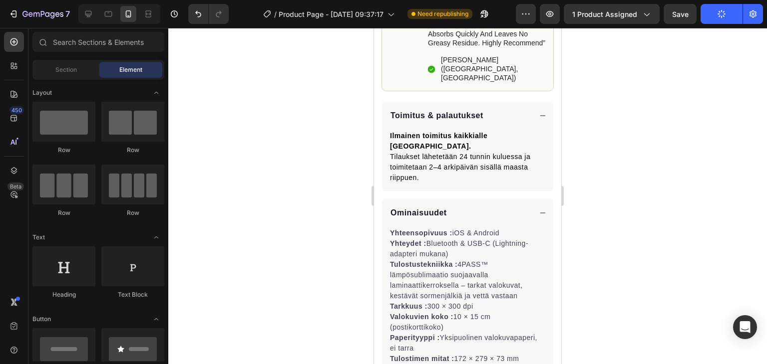
drag, startPoint x: 665, startPoint y: 204, endPoint x: 493, endPoint y: 186, distance: 172.6
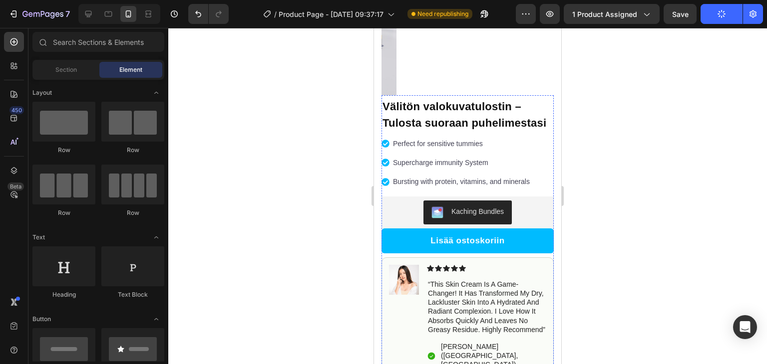
scroll to position [144, 0]
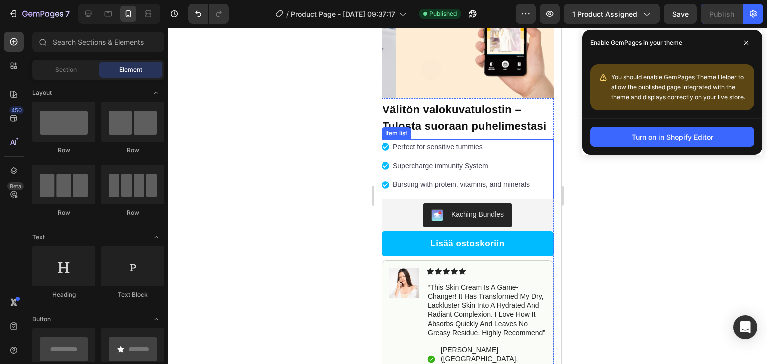
click at [425, 153] on p "Perfect for sensitive tummies" at bounding box center [461, 147] width 137 height 12
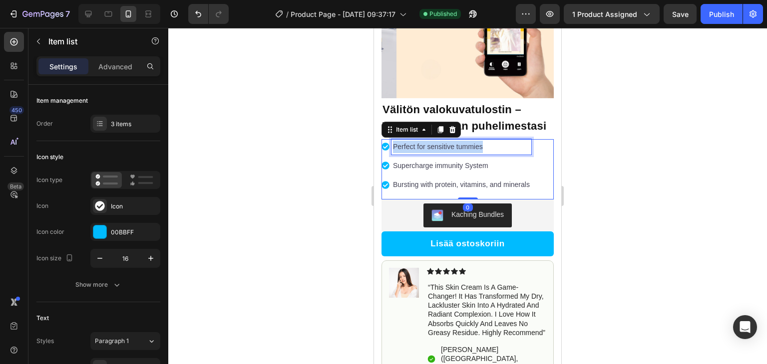
click at [425, 153] on p "Perfect for sensitive tummies" at bounding box center [461, 147] width 137 height 12
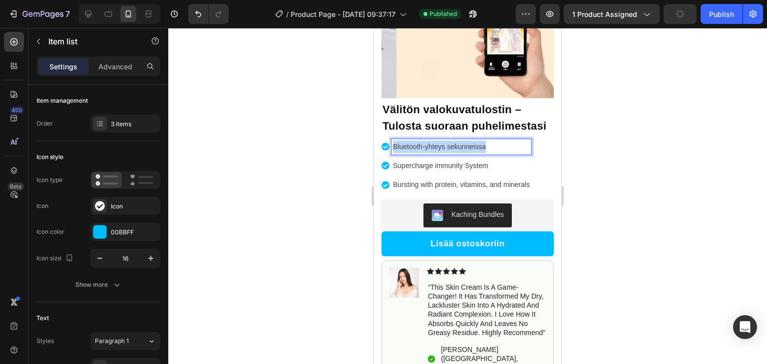
click at [425, 153] on p "Bluetooth-yhteys sekunneissa" at bounding box center [461, 147] width 137 height 12
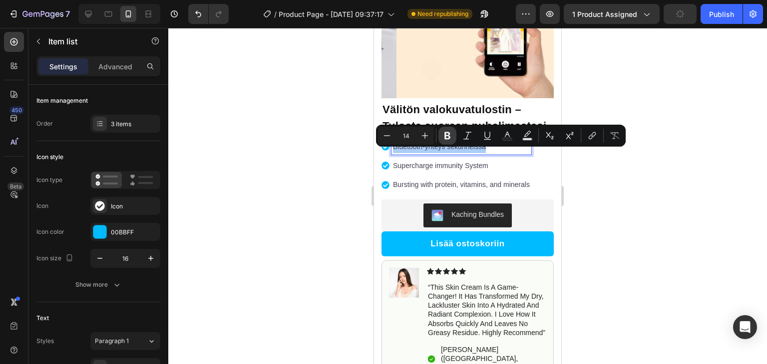
click at [443, 133] on icon "Editor contextual toolbar" at bounding box center [447, 136] width 10 height 10
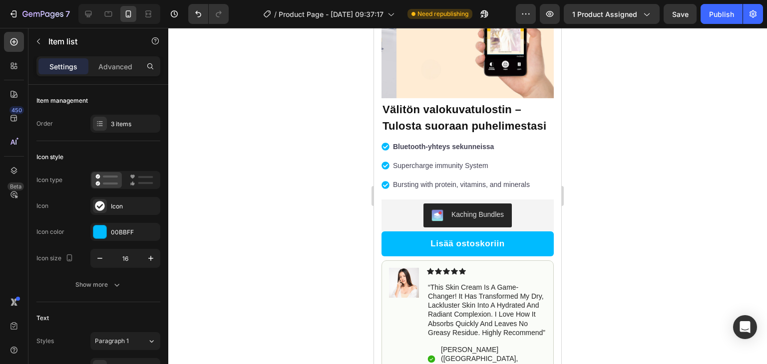
click at [488, 150] on p "Bluetooth-yhteys sekunneissa" at bounding box center [461, 147] width 137 height 12
click at [622, 152] on div at bounding box center [467, 196] width 598 height 336
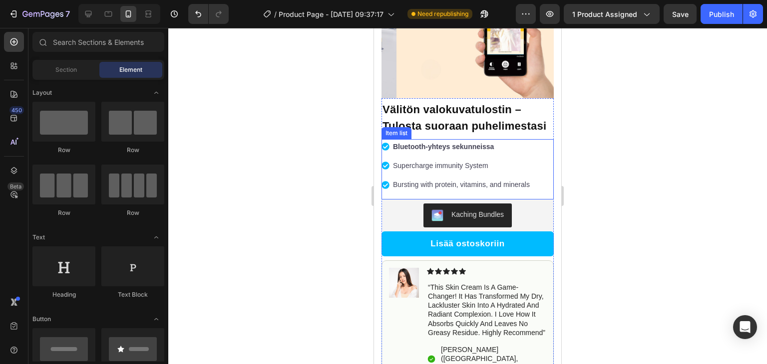
click at [487, 151] on strong "Bluetooth-yhteys sekunneissa" at bounding box center [443, 147] width 101 height 8
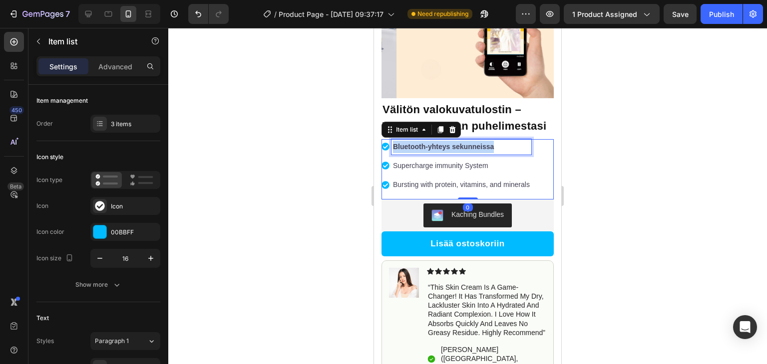
click at [487, 151] on strong "Bluetooth-yhteys sekunneissa" at bounding box center [443, 147] width 101 height 8
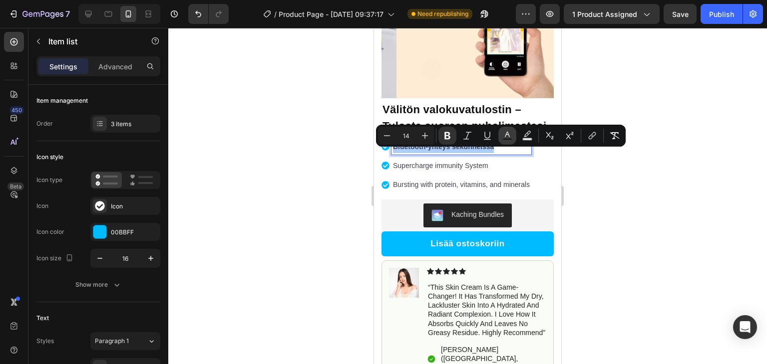
click at [501, 138] on button "Text Color" at bounding box center [507, 136] width 18 height 18
type input "424153"
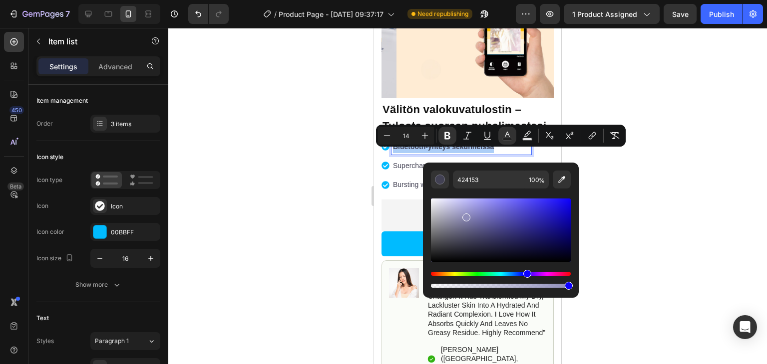
drag, startPoint x: 839, startPoint y: 244, endPoint x: 374, endPoint y: 314, distance: 469.5
type input "000000"
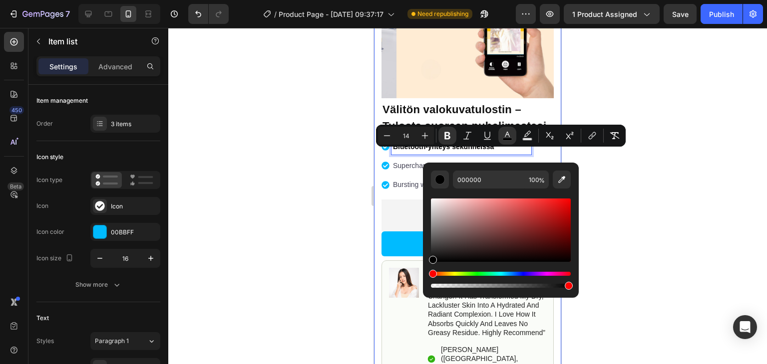
click at [238, 235] on div at bounding box center [467, 196] width 598 height 336
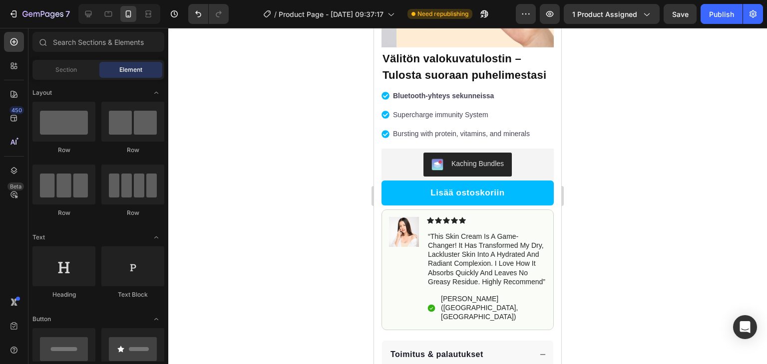
scroll to position [161, 0]
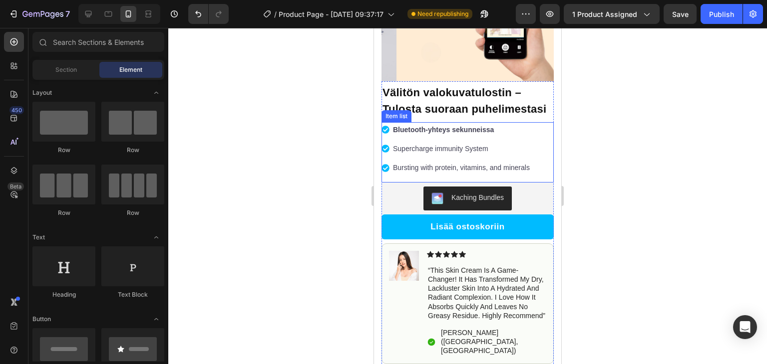
click at [481, 134] on strong "Bluetooth-yhteys sekunneissa" at bounding box center [443, 130] width 101 height 8
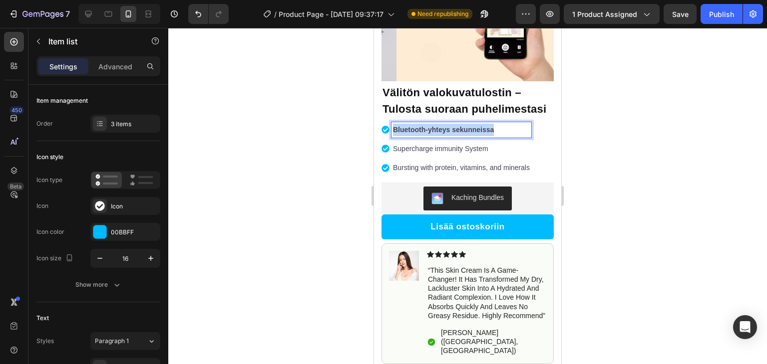
click at [481, 134] on strong "Bluetooth-yhteys sekunneissa" at bounding box center [443, 130] width 101 height 8
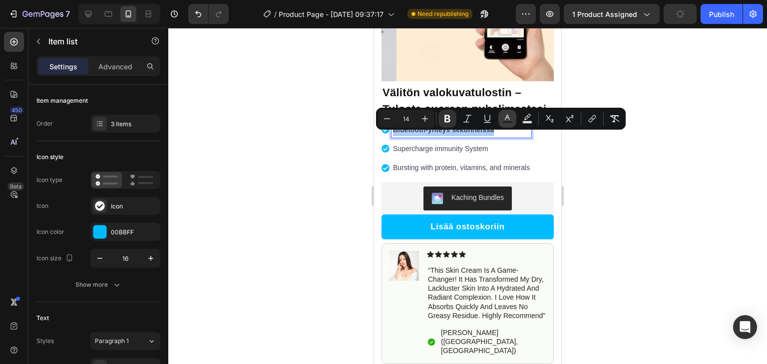
click at [506, 121] on rect "Editor contextual toolbar" at bounding box center [507, 122] width 9 height 2
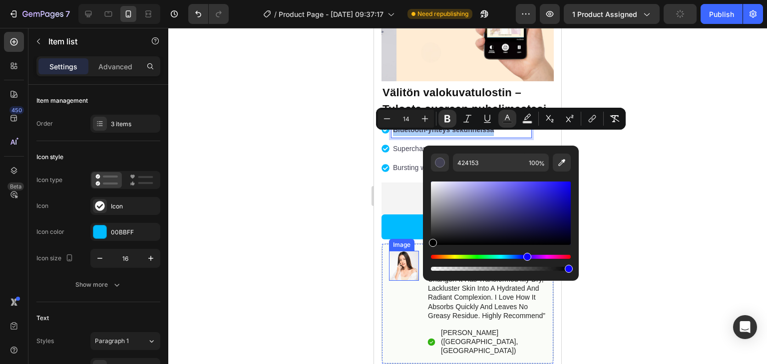
drag, startPoint x: 849, startPoint y: 243, endPoint x: 391, endPoint y: 265, distance: 458.2
type input "000000"
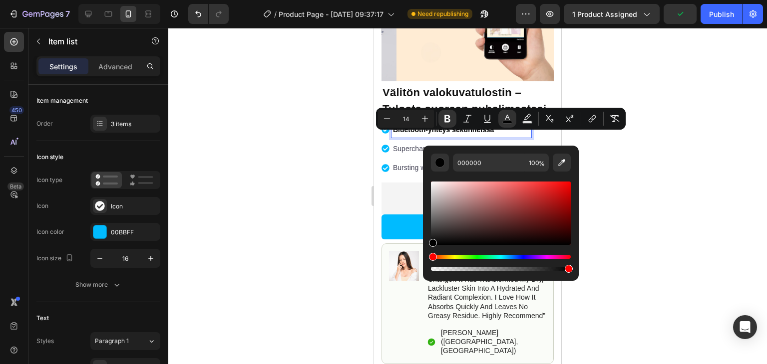
click at [303, 243] on div at bounding box center [467, 196] width 598 height 336
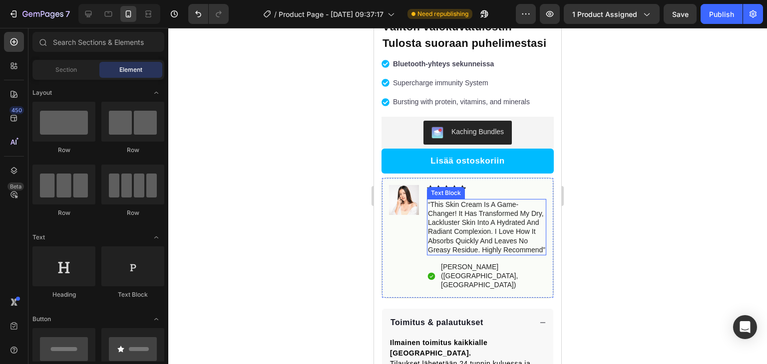
scroll to position [224, 0]
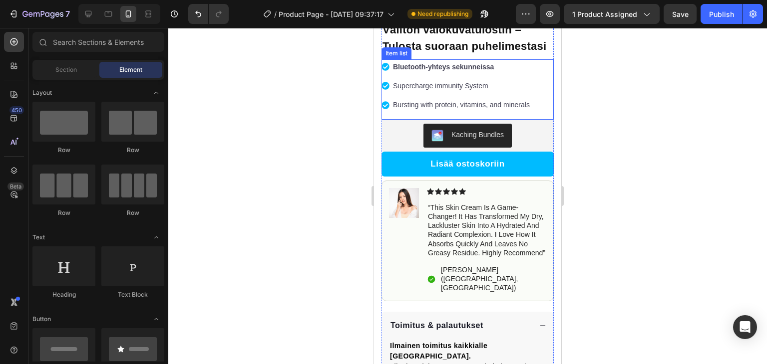
click at [430, 71] on strong "Bluetooth-yhteys sekunneissa" at bounding box center [443, 67] width 101 height 8
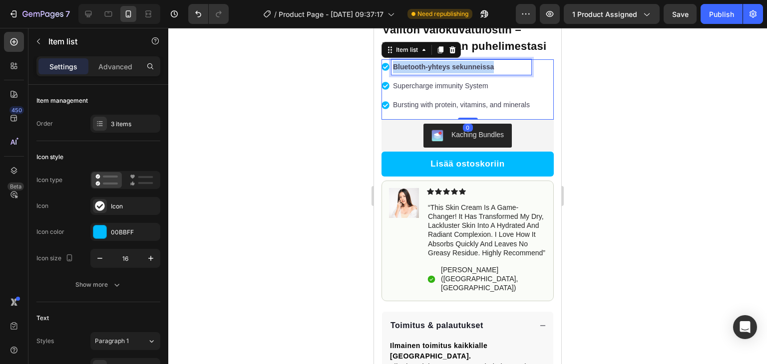
click at [430, 71] on strong "Bluetooth-yhteys sekunneissa" at bounding box center [443, 67] width 101 height 8
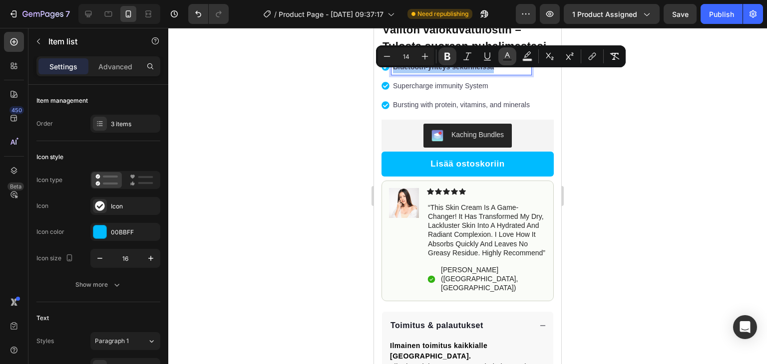
click at [502, 60] on icon "Editor contextual toolbar" at bounding box center [507, 56] width 10 height 10
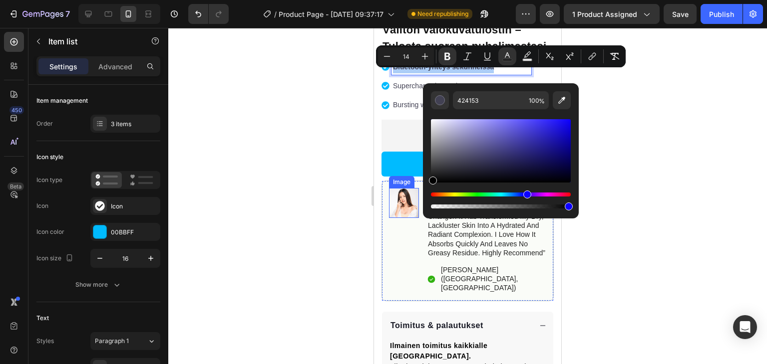
drag, startPoint x: 805, startPoint y: 211, endPoint x: 398, endPoint y: 209, distance: 406.8
type input "000000"
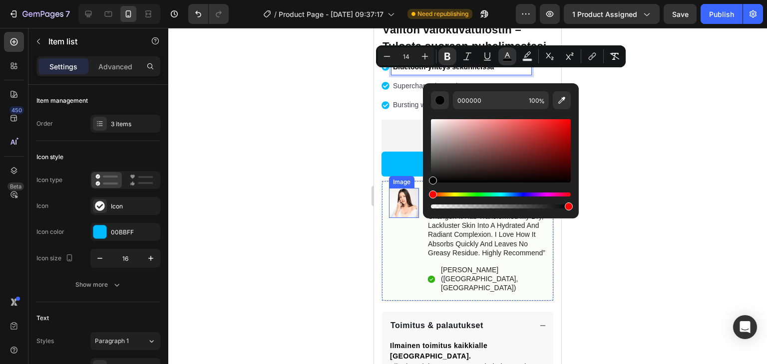
click at [317, 181] on div at bounding box center [467, 196] width 598 height 336
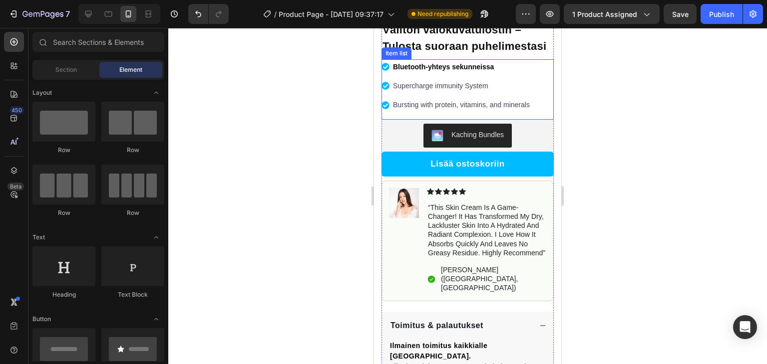
click at [406, 92] on p "Supercharge immunity System" at bounding box center [461, 86] width 137 height 12
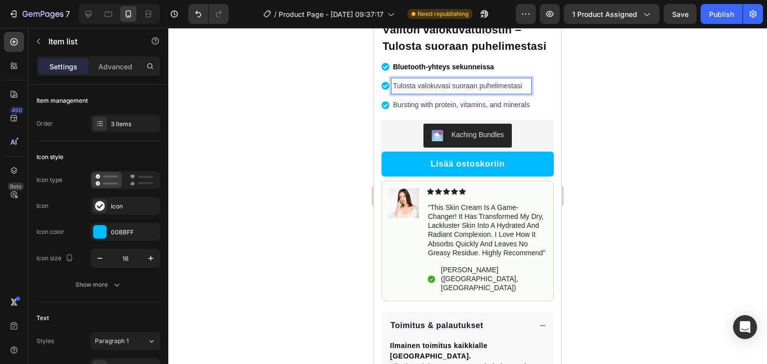
click at [406, 92] on p "Tulosta valokuvasi suoraan puhelimestasi" at bounding box center [461, 86] width 137 height 12
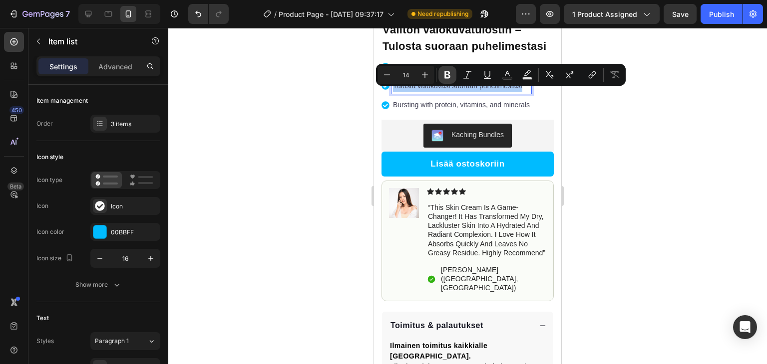
click at [448, 75] on icon "Editor contextual toolbar" at bounding box center [447, 74] width 6 height 7
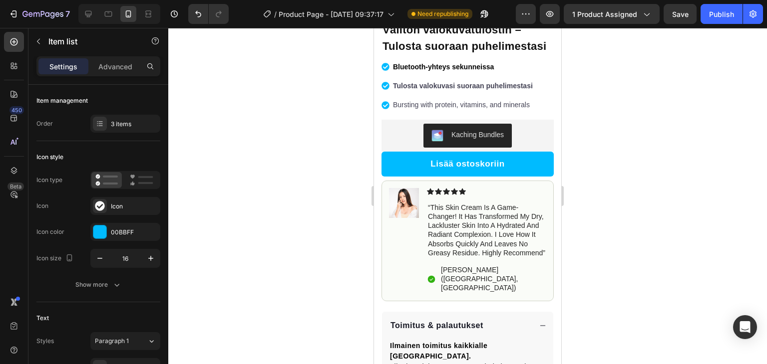
click at [479, 90] on strong "Tulosta valokuvasi suoraan puhelimestasi" at bounding box center [463, 86] width 140 height 8
click at [578, 100] on div at bounding box center [467, 196] width 598 height 336
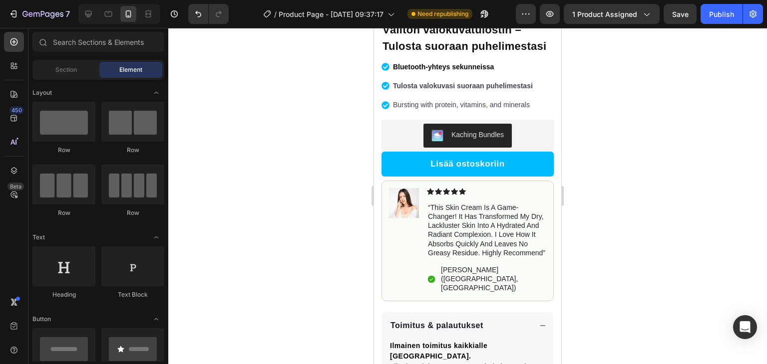
click at [504, 90] on strong "Tulosta valokuvasi suoraan puhelimestasi" at bounding box center [463, 86] width 140 height 8
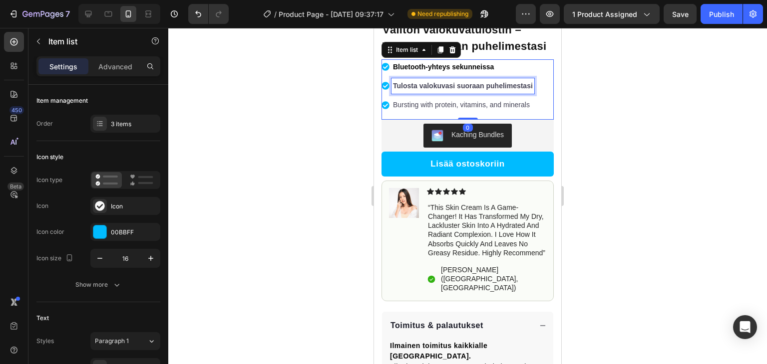
click at [504, 90] on strong "Tulosta valokuvasi suoraan puhelimestasi" at bounding box center [463, 86] width 140 height 8
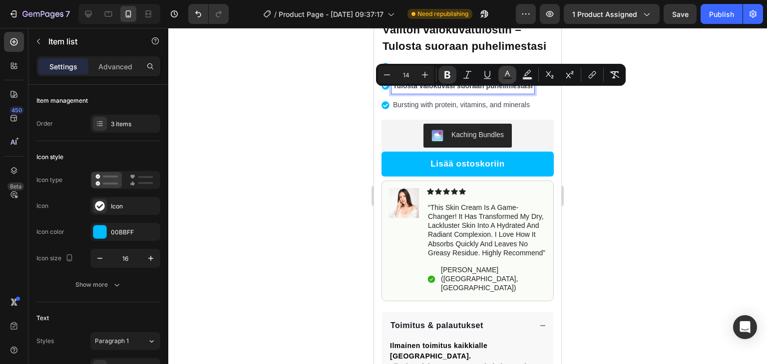
click at [515, 76] on button "Text Color" at bounding box center [507, 75] width 18 height 18
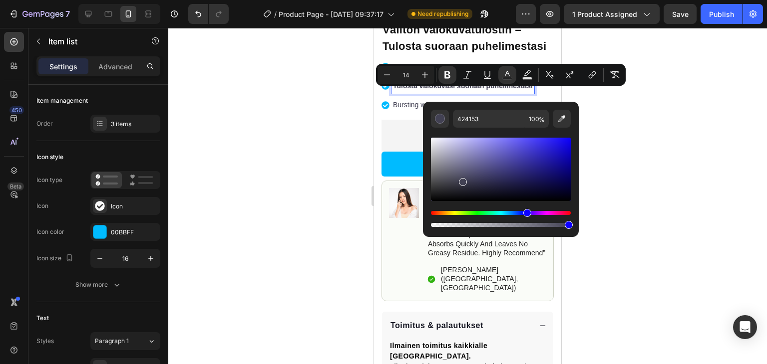
drag, startPoint x: 798, startPoint y: 220, endPoint x: 380, endPoint y: 224, distance: 417.3
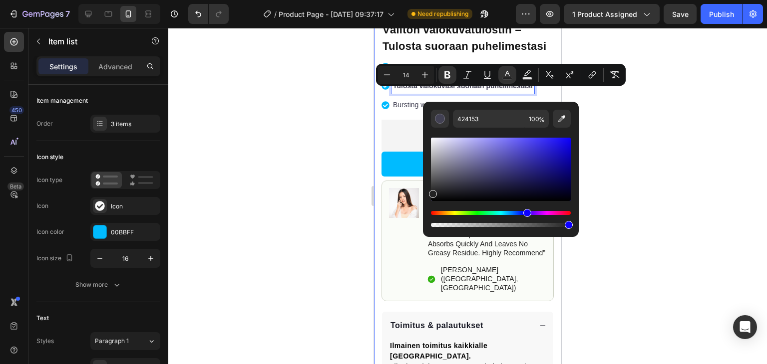
type input "232323"
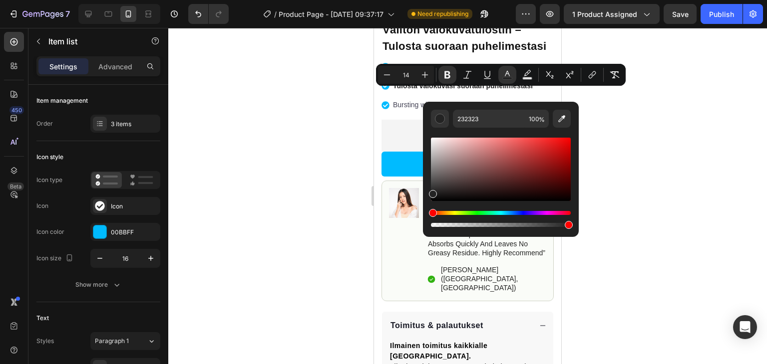
click at [324, 211] on div at bounding box center [467, 196] width 598 height 336
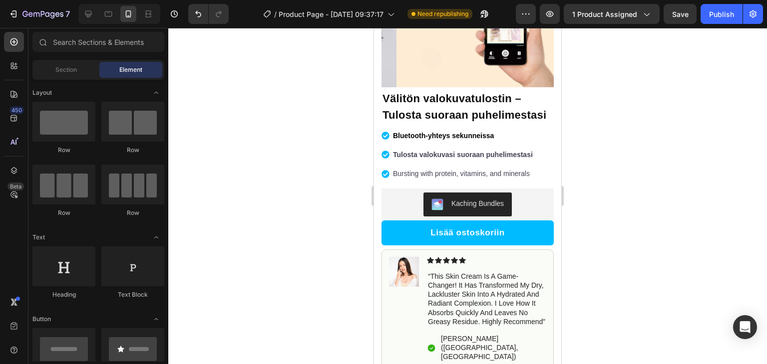
scroll to position [108, 0]
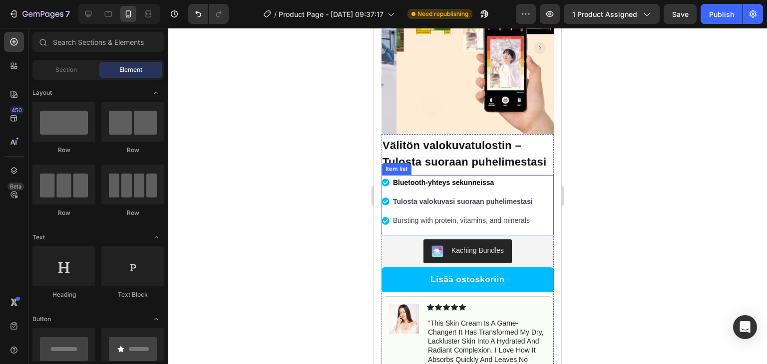
click at [469, 191] on div "Bluetooth-yhteys sekunneissa" at bounding box center [462, 182] width 143 height 15
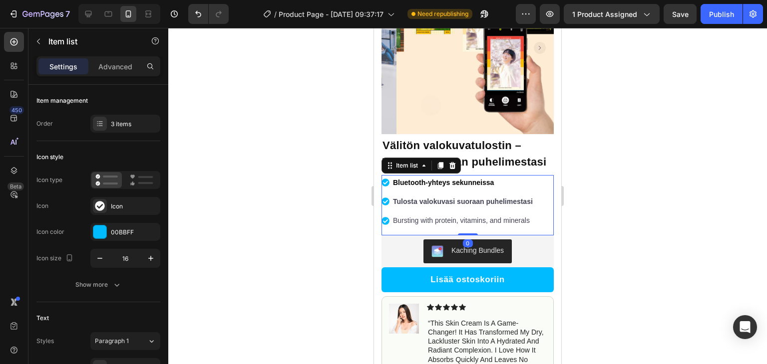
click at [461, 206] on strong "Tulosta valokuvasi suoraan puhelimestasi" at bounding box center [463, 202] width 140 height 8
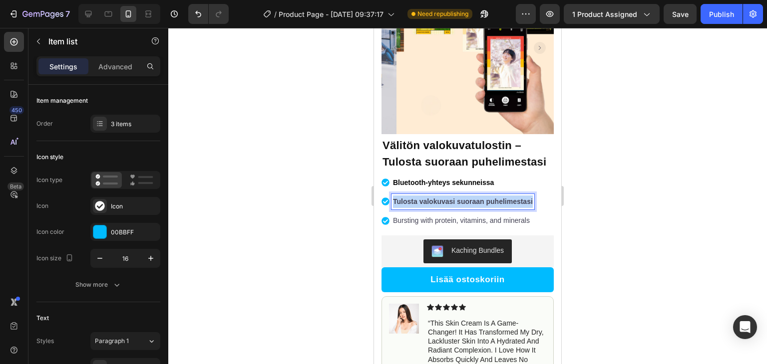
click at [461, 206] on strong "Tulosta valokuvasi suoraan puhelimestasi" at bounding box center [463, 202] width 140 height 8
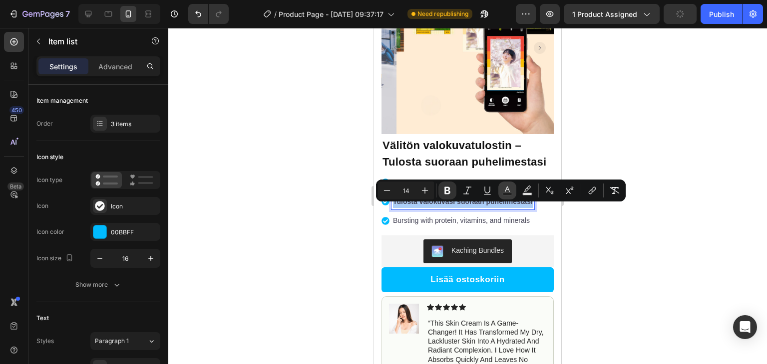
click at [501, 196] on button "Text Color" at bounding box center [507, 191] width 18 height 18
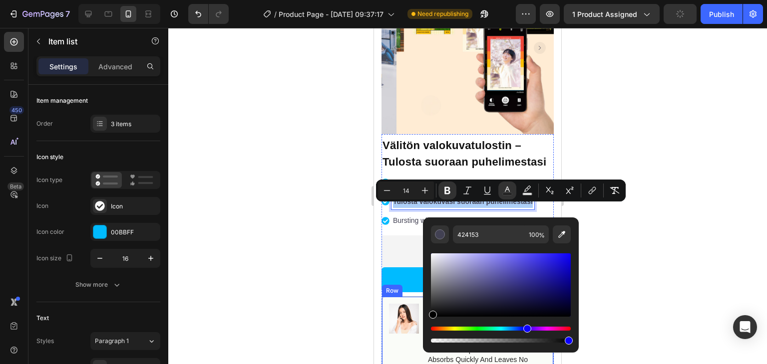
drag, startPoint x: 800, startPoint y: 346, endPoint x: 384, endPoint y: 351, distance: 415.8
type input "000000"
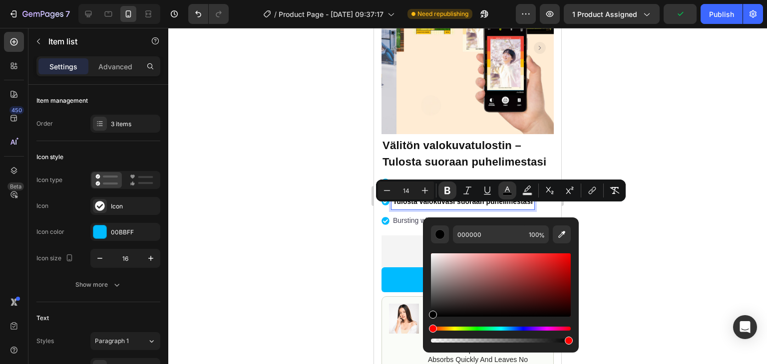
click at [284, 279] on div at bounding box center [467, 196] width 598 height 336
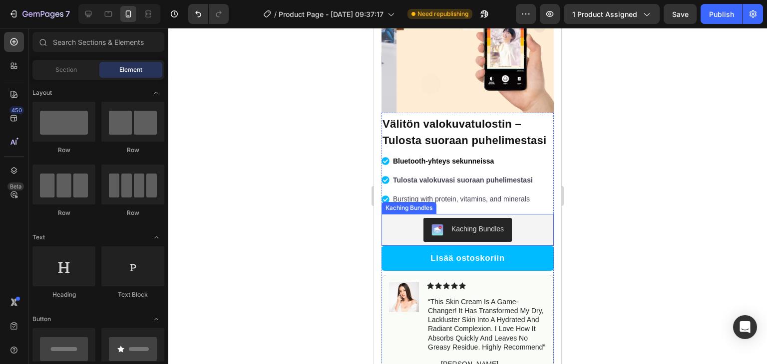
scroll to position [128, 0]
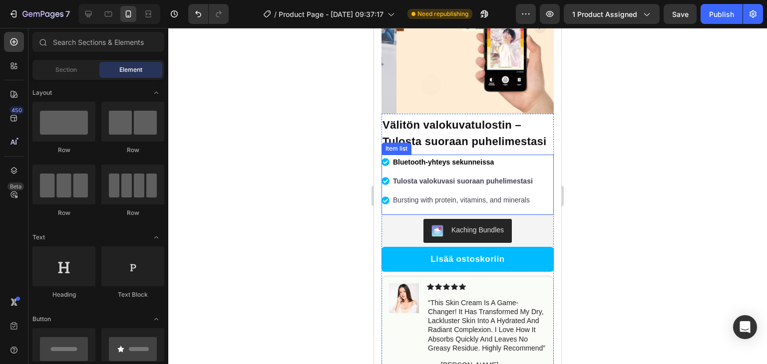
click at [459, 207] on p "Bursting with protein, vitamins, and minerals" at bounding box center [463, 200] width 140 height 12
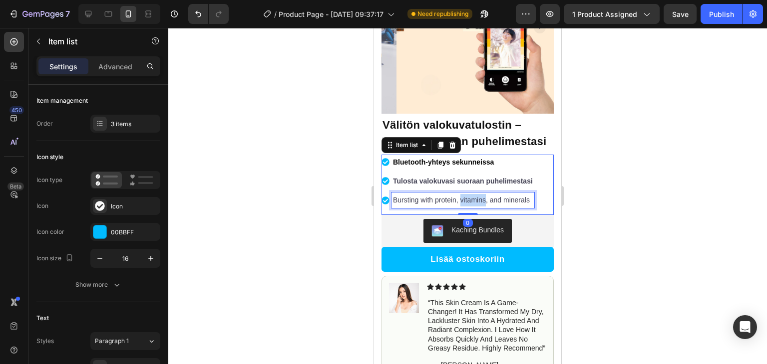
click at [459, 207] on p "Bursting with protein, vitamins, and minerals" at bounding box center [463, 200] width 140 height 12
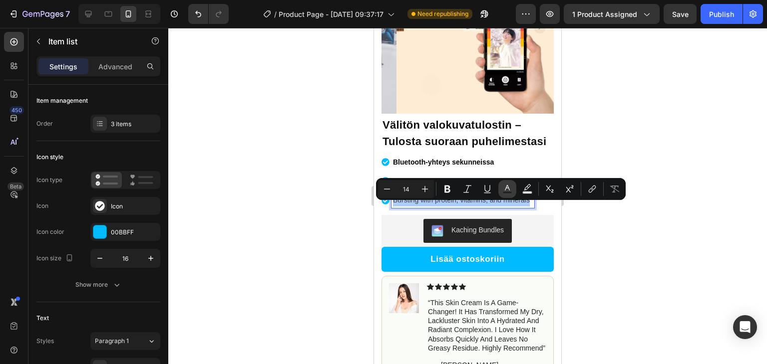
click at [502, 192] on icon "Editor contextual toolbar" at bounding box center [507, 189] width 10 height 10
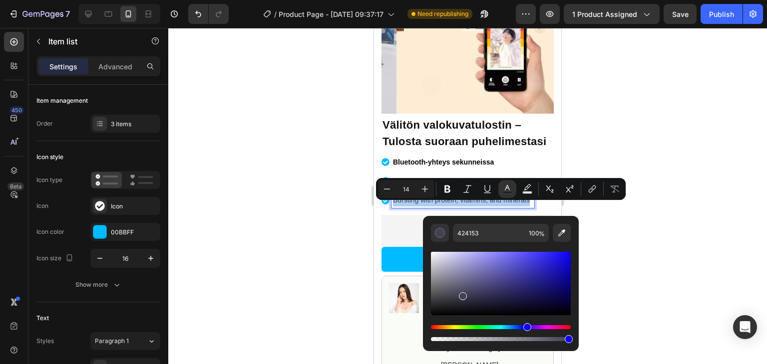
drag, startPoint x: 423, startPoint y: 334, endPoint x: 384, endPoint y: 370, distance: 53.0
click at [384, 0] on html "7 Version history / Product Page - Sep 26, 09:37:17 Need republishing Preview 1…" at bounding box center [383, 0] width 767 height 0
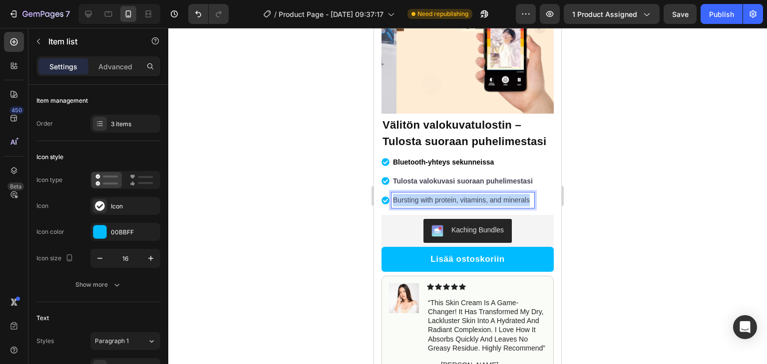
click at [437, 207] on p "Bursting with protein, vitamins, and minerals" at bounding box center [463, 200] width 140 height 12
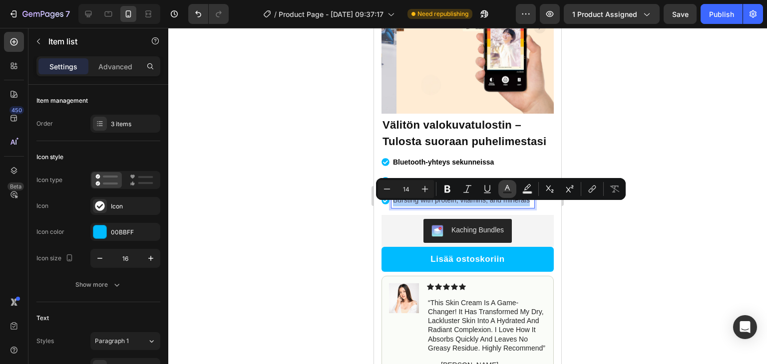
click at [507, 188] on icon "Editor contextual toolbar" at bounding box center [507, 189] width 10 height 10
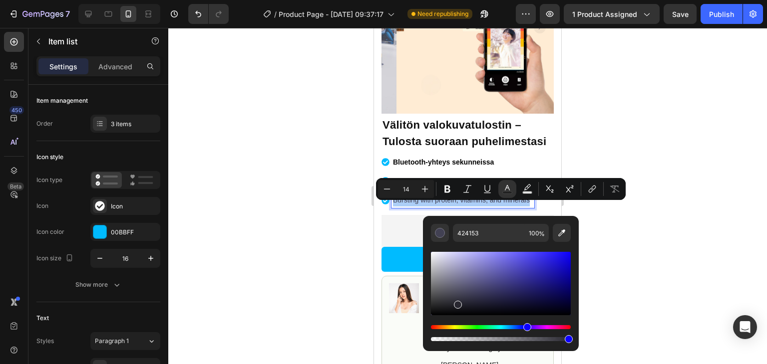
drag, startPoint x: 831, startPoint y: 331, endPoint x: 414, endPoint y: 336, distance: 417.3
type input "000000"
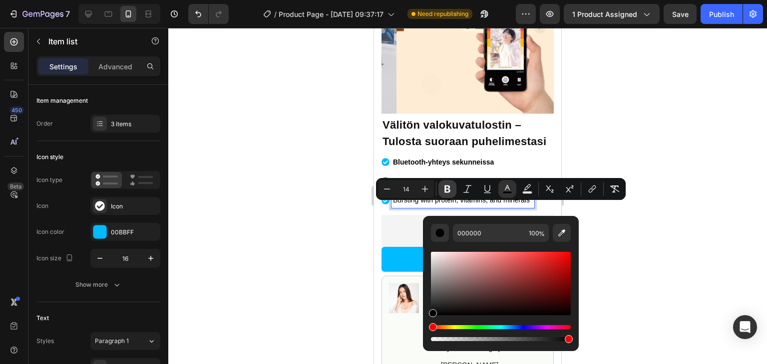
click at [446, 188] on icon "Editor contextual toolbar" at bounding box center [447, 189] width 6 height 7
type input "14"
click at [315, 205] on div at bounding box center [467, 196] width 598 height 336
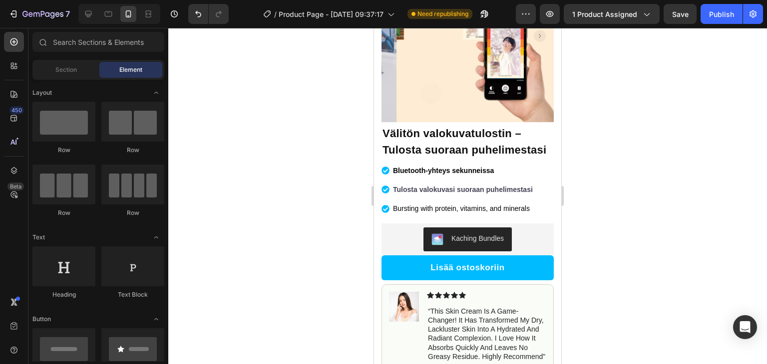
scroll to position [68, 0]
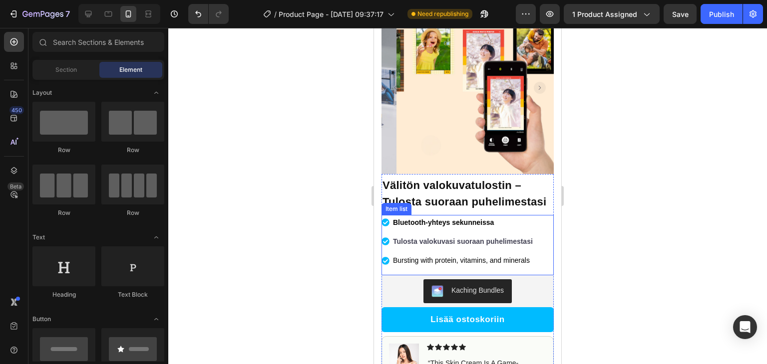
click at [455, 246] on strong "Tulosta valokuvasi suoraan puhelimestasi" at bounding box center [463, 242] width 140 height 8
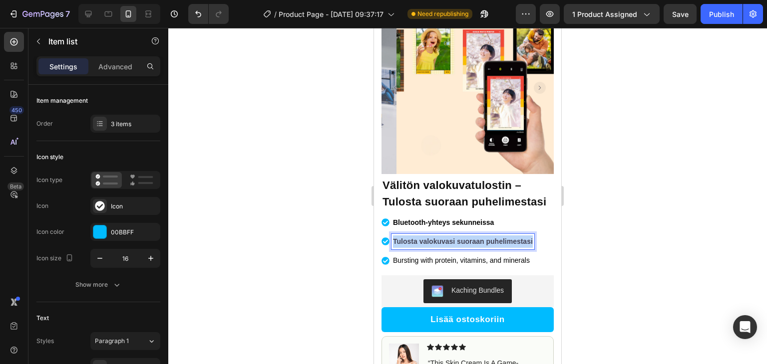
click at [455, 246] on strong "Tulosta valokuvasi suoraan puhelimestasi" at bounding box center [463, 242] width 140 height 8
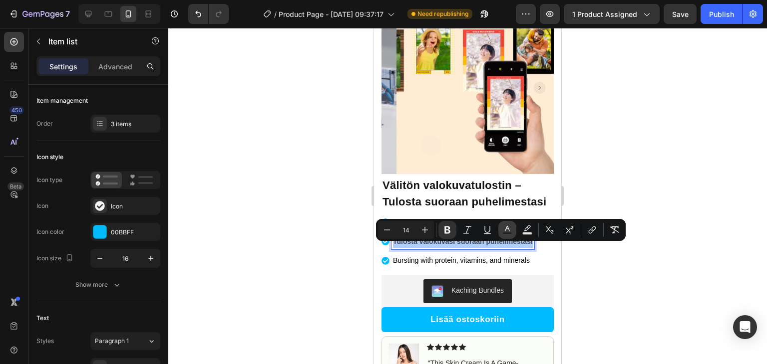
click at [500, 235] on button "Text Color" at bounding box center [507, 230] width 18 height 18
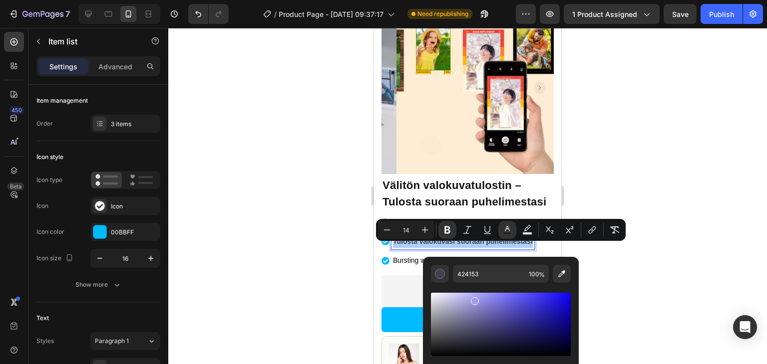
drag, startPoint x: 473, startPoint y: 299, endPoint x: 401, endPoint y: 381, distance: 108.6
click at [401, 0] on html "7 Version history / Product Page - Sep 26, 09:37:17 Need republishing Preview 1…" at bounding box center [383, 0] width 767 height 0
type input "000000"
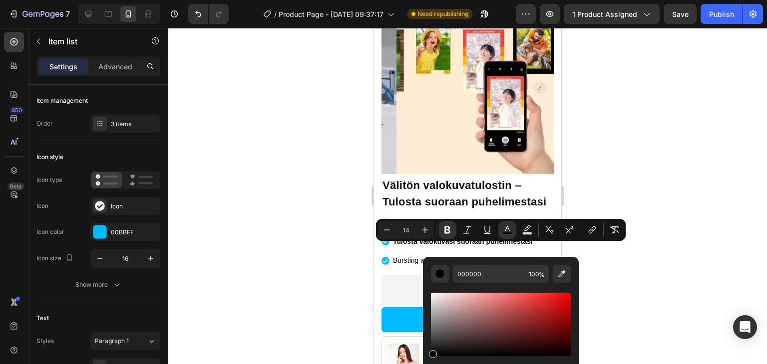
click at [288, 305] on div at bounding box center [467, 196] width 598 height 336
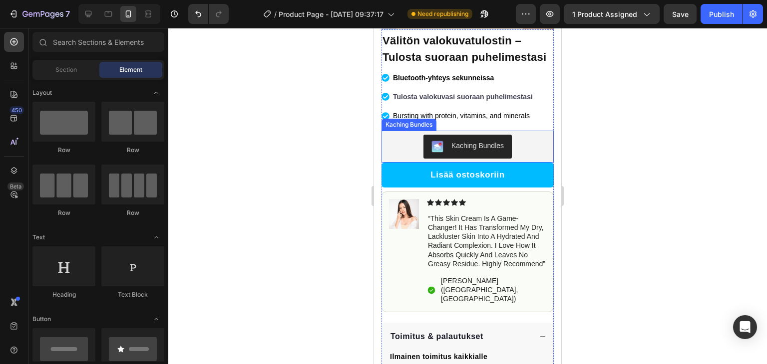
scroll to position [231, 0]
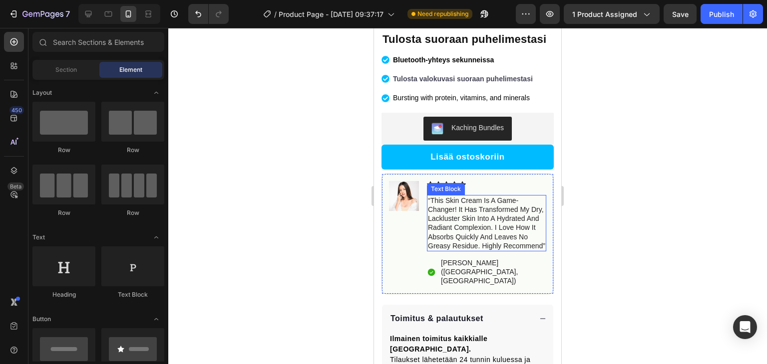
click at [456, 213] on p "“this skin cream is a game-changer! it has transformed my dry, lackluster skin …" at bounding box center [486, 223] width 117 height 54
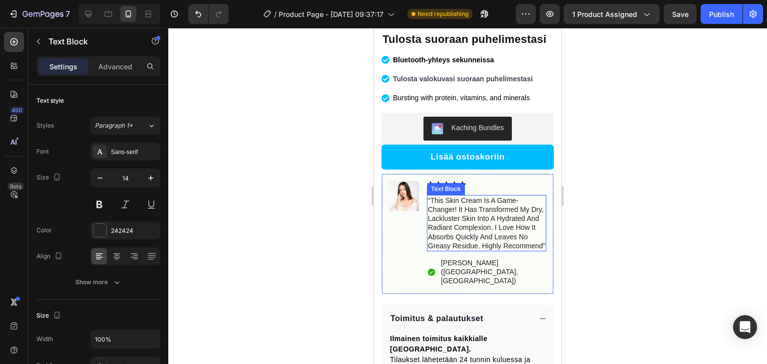
click at [456, 213] on p "“this skin cream is a game-changer! it has transformed my dry, lackluster skin …" at bounding box center [486, 223] width 117 height 54
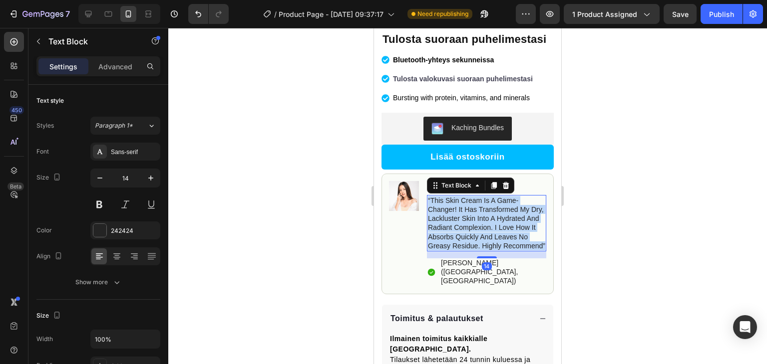
click at [456, 213] on p "“this skin cream is a game-changer! it has transformed my dry, lackluster skin …" at bounding box center [486, 223] width 117 height 54
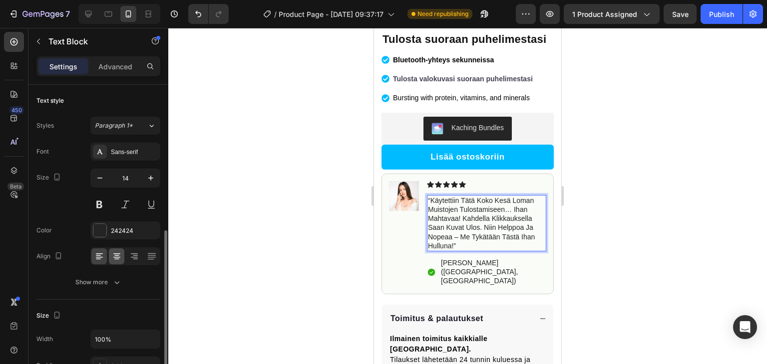
scroll to position [96, 0]
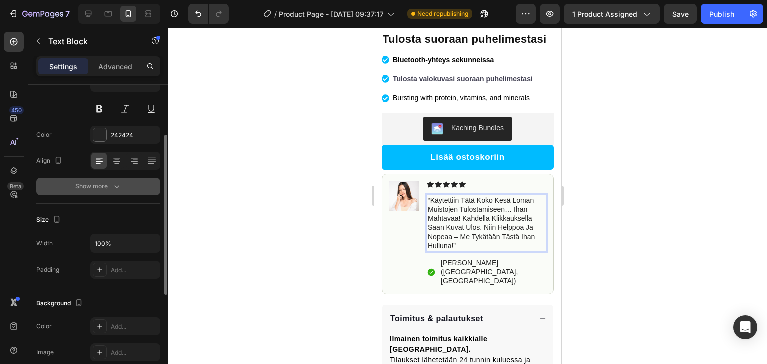
click at [92, 182] on div "Show more" at bounding box center [98, 187] width 46 height 10
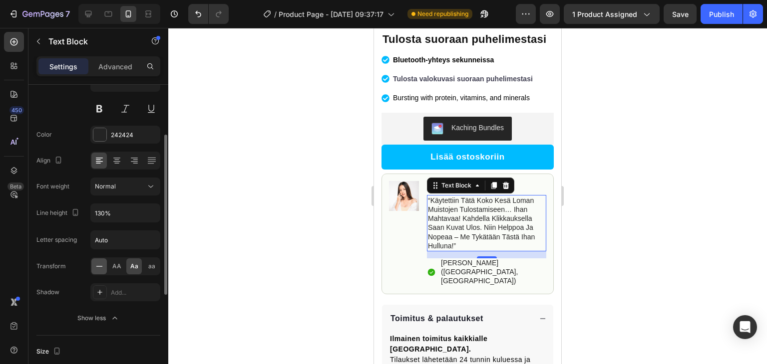
click at [98, 267] on icon at bounding box center [99, 267] width 10 height 10
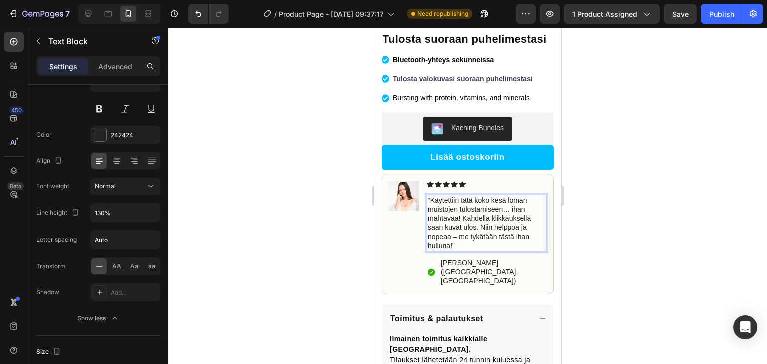
click at [460, 242] on p "“Käytettiin tätä koko kesä loman muistojen tulostamiseen… ihan mahtavaa! Kahdel…" at bounding box center [486, 223] width 117 height 54
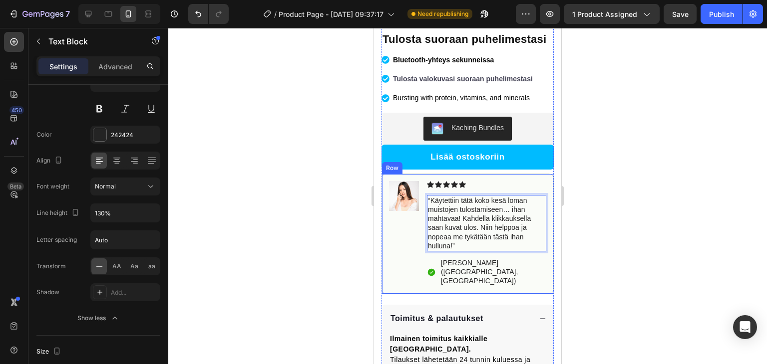
click at [339, 236] on div at bounding box center [467, 196] width 598 height 336
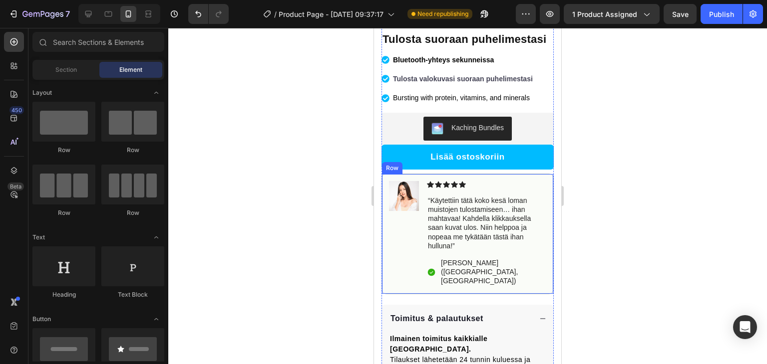
click at [398, 237] on div "Image" at bounding box center [404, 234] width 30 height 106
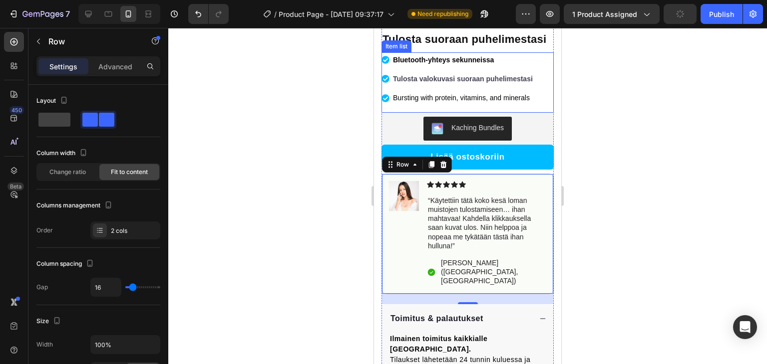
click at [408, 83] on strong "Tulosta valokuvasi suoraan puhelimestasi" at bounding box center [463, 79] width 140 height 8
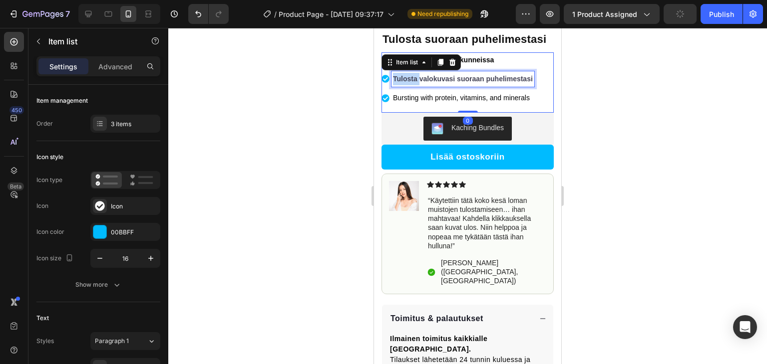
click at [408, 83] on strong "Tulosta valokuvasi suoraan puhelimestasi" at bounding box center [463, 79] width 140 height 8
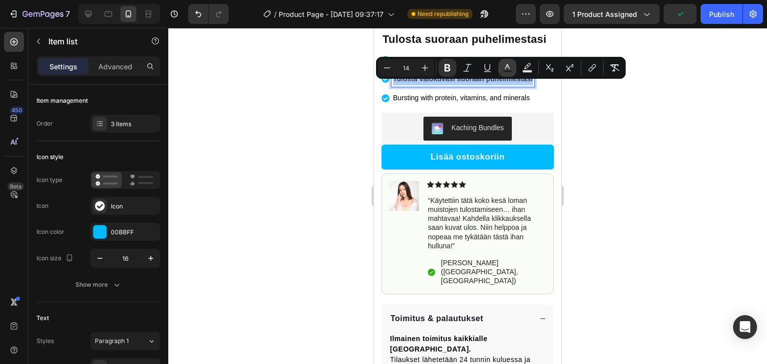
click at [510, 70] on icon "Editor contextual toolbar" at bounding box center [507, 68] width 10 height 10
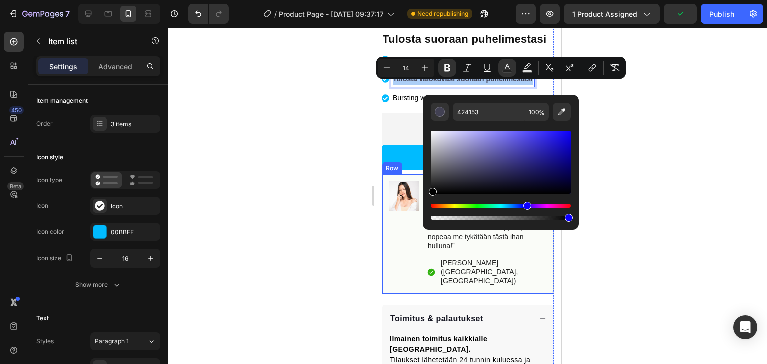
drag, startPoint x: 847, startPoint y: 191, endPoint x: 401, endPoint y: 224, distance: 446.5
type input "000000"
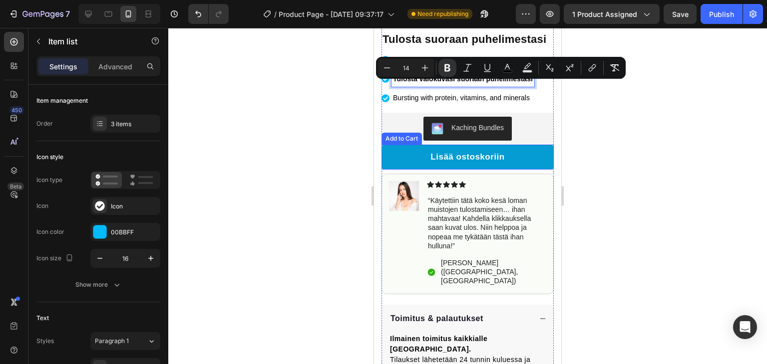
click at [393, 156] on button "Lisää ostoskoriin" at bounding box center [467, 157] width 172 height 25
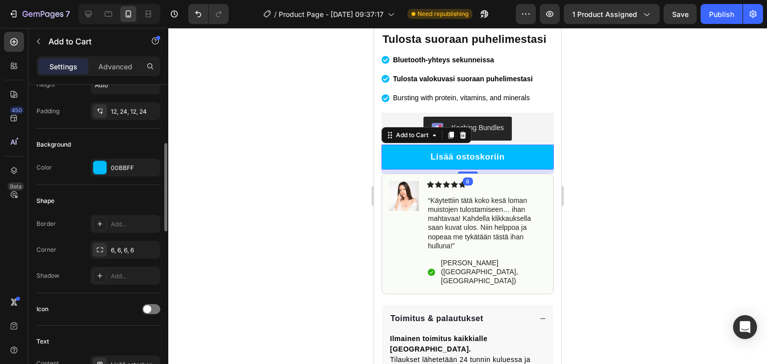
scroll to position [202, 0]
click at [115, 175] on div "Background Color 00BBFF" at bounding box center [98, 156] width 124 height 56
click at [105, 160] on div at bounding box center [100, 167] width 14 height 14
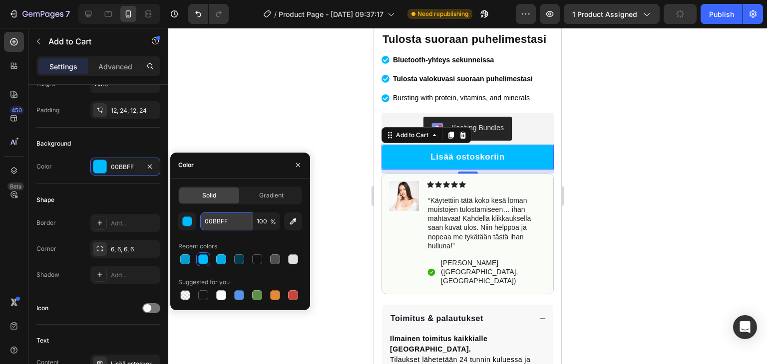
click at [230, 219] on input "00BBFF" at bounding box center [226, 222] width 52 height 18
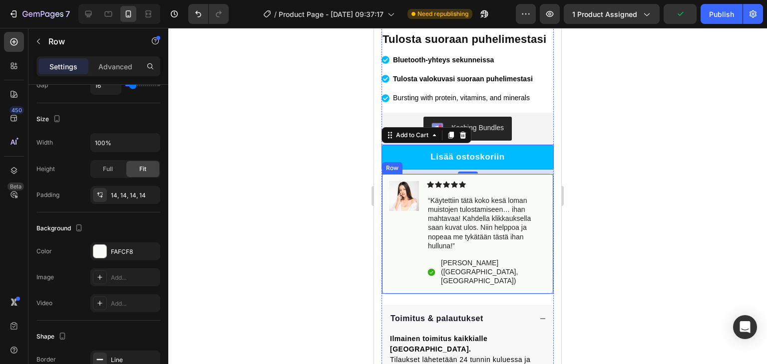
click at [397, 238] on div "Image" at bounding box center [404, 234] width 30 height 106
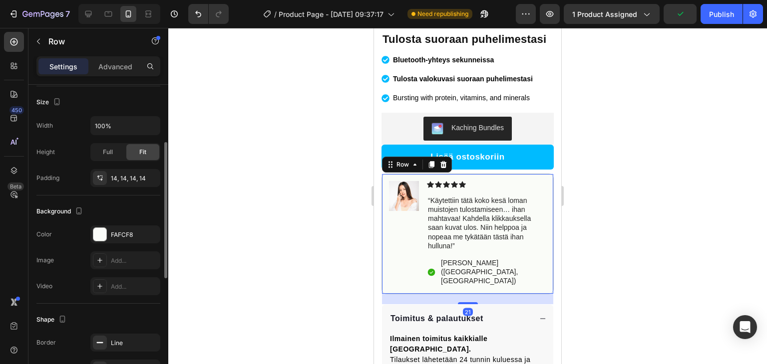
scroll to position [221, 0]
click at [108, 236] on div "FAFCF8" at bounding box center [125, 233] width 70 height 18
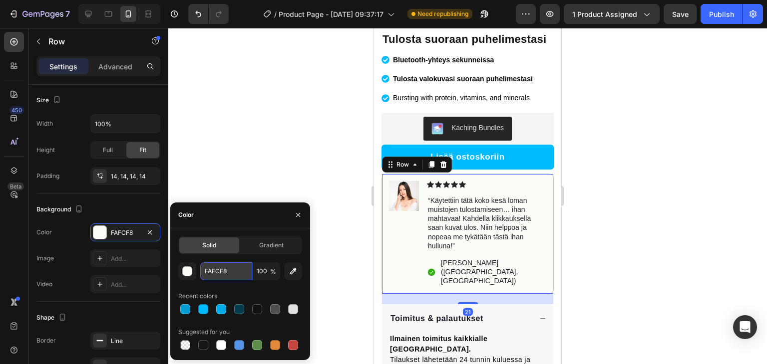
click at [222, 274] on input "FAFCF8" at bounding box center [226, 272] width 52 height 18
paste input "00BBFF"
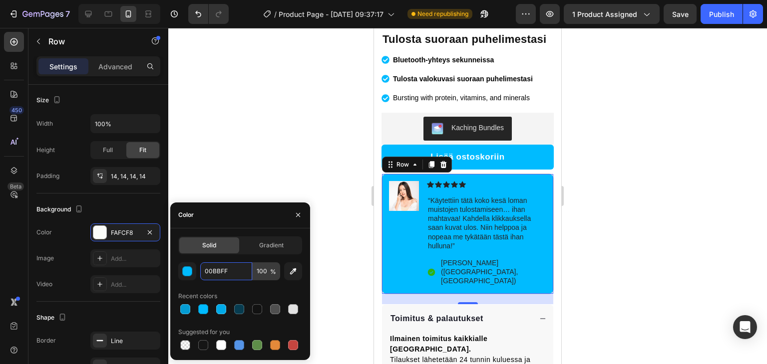
type input "00BBFF"
click at [257, 273] on input "100" at bounding box center [266, 272] width 27 height 18
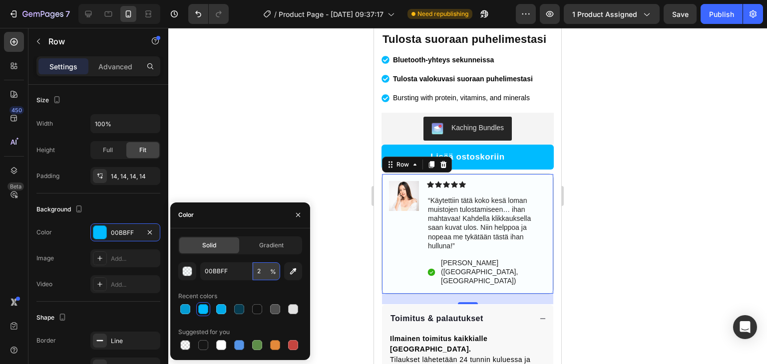
type input "20"
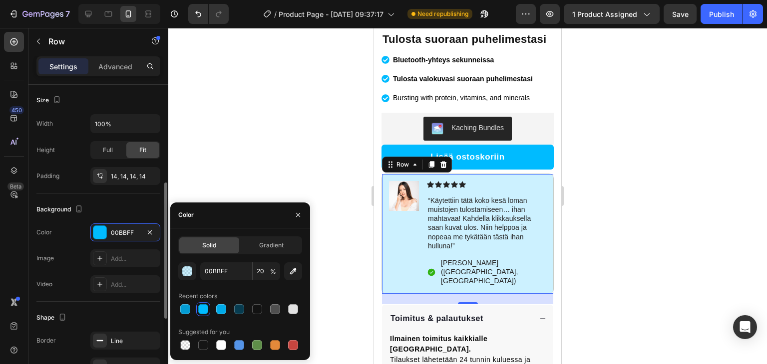
click at [107, 207] on div "Background" at bounding box center [98, 210] width 124 height 16
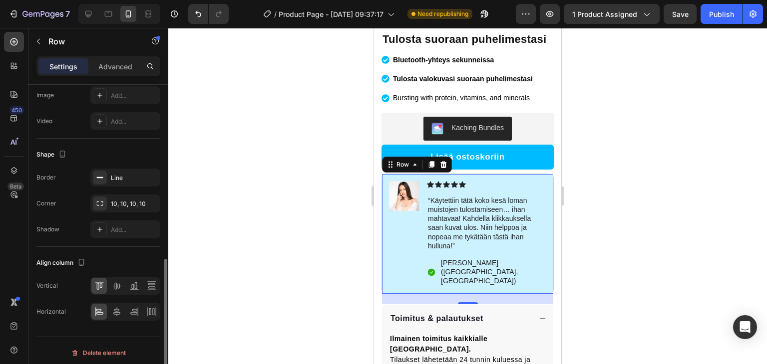
scroll to position [387, 0]
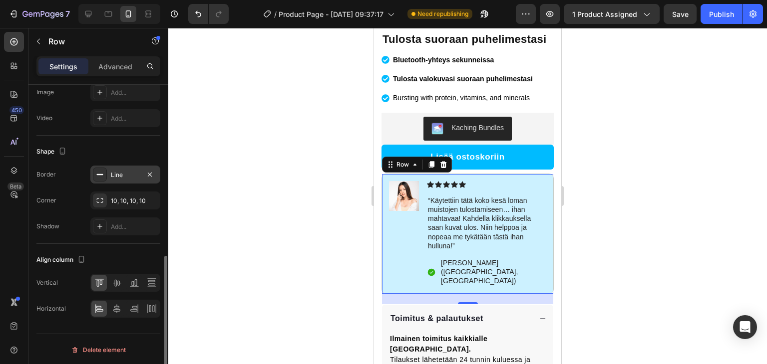
click at [110, 174] on div "Line" at bounding box center [125, 175] width 70 height 18
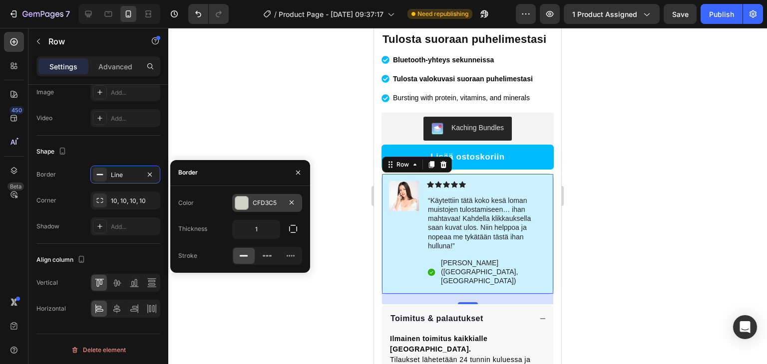
click at [262, 203] on div "CFD3C5" at bounding box center [267, 203] width 29 height 9
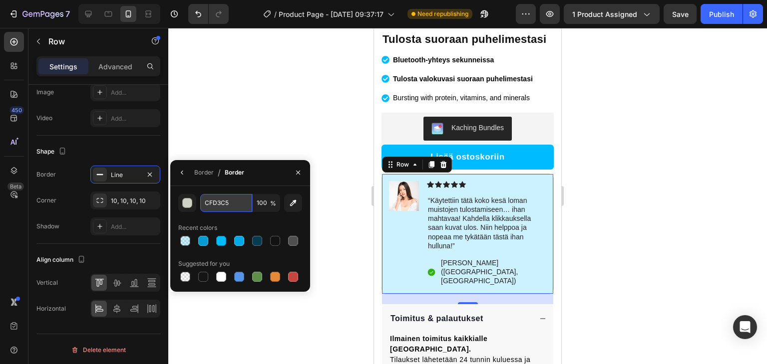
click at [231, 204] on input "CFD3C5" at bounding box center [226, 203] width 52 height 18
paste input "00BBFF"
type input "00BBFF"
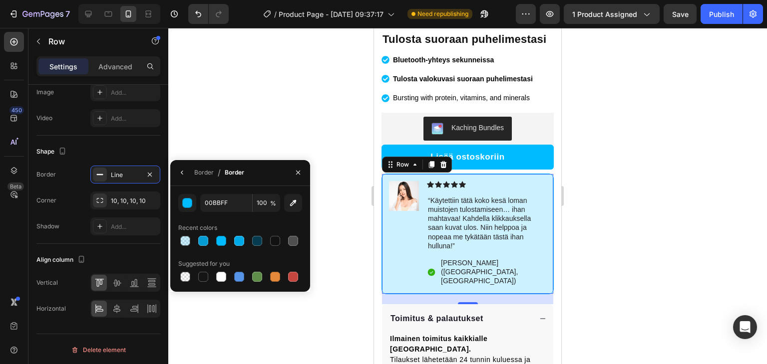
click at [315, 138] on div at bounding box center [467, 196] width 598 height 336
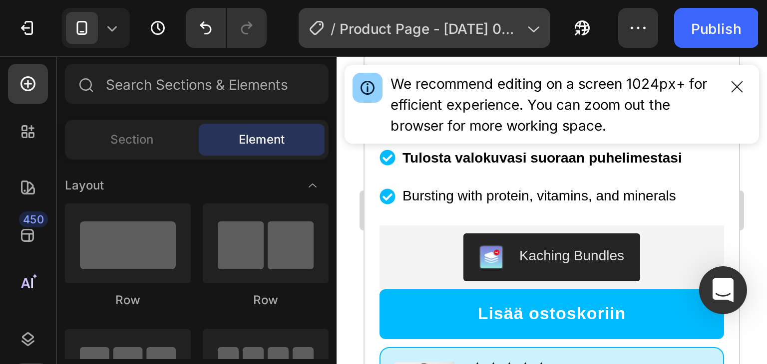
scroll to position [231, 0]
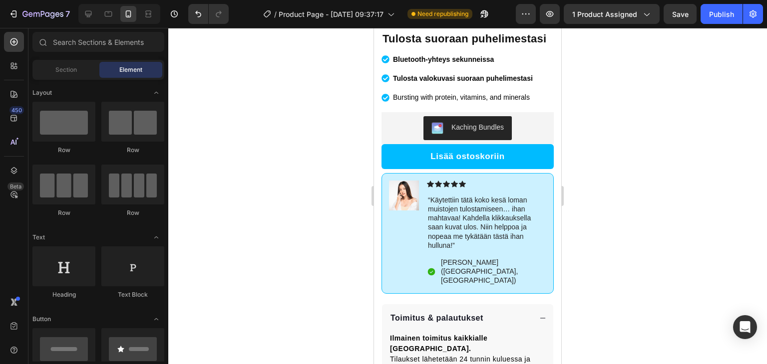
click at [649, 134] on div at bounding box center [467, 196] width 598 height 336
click at [429, 269] on icon at bounding box center [431, 272] width 7 height 7
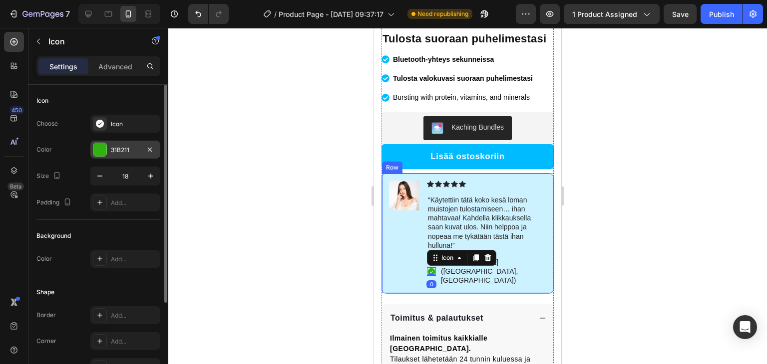
click at [108, 155] on div "31B211" at bounding box center [125, 150] width 70 height 18
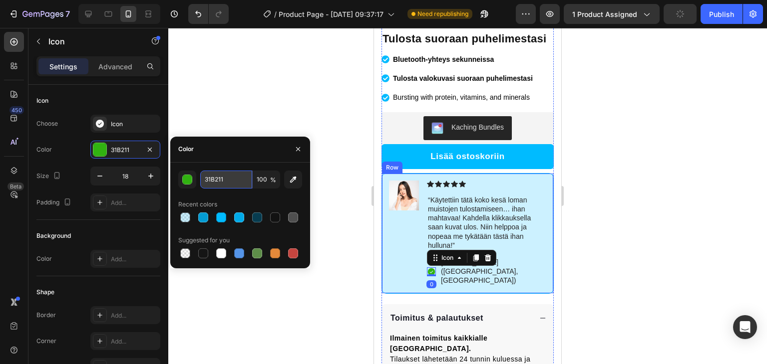
click at [224, 185] on input "31B211" at bounding box center [226, 180] width 52 height 18
paste input "00BBFF"
type input "00BBFF"
click at [272, 96] on div at bounding box center [467, 196] width 598 height 336
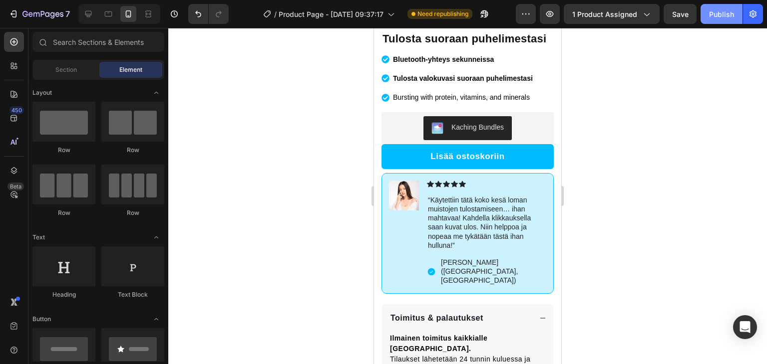
click at [718, 15] on div "Publish" at bounding box center [721, 14] width 25 height 10
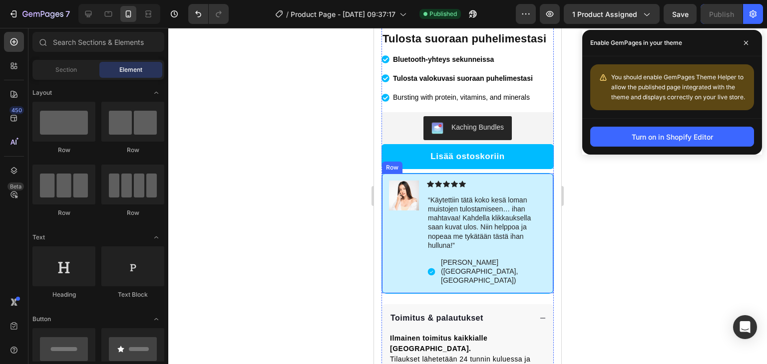
click at [399, 195] on img at bounding box center [404, 196] width 30 height 30
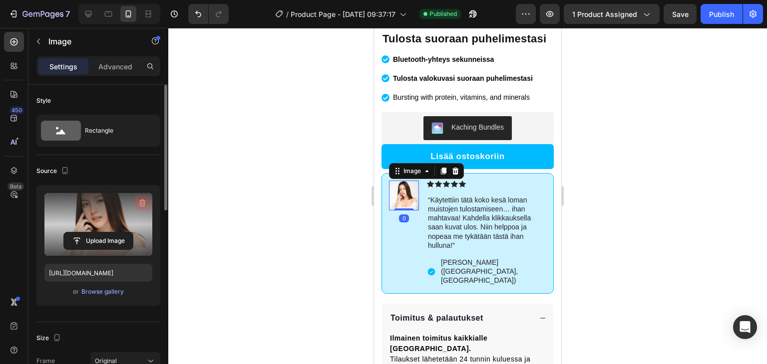
click at [147, 198] on icon "button" at bounding box center [142, 203] width 10 height 10
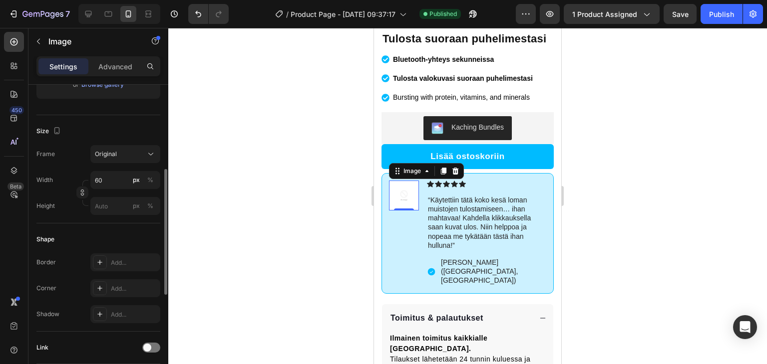
scroll to position [0, 0]
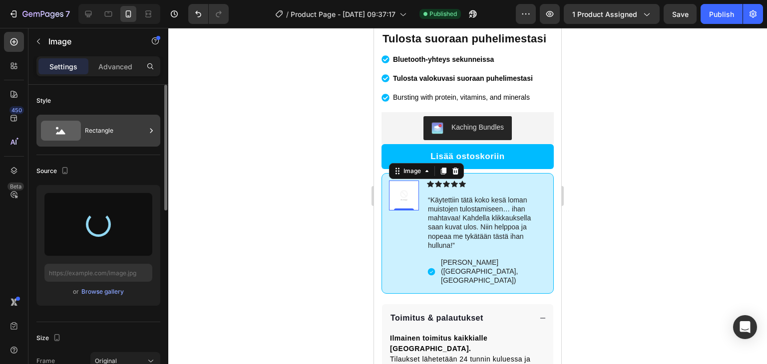
type input "https://cdn.shopify.com/s/files/1/0945/1598/6816/files/gempages_586098383484093…"
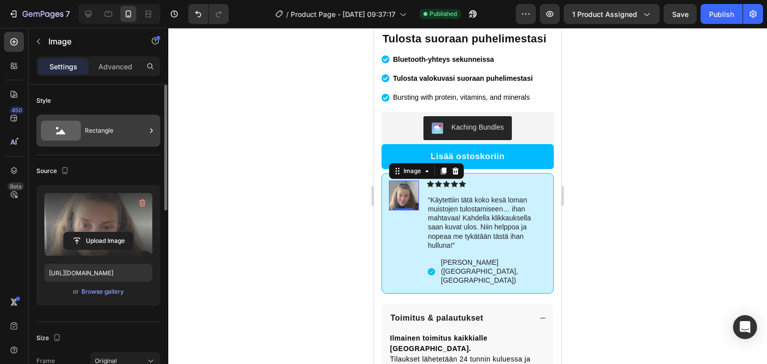
click at [101, 132] on div "Rectangle" at bounding box center [115, 130] width 61 height 23
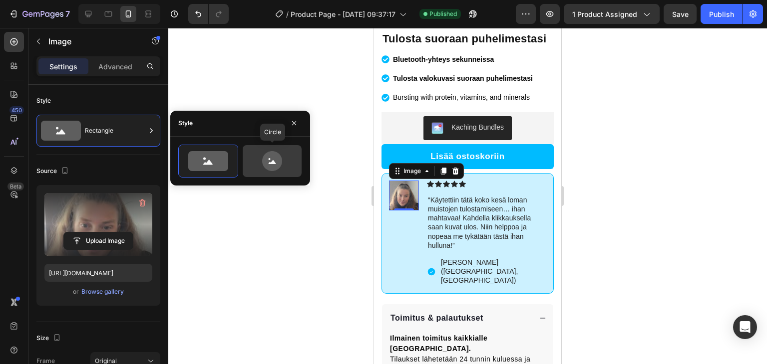
click at [294, 160] on icon at bounding box center [272, 161] width 47 height 20
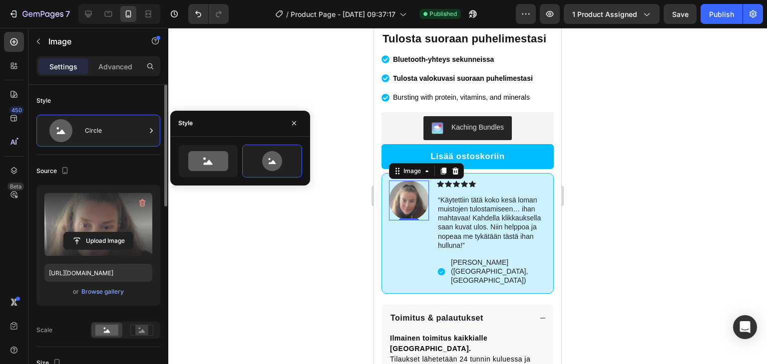
click at [121, 184] on div "Source Upload Image https://cdn.shopify.com/s/files/1/0945/1598/6816/files/gemp…" at bounding box center [98, 251] width 124 height 192
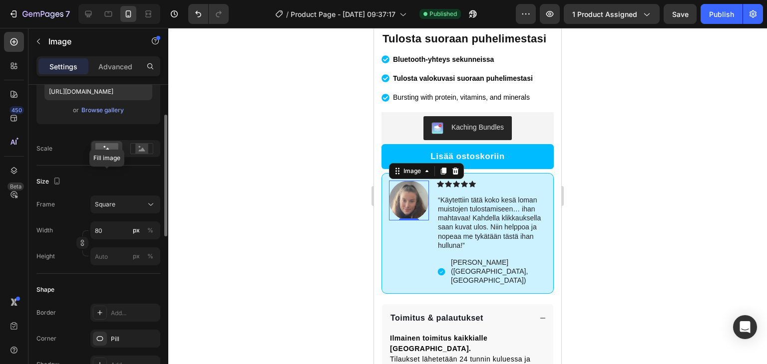
scroll to position [189, 0]
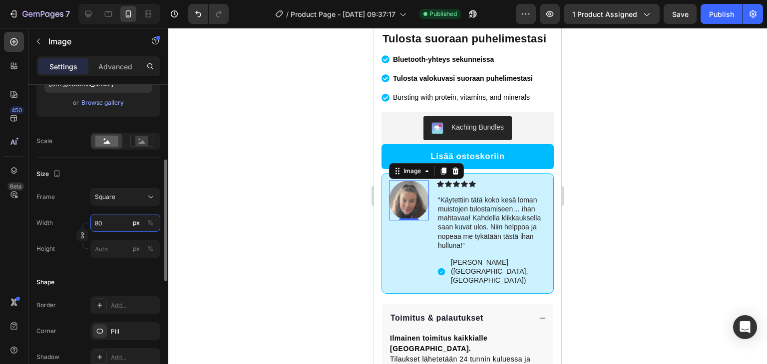
click at [108, 219] on input "80" at bounding box center [125, 223] width 70 height 18
type input "5"
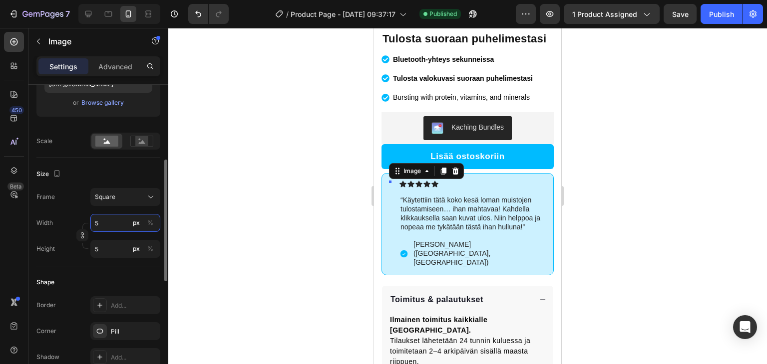
type input "50"
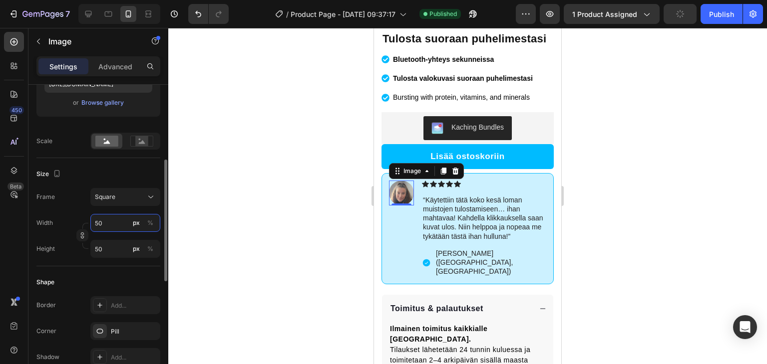
type input "5"
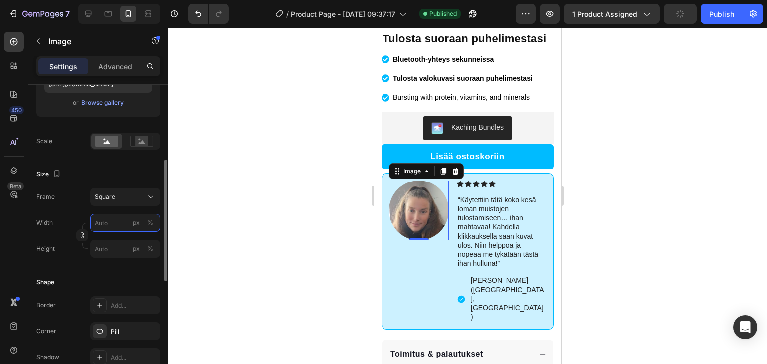
type input "6"
type input "60"
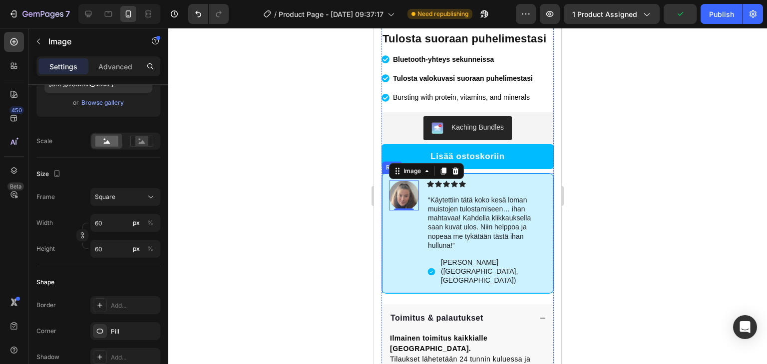
click at [532, 280] on div "Image 0 Icon Icon Icon Icon Icon Icon List “Käytettiin tätä koko kesä loman mui…" at bounding box center [467, 233] width 172 height 121
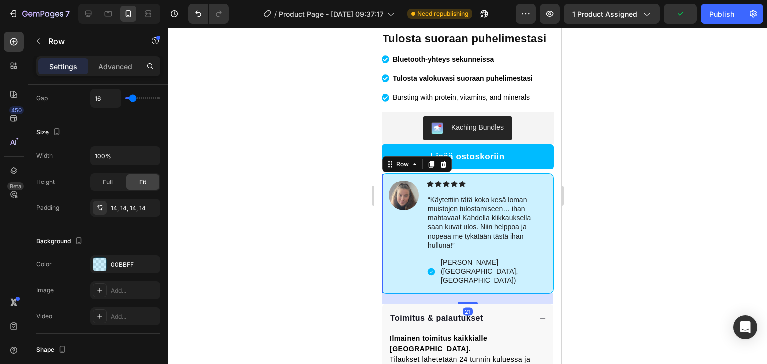
click at [532, 280] on div "Image Icon Icon Icon Icon Icon Icon List “Käytettiin tätä koko kesä loman muist…" at bounding box center [467, 233] width 172 height 121
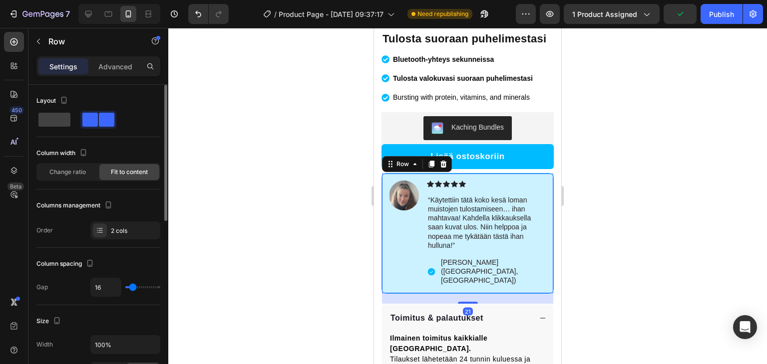
click at [524, 272] on p "Hannah N. (Houston, USA)" at bounding box center [493, 271] width 104 height 27
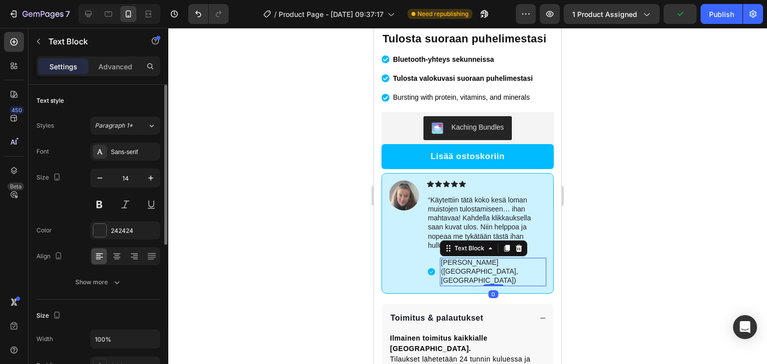
click at [524, 272] on p "Hannah N. (Houston, USA)" at bounding box center [493, 271] width 104 height 27
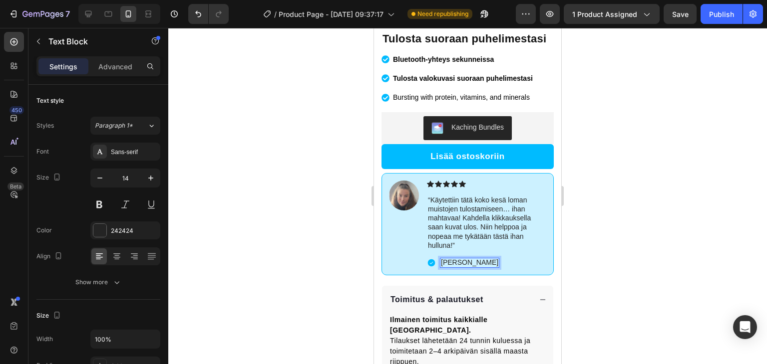
click at [591, 224] on div at bounding box center [467, 196] width 598 height 336
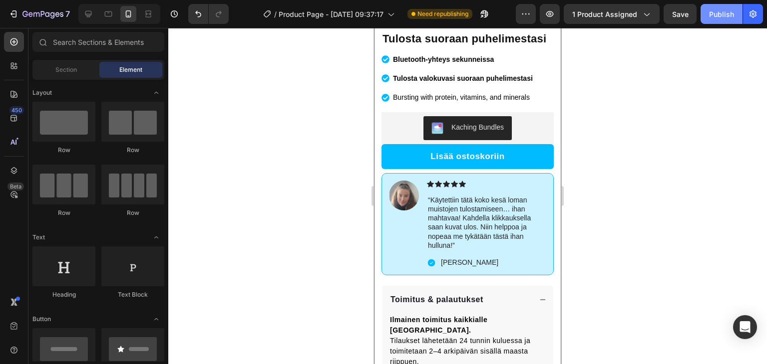
click at [716, 23] on button "Publish" at bounding box center [721, 14] width 42 height 20
click at [315, 184] on div at bounding box center [467, 196] width 598 height 336
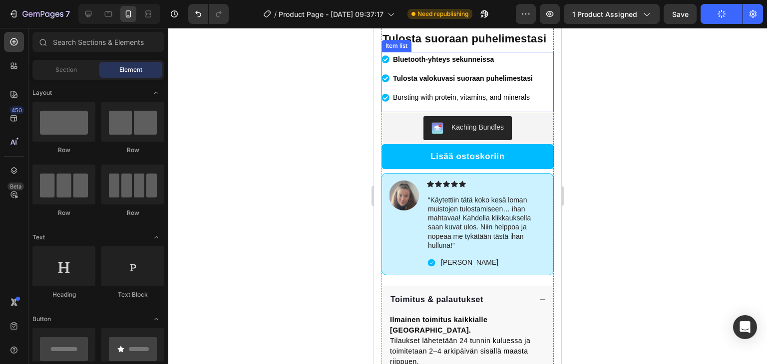
click at [291, 142] on div at bounding box center [467, 196] width 598 height 336
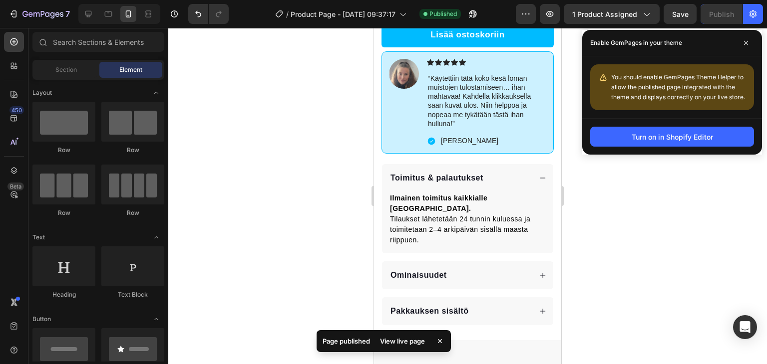
click at [301, 212] on div at bounding box center [467, 196] width 598 height 336
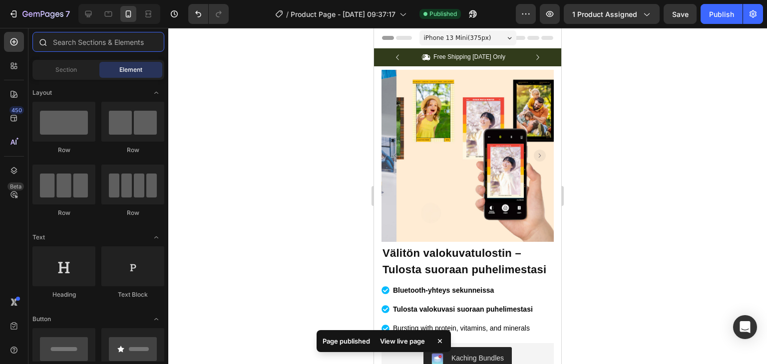
click at [120, 42] on input "text" at bounding box center [98, 42] width 132 height 20
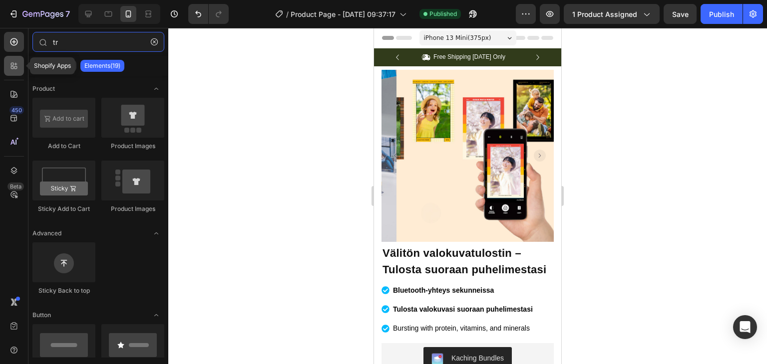
type input "tr"
click at [16, 64] on icon at bounding box center [15, 64] width 3 height 3
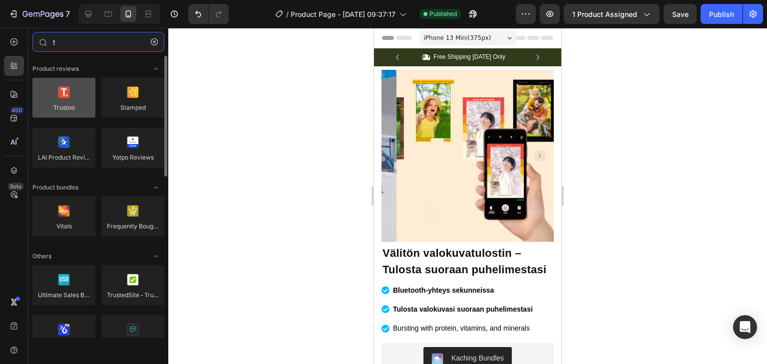
type input "t"
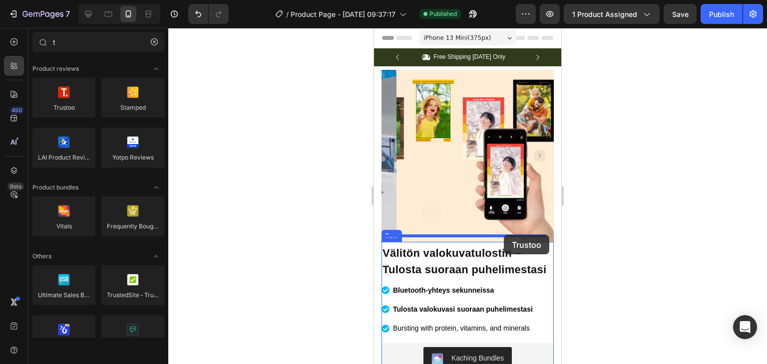
drag, startPoint x: 440, startPoint y: 120, endPoint x: 503, endPoint y: 236, distance: 131.6
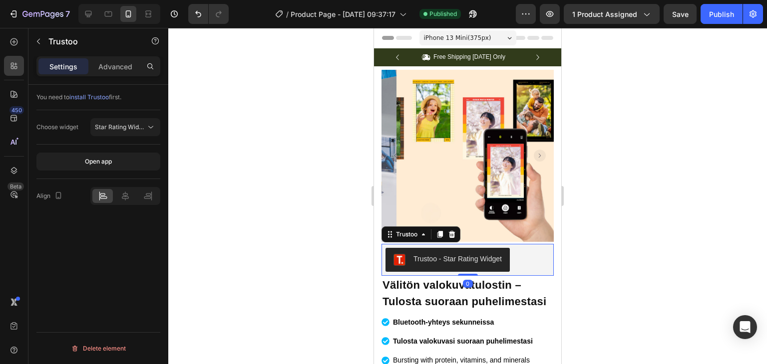
click at [686, 235] on div at bounding box center [467, 196] width 598 height 336
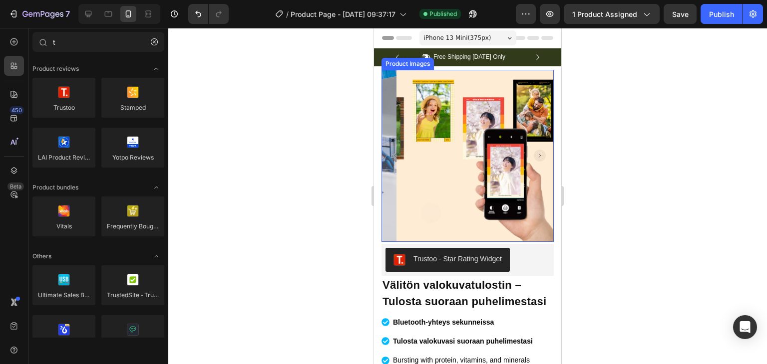
click at [476, 120] on div at bounding box center [467, 156] width 172 height 172
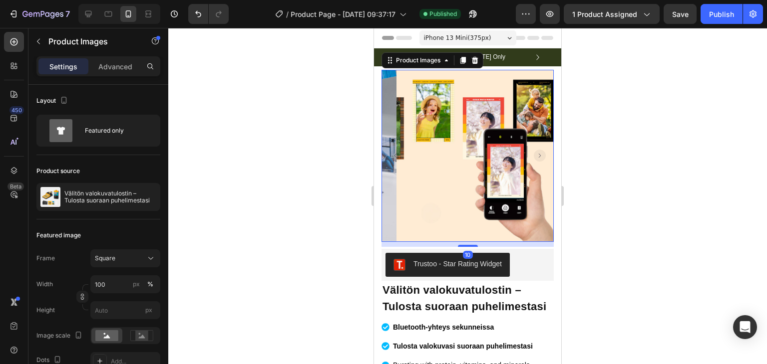
drag, startPoint x: 465, startPoint y: 234, endPoint x: 467, endPoint y: 239, distance: 5.6
click at [467, 245] on div at bounding box center [468, 246] width 20 height 2
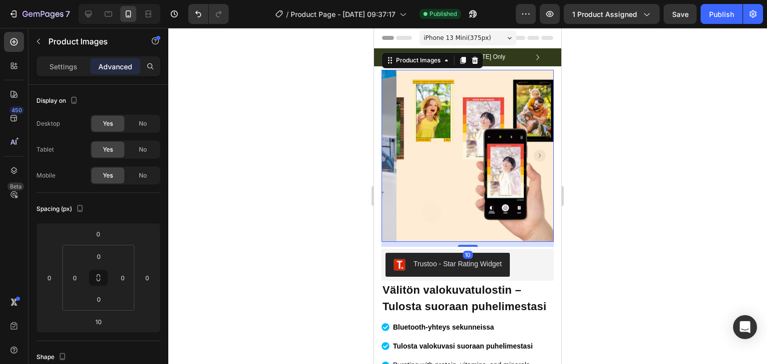
click at [460, 217] on img at bounding box center [482, 156] width 172 height 172
click at [71, 63] on p "Settings" at bounding box center [63, 66] width 28 height 10
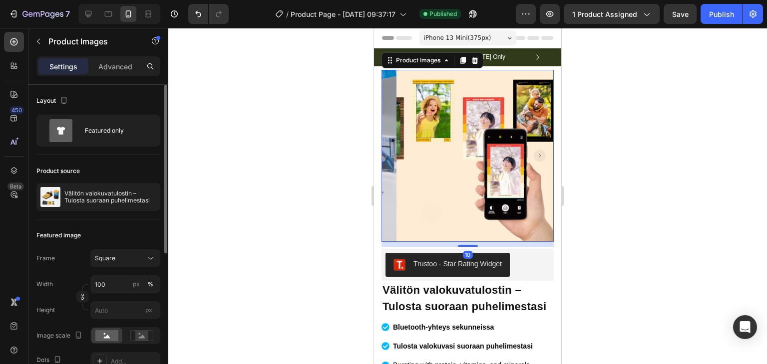
click at [70, 148] on div "Layout Featured only" at bounding box center [98, 120] width 124 height 70
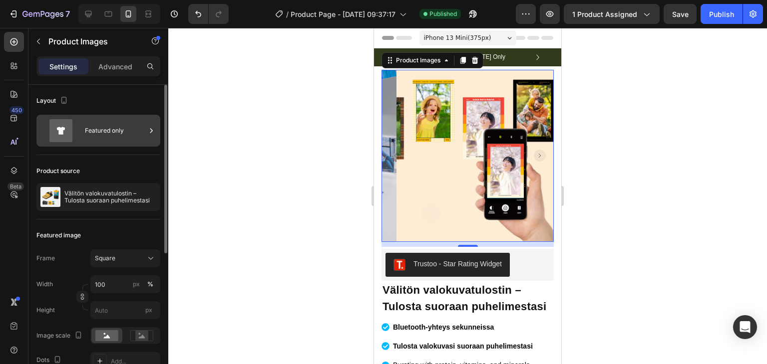
click at [63, 141] on icon at bounding box center [60, 130] width 23 height 23
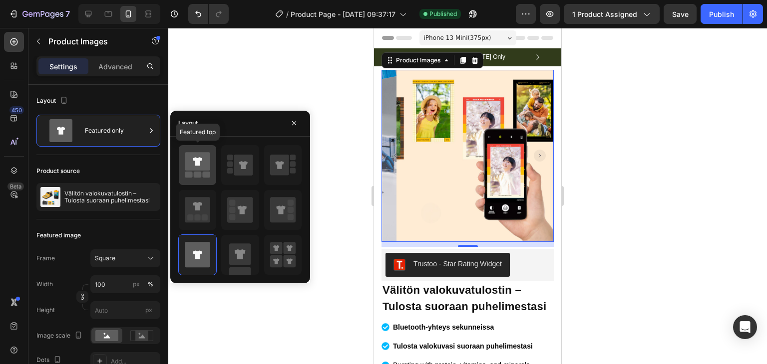
click at [194, 169] on icon at bounding box center [197, 161] width 25 height 18
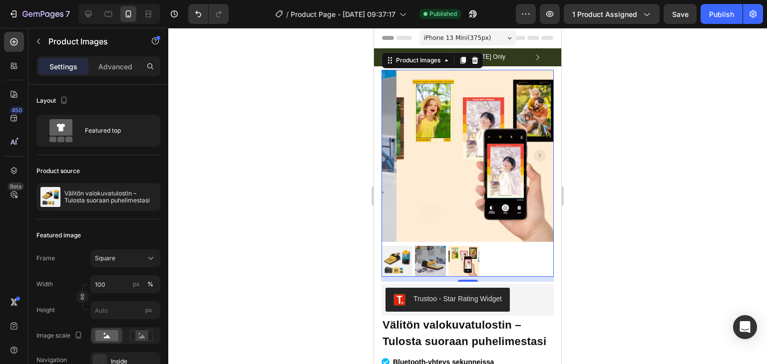
click at [320, 144] on div at bounding box center [467, 196] width 598 height 336
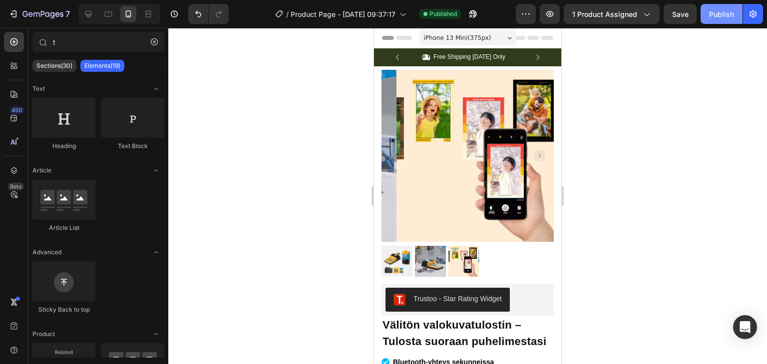
click at [739, 5] on button "Publish" at bounding box center [721, 14] width 42 height 20
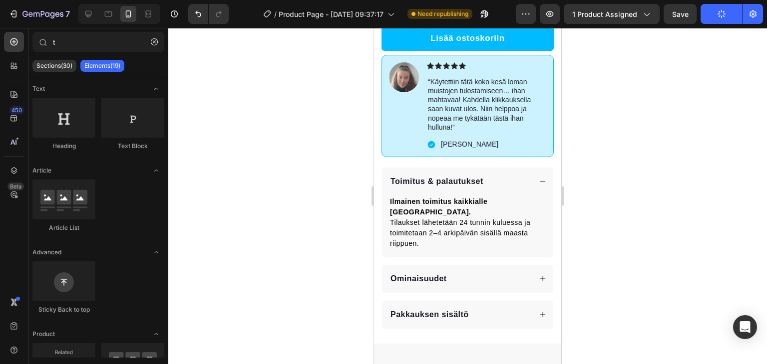
scroll to position [427, 0]
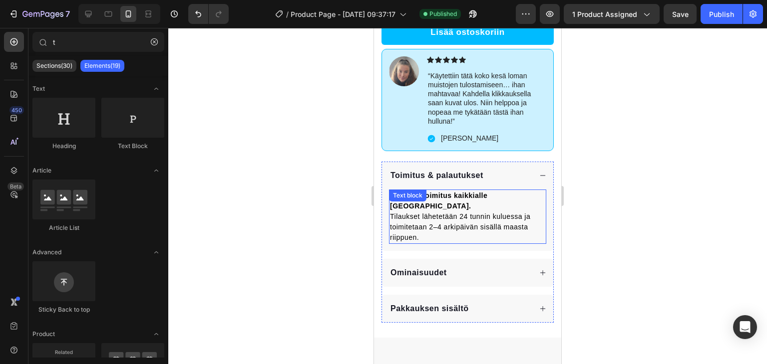
drag, startPoint x: 278, startPoint y: 232, endPoint x: 20, endPoint y: 209, distance: 259.1
click at [278, 232] on div at bounding box center [467, 196] width 598 height 336
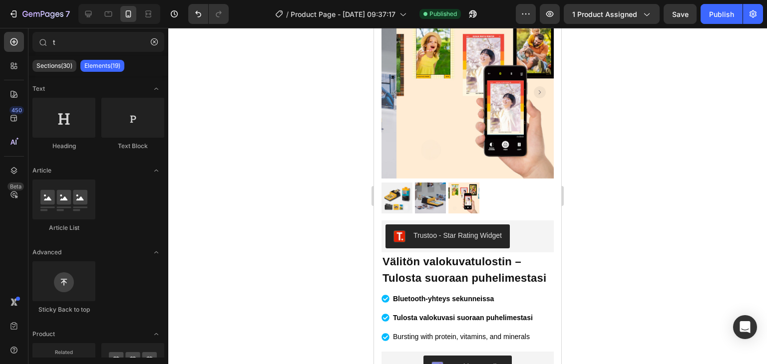
scroll to position [0, 0]
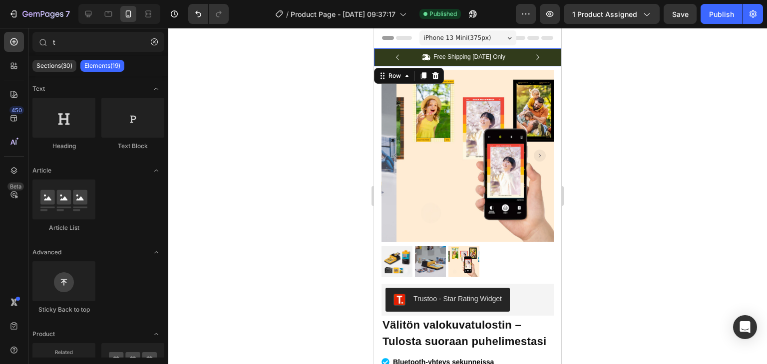
click at [377, 49] on div "Icon Free Shipping Today Only Text Block Row Icon 84,000+ Happy Customer Text B…" at bounding box center [467, 57] width 187 height 18
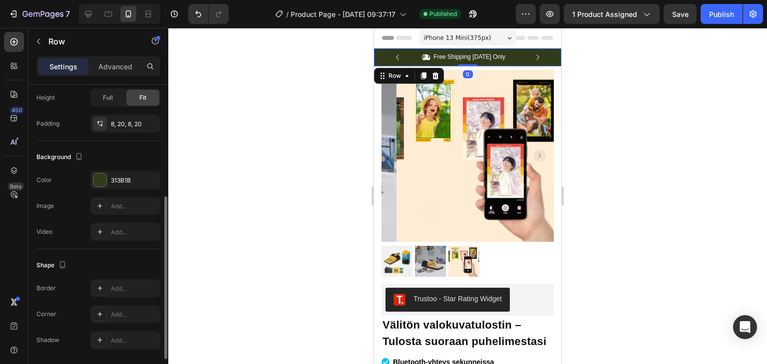
scroll to position [245, 0]
click at [112, 182] on div "313B1B" at bounding box center [125, 177] width 70 height 18
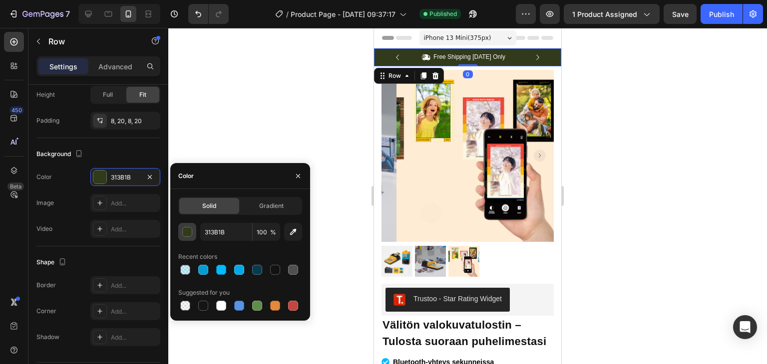
click at [191, 236] on div "button" at bounding box center [187, 232] width 10 height 10
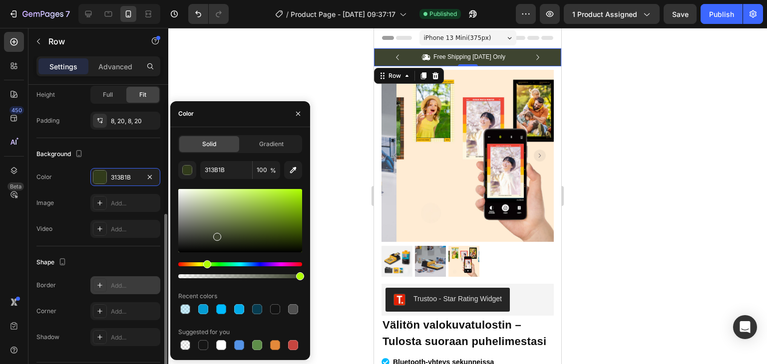
drag, startPoint x: 216, startPoint y: 235, endPoint x: 110, endPoint y: 282, distance: 115.1
click at [110, 282] on div "450 Beta t Sections(30) Elements(19) Text Heading Text Block Article Article Li…" at bounding box center [84, 196] width 168 height 336
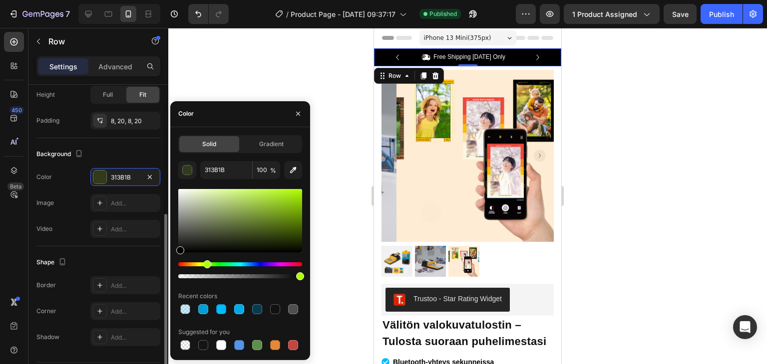
click at [66, 239] on div "Background The changes might be hidden by the video. Color 313B1B Image Add... …" at bounding box center [98, 192] width 124 height 108
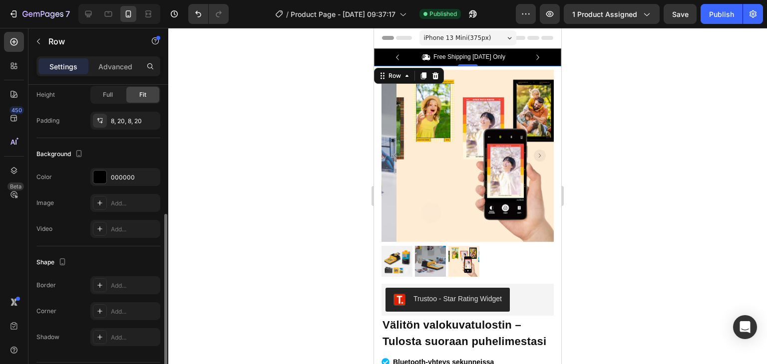
scroll to position [0, 0]
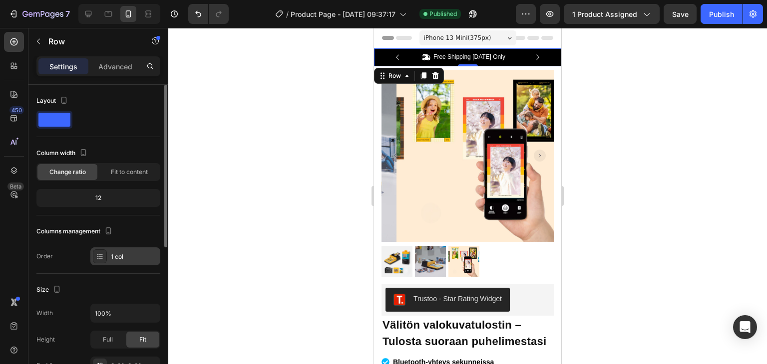
click at [106, 251] on div at bounding box center [100, 257] width 14 height 14
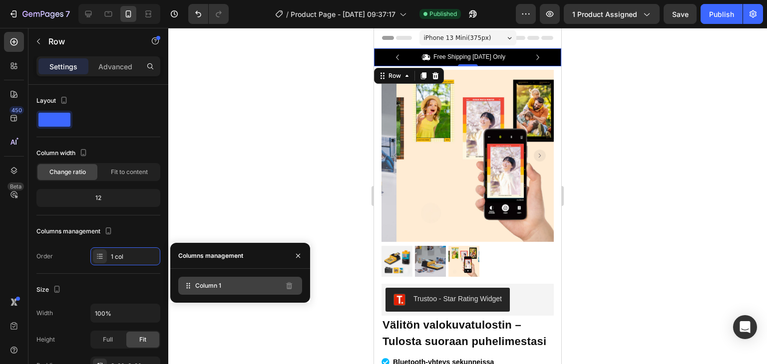
click at [214, 289] on span "Column 1" at bounding box center [208, 286] width 26 height 9
click at [445, 50] on div "Icon Free Shipping Today Only Text Block Row Icon 84,000+ Happy Customer Text B…" at bounding box center [467, 57] width 187 height 18
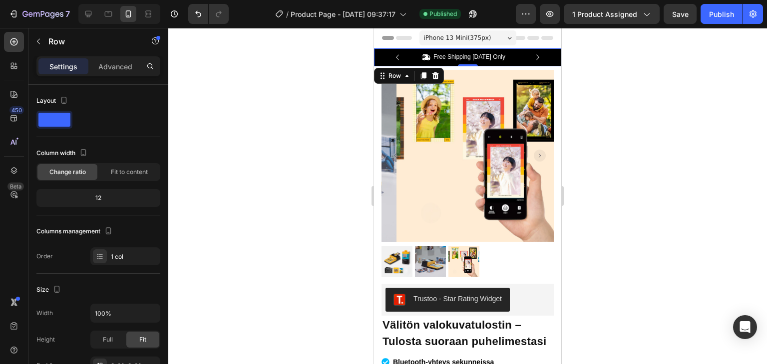
click at [442, 52] on div "Free Shipping Today Only" at bounding box center [469, 57] width 74 height 10
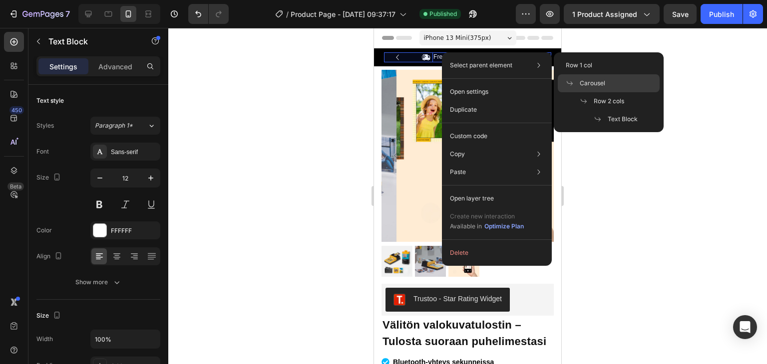
click at [591, 82] on span "Carousel" at bounding box center [591, 83] width 25 height 9
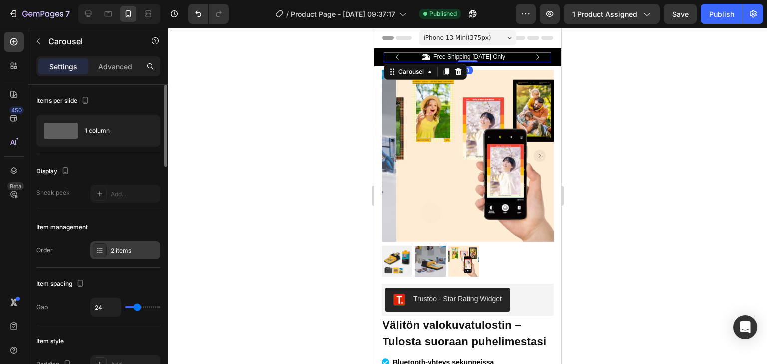
click at [120, 252] on div "2 items" at bounding box center [134, 251] width 47 height 9
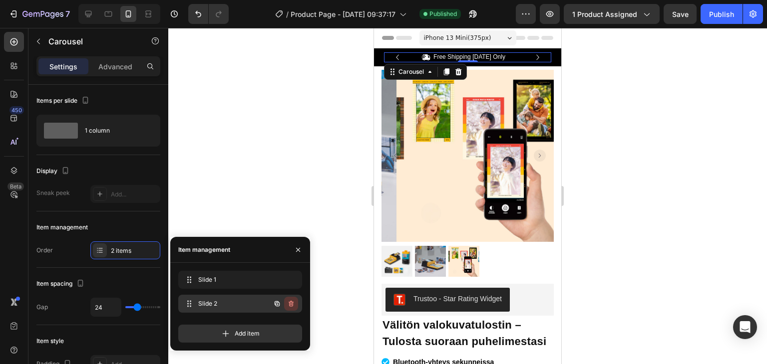
click at [291, 299] on button "button" at bounding box center [291, 304] width 14 height 14
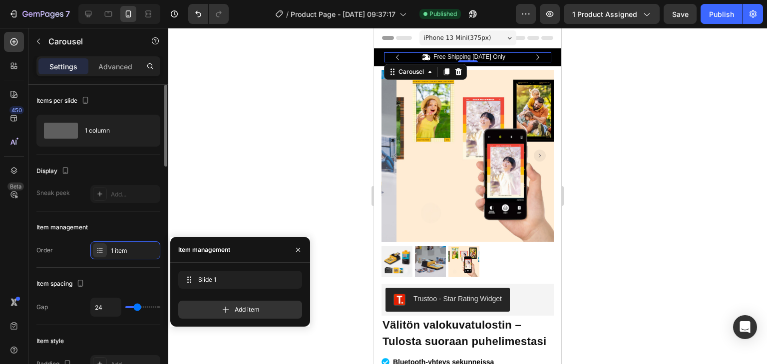
click at [107, 220] on div "Item management" at bounding box center [98, 228] width 124 height 16
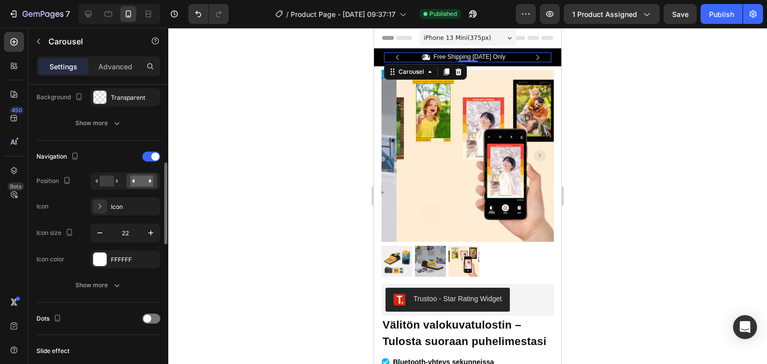
scroll to position [307, 0]
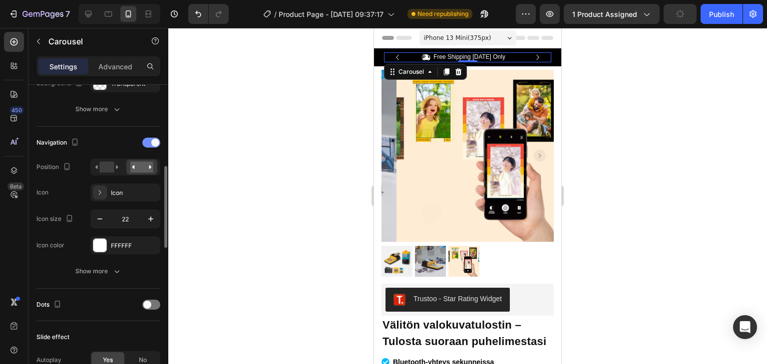
click at [145, 144] on div at bounding box center [151, 143] width 18 height 10
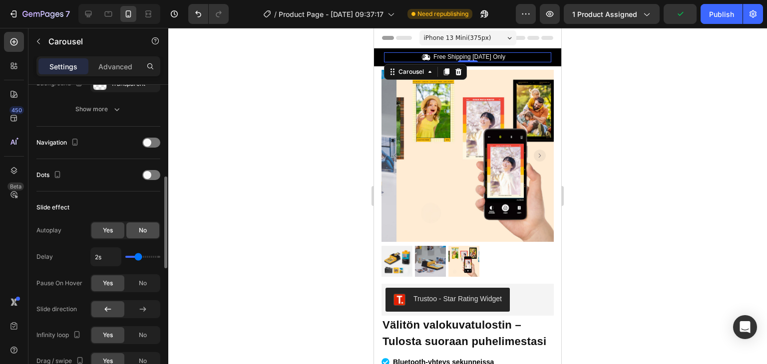
click at [136, 224] on div "No" at bounding box center [142, 231] width 33 height 16
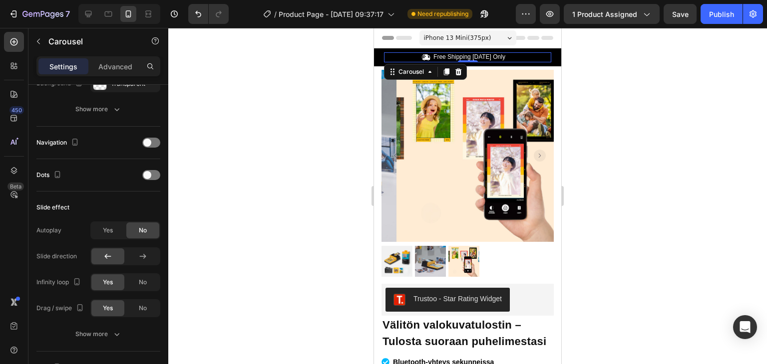
click at [246, 219] on div at bounding box center [467, 196] width 598 height 336
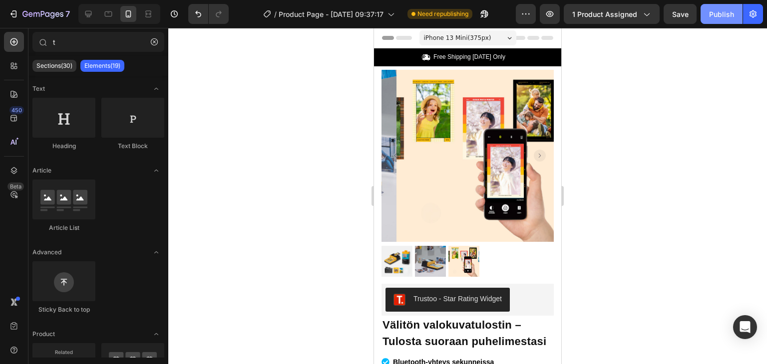
click at [733, 21] on button "Publish" at bounding box center [721, 14] width 42 height 20
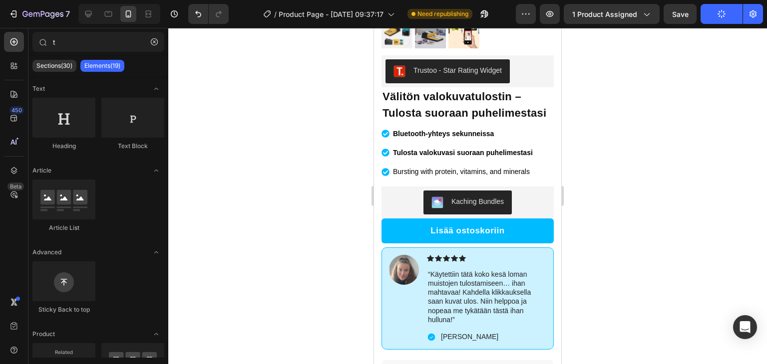
scroll to position [226, 0]
